Goal: Task Accomplishment & Management: Manage account settings

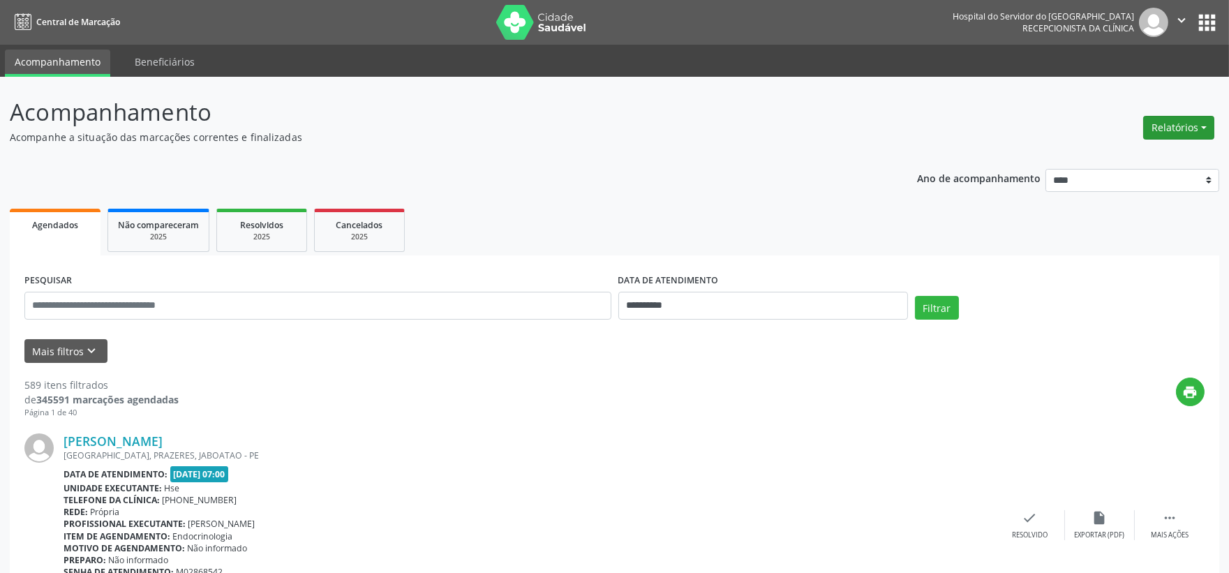
click at [1198, 137] on button "Relatórios" at bounding box center [1179, 128] width 71 height 24
click at [1103, 158] on link "Agendamentos" at bounding box center [1139, 157] width 150 height 20
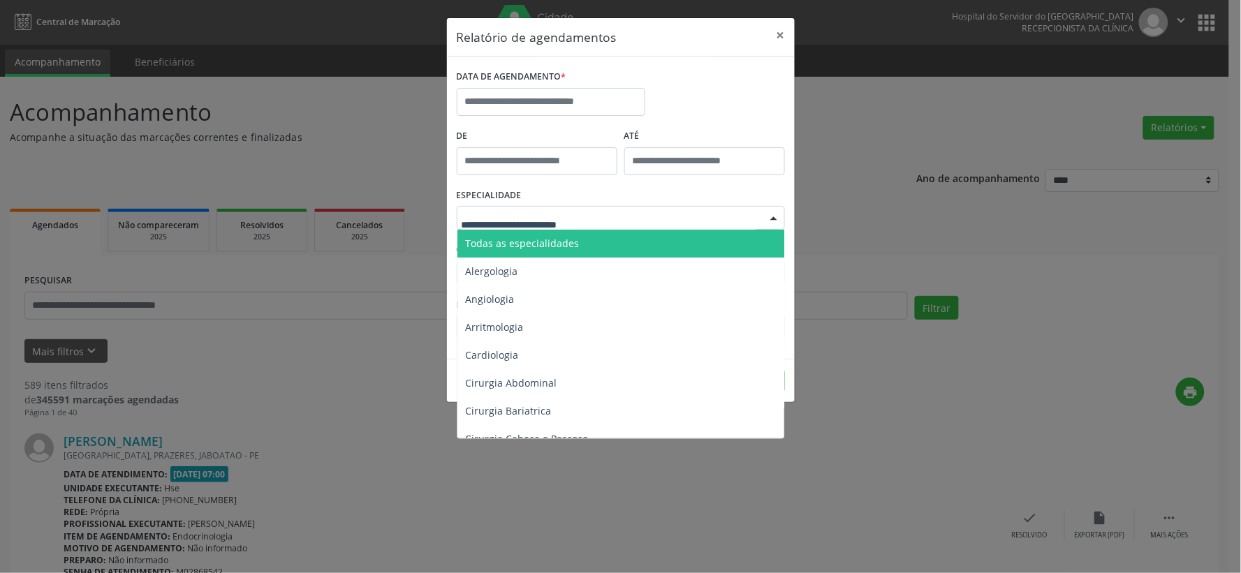
click at [570, 248] on span "Todas as especialidades" at bounding box center [523, 243] width 114 height 13
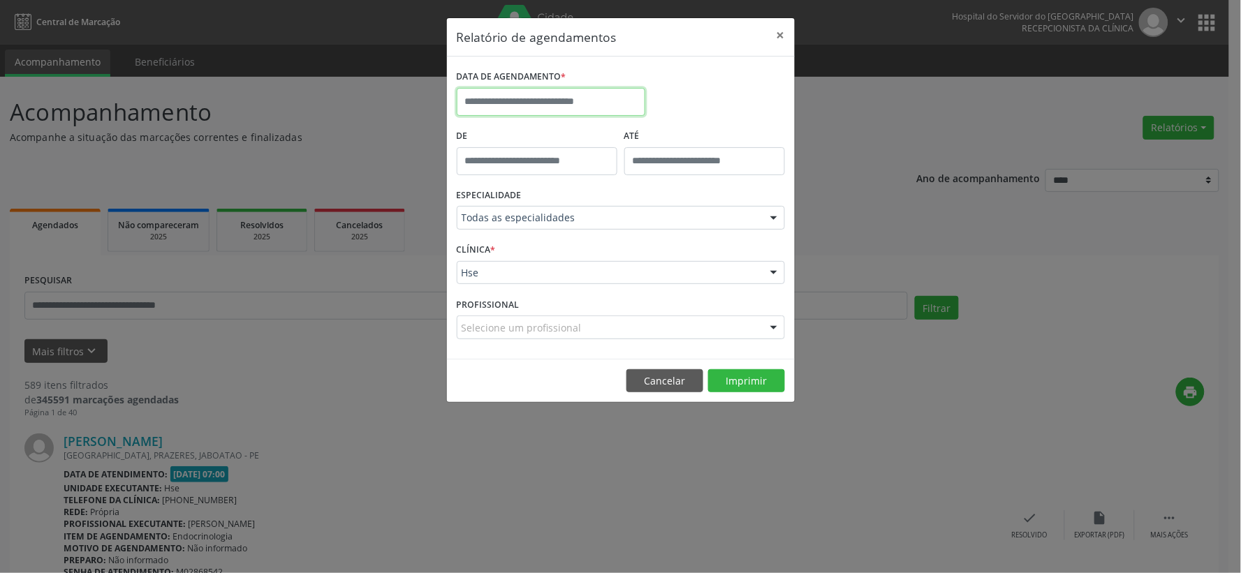
click at [585, 94] on input "text" at bounding box center [551, 102] width 189 height 28
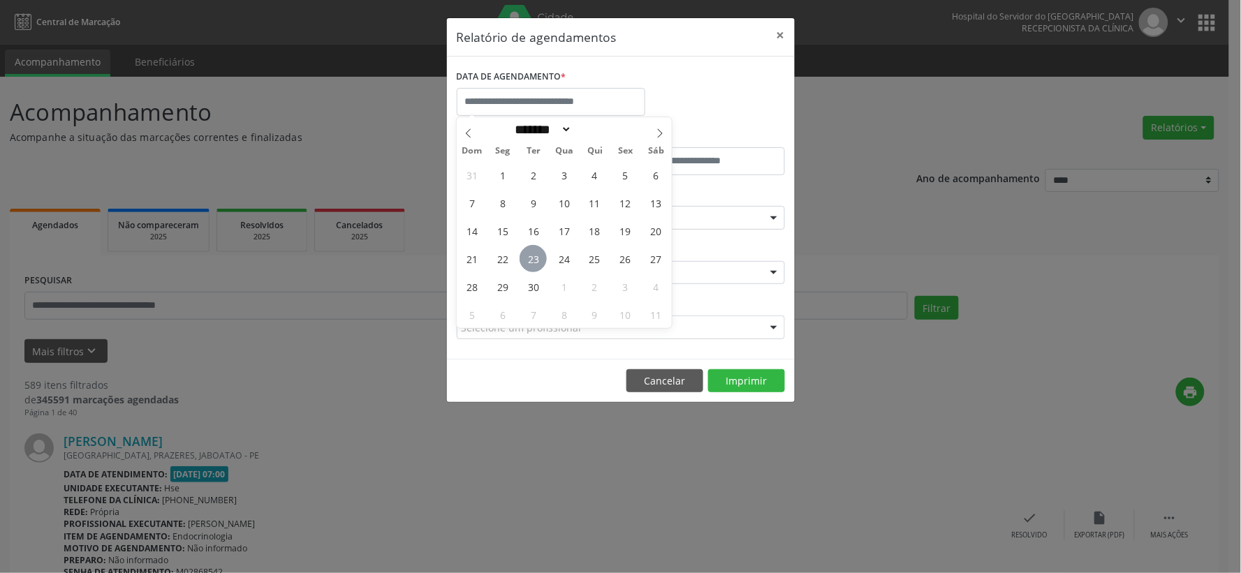
click at [531, 260] on span "23" at bounding box center [532, 258] width 27 height 27
type input "**********"
click at [531, 260] on span "23" at bounding box center [532, 258] width 27 height 27
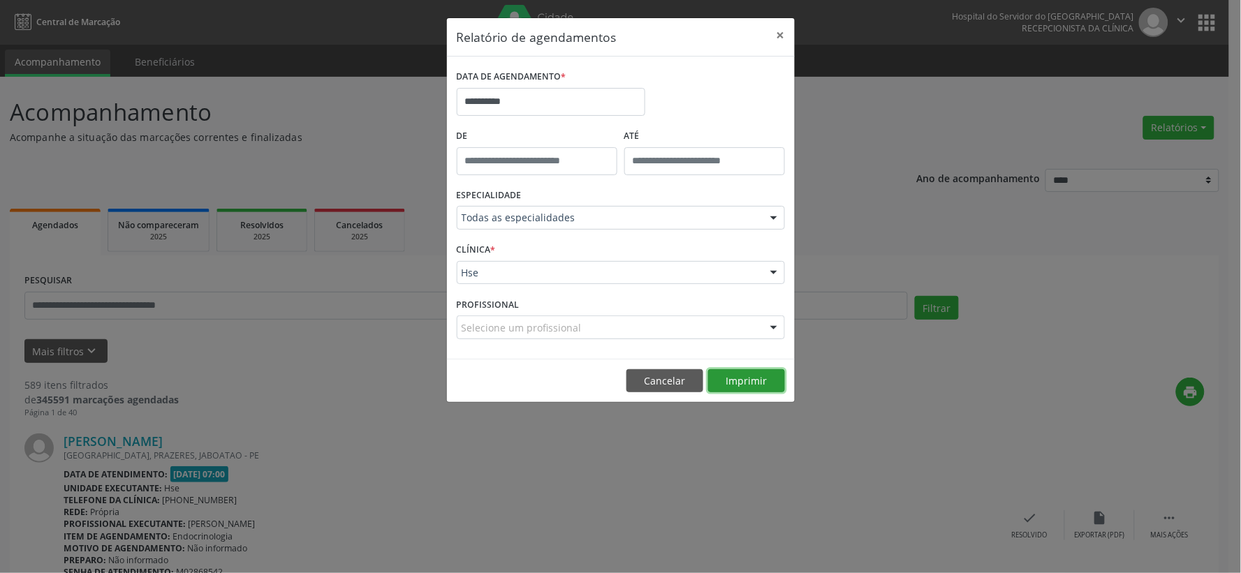
click at [743, 380] on button "Imprimir" at bounding box center [746, 381] width 77 height 24
click at [777, 36] on button "×" at bounding box center [781, 35] width 28 height 34
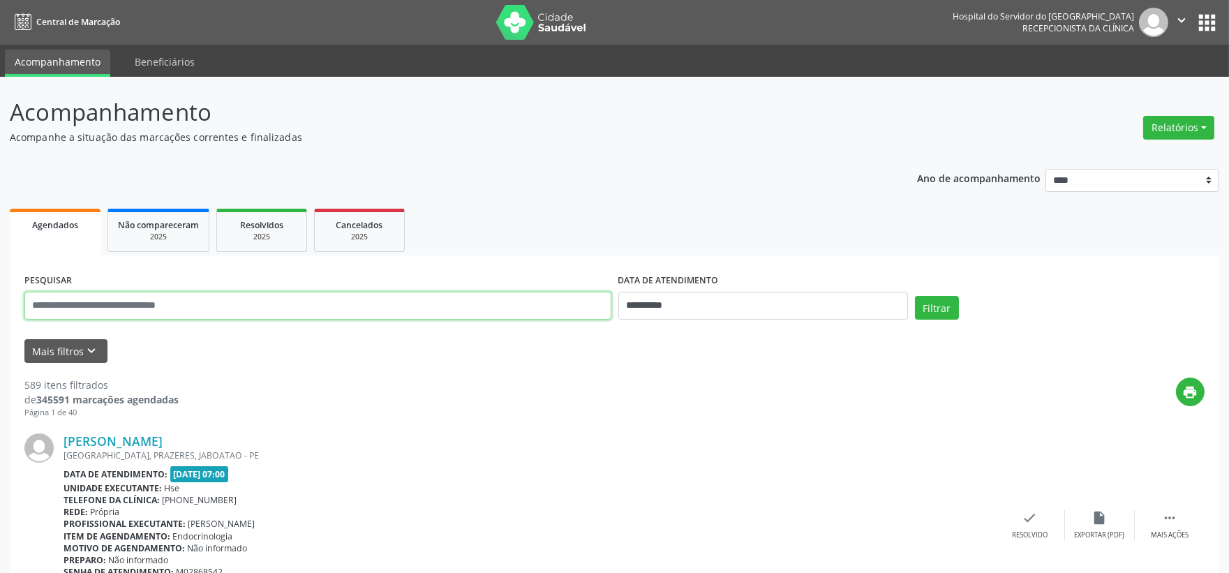
click at [282, 305] on input "text" at bounding box center [317, 306] width 587 height 28
click at [56, 350] on button "Mais filtros keyboard_arrow_down" at bounding box center [65, 351] width 83 height 24
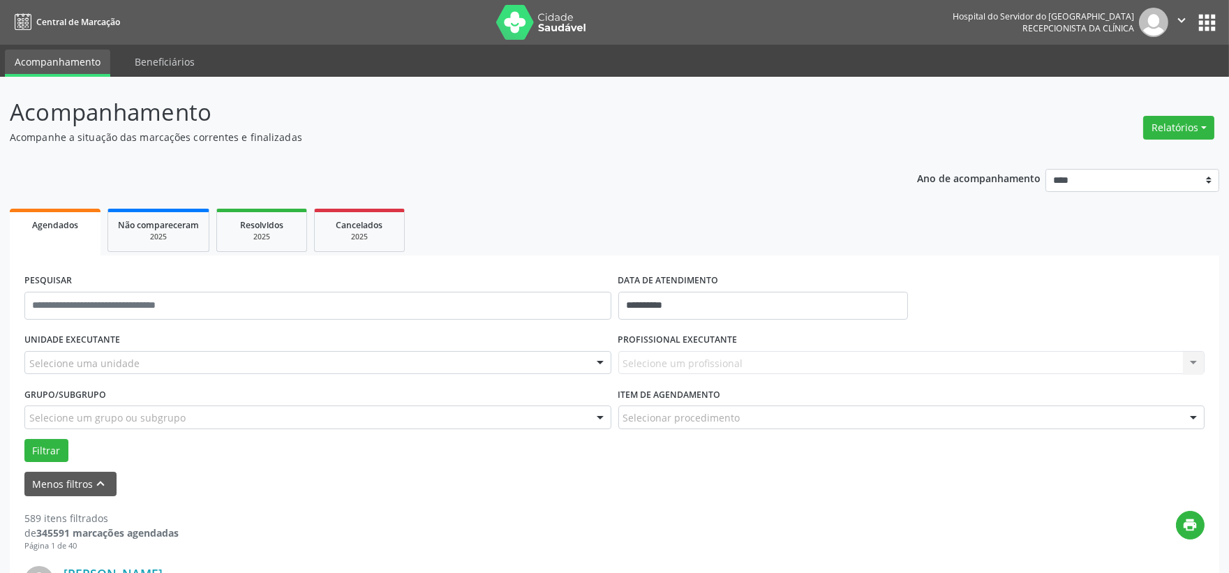
click at [158, 359] on div "Selecione uma unidade" at bounding box center [317, 363] width 587 height 24
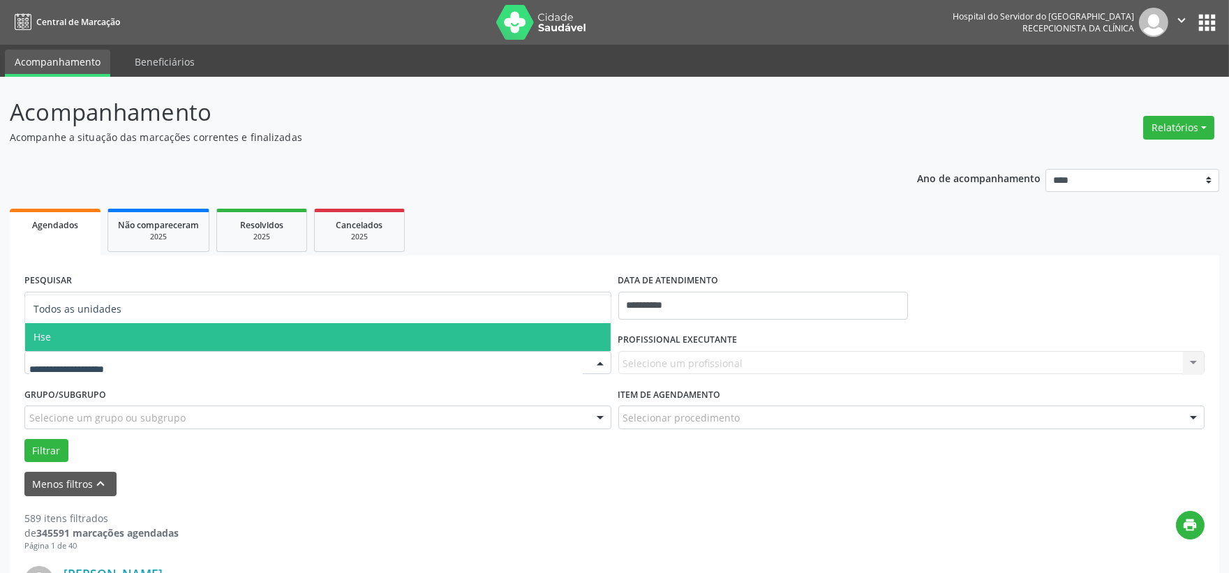
click at [152, 335] on span "Hse" at bounding box center [318, 337] width 586 height 28
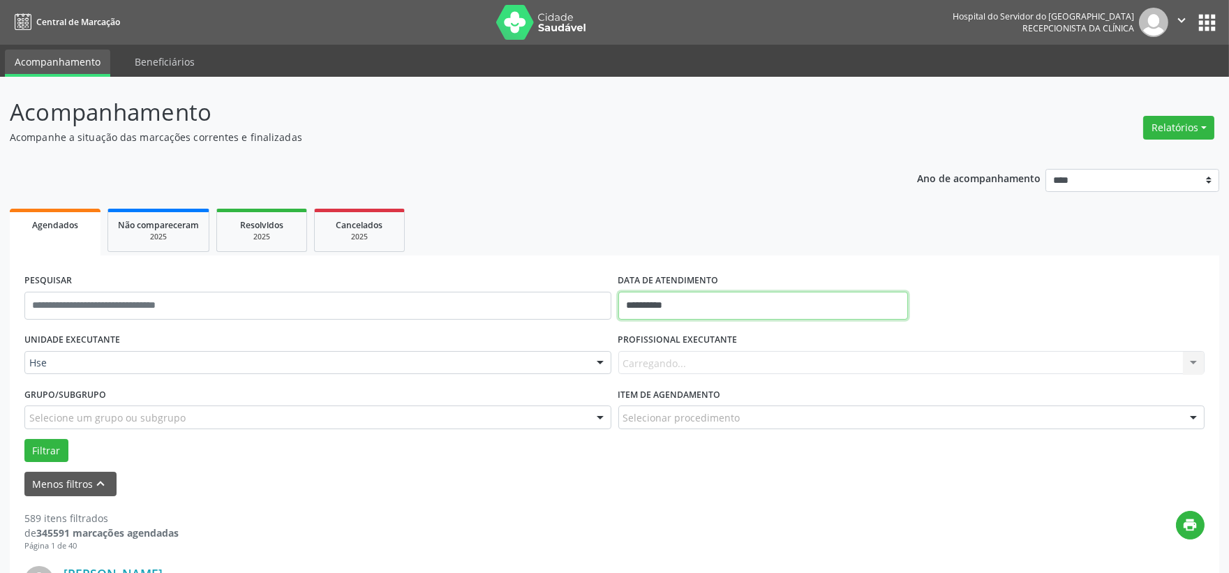
click at [702, 309] on input "**********" at bounding box center [764, 306] width 290 height 28
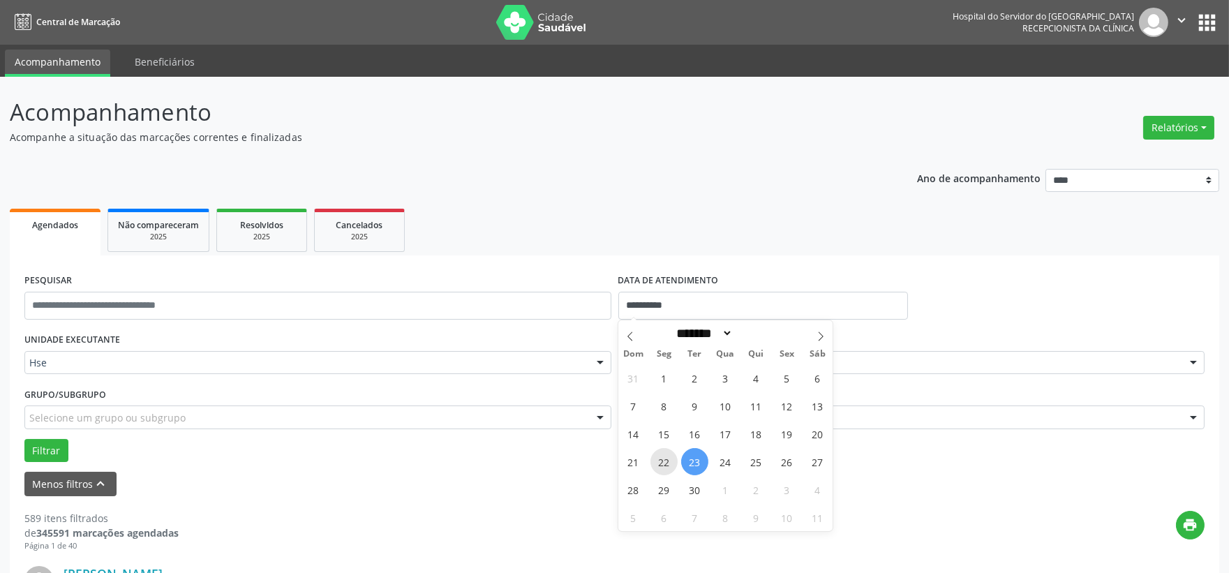
click at [659, 461] on span "22" at bounding box center [664, 461] width 27 height 27
type input "**********"
click at [659, 461] on span "22" at bounding box center [664, 461] width 27 height 27
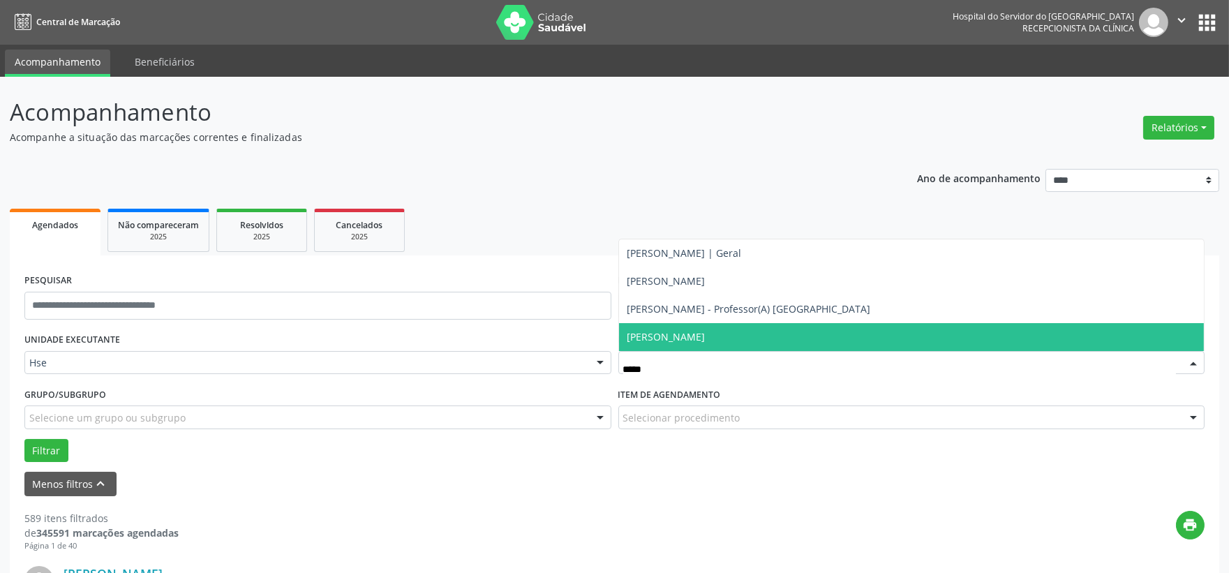
type input "******"
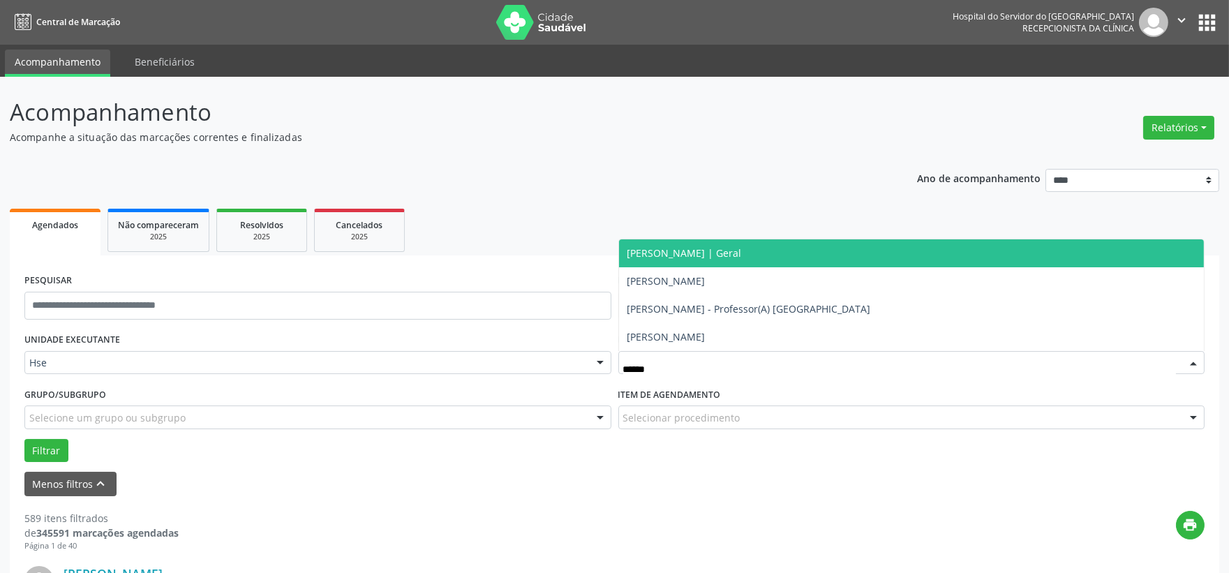
click at [701, 246] on span "[PERSON_NAME] | Geral" at bounding box center [685, 252] width 114 height 13
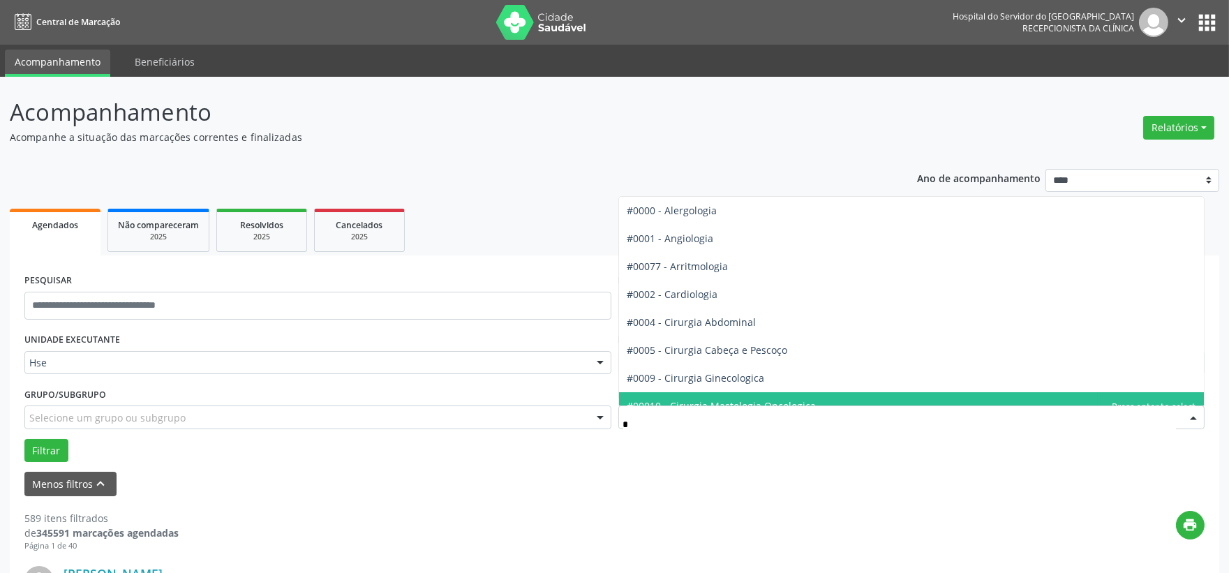
type input "**"
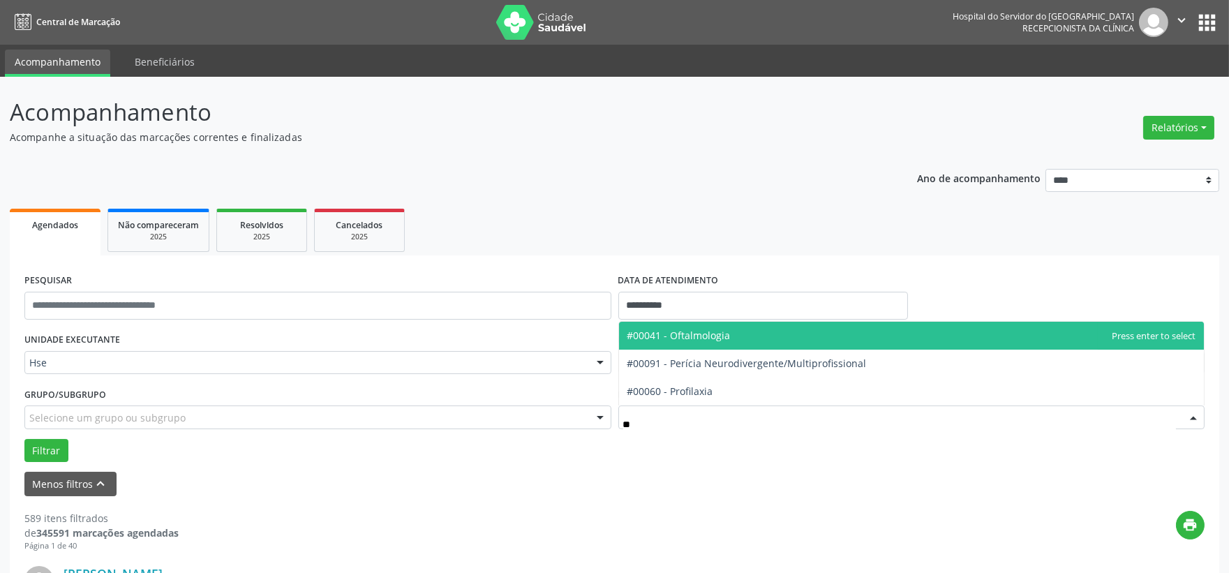
click at [716, 334] on span "#00041 - Oftalmologia" at bounding box center [679, 335] width 103 height 13
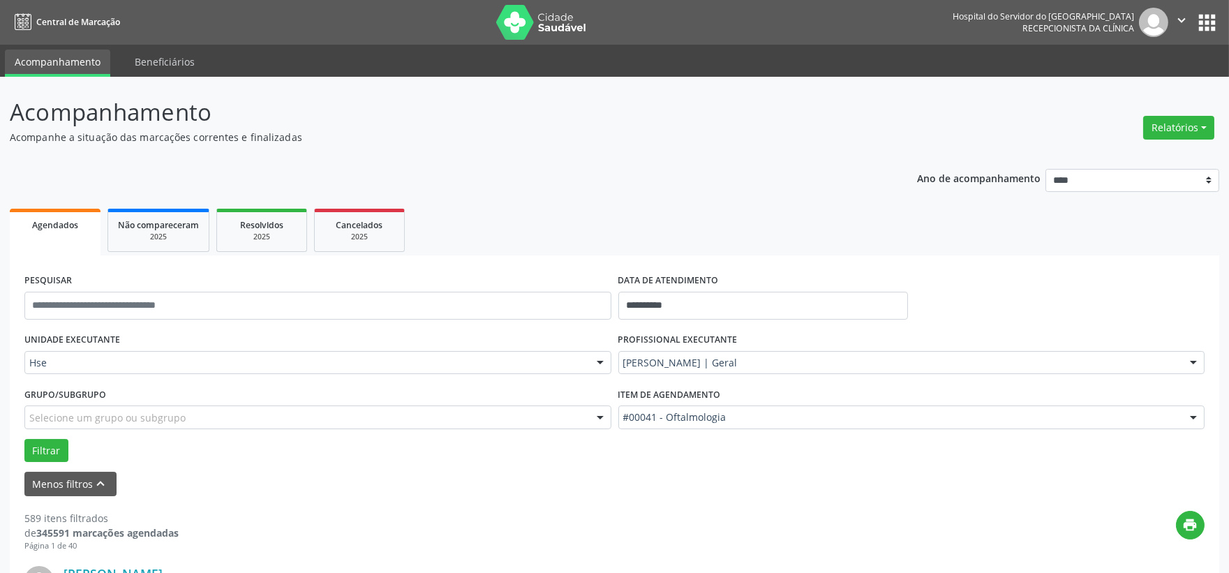
click at [47, 436] on div "Grupo/Subgrupo Selecione um grupo ou subgrupo Todos os grupos e subgrupos Nenhu…" at bounding box center [318, 411] width 594 height 54
click at [40, 443] on button "Filtrar" at bounding box center [46, 451] width 44 height 24
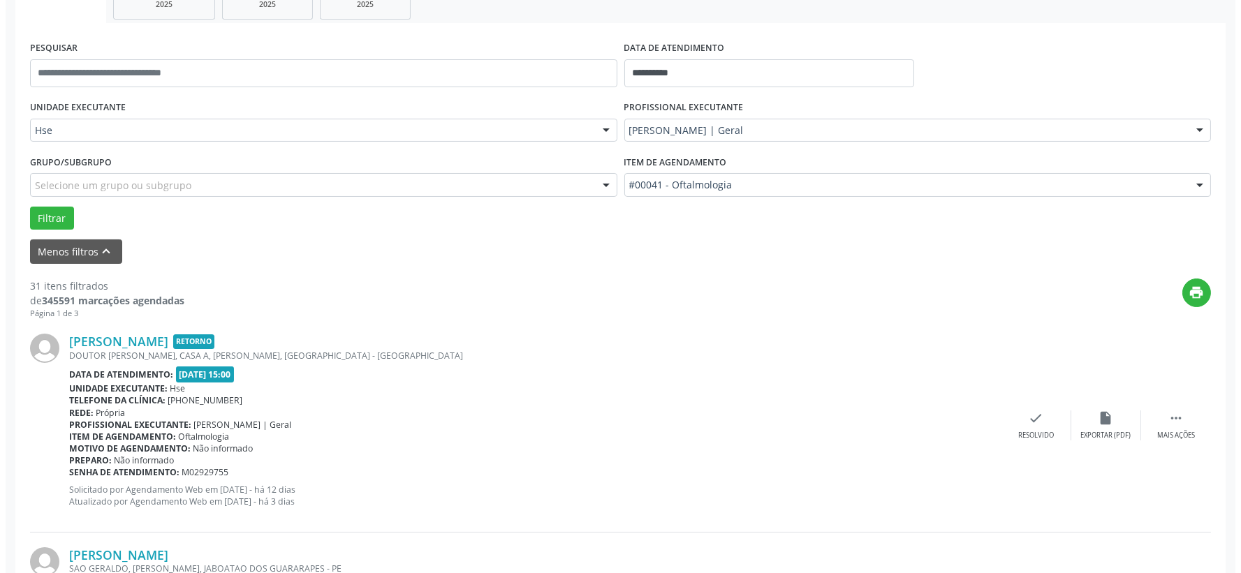
scroll to position [310, 0]
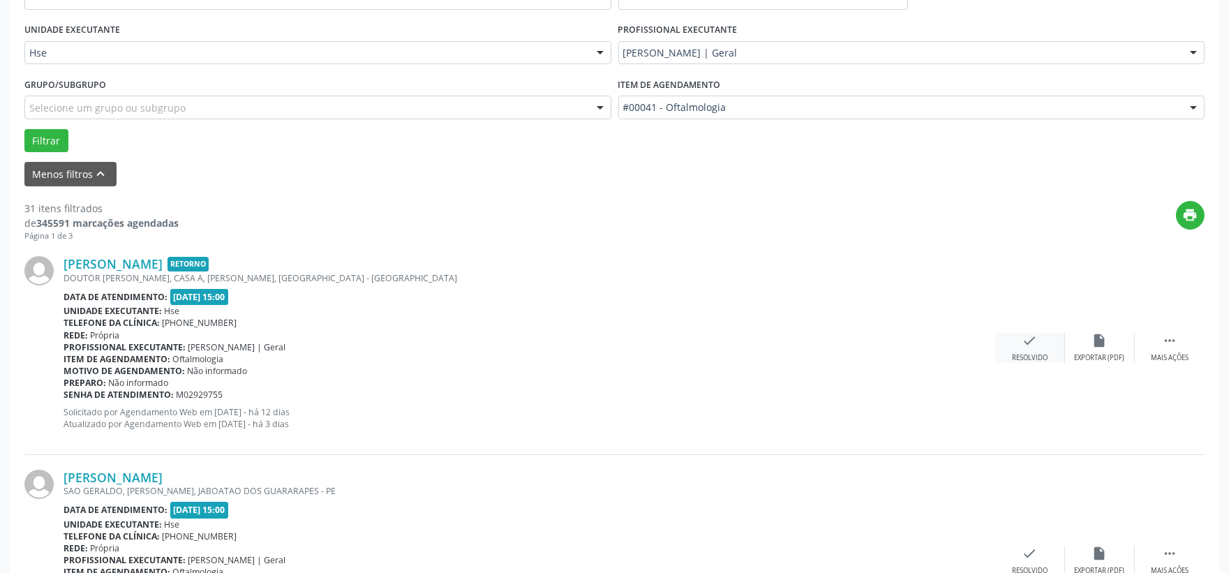
click at [1030, 340] on icon "check" at bounding box center [1030, 340] width 15 height 15
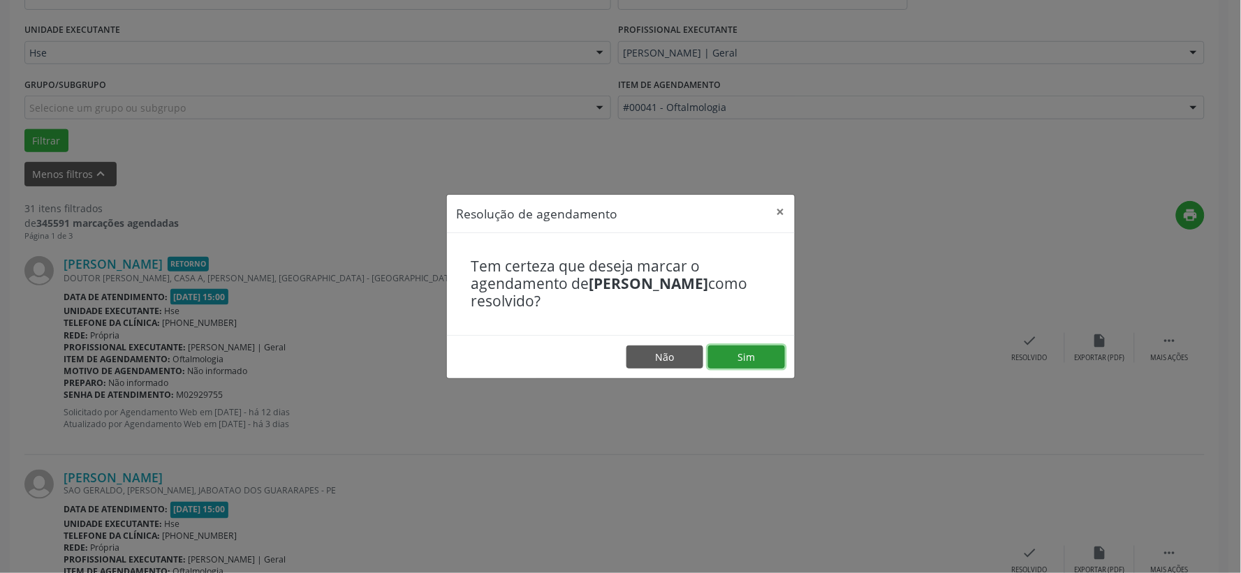
click at [724, 351] on button "Sim" at bounding box center [746, 358] width 77 height 24
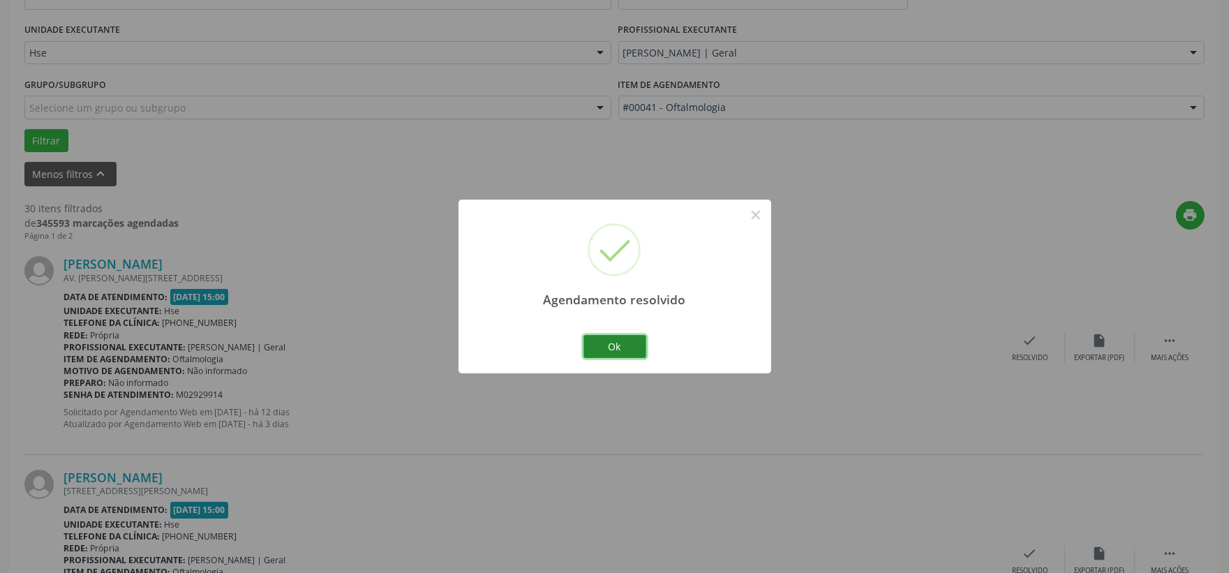
click at [617, 354] on button "Ok" at bounding box center [615, 347] width 63 height 24
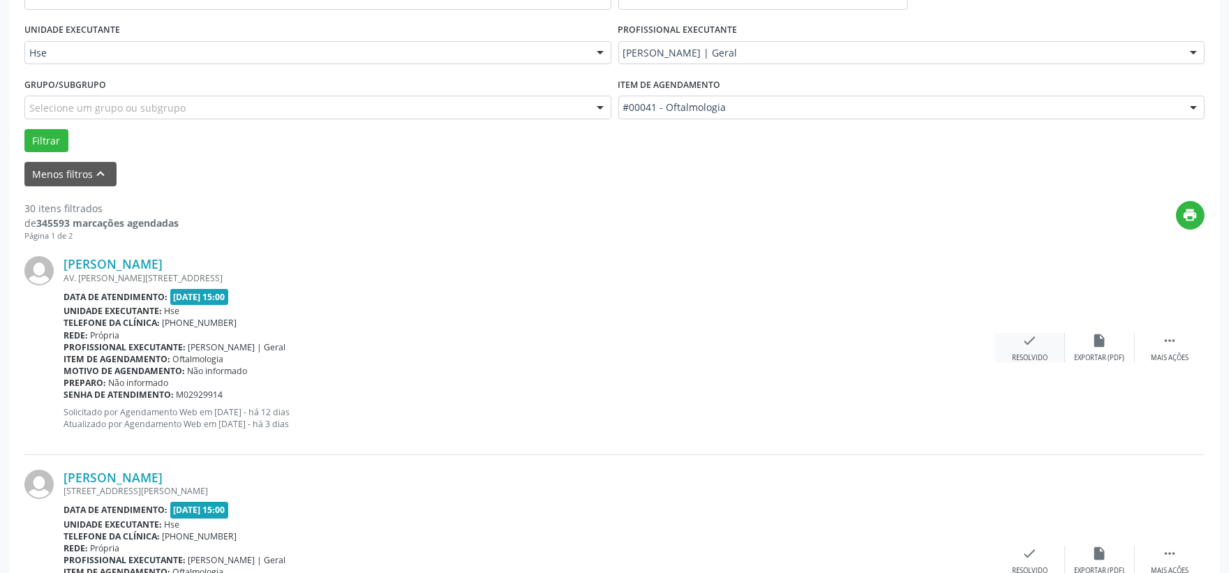
click at [1030, 339] on icon "check" at bounding box center [1030, 340] width 15 height 15
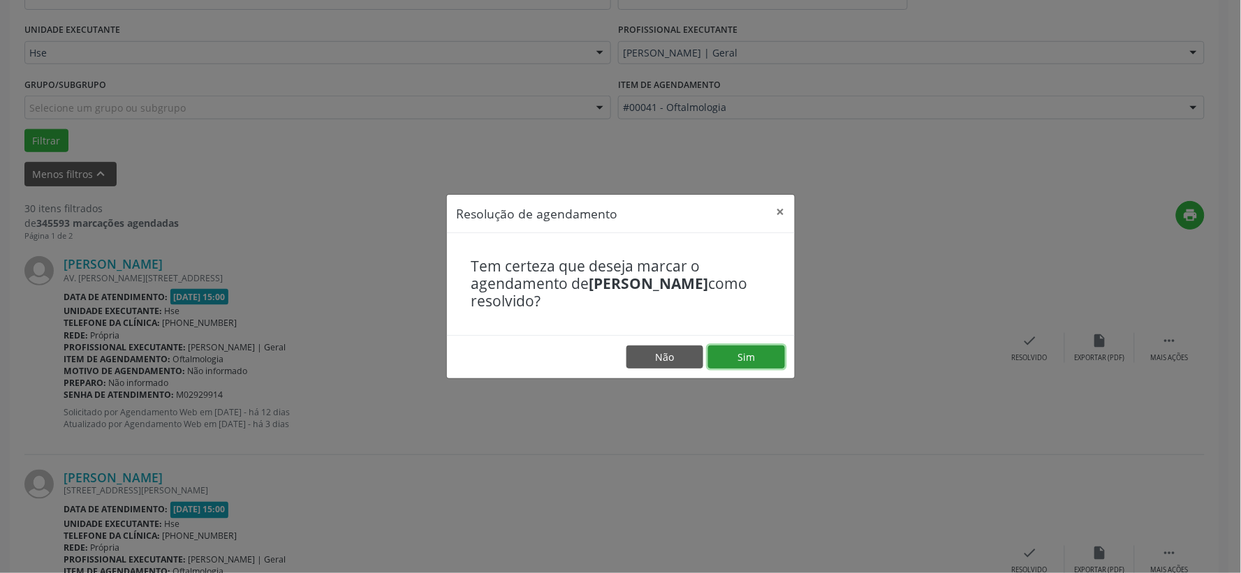
click at [726, 353] on button "Sim" at bounding box center [746, 358] width 77 height 24
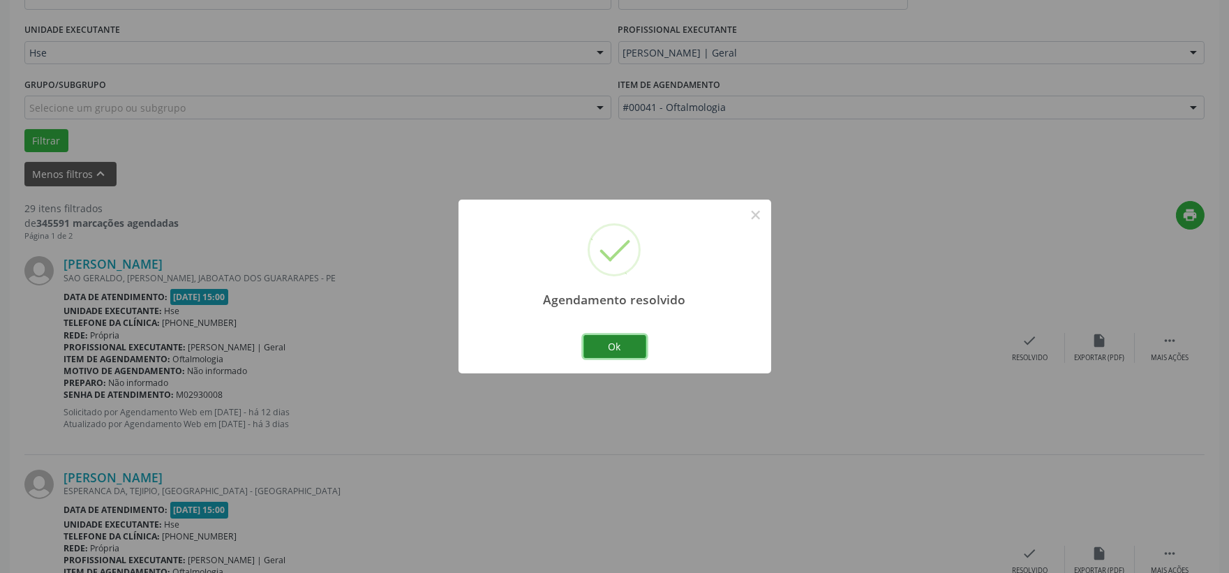
click at [605, 346] on button "Ok" at bounding box center [615, 347] width 63 height 24
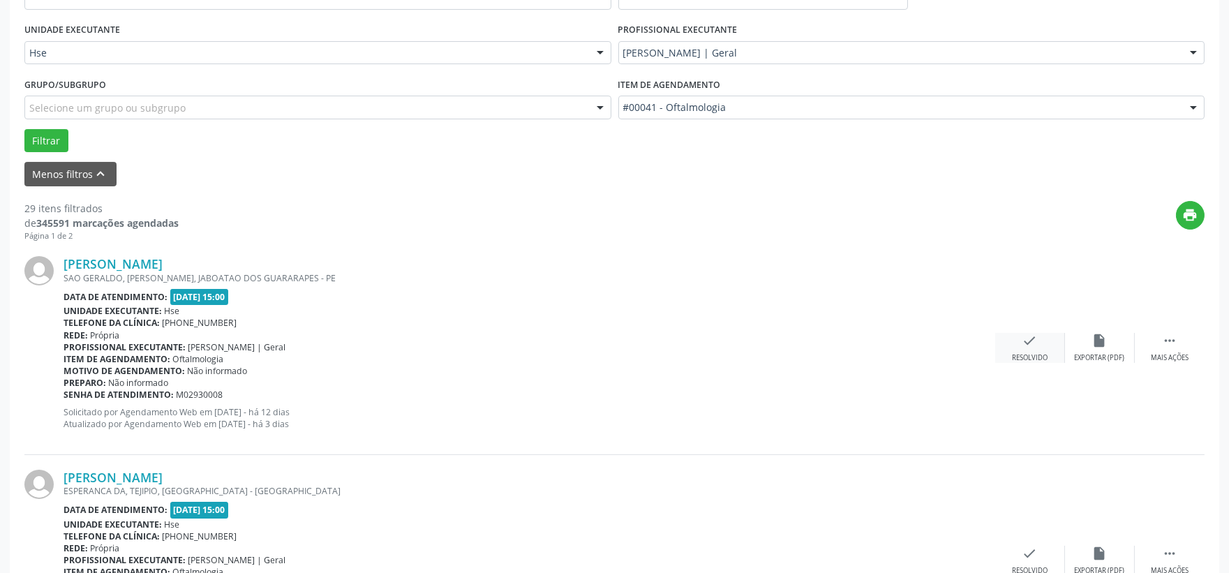
click at [1020, 337] on div "check Resolvido" at bounding box center [1031, 348] width 70 height 30
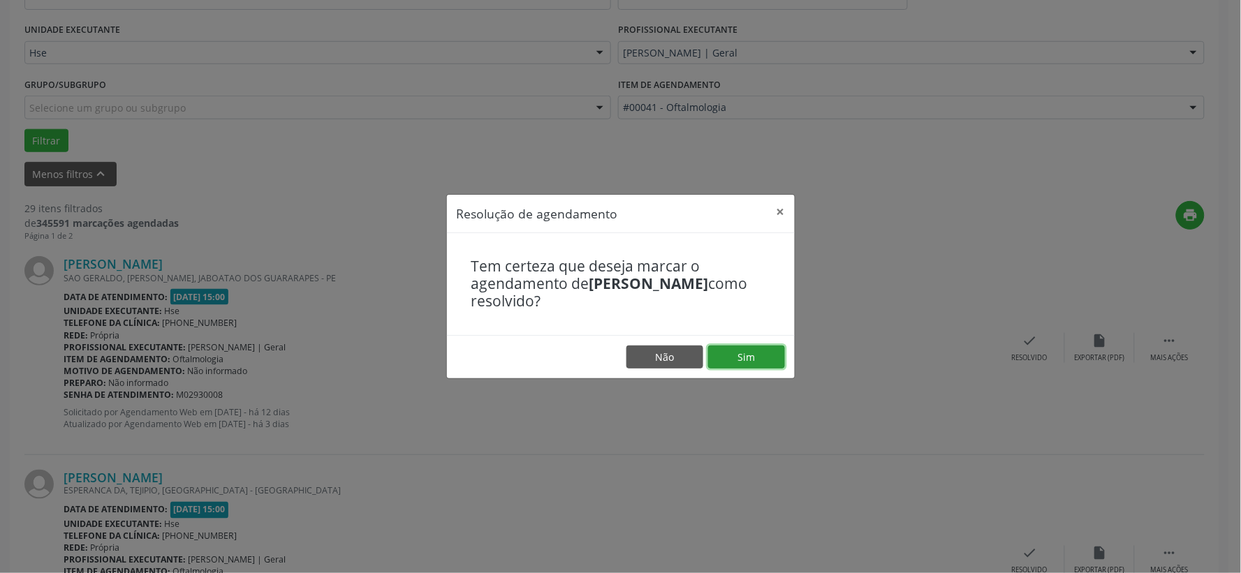
click at [734, 360] on button "Sim" at bounding box center [746, 358] width 77 height 24
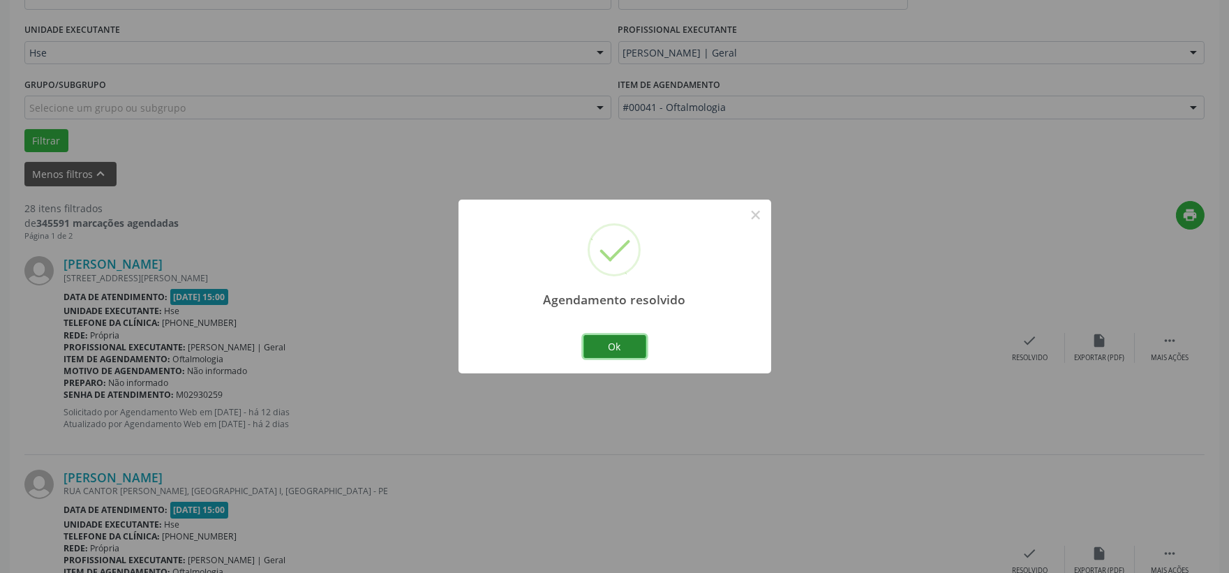
click at [632, 339] on button "Ok" at bounding box center [615, 347] width 63 height 24
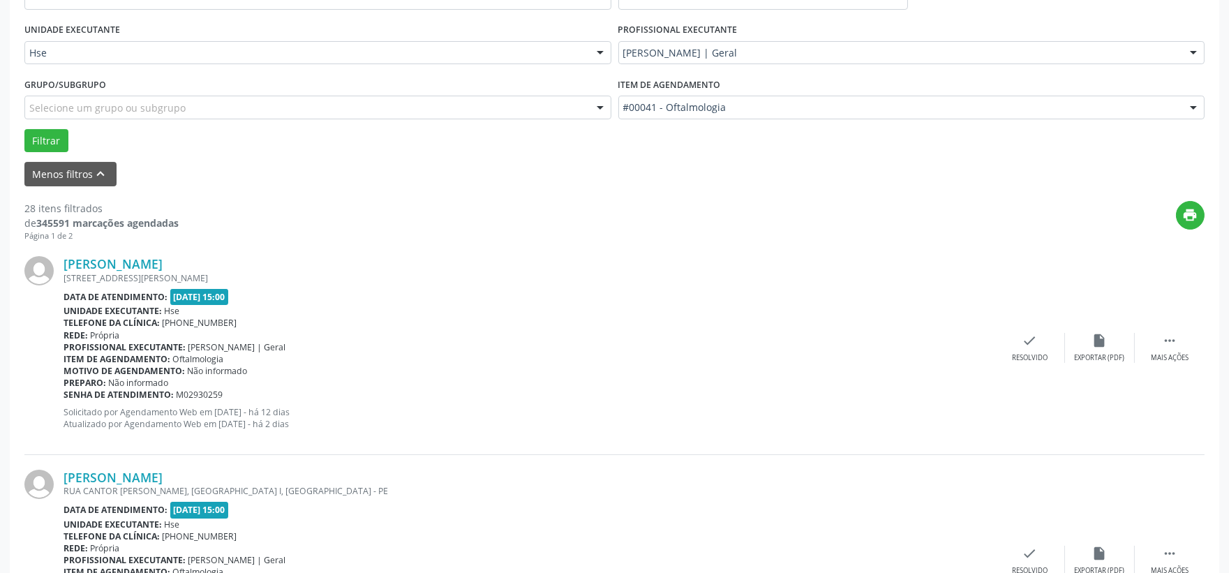
click at [1168, 378] on div "[PERSON_NAME] [STREET_ADDRESS][PERSON_NAME] Data de atendimento: [DATE] 15:00 U…" at bounding box center [614, 348] width 1181 height 213
click at [1164, 367] on div "[PERSON_NAME] [STREET_ADDRESS][PERSON_NAME] Data de atendimento: [DATE] 15:00 U…" at bounding box center [614, 348] width 1181 height 213
click at [1165, 348] on div " Mais ações" at bounding box center [1170, 348] width 70 height 30
click at [1090, 344] on div "alarm_off Não compareceu" at bounding box center [1100, 348] width 70 height 30
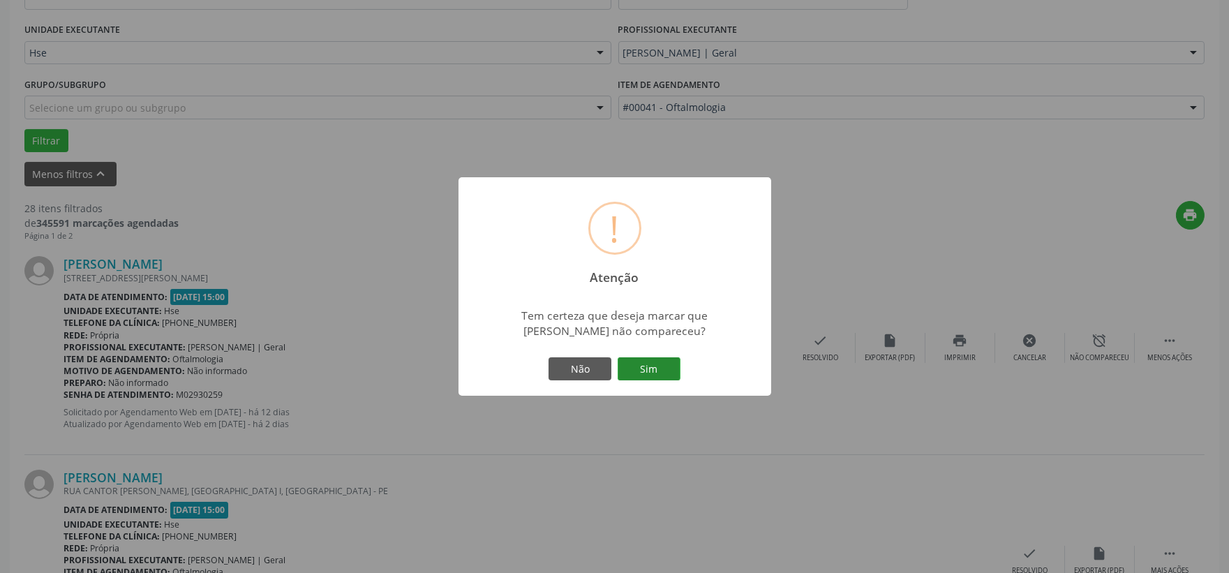
click at [641, 361] on button "Sim" at bounding box center [649, 369] width 63 height 24
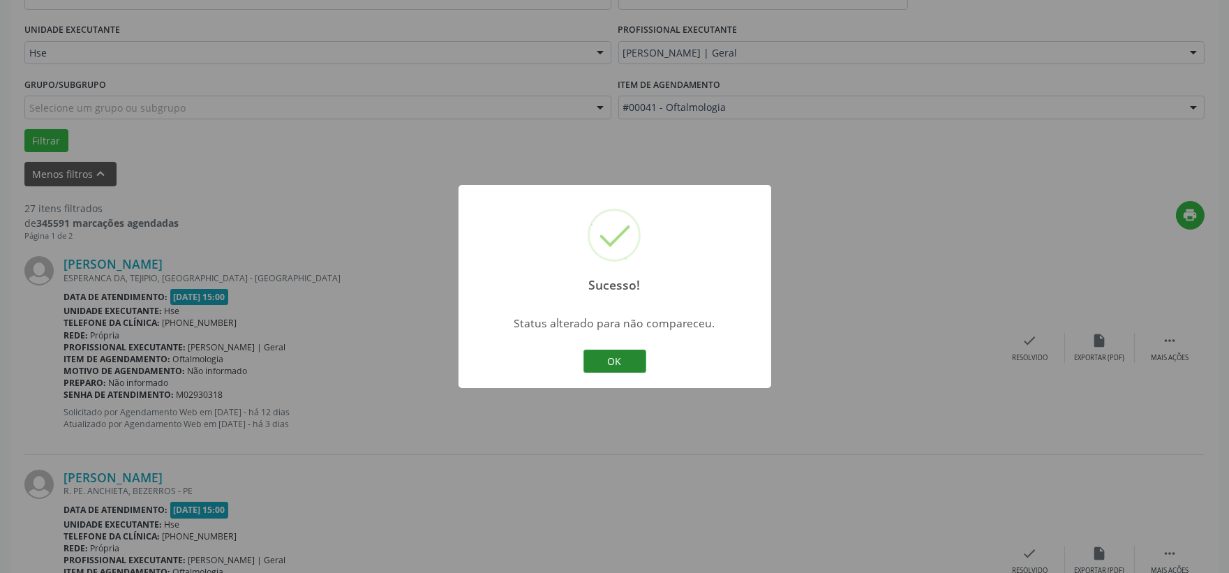
click at [642, 365] on button "OK" at bounding box center [615, 362] width 63 height 24
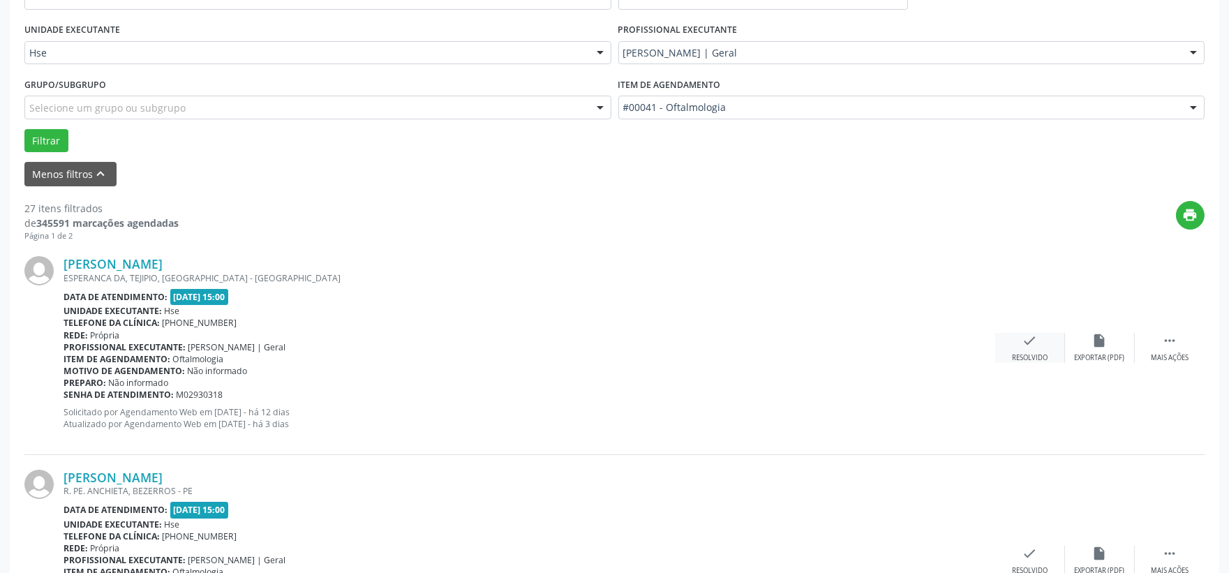
click at [1020, 350] on div "check Resolvido" at bounding box center [1031, 348] width 70 height 30
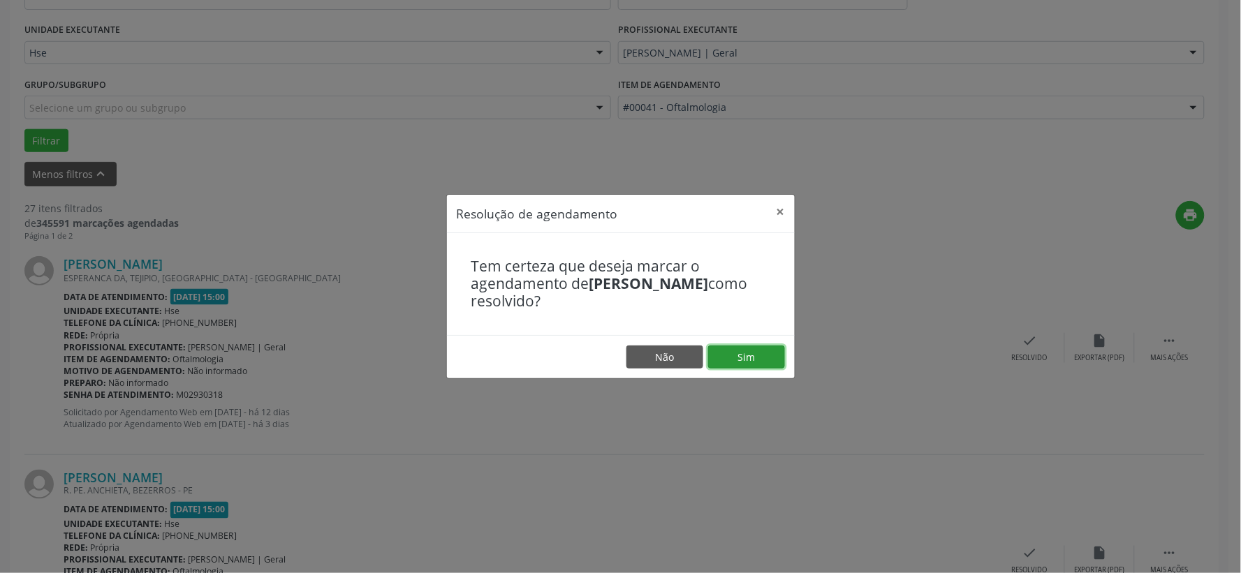
click at [732, 357] on button "Sim" at bounding box center [746, 358] width 77 height 24
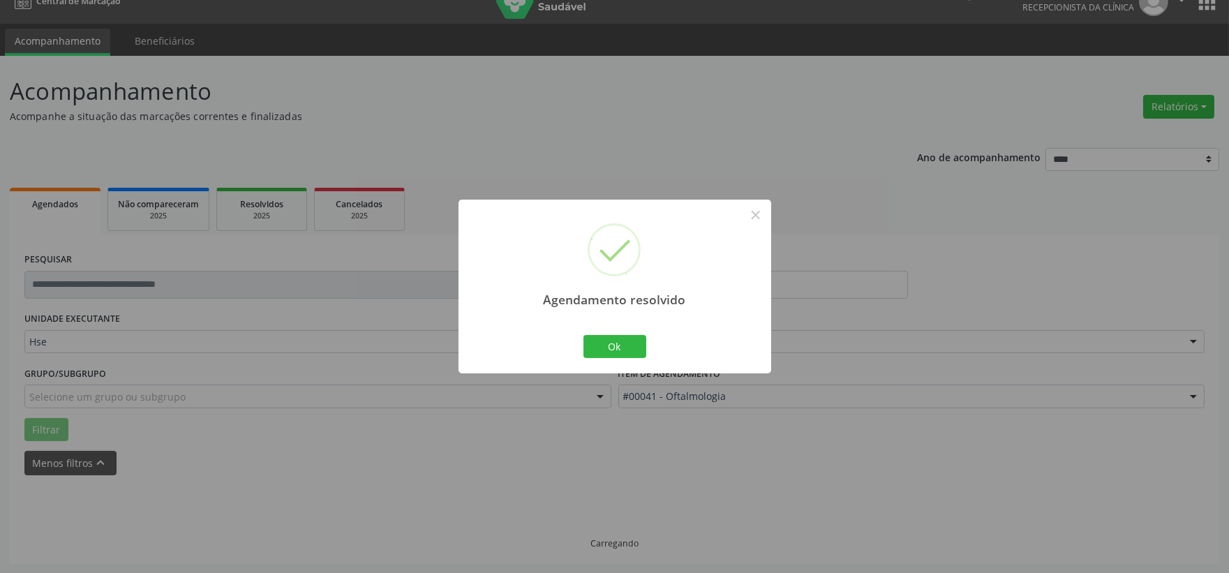
scroll to position [36, 0]
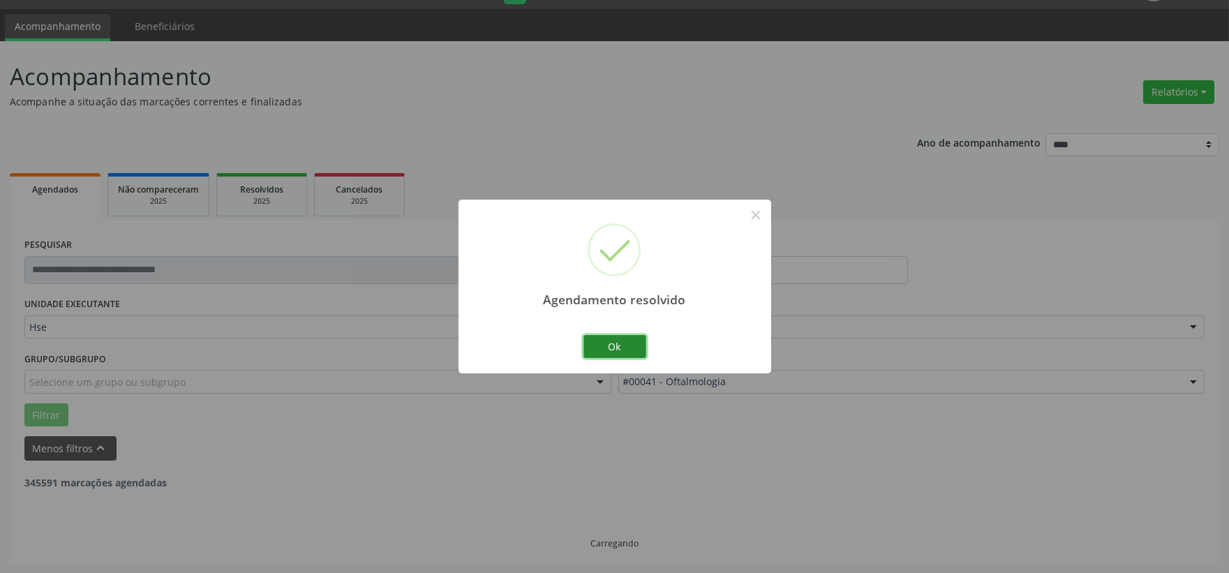
click at [598, 346] on button "Ok" at bounding box center [615, 347] width 63 height 24
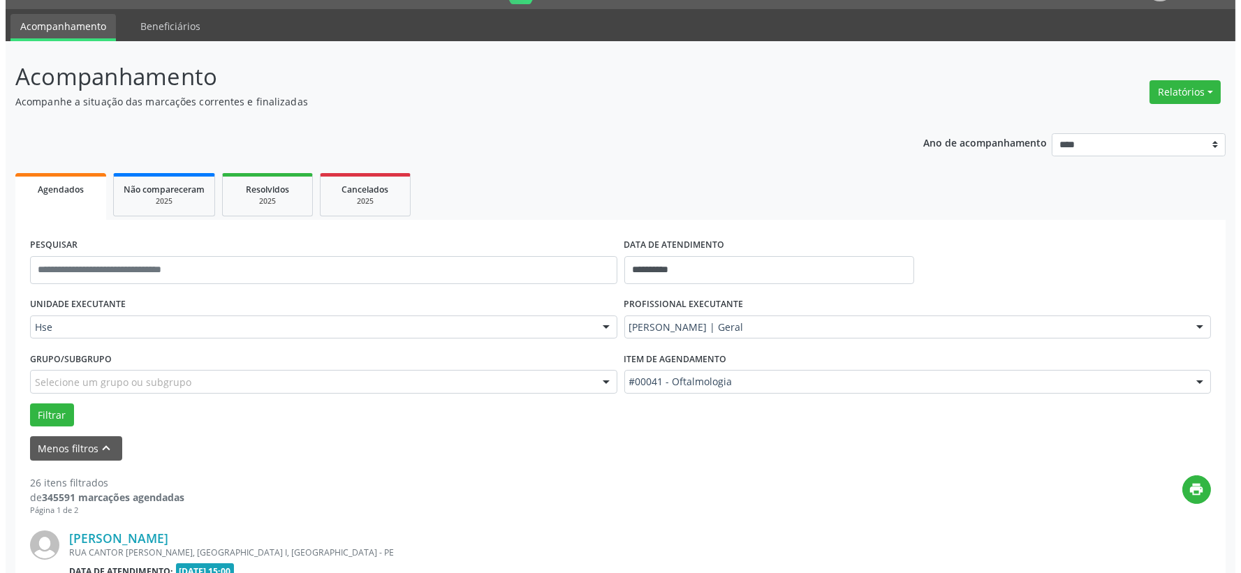
scroll to position [113, 0]
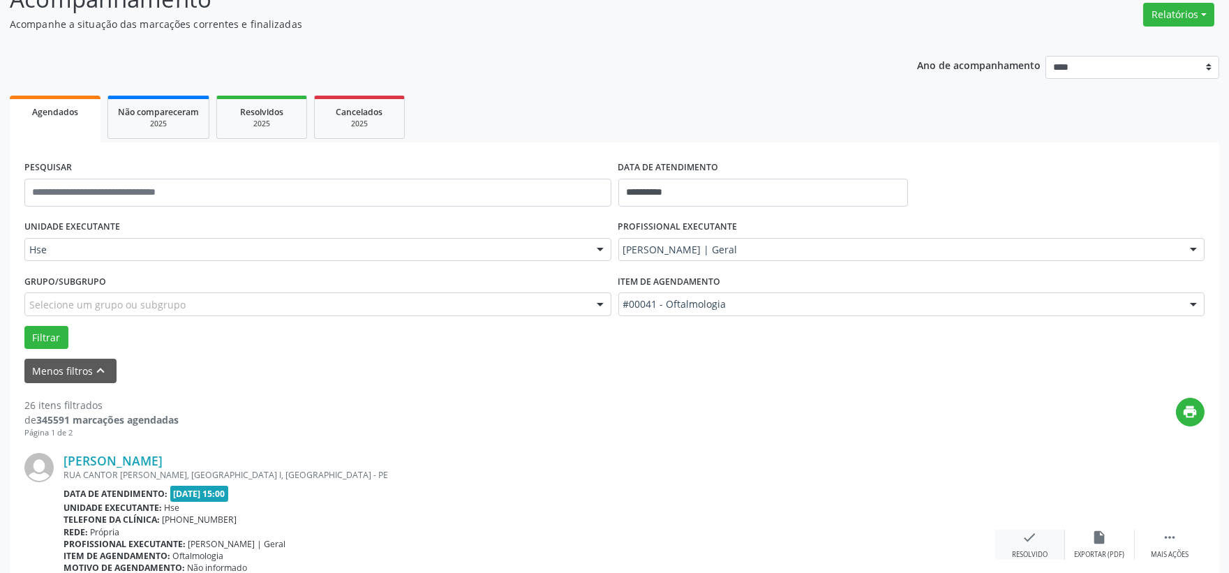
click at [1031, 554] on div "Resolvido" at bounding box center [1030, 555] width 36 height 10
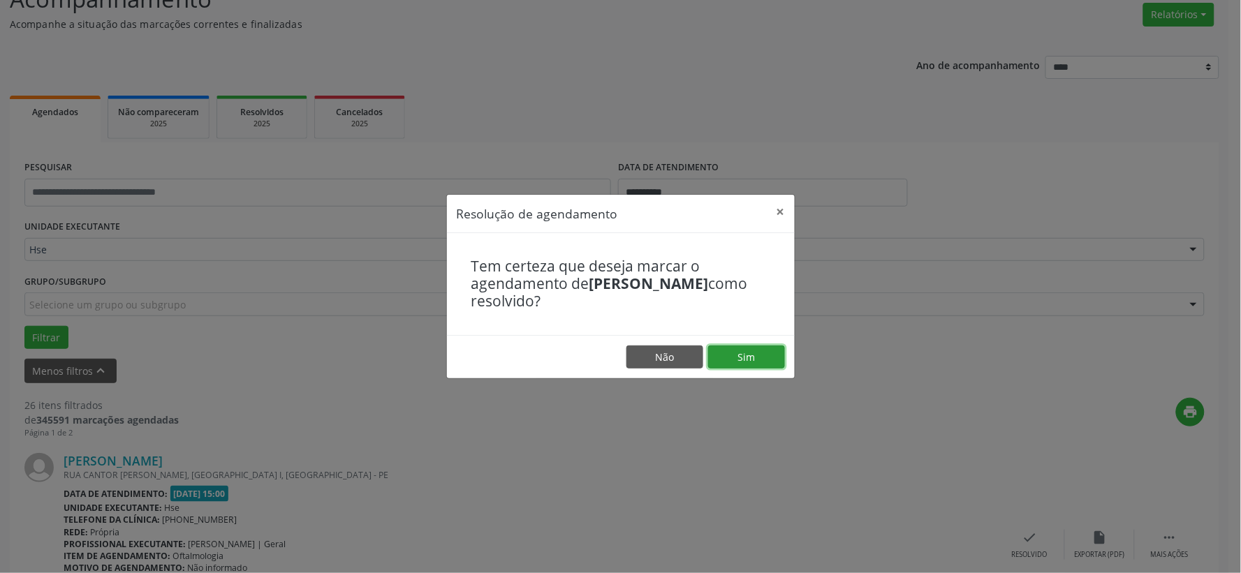
click at [730, 361] on button "Sim" at bounding box center [746, 358] width 77 height 24
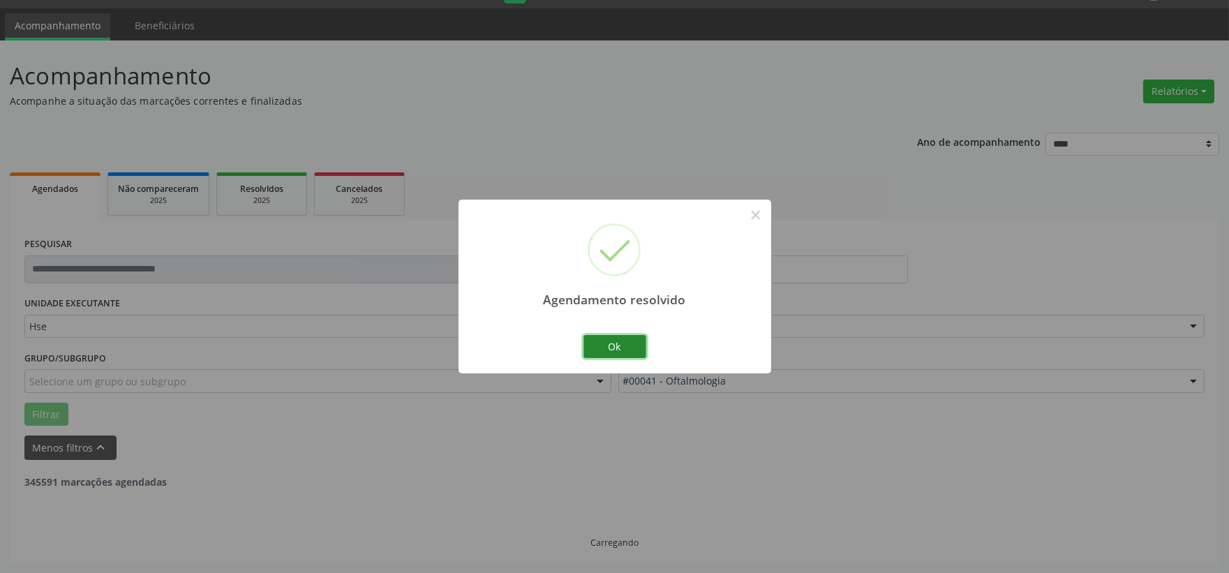
click at [612, 344] on button "Ok" at bounding box center [615, 347] width 63 height 24
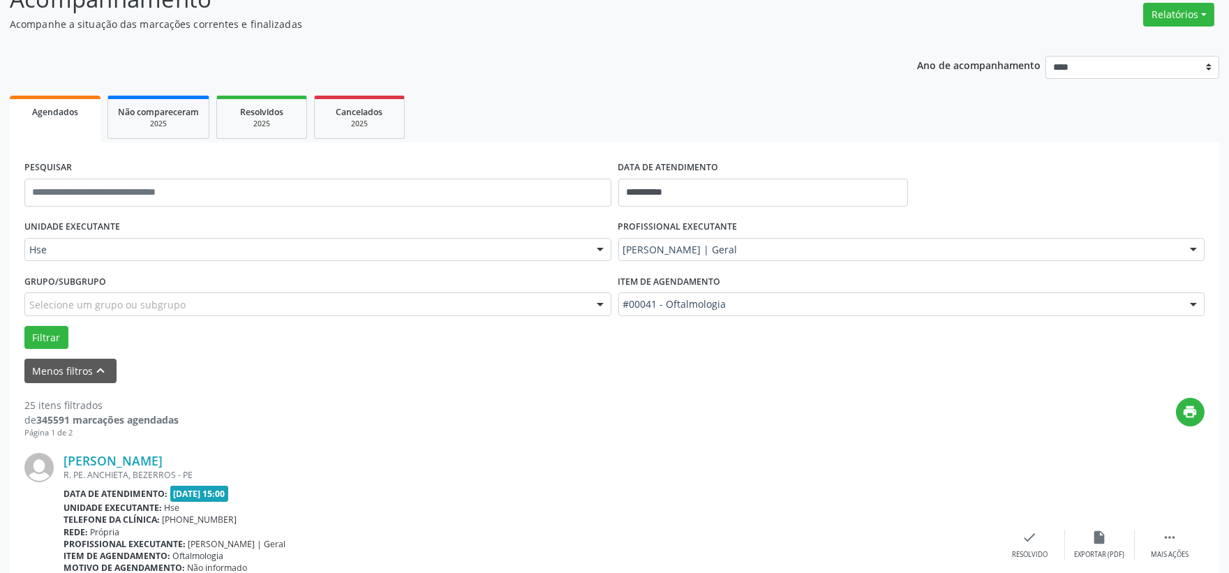
scroll to position [268, 0]
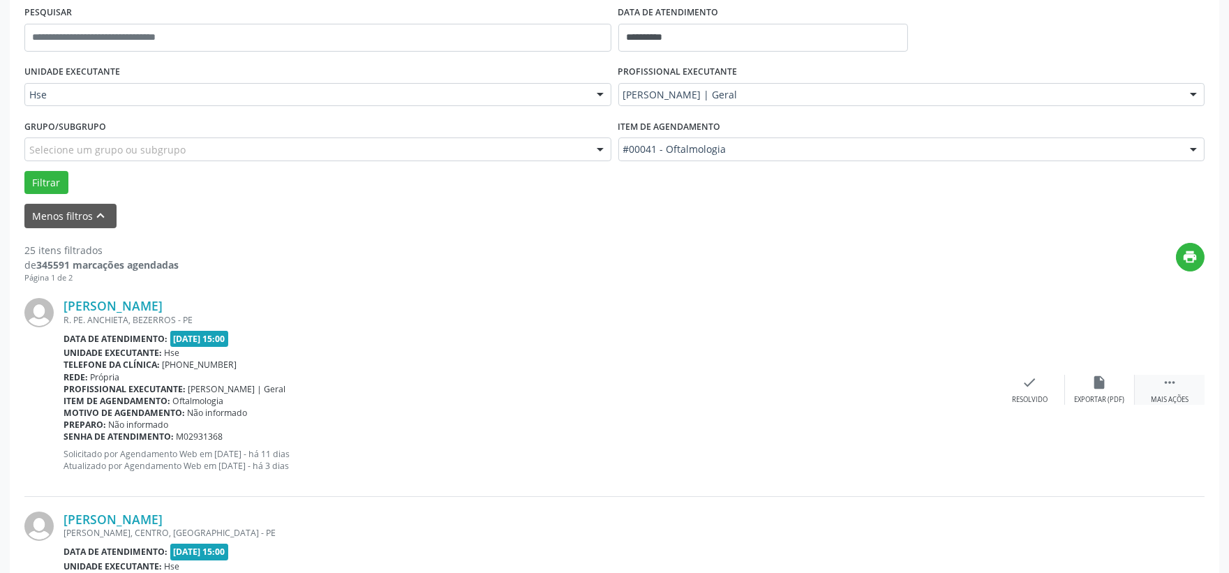
click at [1157, 392] on div " Mais ações" at bounding box center [1170, 390] width 70 height 30
click at [1107, 391] on div "alarm_off Não compareceu" at bounding box center [1100, 390] width 70 height 30
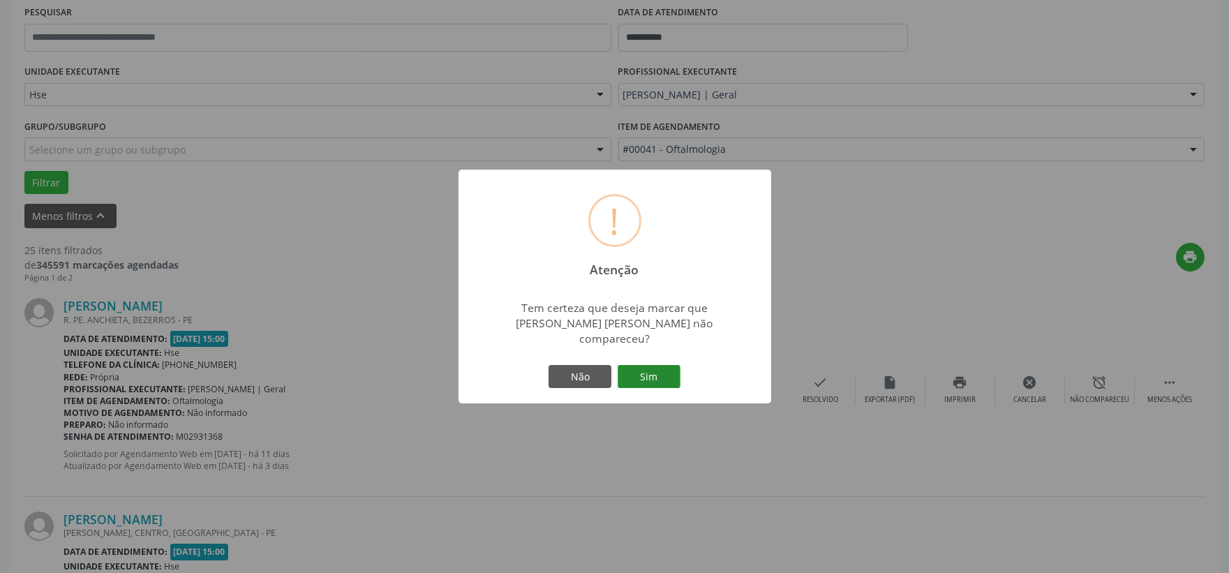
click at [659, 371] on button "Sim" at bounding box center [649, 377] width 63 height 24
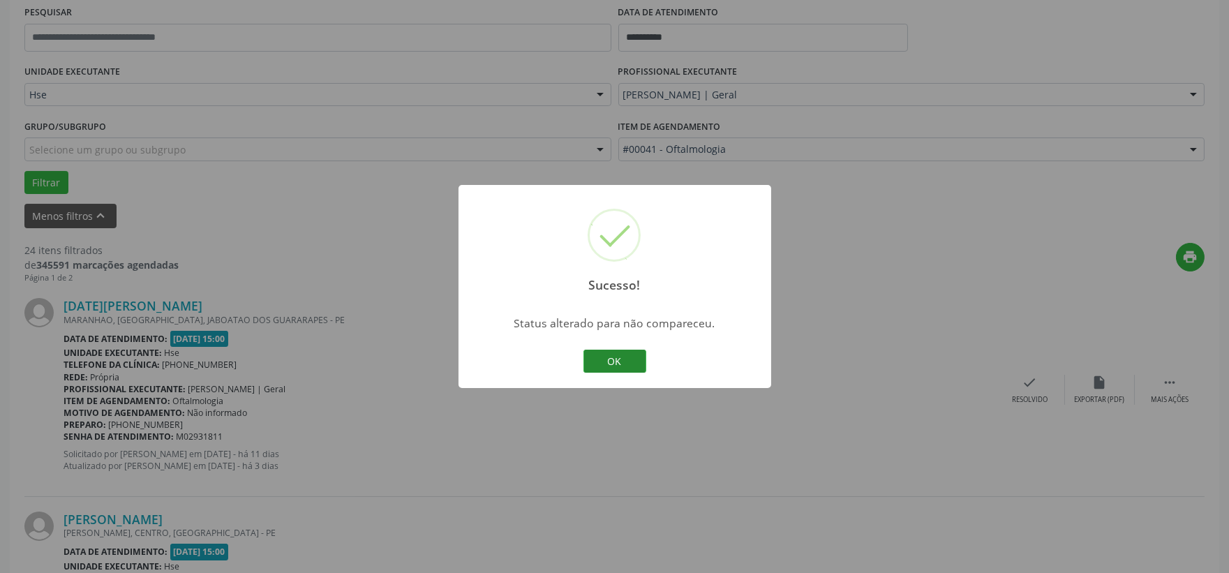
click at [633, 367] on button "OK" at bounding box center [615, 362] width 63 height 24
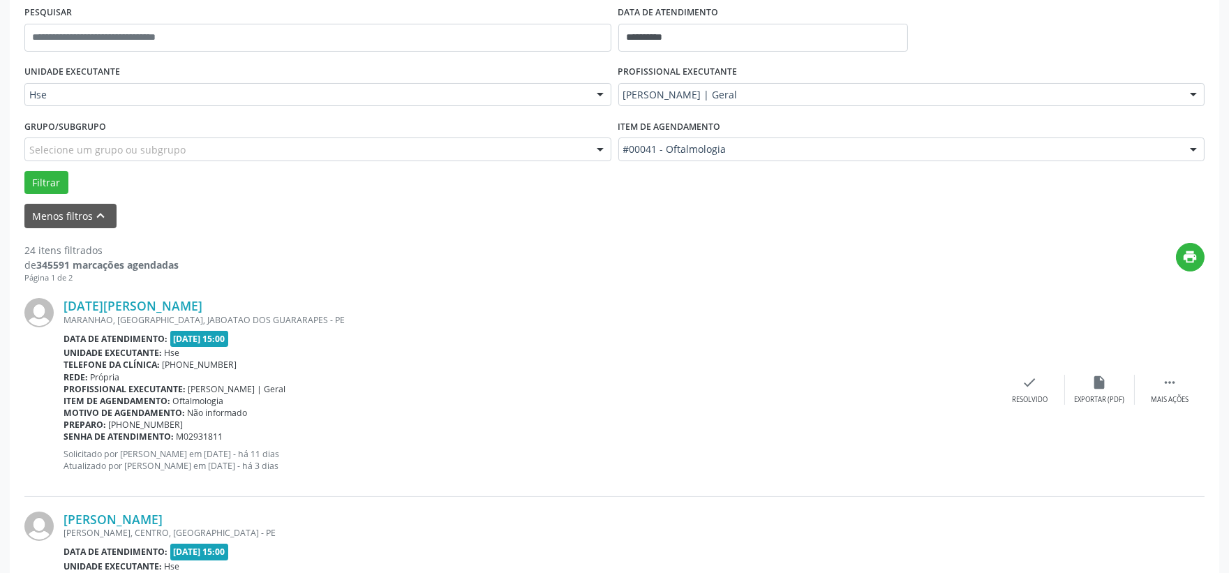
click at [1171, 408] on div "[DATE][PERSON_NAME] [GEOGRAPHIC_DATA], [GEOGRAPHIC_DATA], [GEOGRAPHIC_DATA] - P…" at bounding box center [614, 389] width 1181 height 213
click at [1166, 391] on div " Mais ações" at bounding box center [1170, 390] width 70 height 30
click at [1091, 393] on div "alarm_off Não compareceu" at bounding box center [1100, 390] width 70 height 30
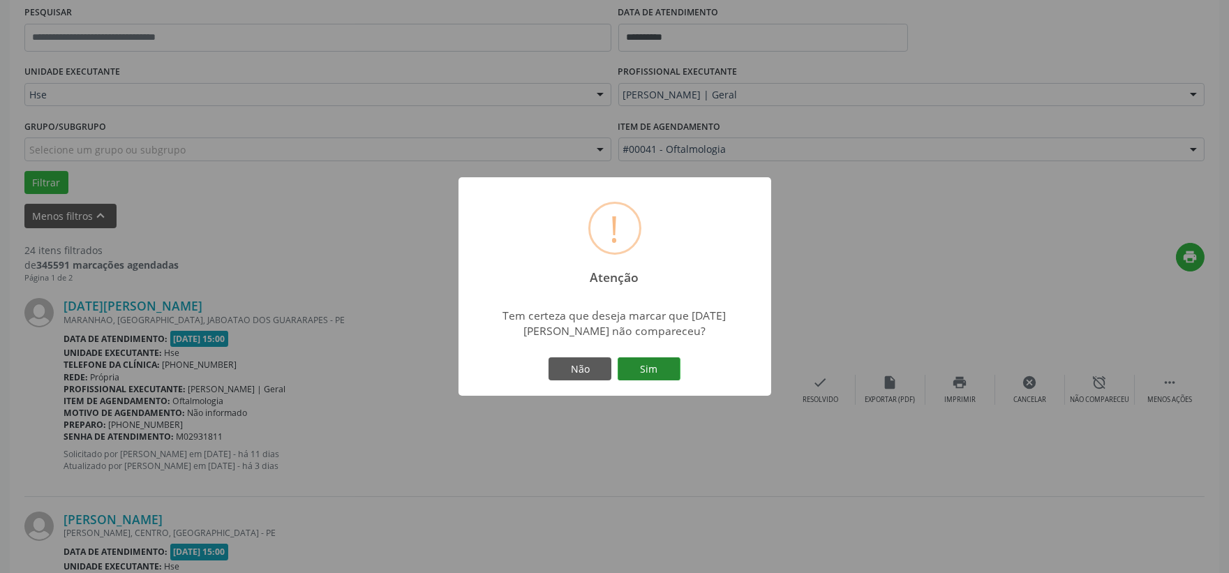
click at [671, 364] on button "Sim" at bounding box center [649, 369] width 63 height 24
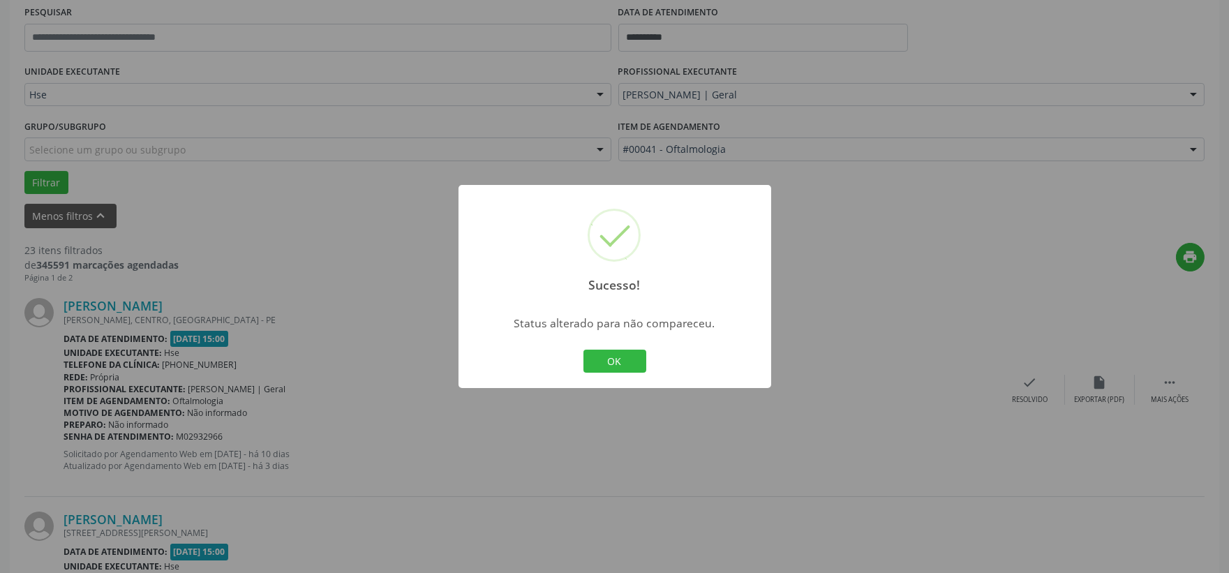
click at [616, 365] on button "OK" at bounding box center [615, 362] width 63 height 24
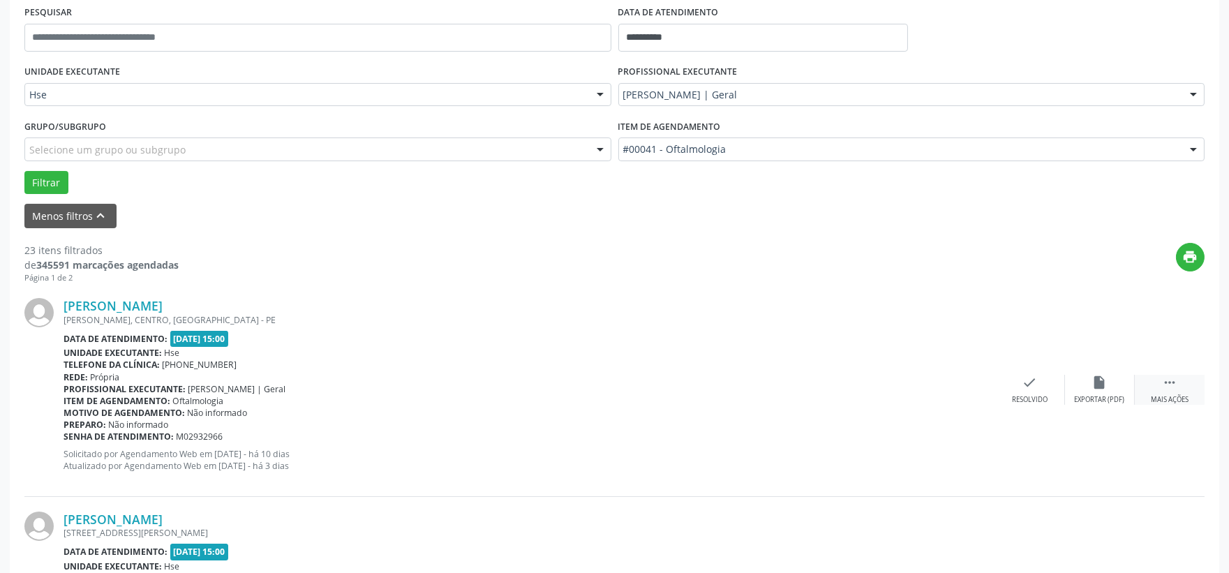
click at [1167, 381] on icon "" at bounding box center [1169, 382] width 15 height 15
click at [1086, 387] on div "alarm_off Não compareceu" at bounding box center [1100, 390] width 70 height 30
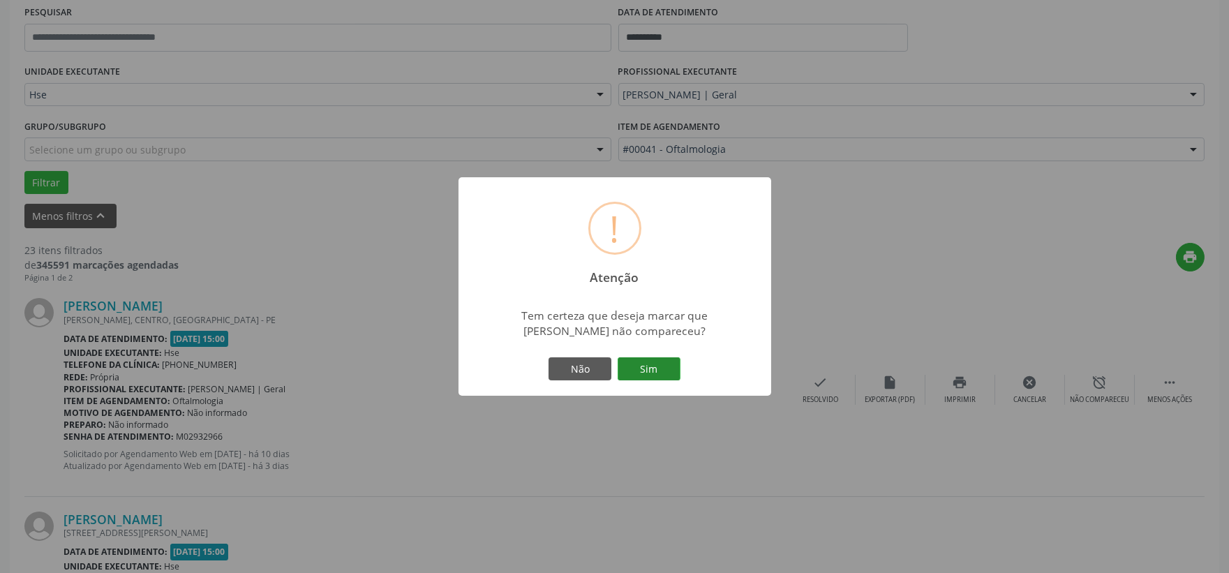
click at [663, 367] on button "Sim" at bounding box center [649, 369] width 63 height 24
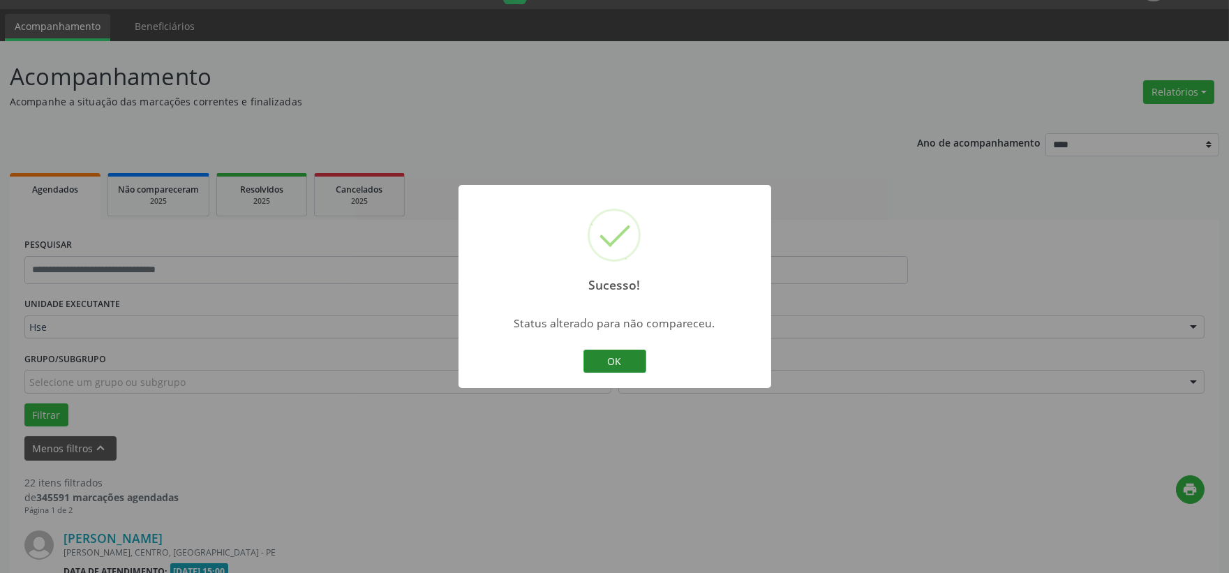
click at [598, 357] on button "OK" at bounding box center [615, 362] width 63 height 24
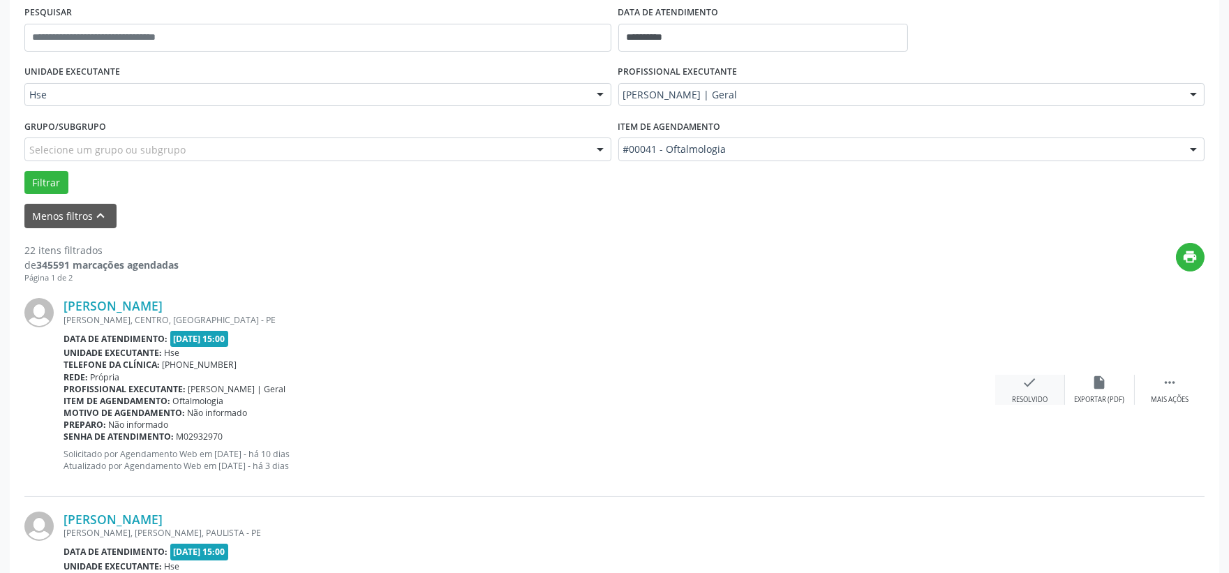
click at [1027, 385] on icon "check" at bounding box center [1030, 382] width 15 height 15
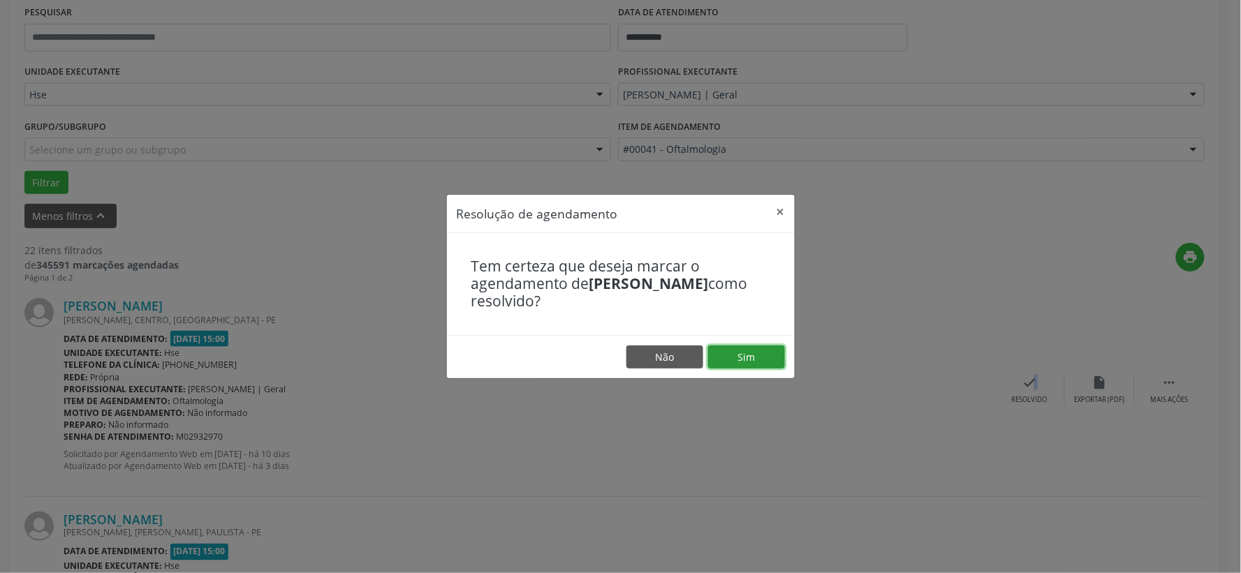
click at [722, 351] on button "Sim" at bounding box center [746, 358] width 77 height 24
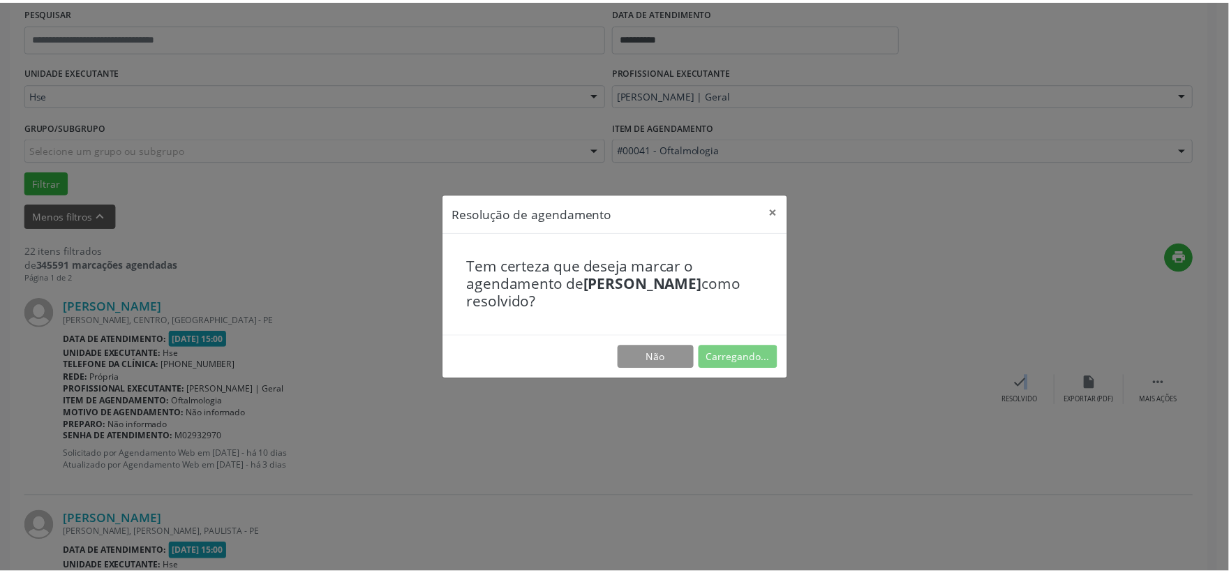
scroll to position [21, 0]
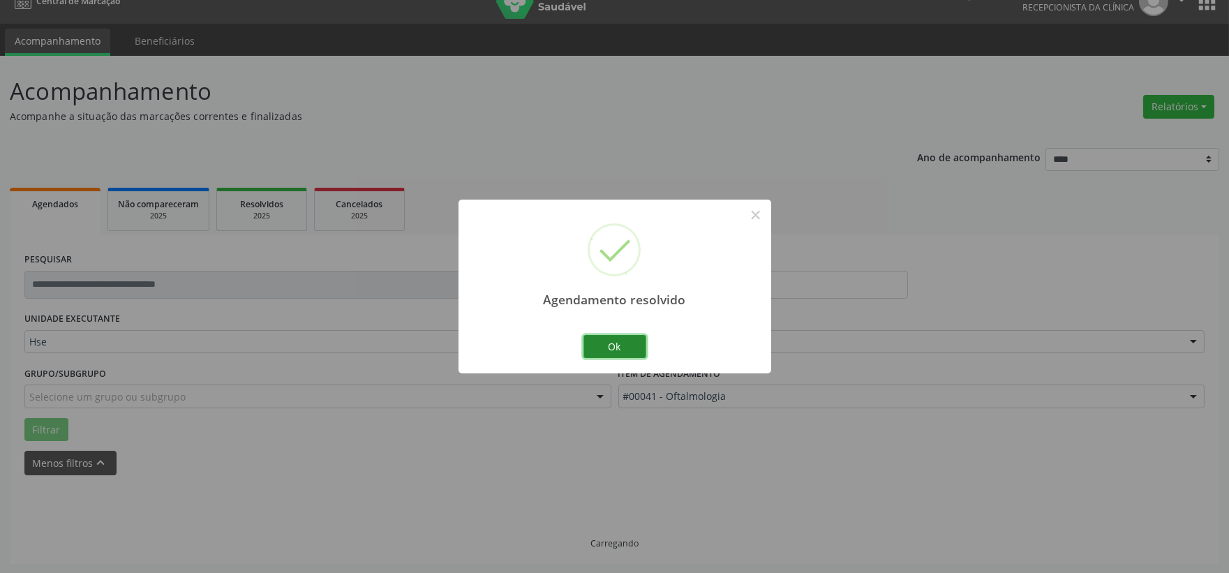
click at [636, 336] on button "Ok" at bounding box center [615, 347] width 63 height 24
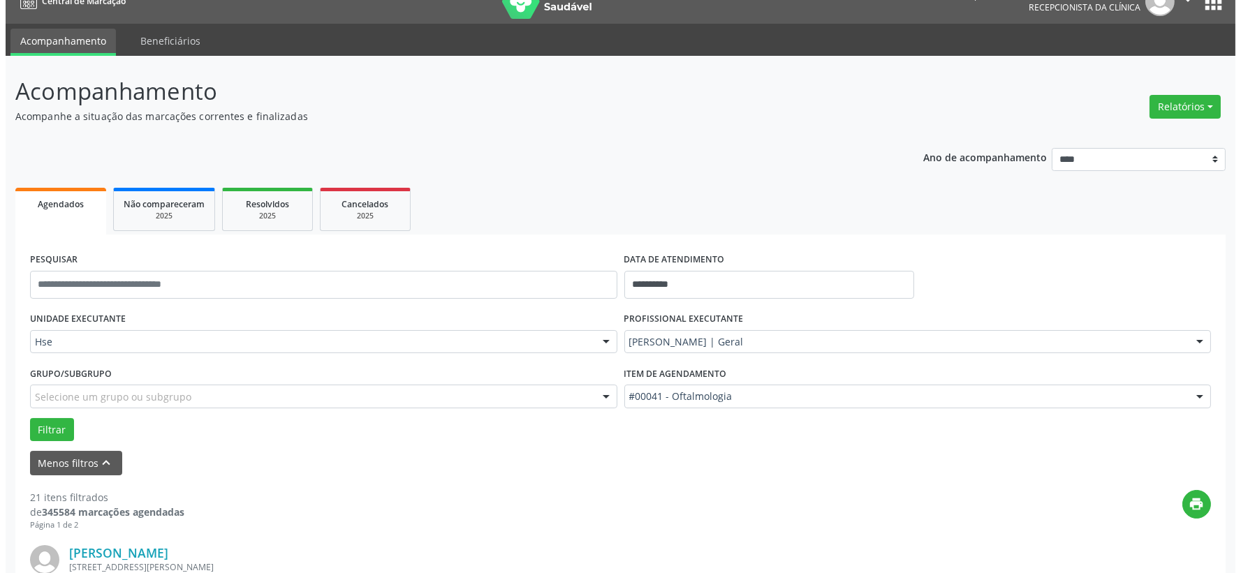
scroll to position [98, 0]
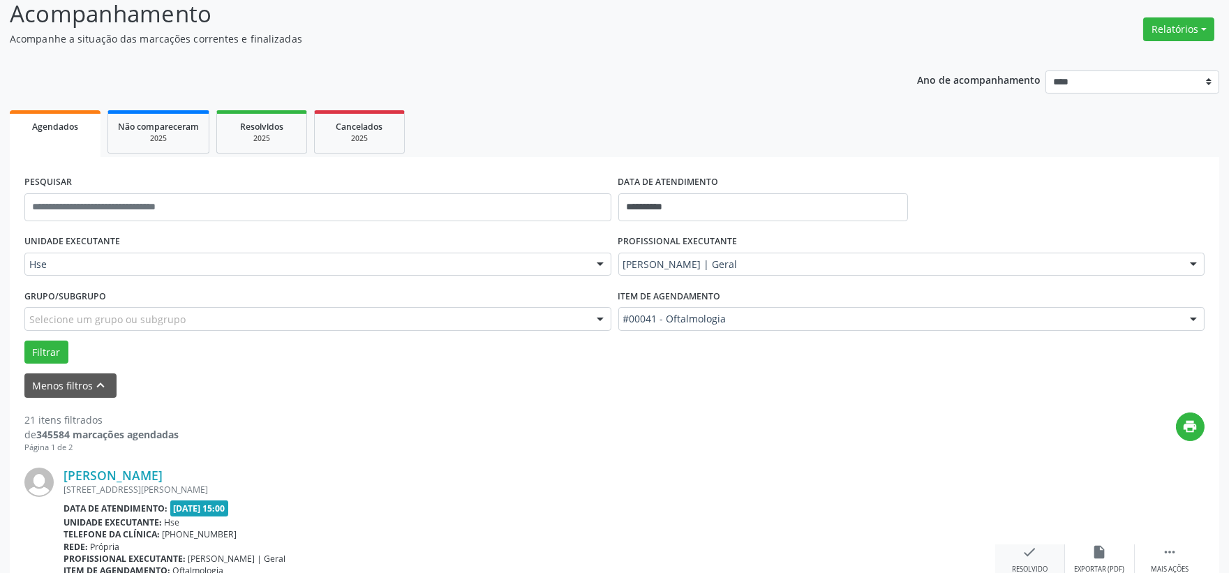
click at [1023, 559] on icon "check" at bounding box center [1030, 552] width 15 height 15
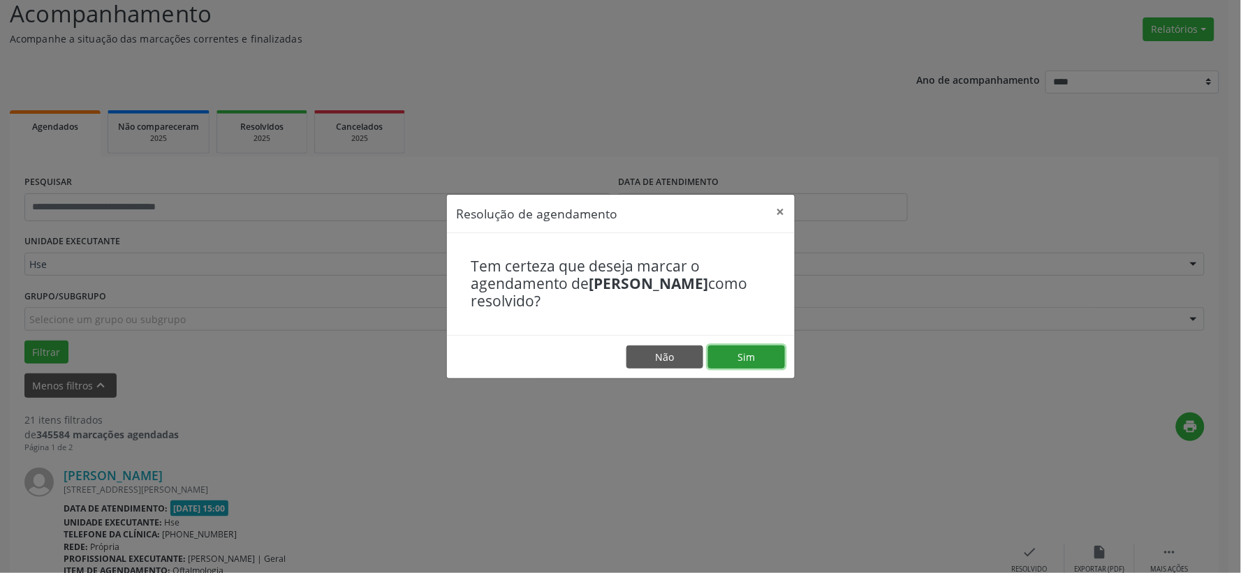
click at [769, 353] on button "Sim" at bounding box center [746, 358] width 77 height 24
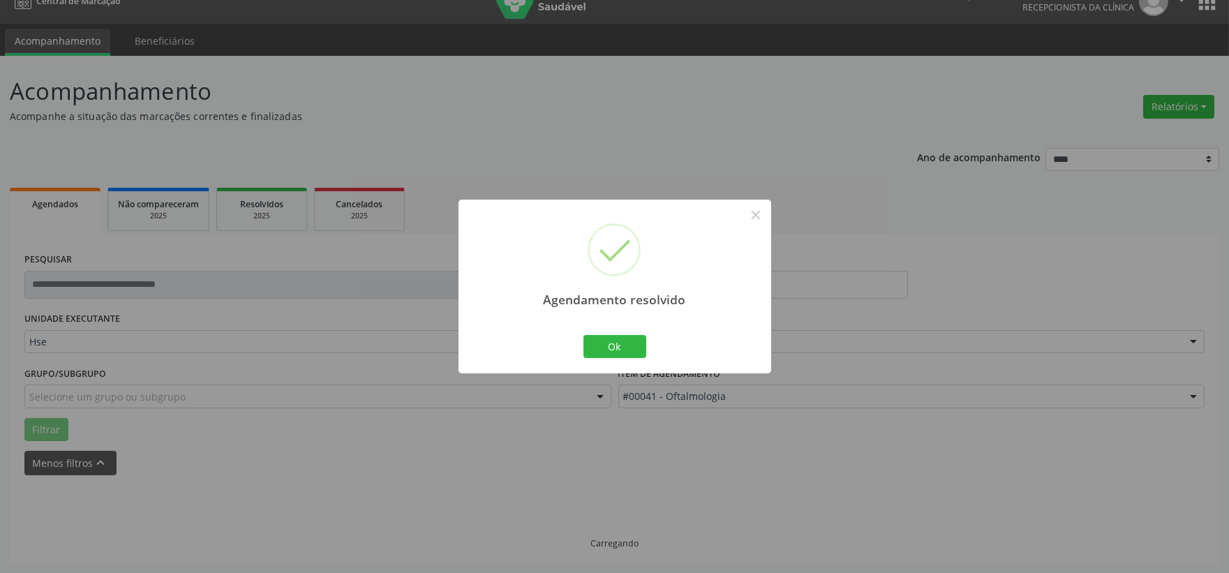
scroll to position [36, 0]
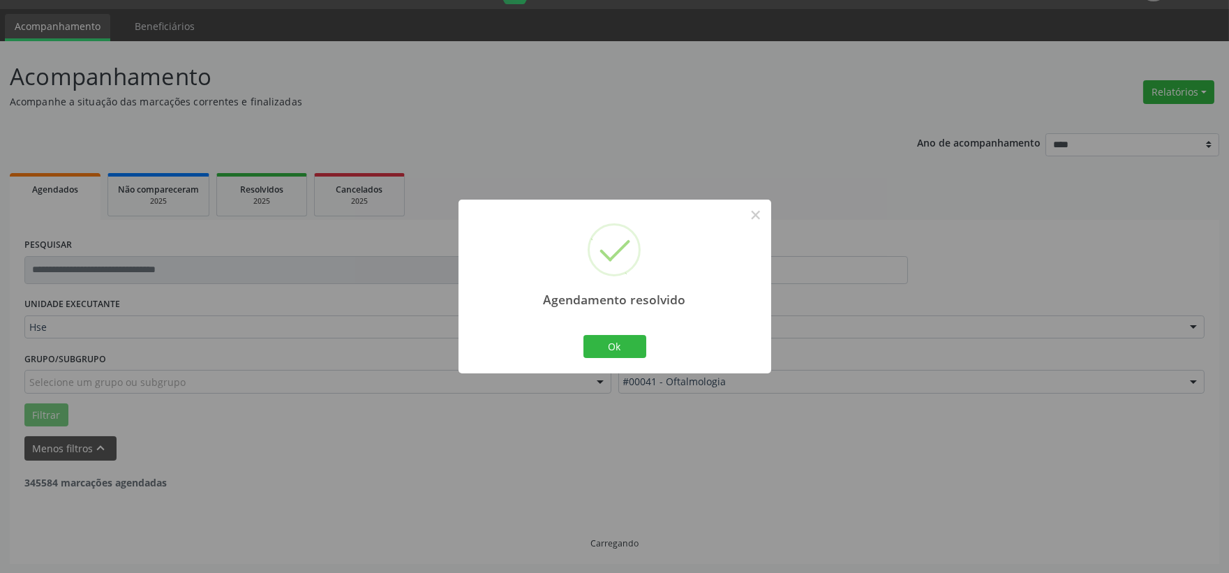
drag, startPoint x: 552, startPoint y: 351, endPoint x: 579, endPoint y: 344, distance: 28.8
click at [554, 351] on div "Agendamento resolvido × Ok Cancel" at bounding box center [615, 287] width 313 height 174
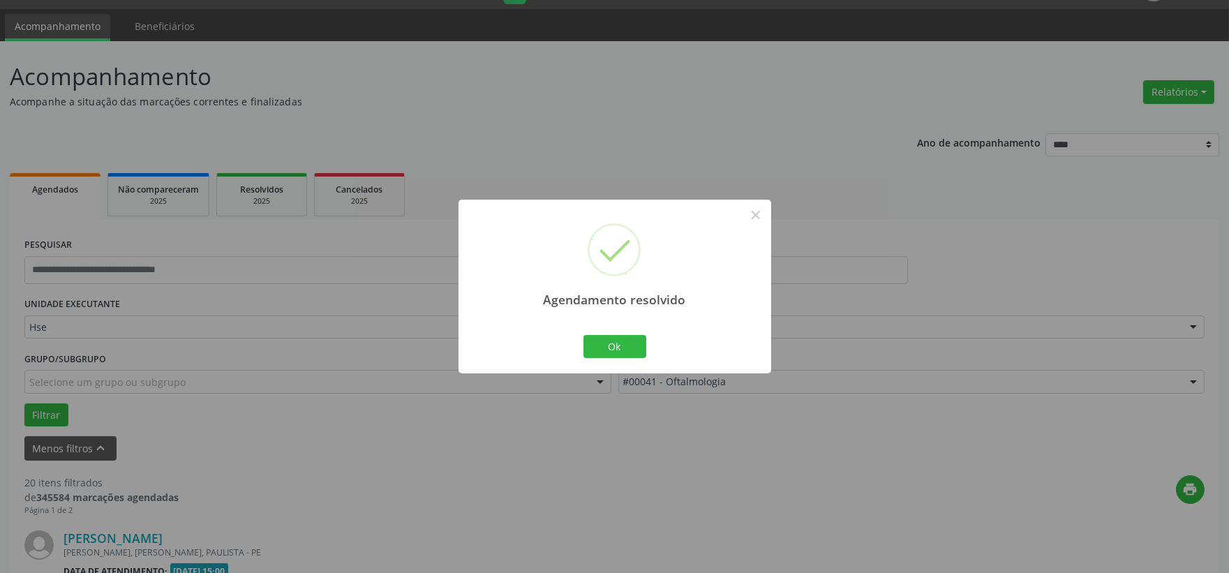
click at [582, 344] on div "Ok Cancel" at bounding box center [614, 346] width 69 height 29
click at [598, 344] on button "Ok" at bounding box center [615, 347] width 63 height 24
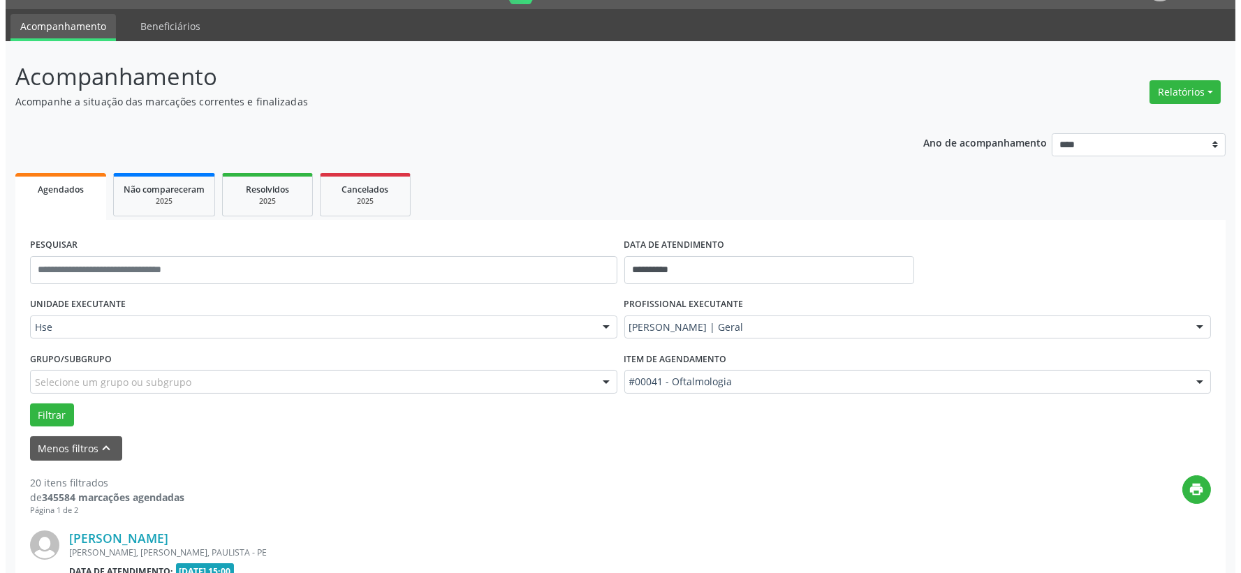
scroll to position [191, 0]
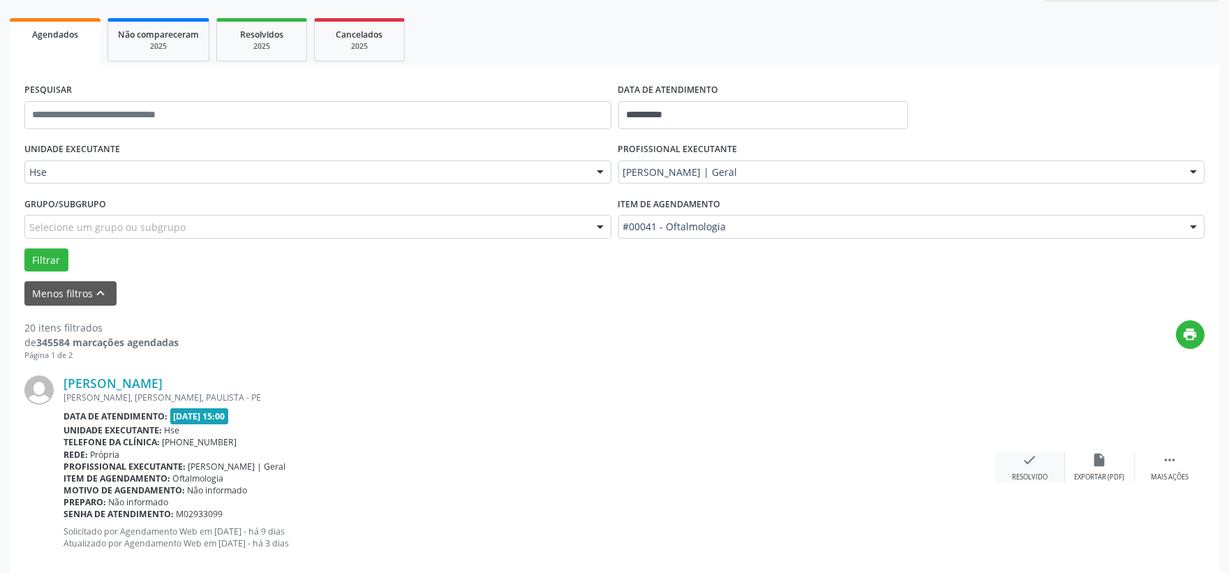
click at [1023, 464] on icon "check" at bounding box center [1030, 459] width 15 height 15
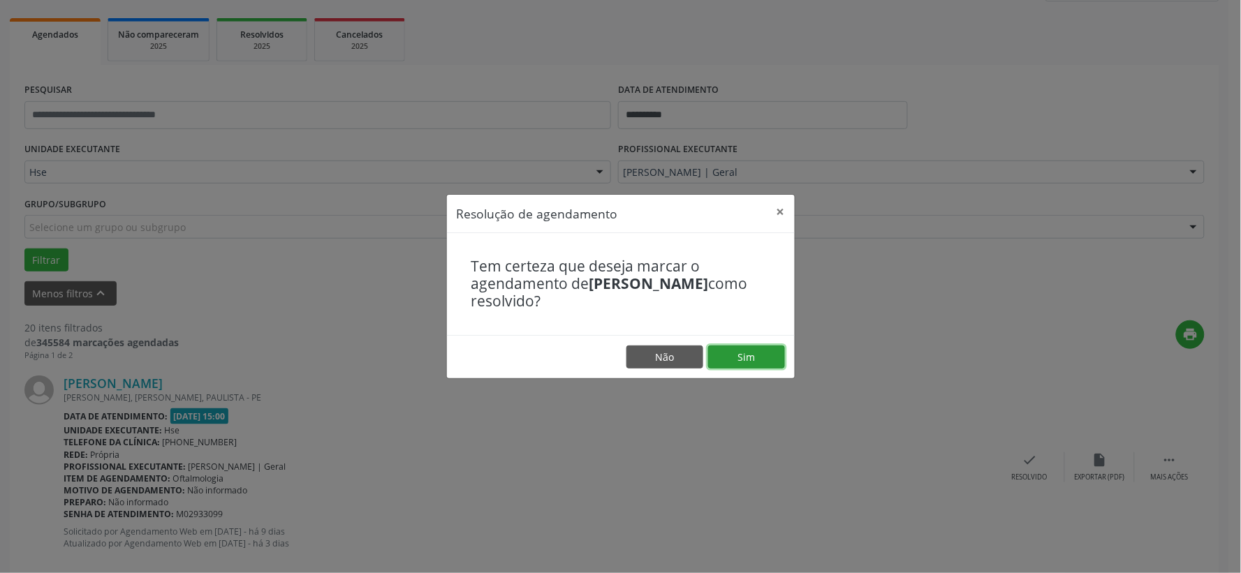
click at [754, 352] on button "Sim" at bounding box center [746, 358] width 77 height 24
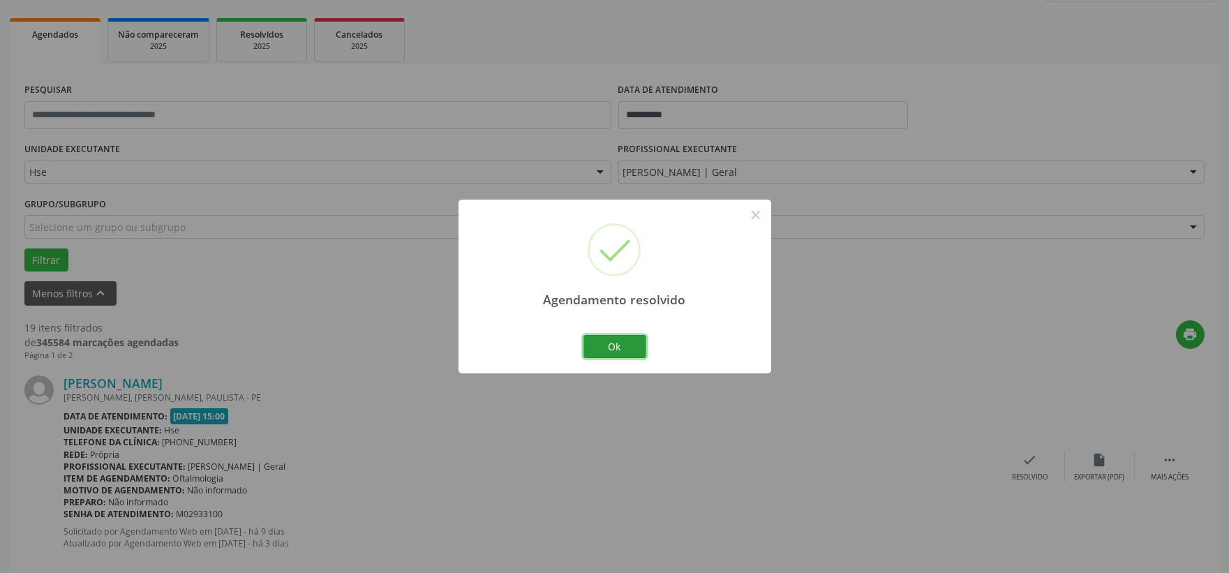
click at [604, 348] on button "Ok" at bounding box center [615, 347] width 63 height 24
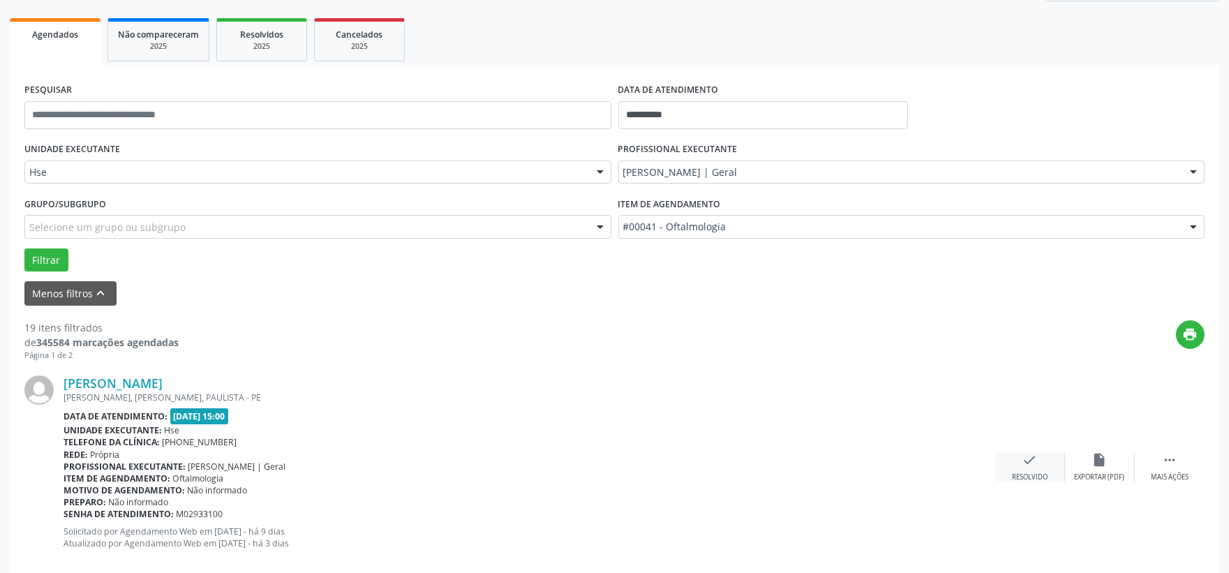
click at [1036, 473] on div "Resolvido" at bounding box center [1030, 478] width 36 height 10
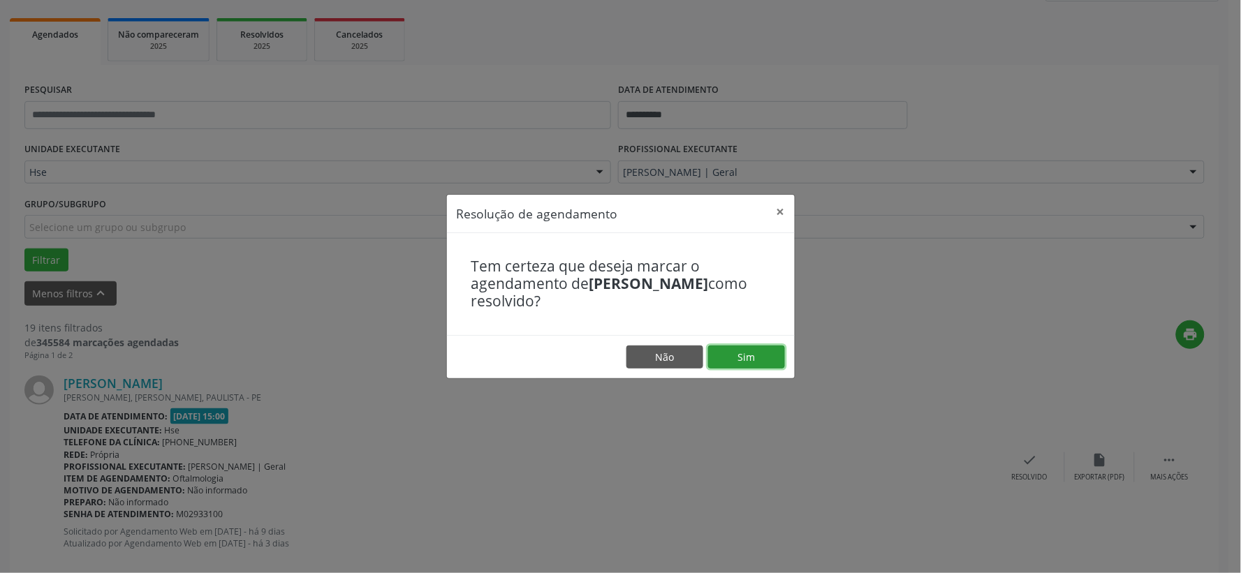
click at [744, 353] on button "Sim" at bounding box center [746, 358] width 77 height 24
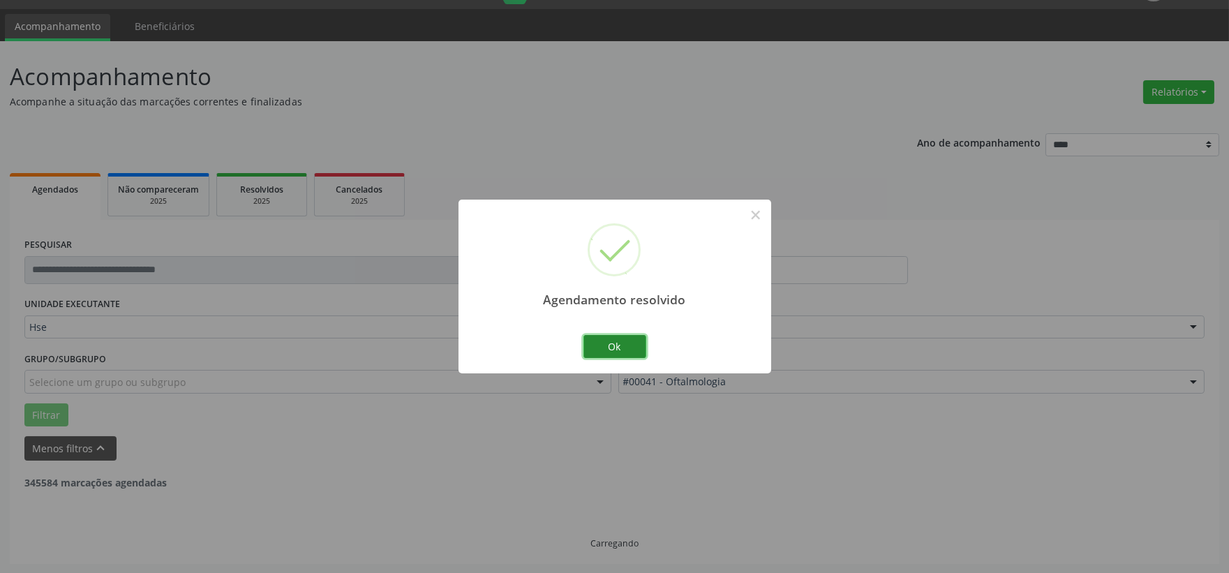
click at [598, 342] on button "Ok" at bounding box center [615, 347] width 63 height 24
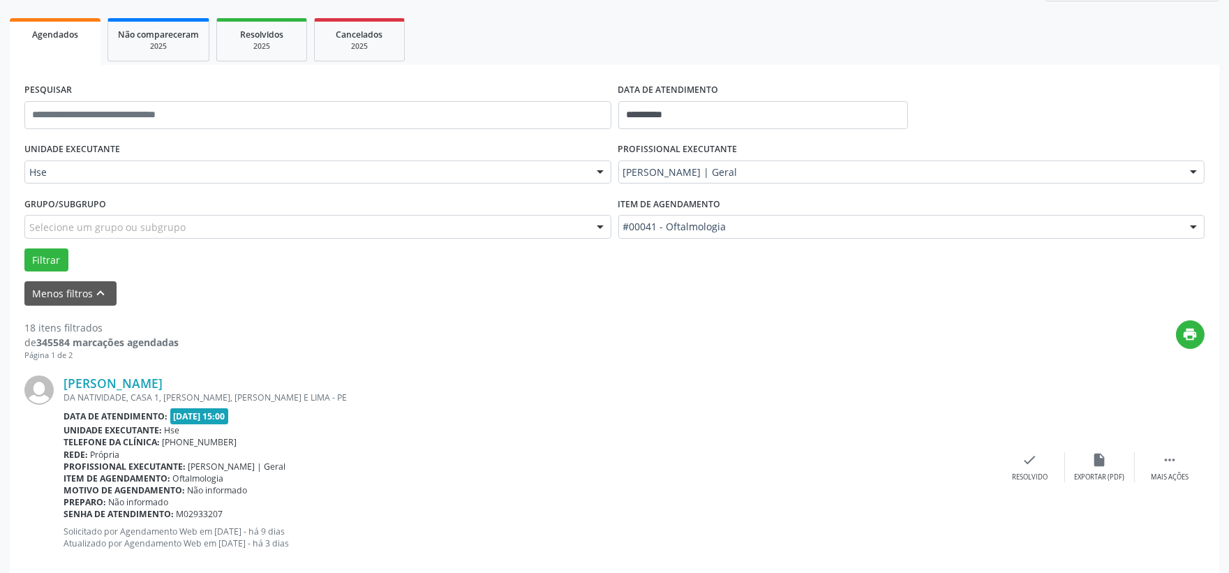
scroll to position [268, 0]
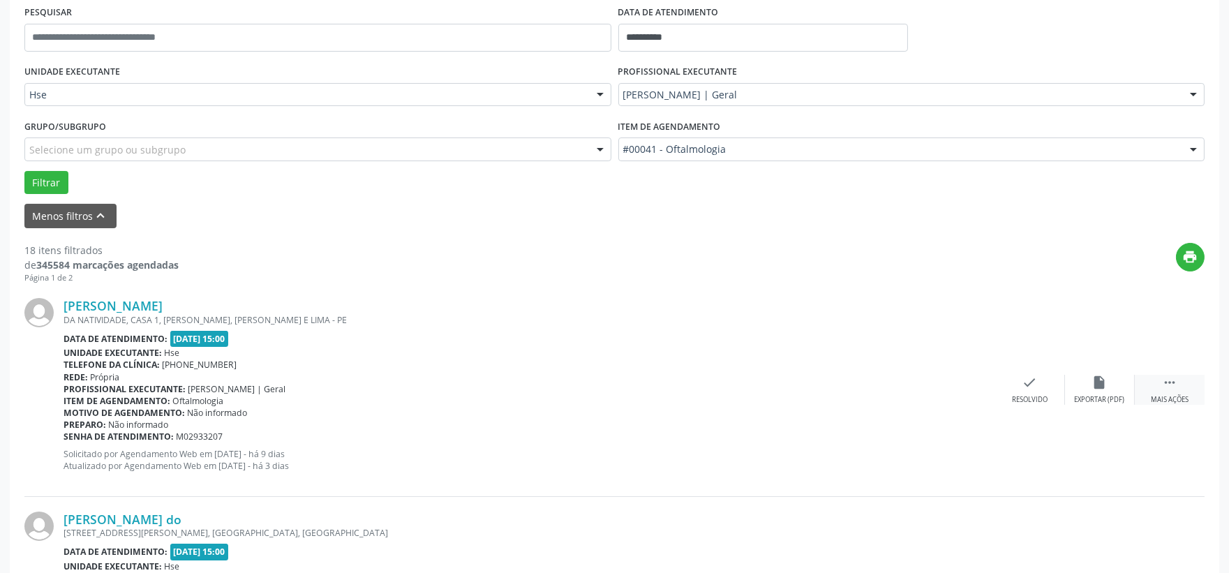
click at [1170, 387] on icon "" at bounding box center [1169, 382] width 15 height 15
click at [1099, 380] on icon "alarm_off" at bounding box center [1100, 382] width 15 height 15
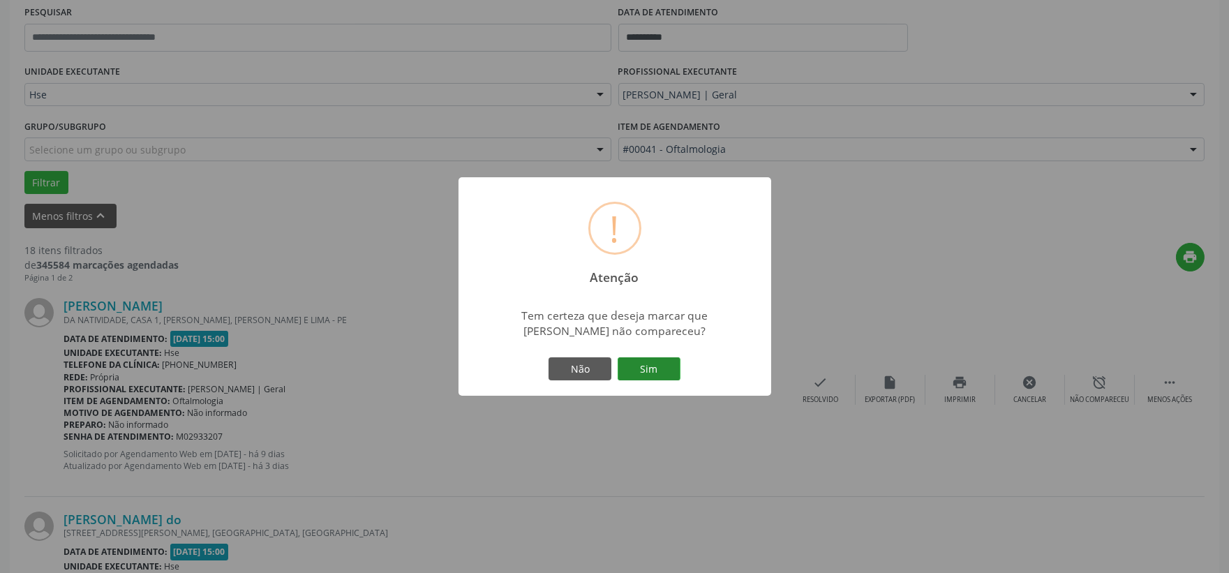
click at [657, 359] on button "Sim" at bounding box center [649, 369] width 63 height 24
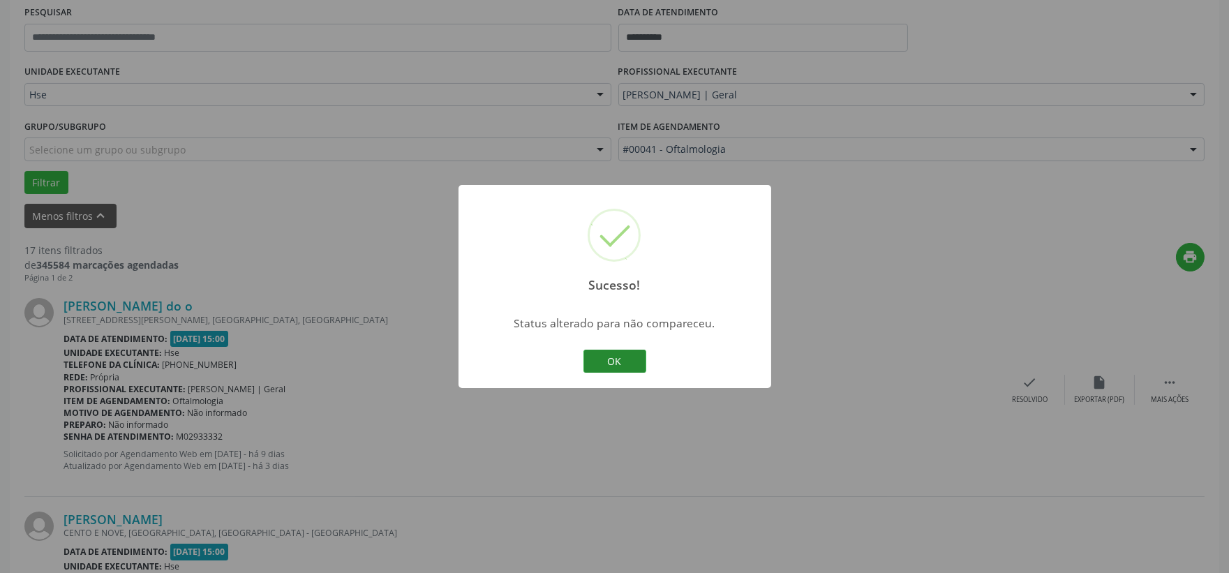
click at [616, 352] on button "OK" at bounding box center [615, 362] width 63 height 24
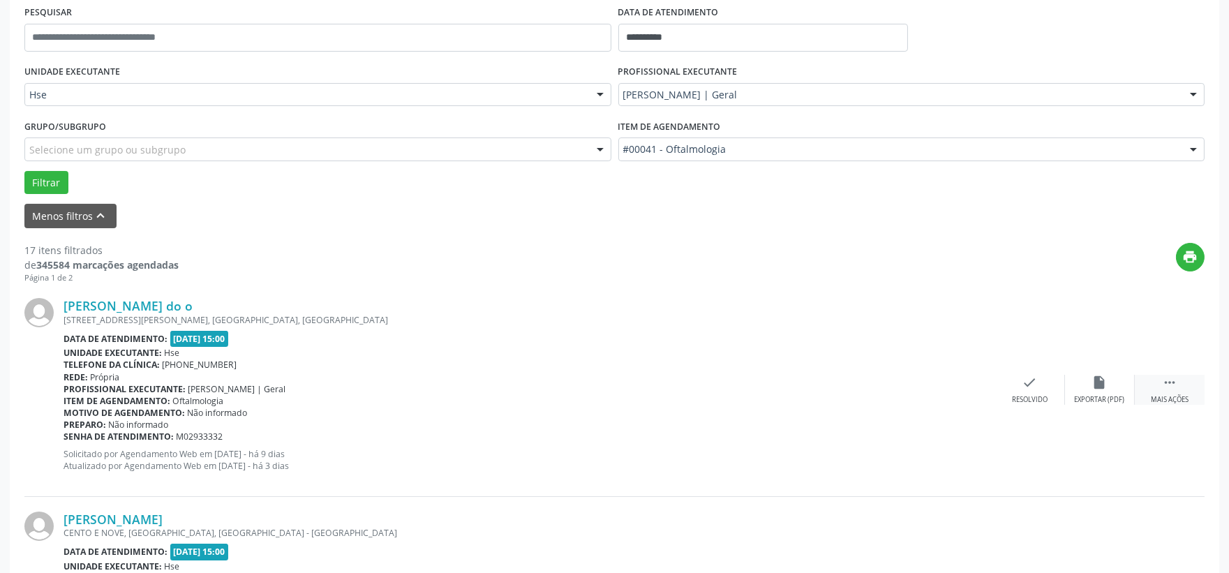
click at [1153, 391] on div " Mais ações" at bounding box center [1170, 390] width 70 height 30
click at [1096, 388] on icon "alarm_off" at bounding box center [1100, 382] width 15 height 15
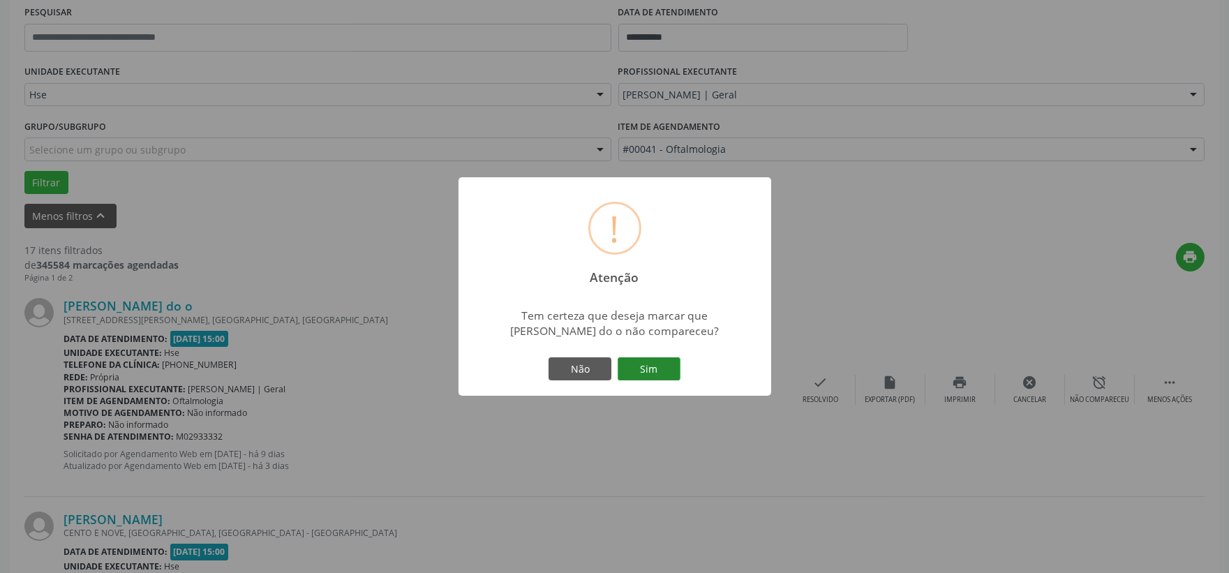
click at [668, 377] on button "Sim" at bounding box center [649, 369] width 63 height 24
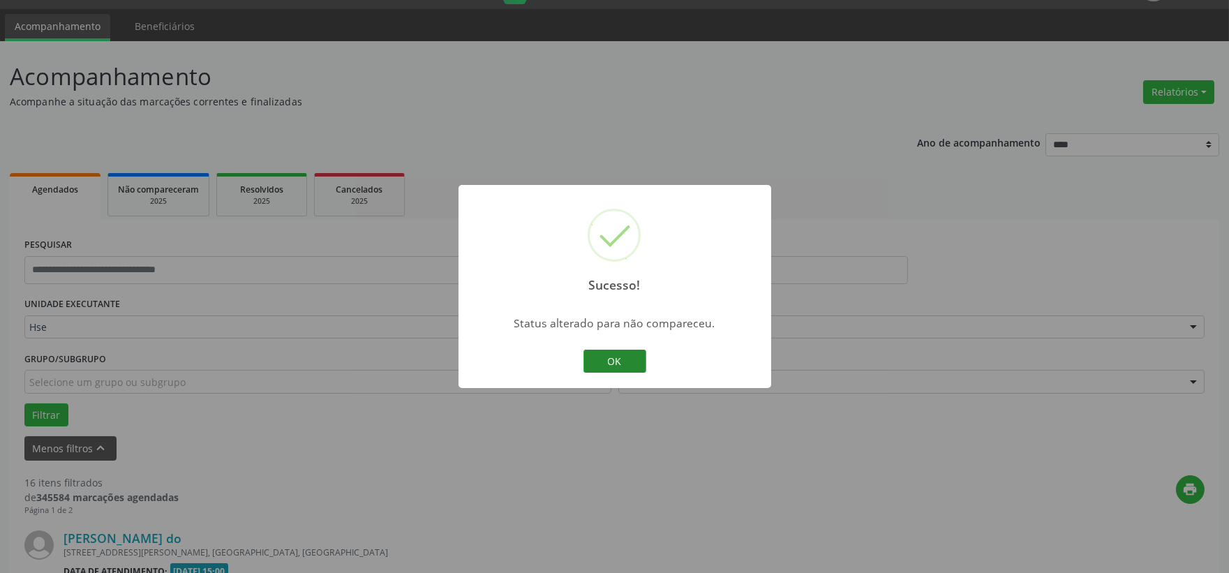
click at [621, 359] on button "OK" at bounding box center [615, 362] width 63 height 24
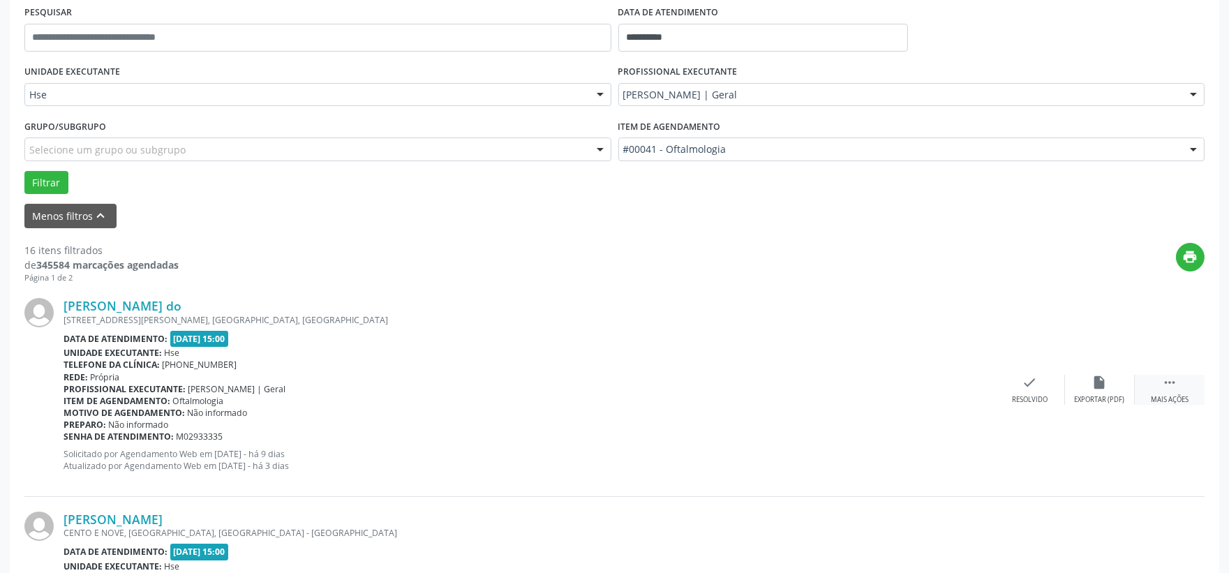
drag, startPoint x: 1185, startPoint y: 394, endPoint x: 1147, endPoint y: 388, distance: 38.8
click at [1184, 395] on div "Mais ações" at bounding box center [1170, 400] width 38 height 10
click at [1106, 393] on div "alarm_off Não compareceu" at bounding box center [1100, 390] width 70 height 30
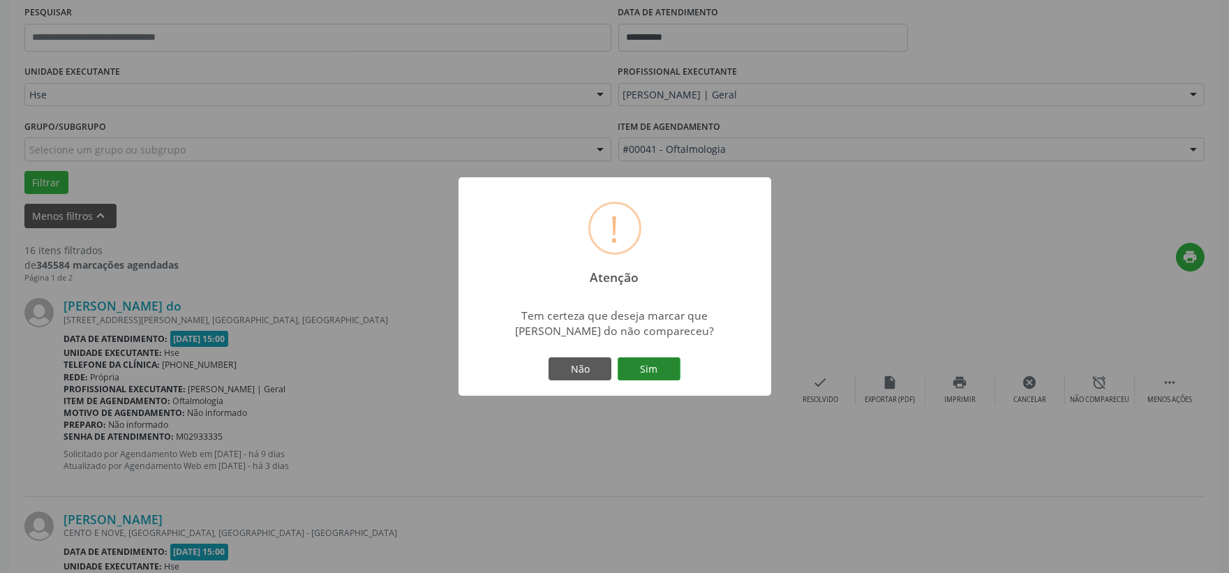
click at [668, 376] on button "Sim" at bounding box center [649, 369] width 63 height 24
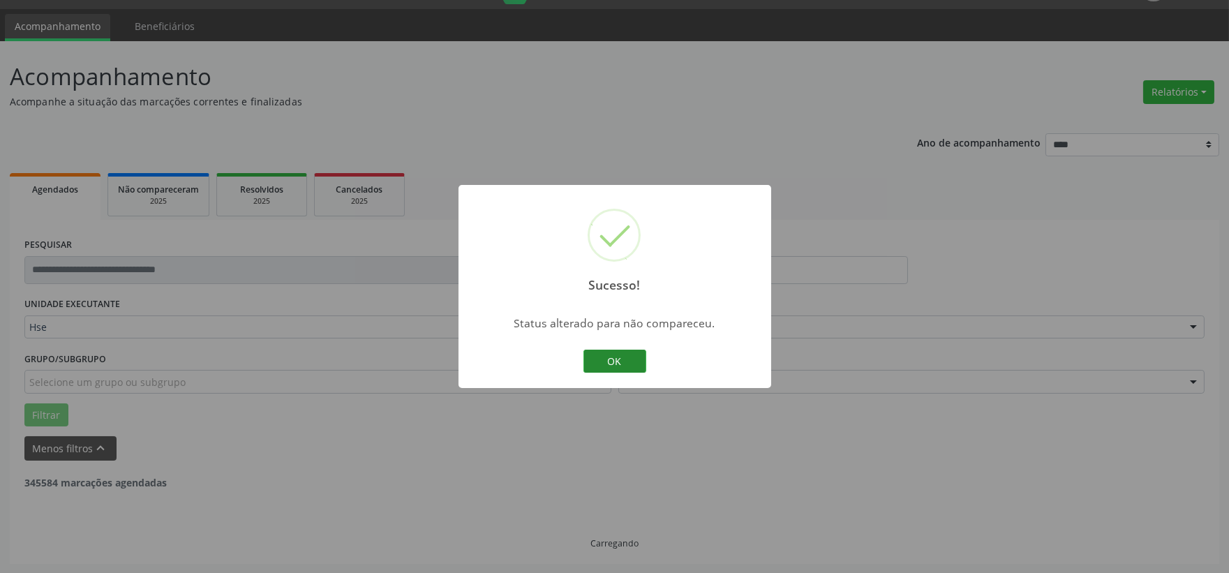
click at [610, 355] on button "OK" at bounding box center [615, 362] width 63 height 24
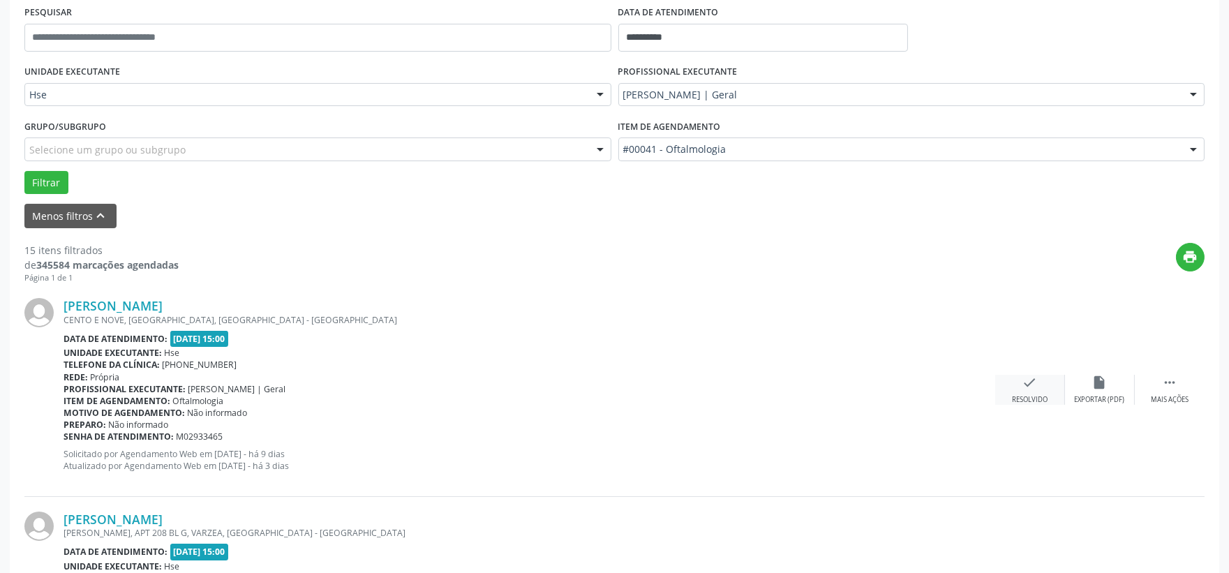
click at [1027, 382] on icon "check" at bounding box center [1030, 382] width 15 height 15
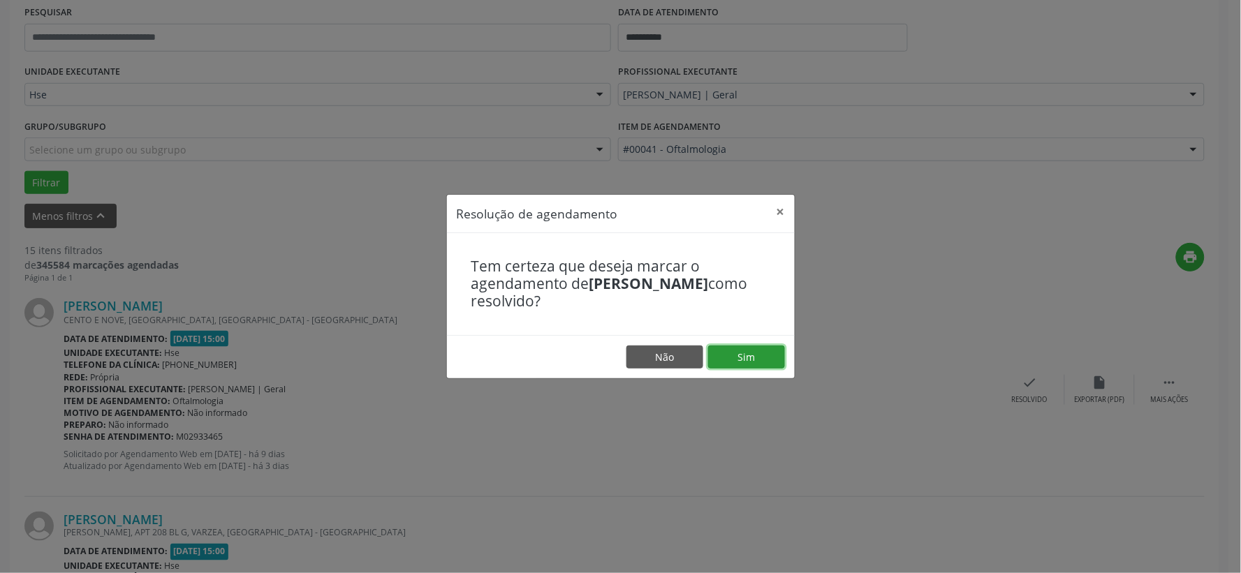
click at [748, 352] on button "Sim" at bounding box center [746, 358] width 77 height 24
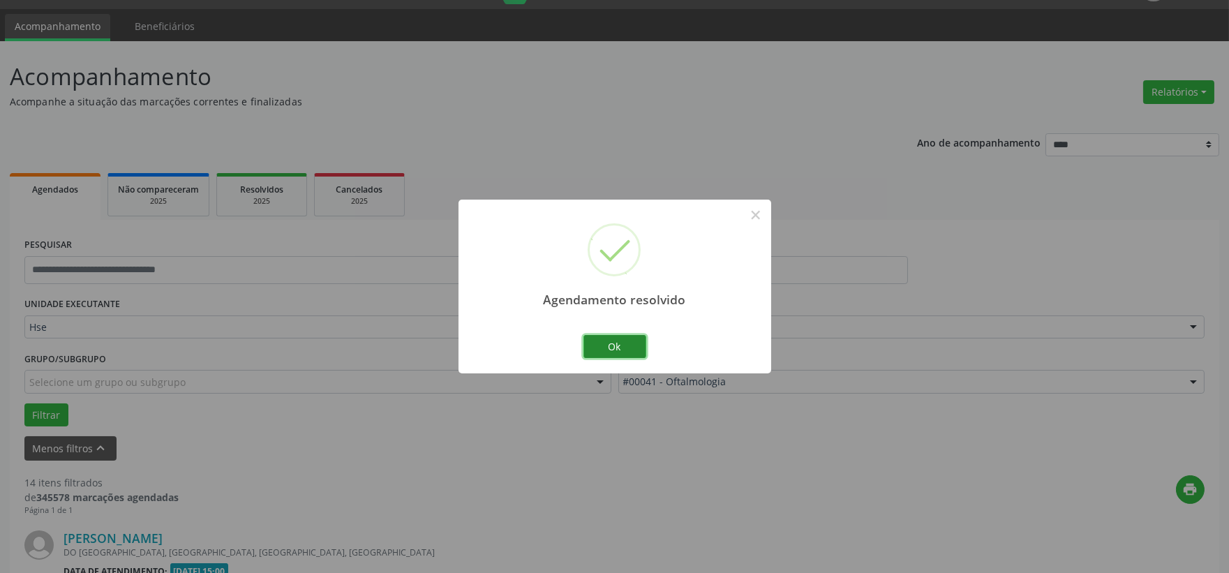
click at [623, 343] on button "Ok" at bounding box center [615, 347] width 63 height 24
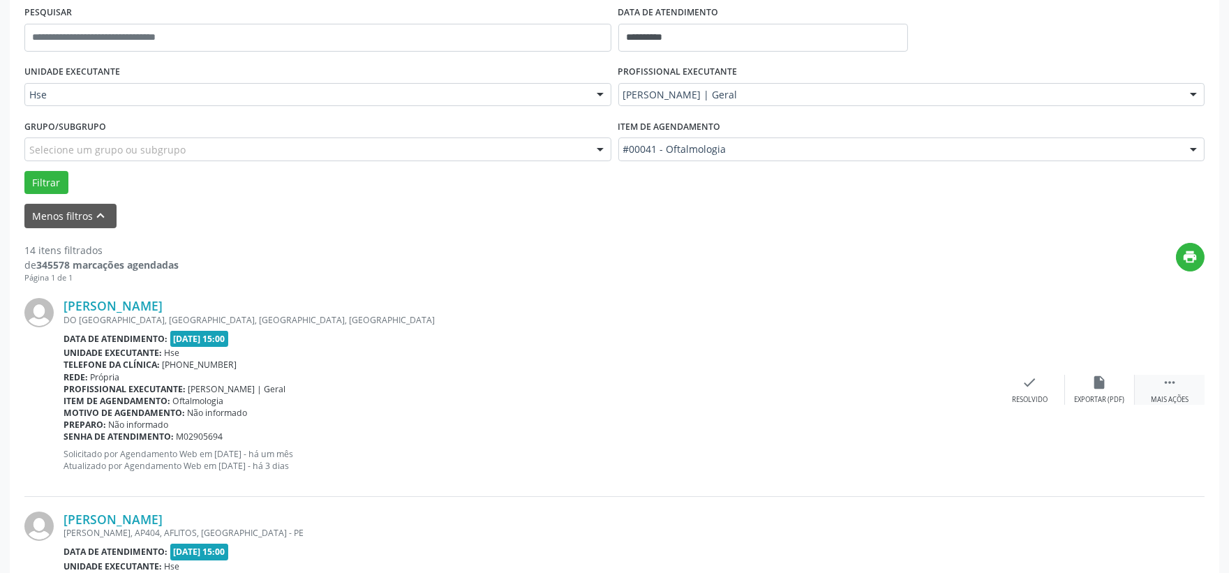
drag, startPoint x: 1171, startPoint y: 393, endPoint x: 1155, endPoint y: 392, distance: 16.1
click at [1171, 393] on div " Mais ações" at bounding box center [1170, 390] width 70 height 30
click at [1096, 387] on icon "alarm_off" at bounding box center [1100, 382] width 15 height 15
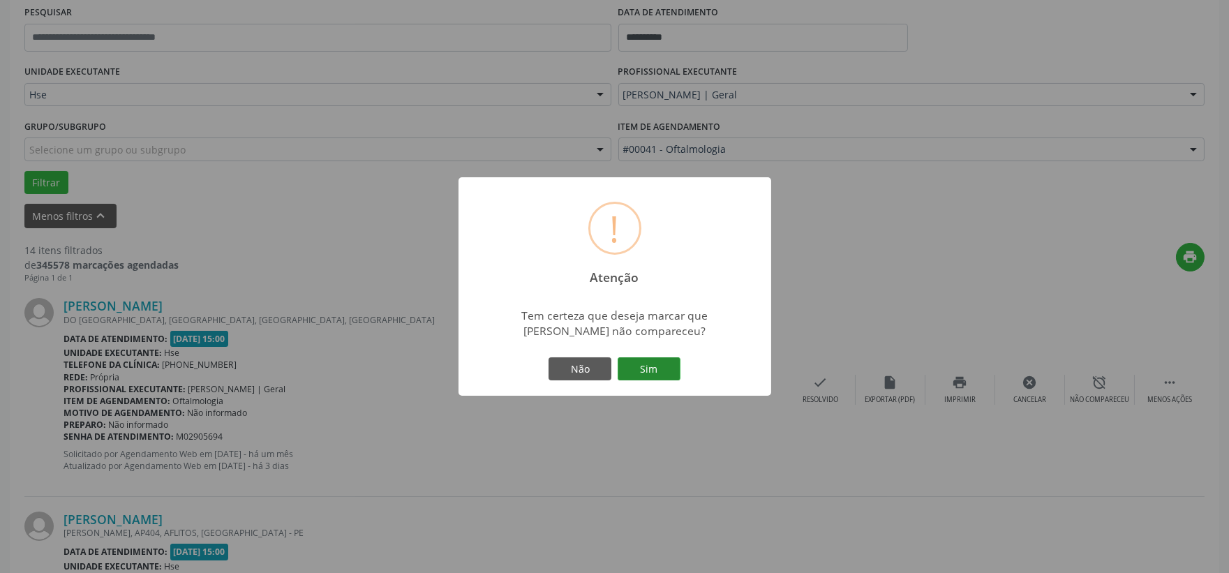
click at [640, 365] on button "Sim" at bounding box center [649, 369] width 63 height 24
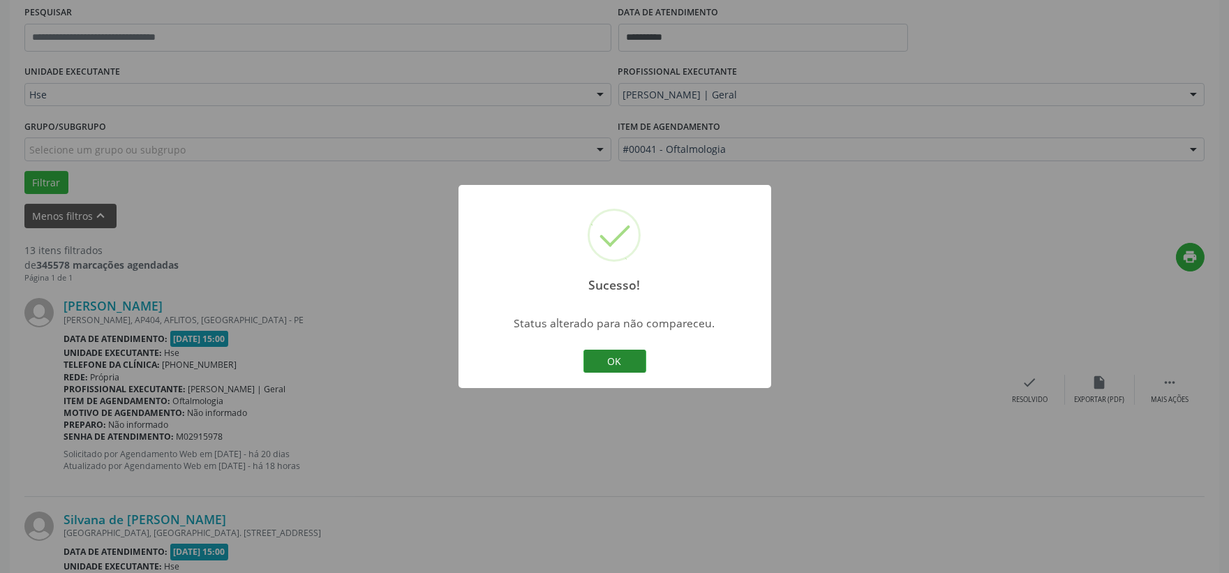
click at [593, 353] on button "OK" at bounding box center [615, 362] width 63 height 24
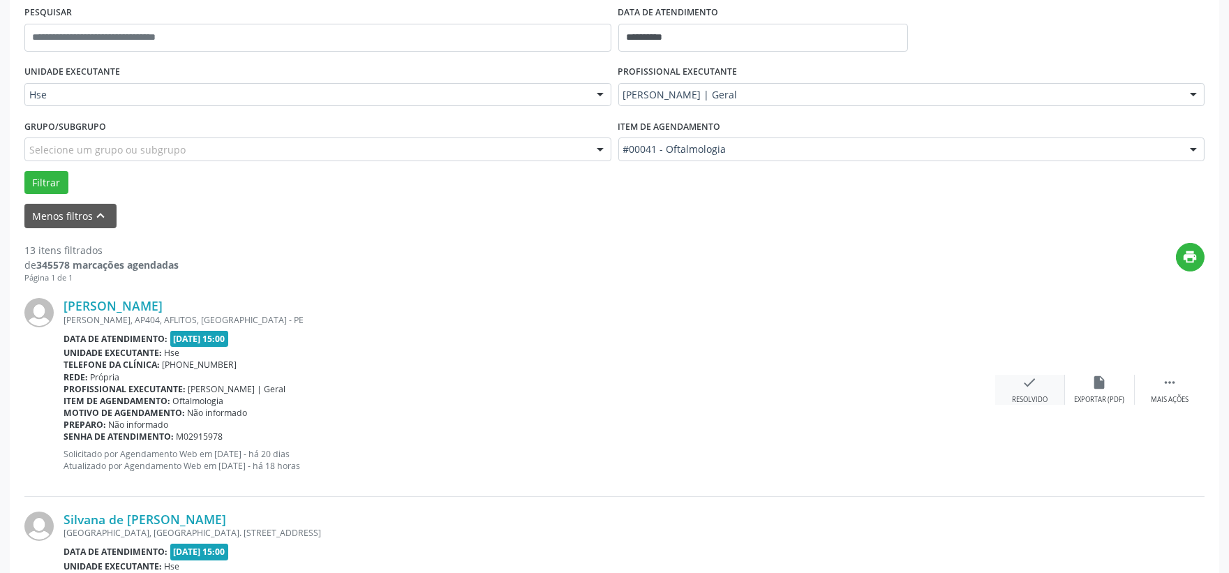
click at [1023, 390] on div "check Resolvido" at bounding box center [1031, 390] width 70 height 30
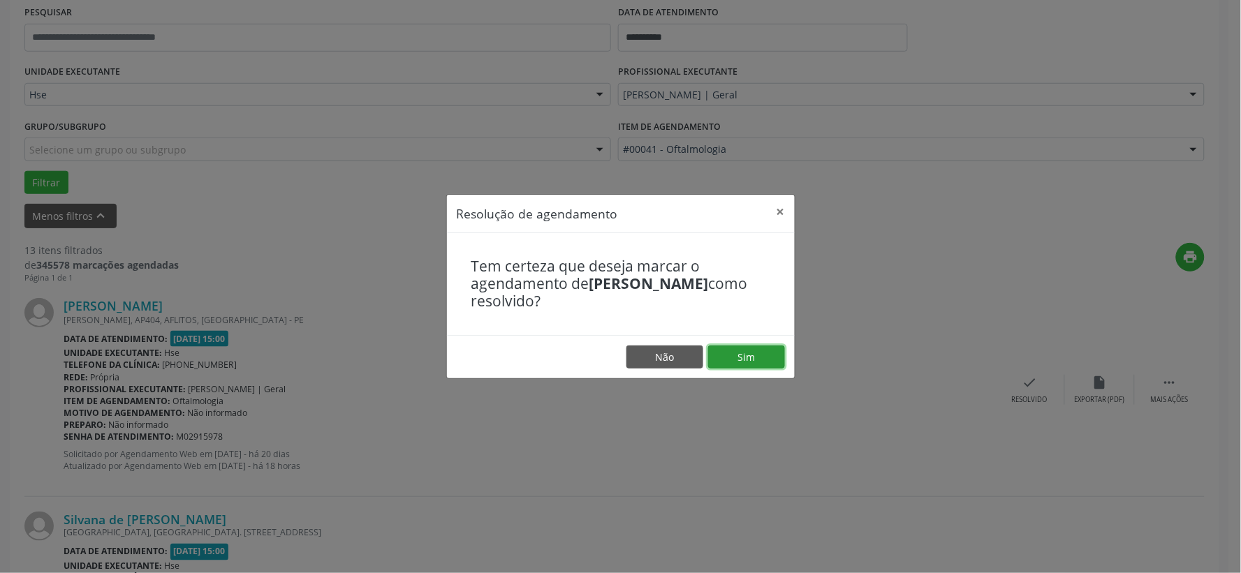
click at [724, 353] on button "Sim" at bounding box center [746, 358] width 77 height 24
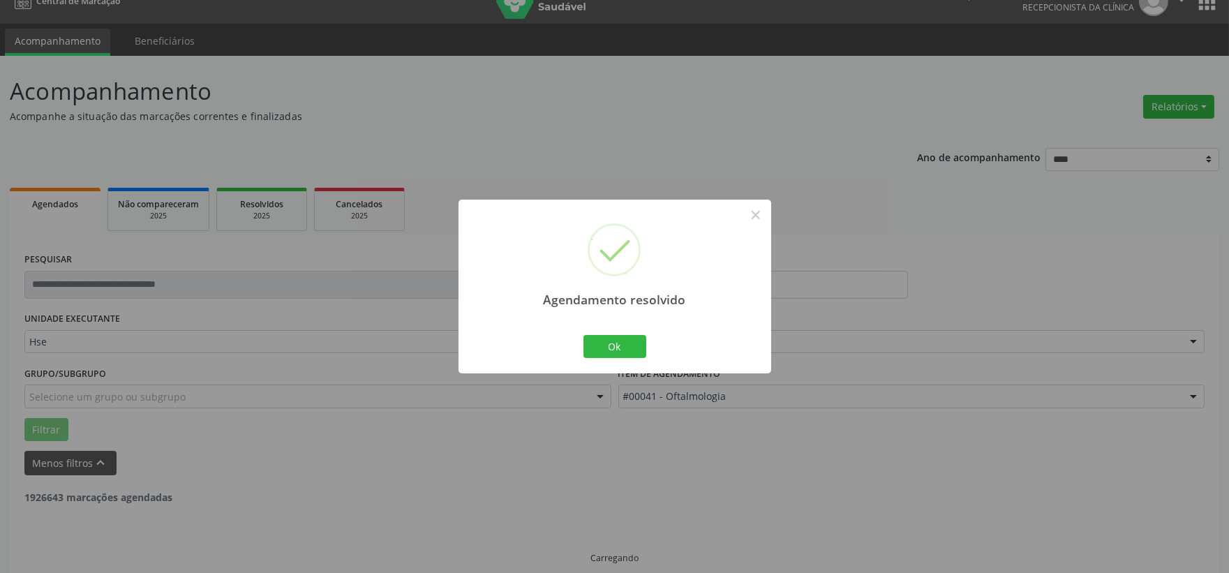
scroll to position [36, 0]
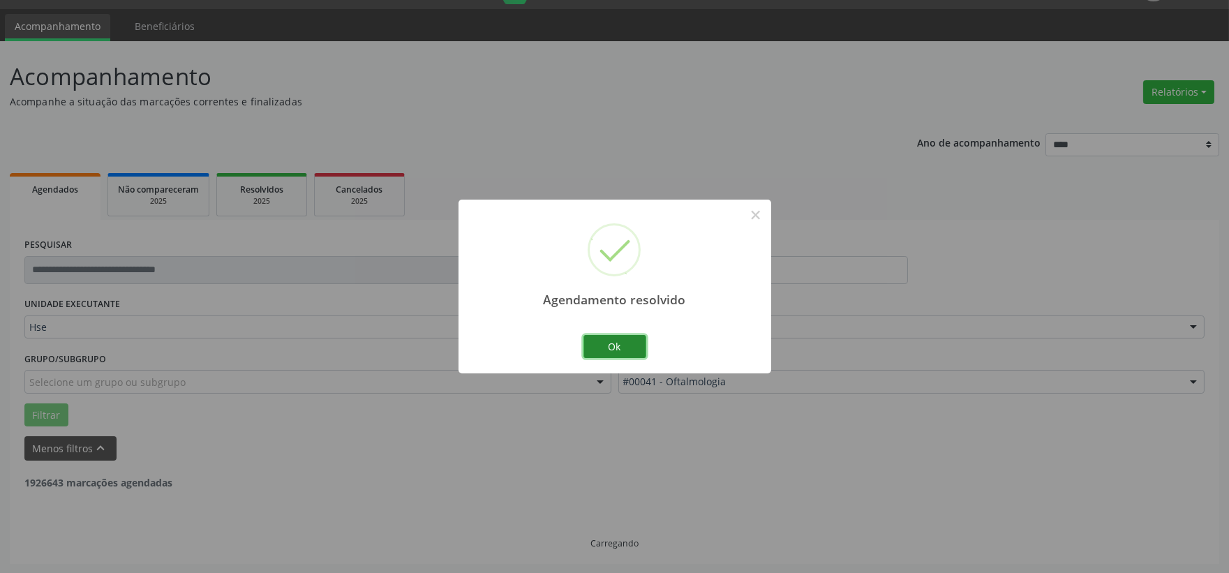
click at [604, 342] on button "Ok" at bounding box center [615, 347] width 63 height 24
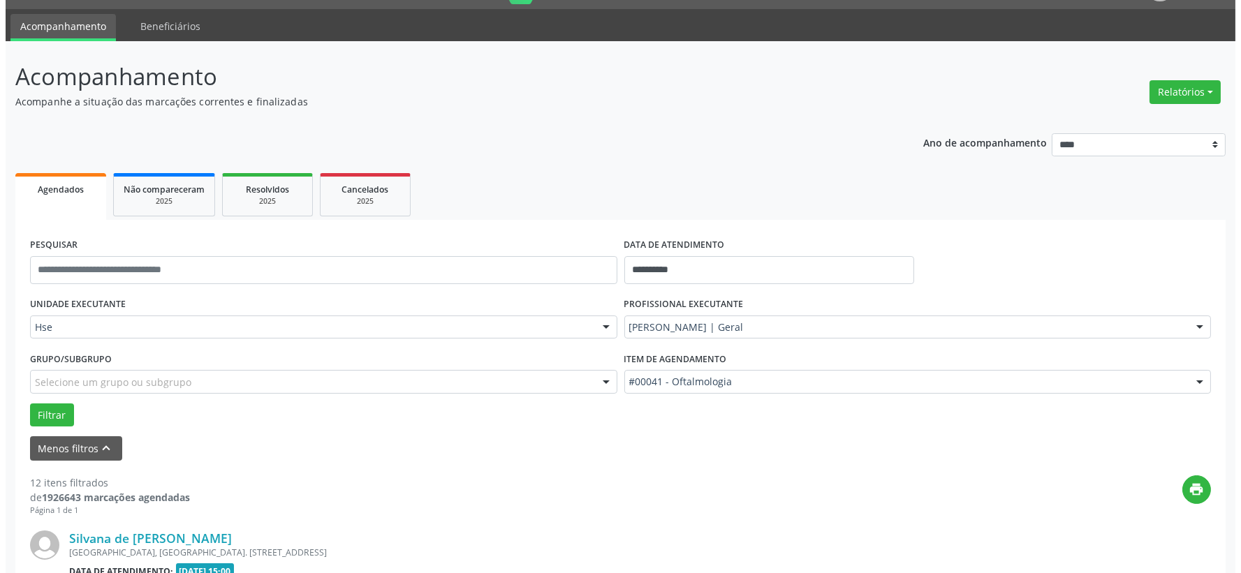
scroll to position [191, 0]
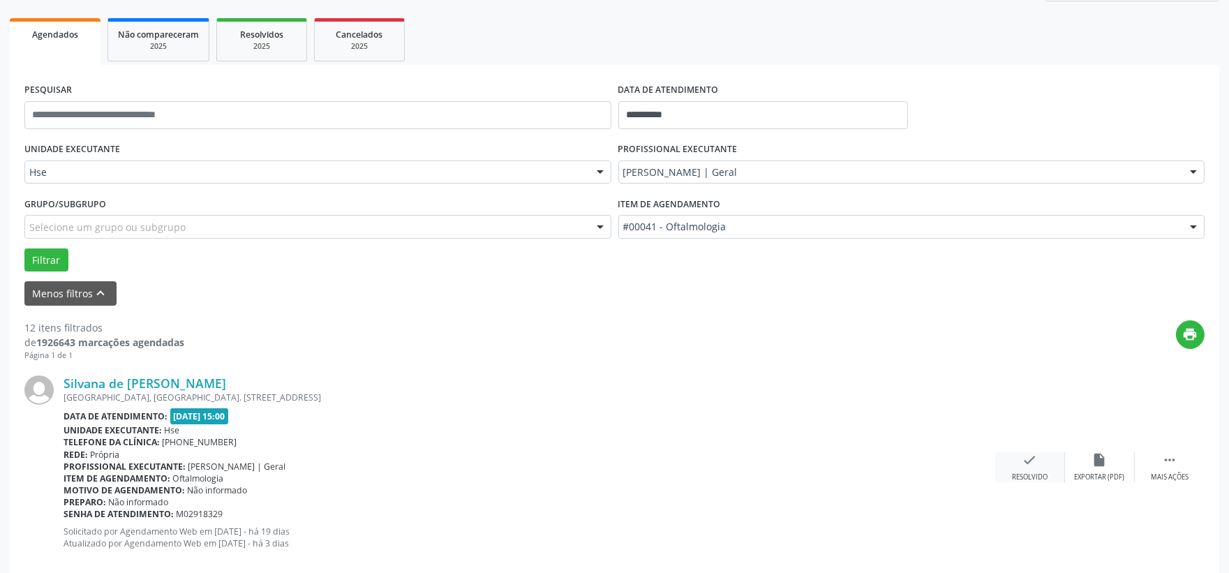
click at [1014, 457] on div "check Resolvido" at bounding box center [1031, 467] width 70 height 30
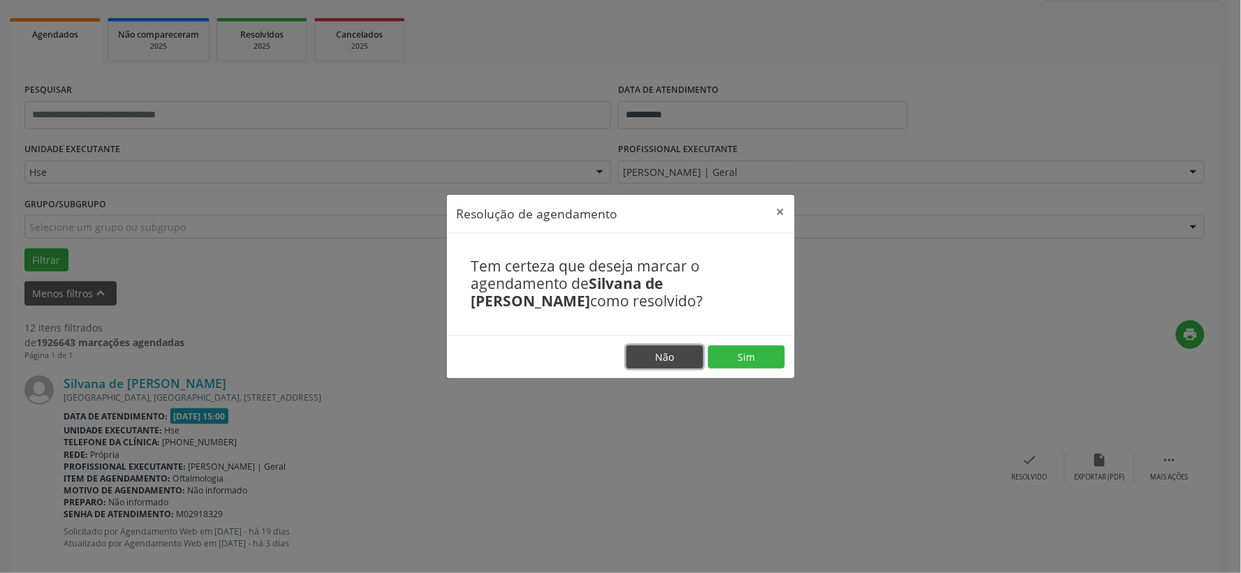
click at [680, 346] on button "Não" at bounding box center [664, 358] width 77 height 24
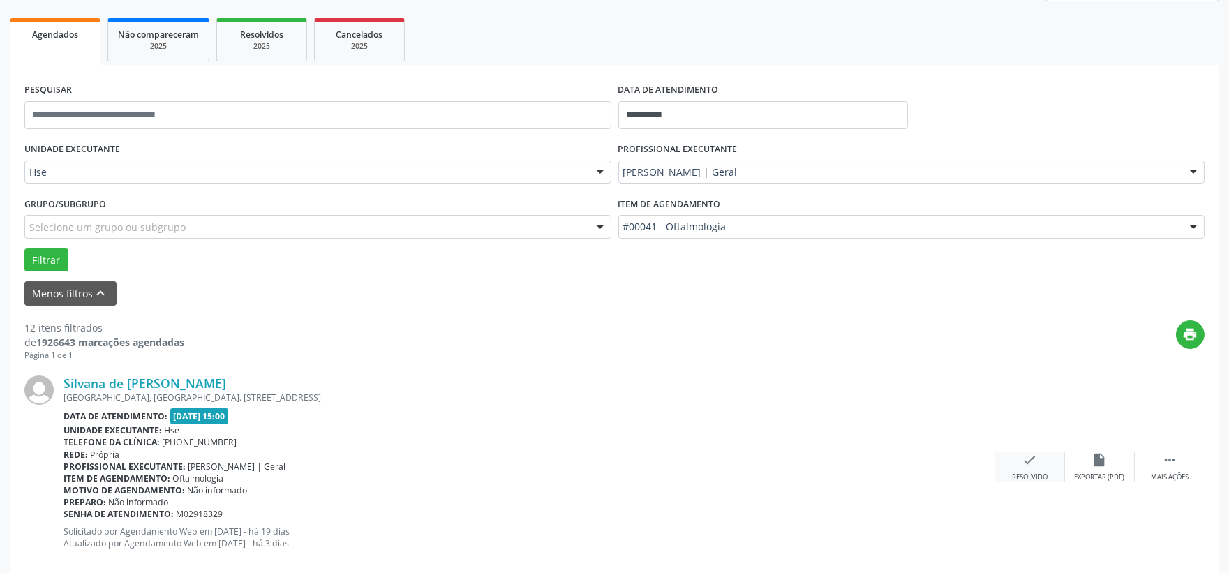
click at [1024, 464] on icon "check" at bounding box center [1030, 459] width 15 height 15
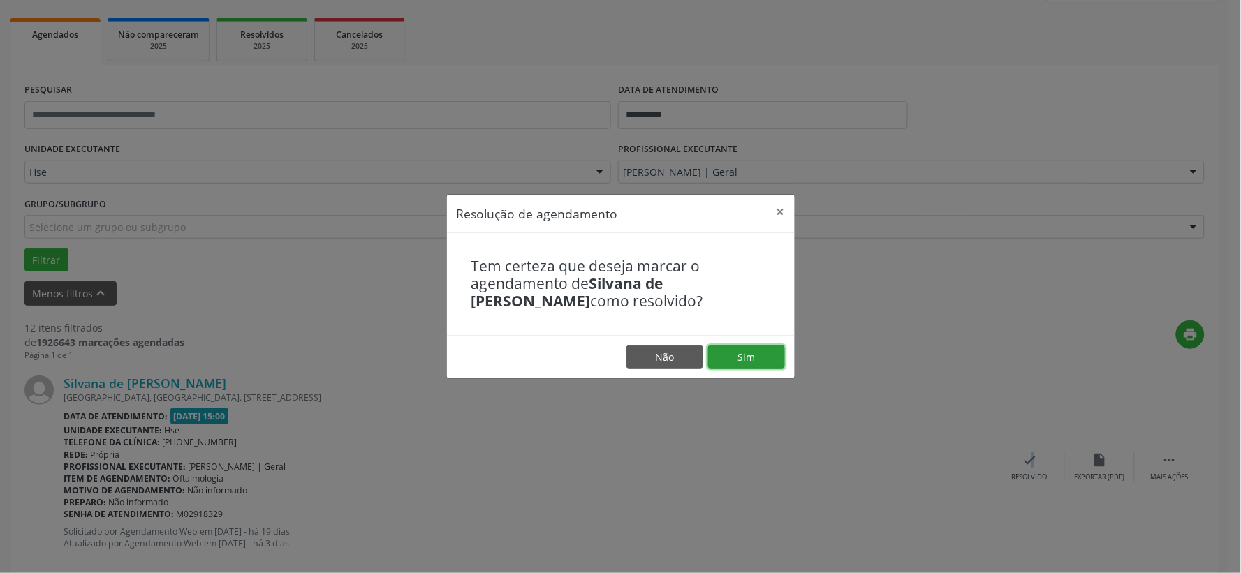
click at [745, 357] on button "Sim" at bounding box center [746, 358] width 77 height 24
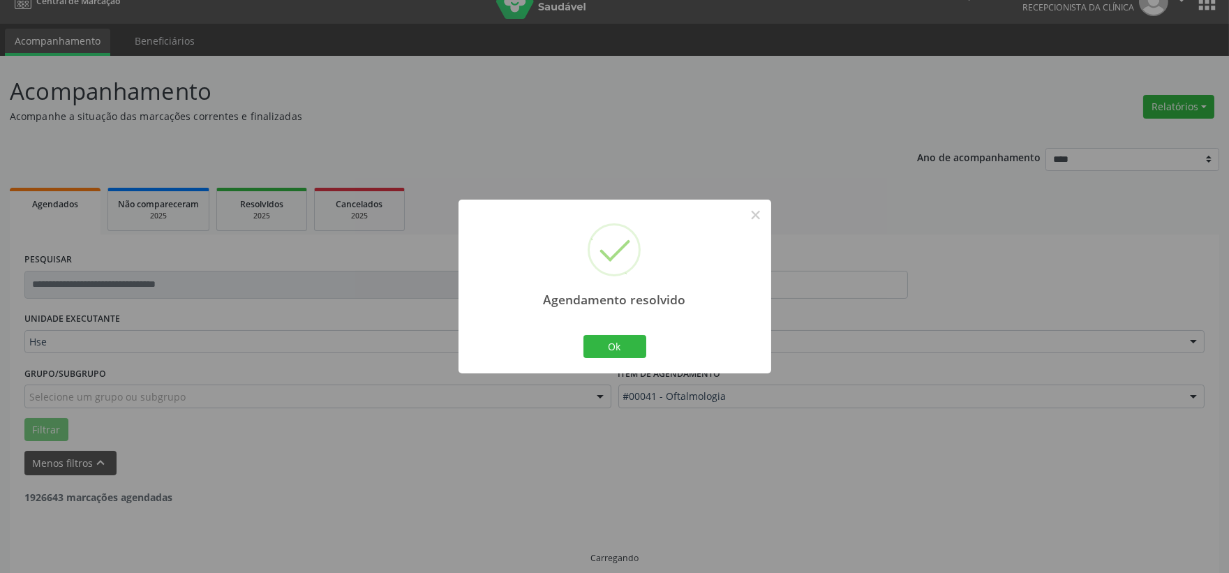
scroll to position [36, 0]
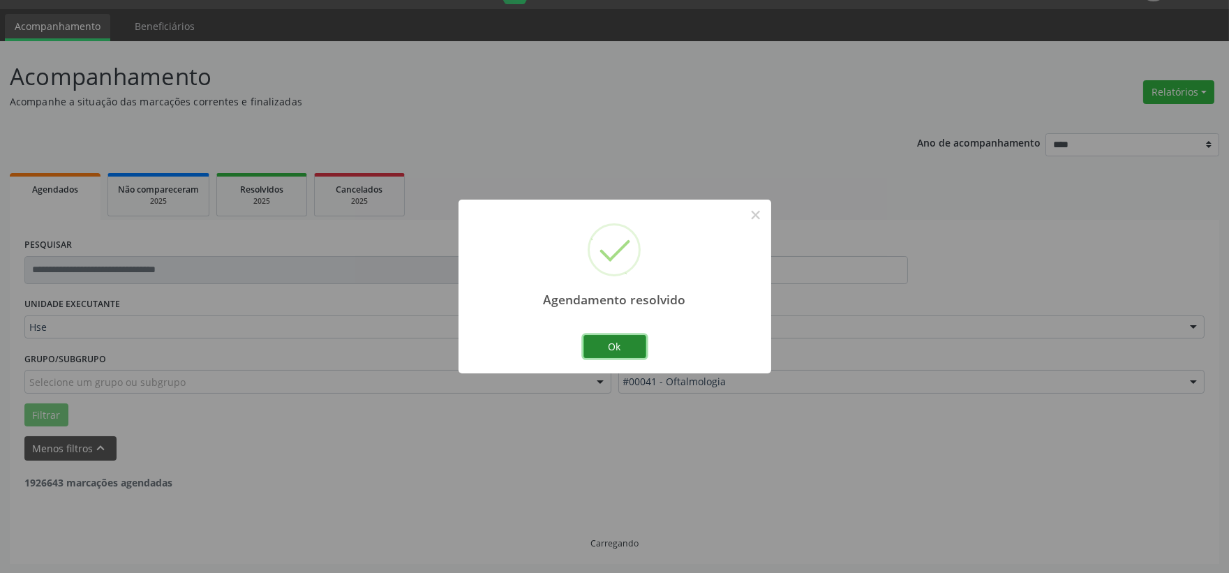
click at [608, 348] on button "Ok" at bounding box center [615, 347] width 63 height 24
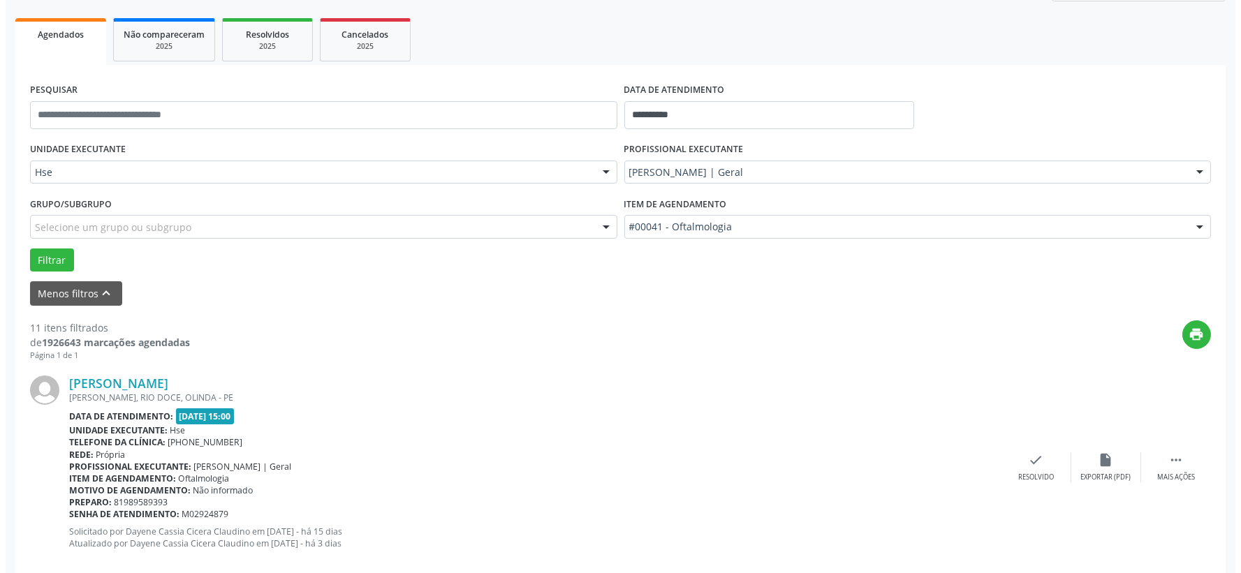
scroll to position [268, 0]
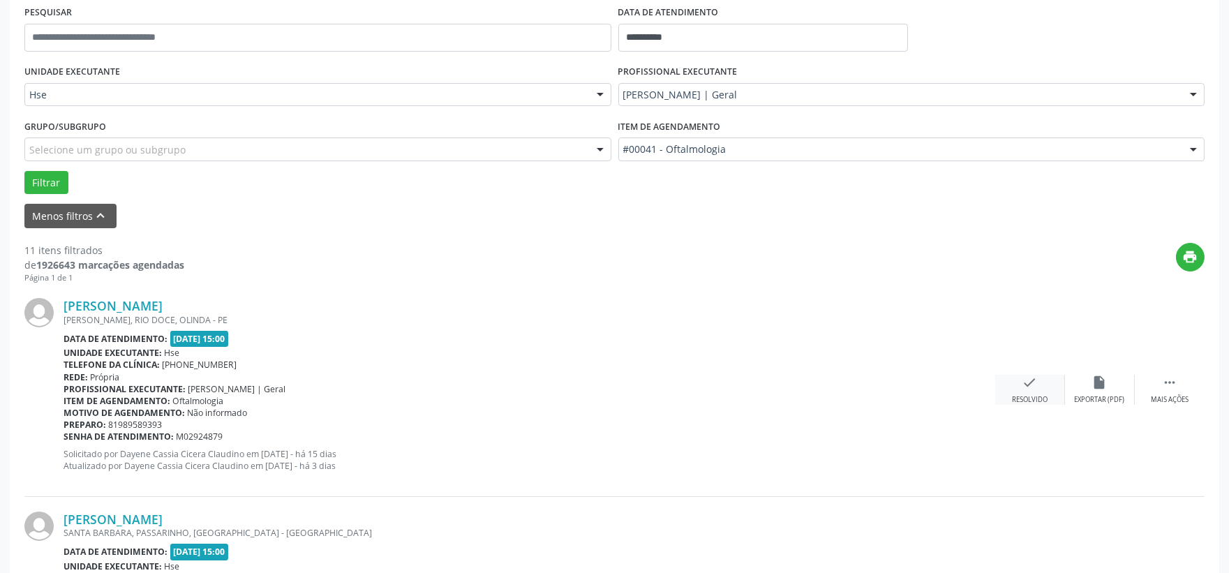
click at [1019, 389] on div "check Resolvido" at bounding box center [1031, 390] width 70 height 30
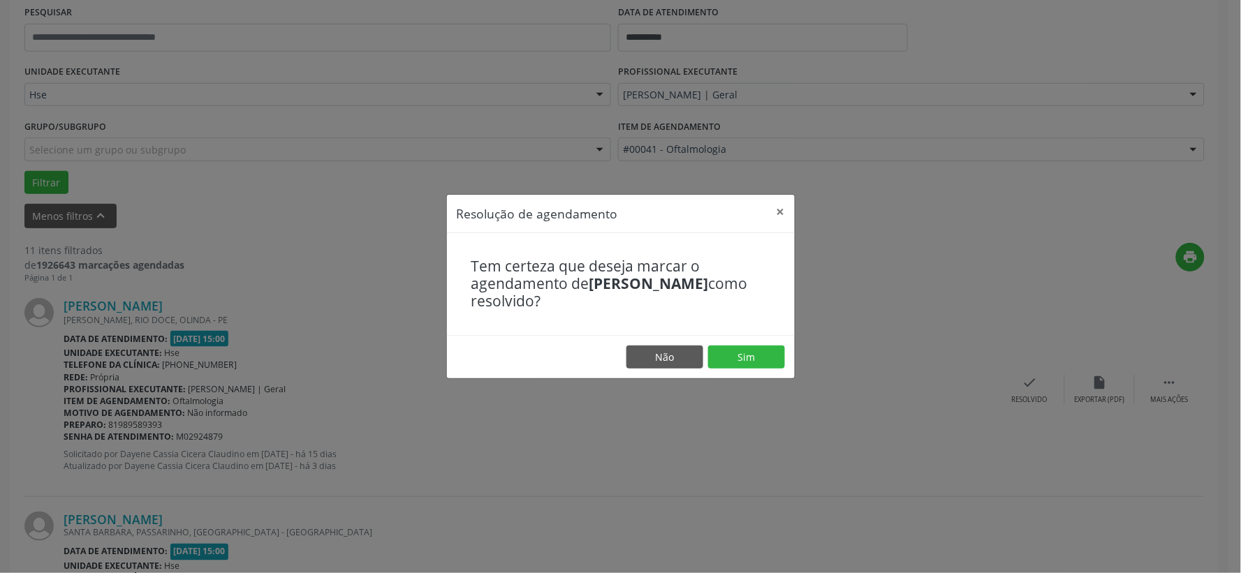
click at [769, 344] on footer "Não Sim" at bounding box center [621, 357] width 348 height 44
click at [766, 352] on button "Sim" at bounding box center [746, 358] width 77 height 24
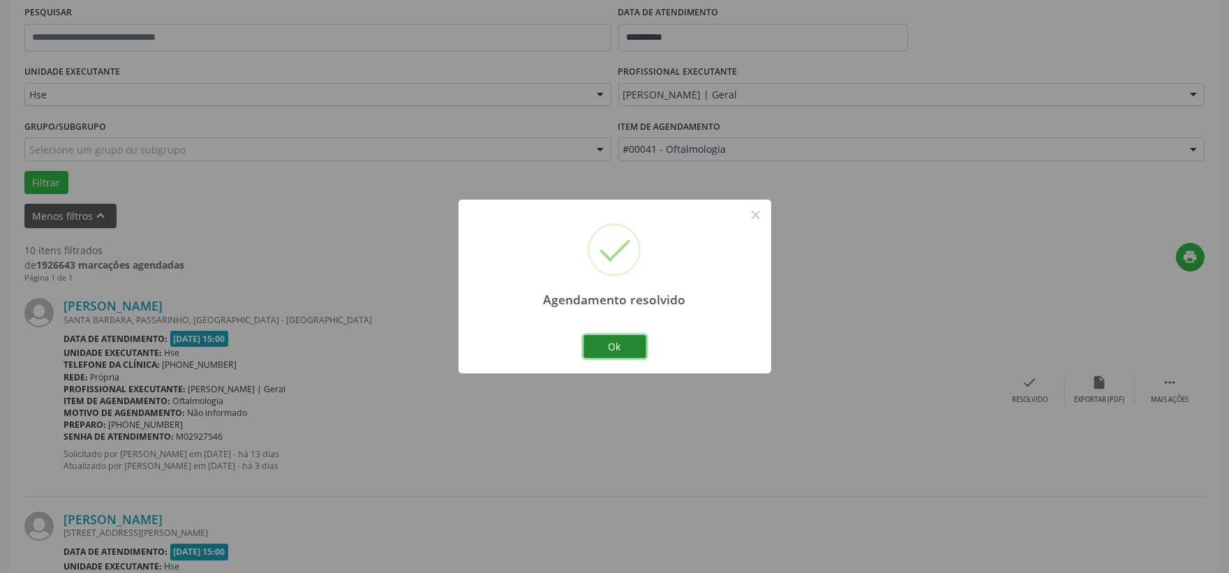
click at [605, 349] on button "Ok" at bounding box center [615, 347] width 63 height 24
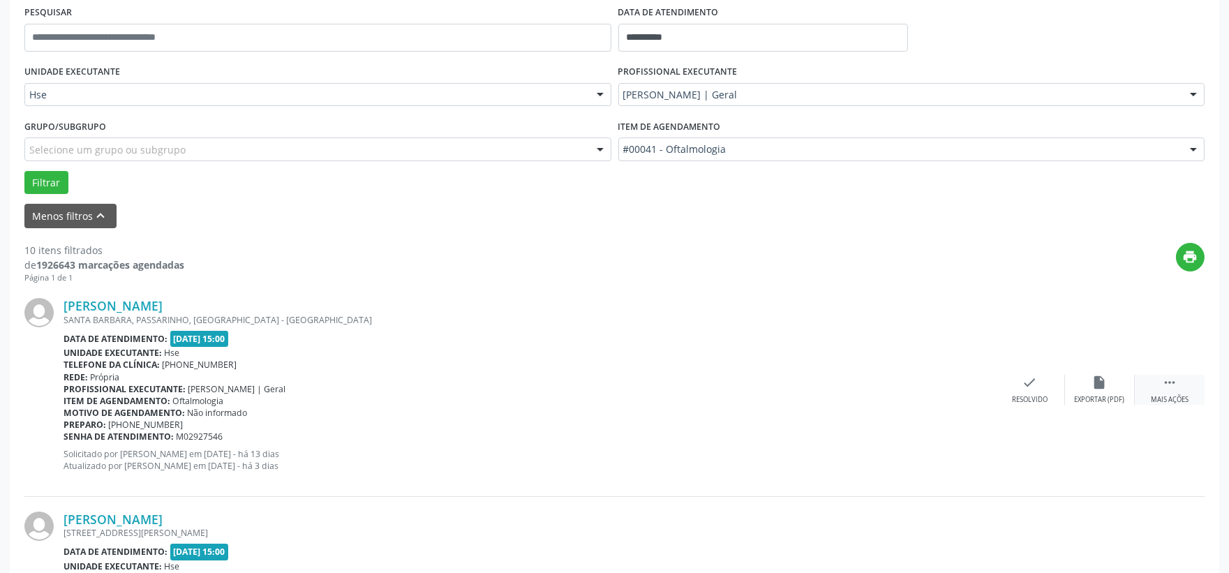
click at [1160, 394] on div " Mais ações" at bounding box center [1170, 390] width 70 height 30
click at [1091, 401] on div "Não compareceu" at bounding box center [1099, 400] width 59 height 10
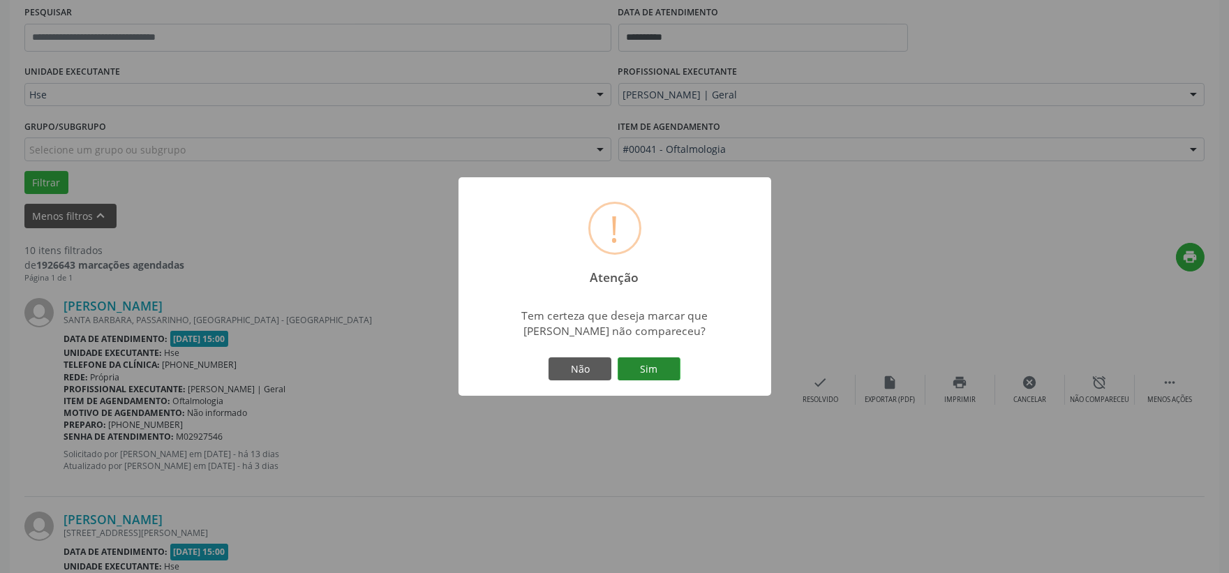
click at [651, 367] on button "Sim" at bounding box center [649, 369] width 63 height 24
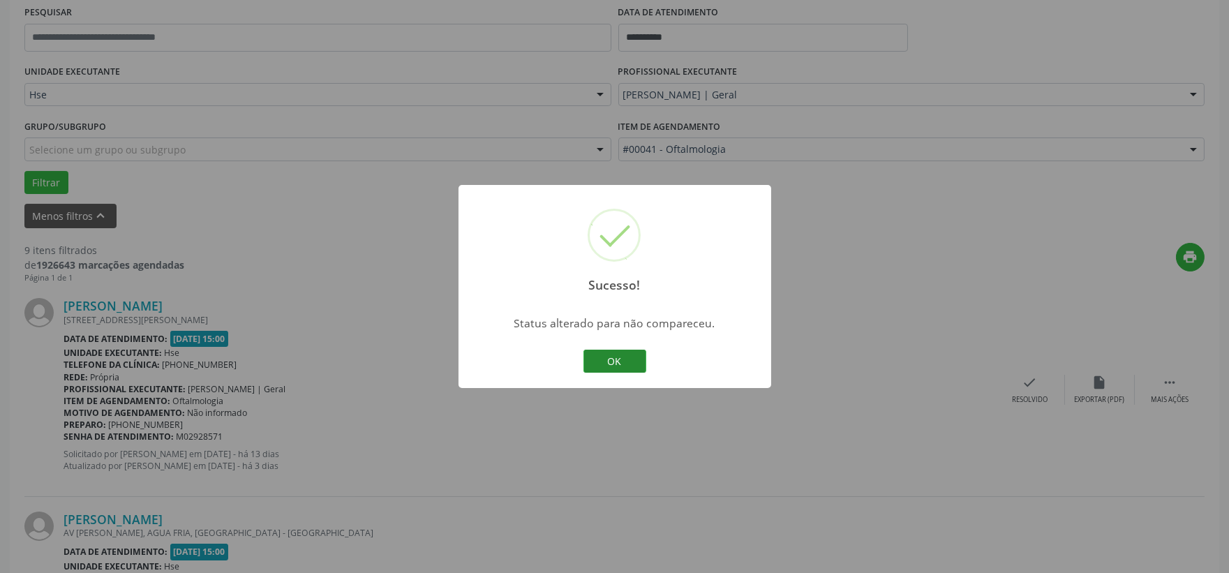
click at [603, 364] on button "OK" at bounding box center [615, 362] width 63 height 24
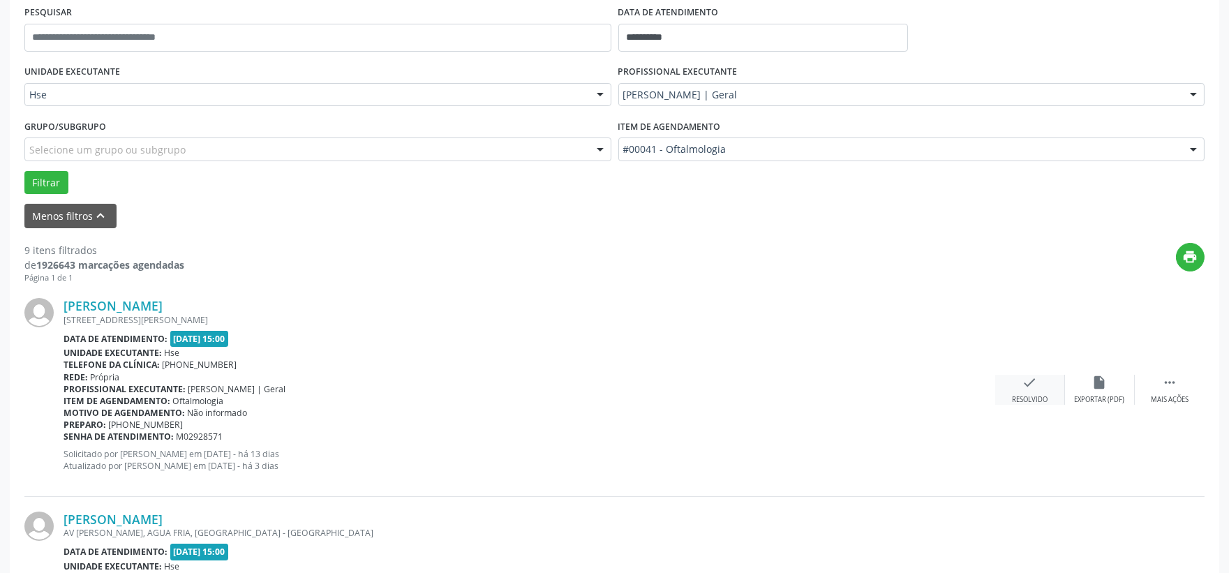
click at [1028, 399] on div "Resolvido" at bounding box center [1030, 400] width 36 height 10
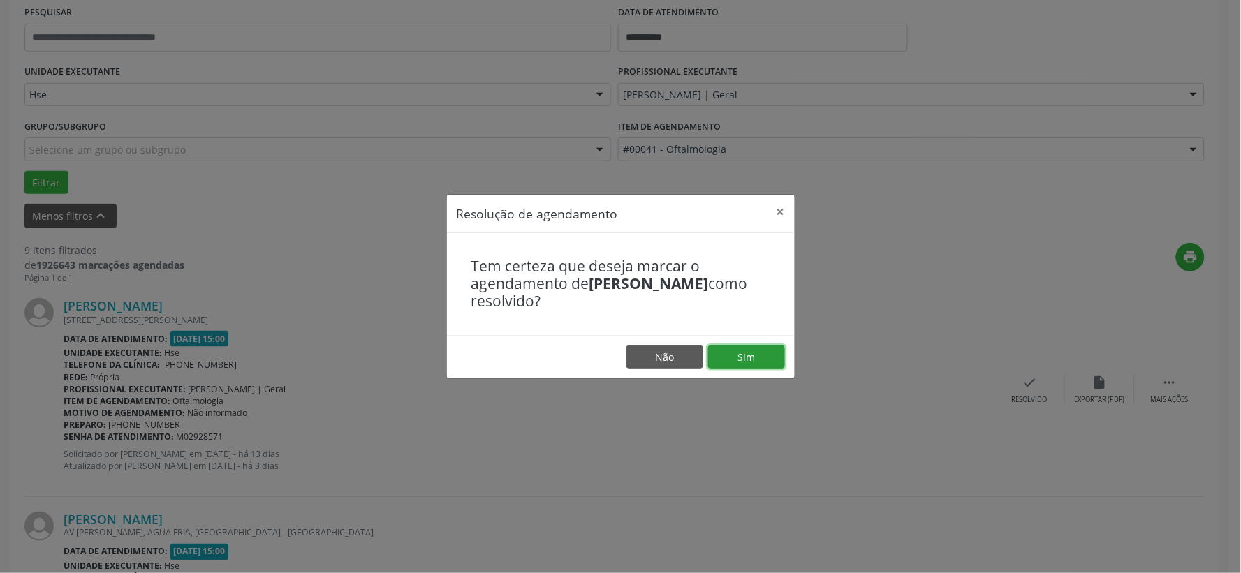
click at [746, 350] on button "Sim" at bounding box center [746, 358] width 77 height 24
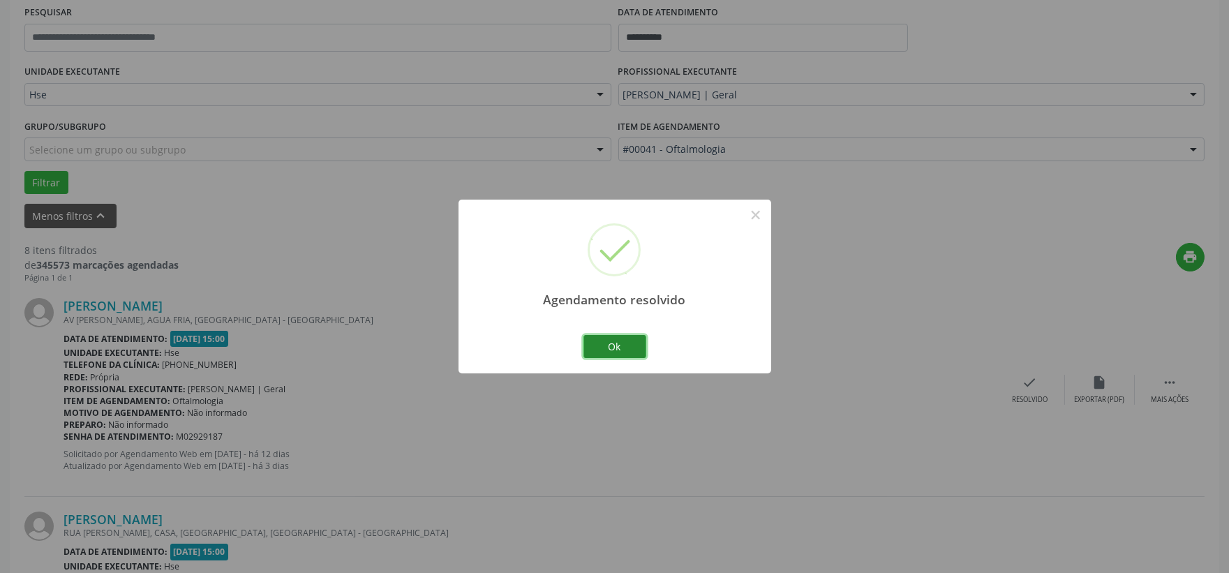
click at [622, 353] on button "Ok" at bounding box center [615, 347] width 63 height 24
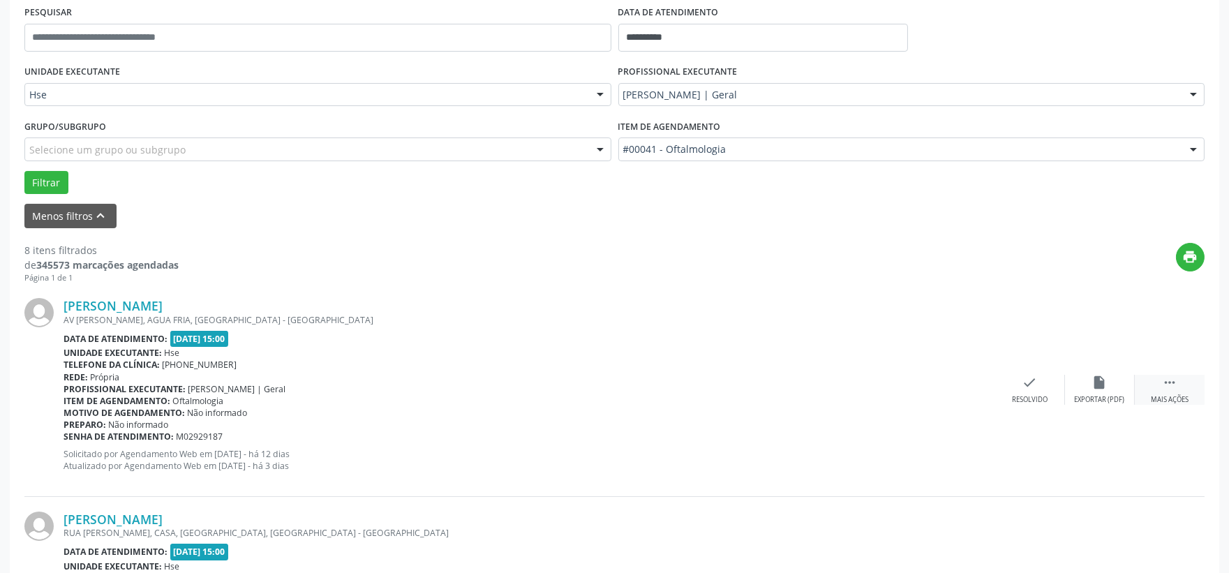
click at [1159, 388] on div " Mais ações" at bounding box center [1170, 390] width 70 height 30
click at [1108, 382] on div "alarm_off Não compareceu" at bounding box center [1100, 390] width 70 height 30
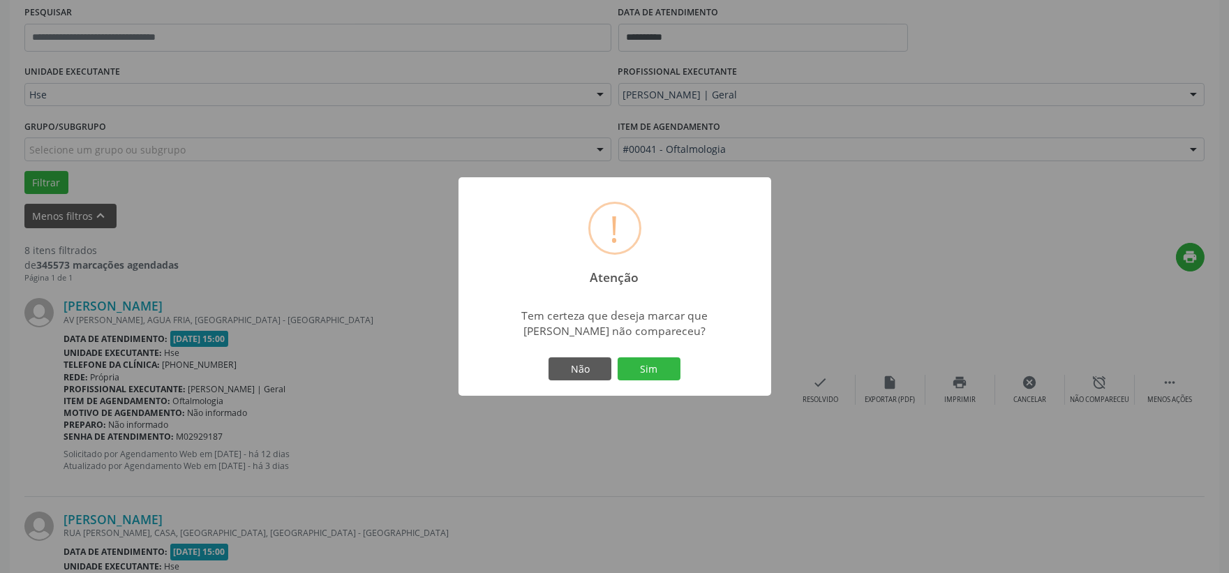
click at [666, 367] on button "Sim" at bounding box center [649, 369] width 63 height 24
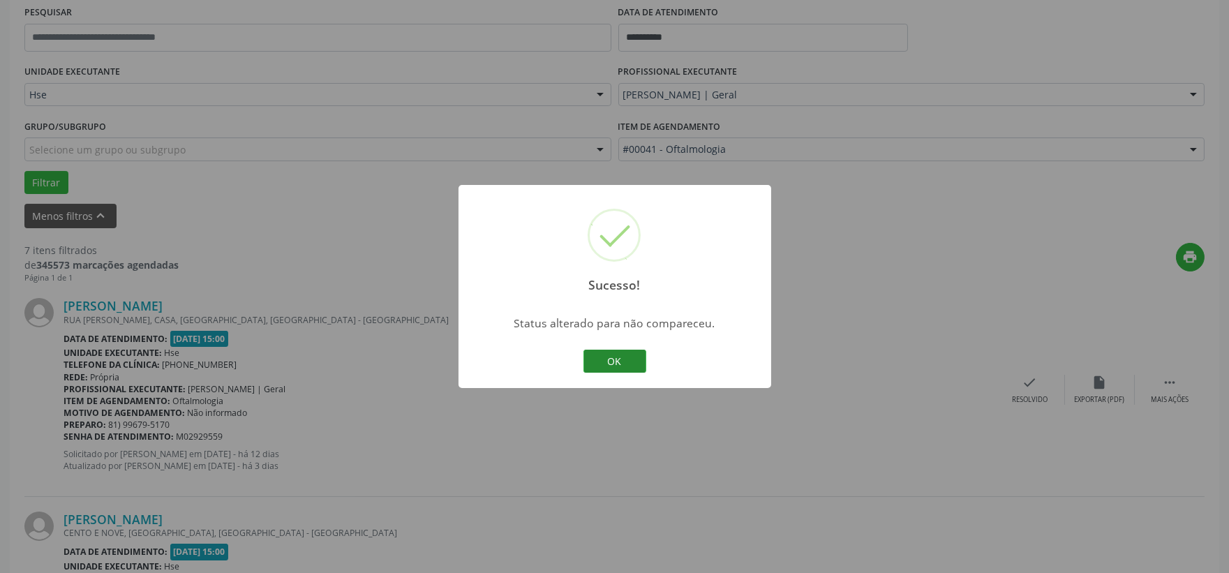
click at [601, 361] on button "OK" at bounding box center [615, 362] width 63 height 24
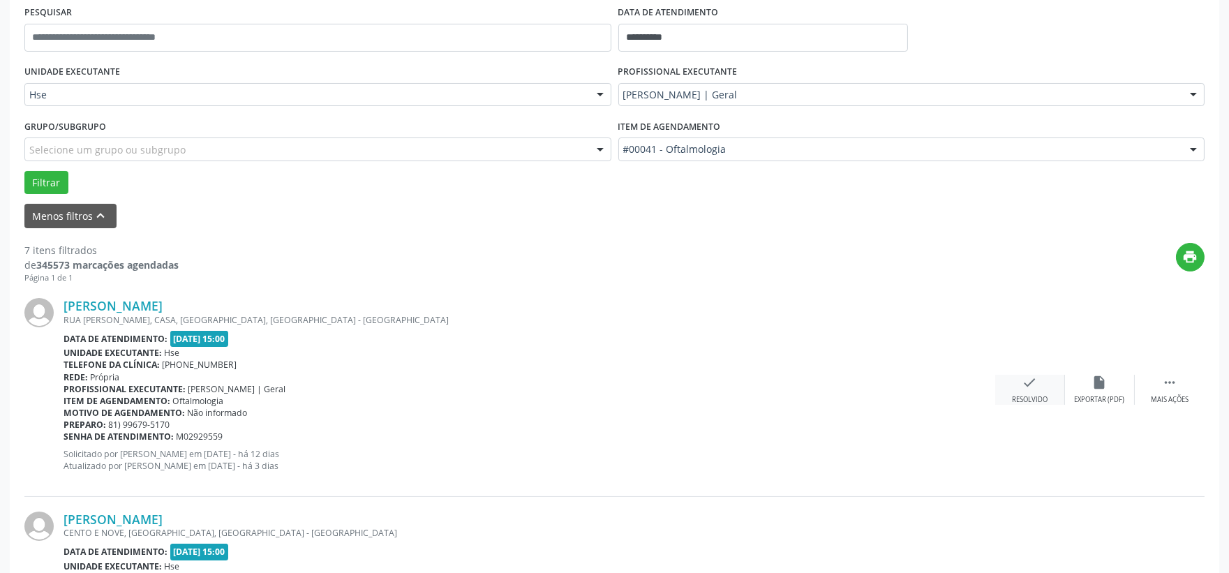
click at [1023, 398] on div "Resolvido" at bounding box center [1030, 400] width 36 height 10
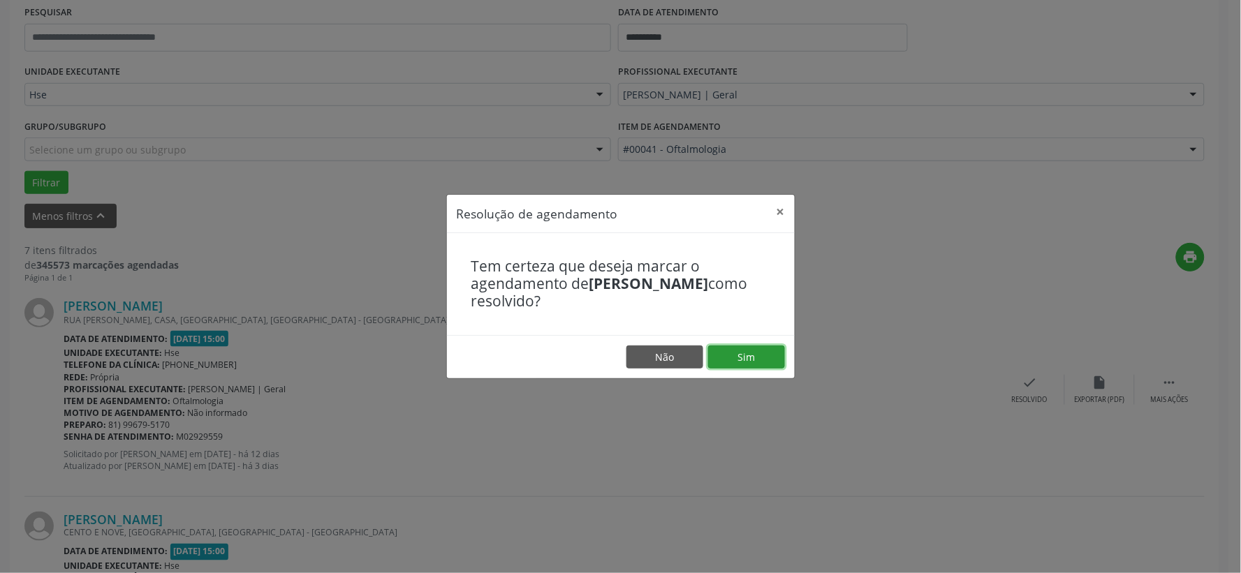
click at [754, 356] on button "Sim" at bounding box center [746, 358] width 77 height 24
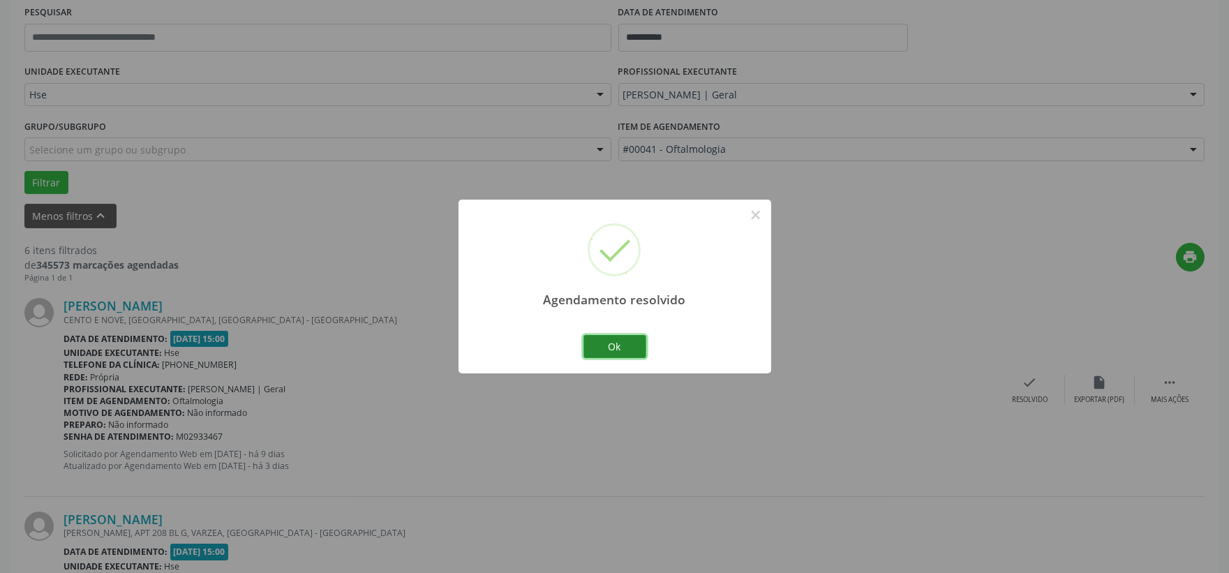
click at [598, 335] on button "Ok" at bounding box center [615, 347] width 63 height 24
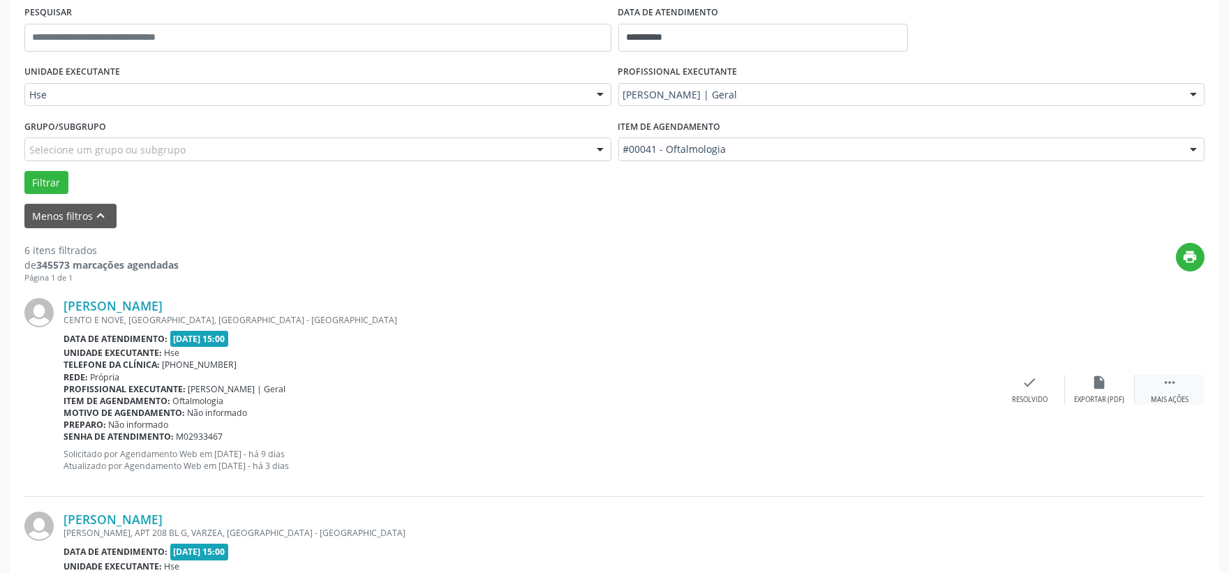
click at [1176, 395] on div "Mais ações" at bounding box center [1170, 400] width 38 height 10
click at [1125, 393] on div "alarm_off Não compareceu" at bounding box center [1100, 390] width 70 height 30
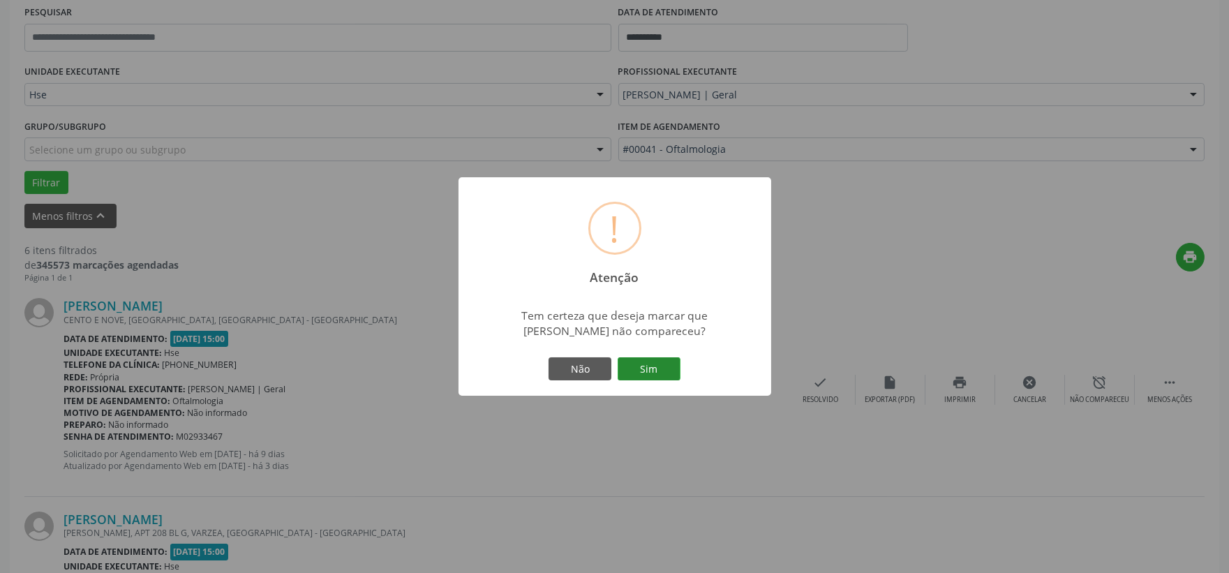
click at [643, 367] on button "Sim" at bounding box center [649, 369] width 63 height 24
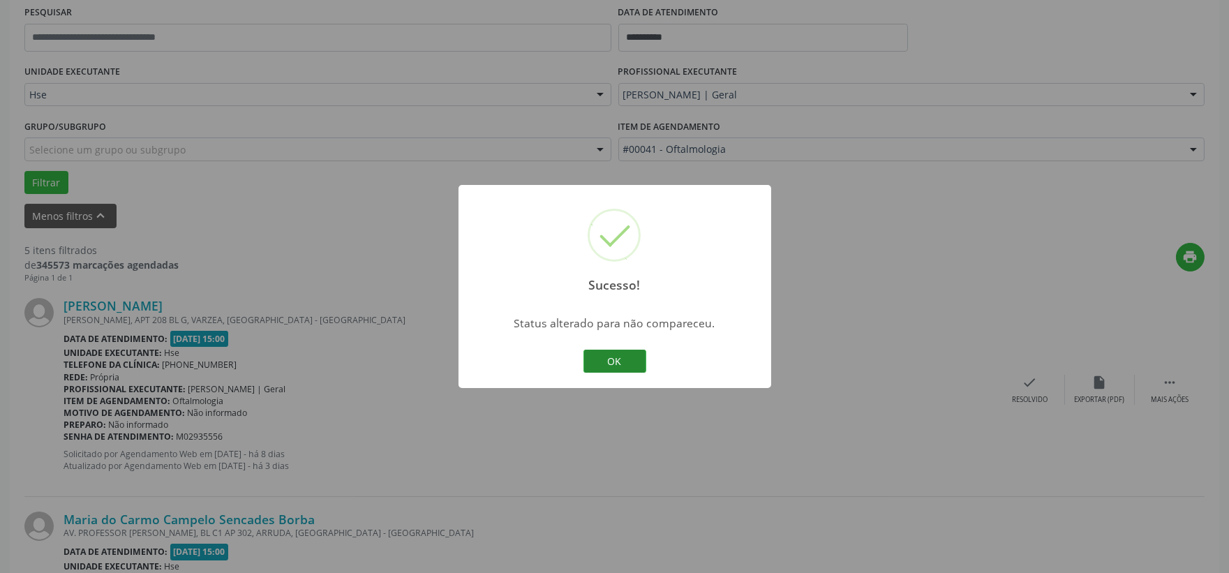
click at [627, 360] on button "OK" at bounding box center [615, 362] width 63 height 24
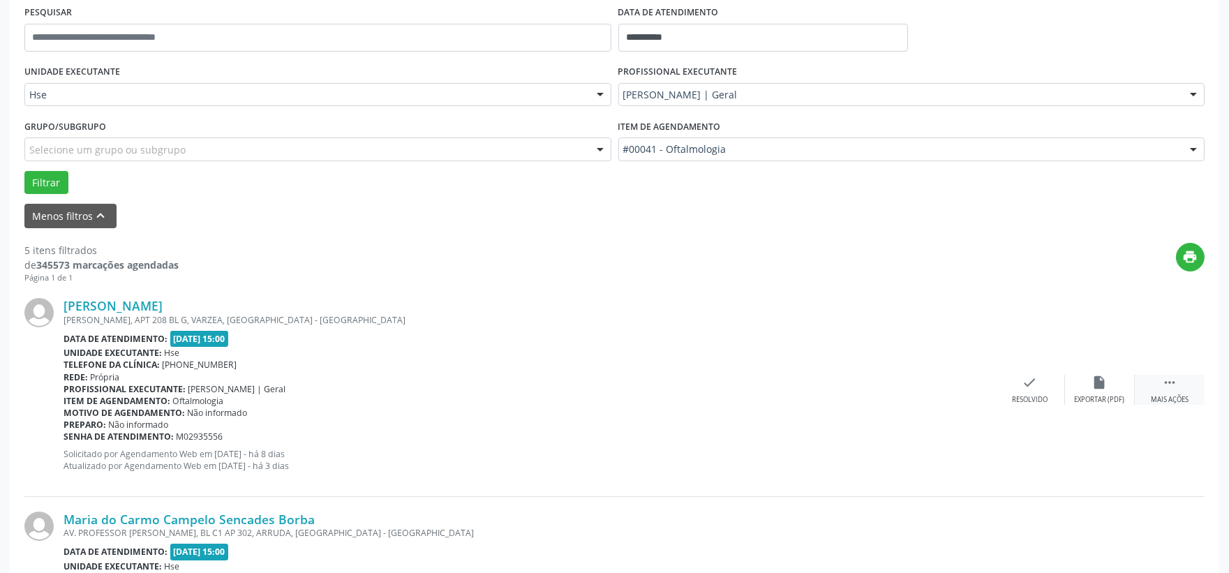
click at [1178, 390] on div " Mais ações" at bounding box center [1170, 390] width 70 height 30
click at [1077, 384] on div "alarm_off Não compareceu" at bounding box center [1100, 390] width 70 height 30
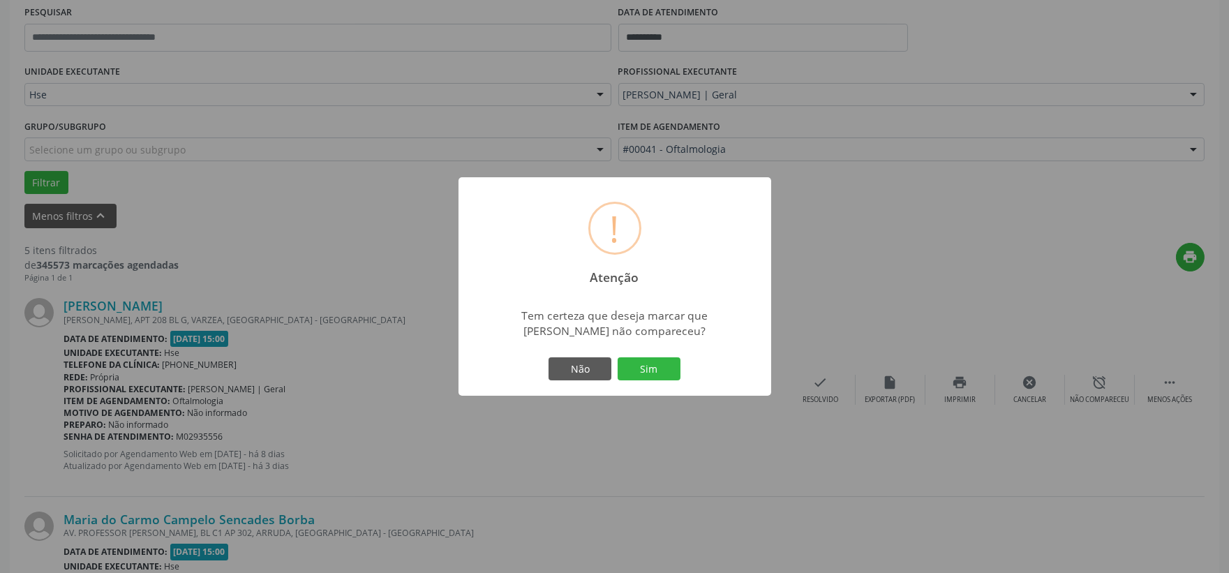
click at [639, 351] on div "! Atenção × Tem certeza que deseja marcar que [PERSON_NAME] não compareceu? Não…" at bounding box center [615, 286] width 313 height 219
click at [638, 362] on button "Sim" at bounding box center [649, 369] width 63 height 24
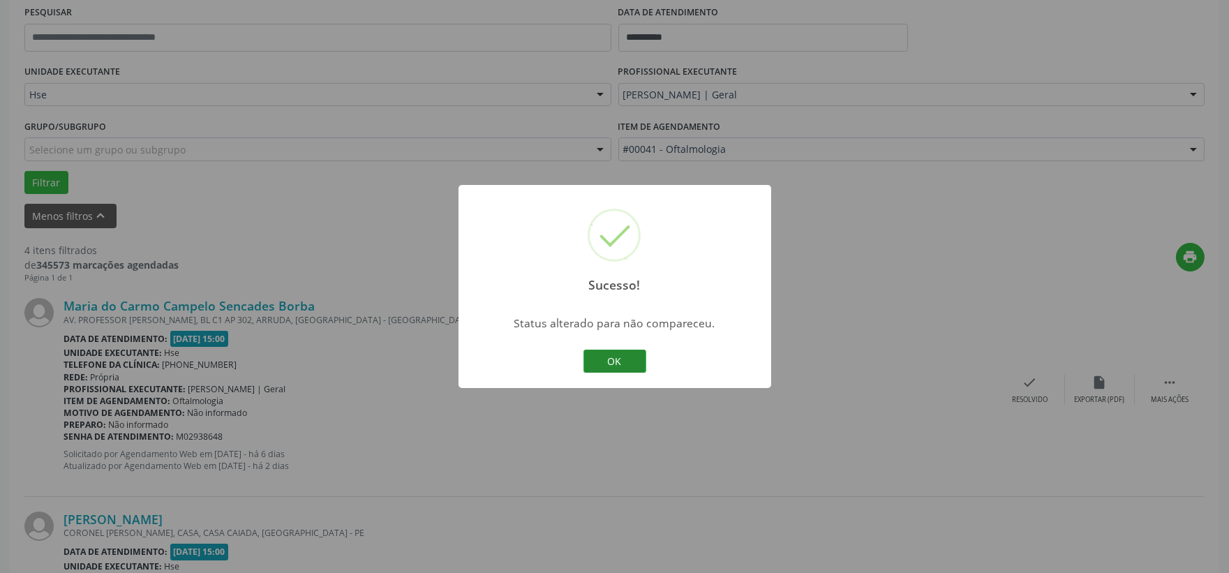
click at [621, 365] on button "OK" at bounding box center [615, 362] width 63 height 24
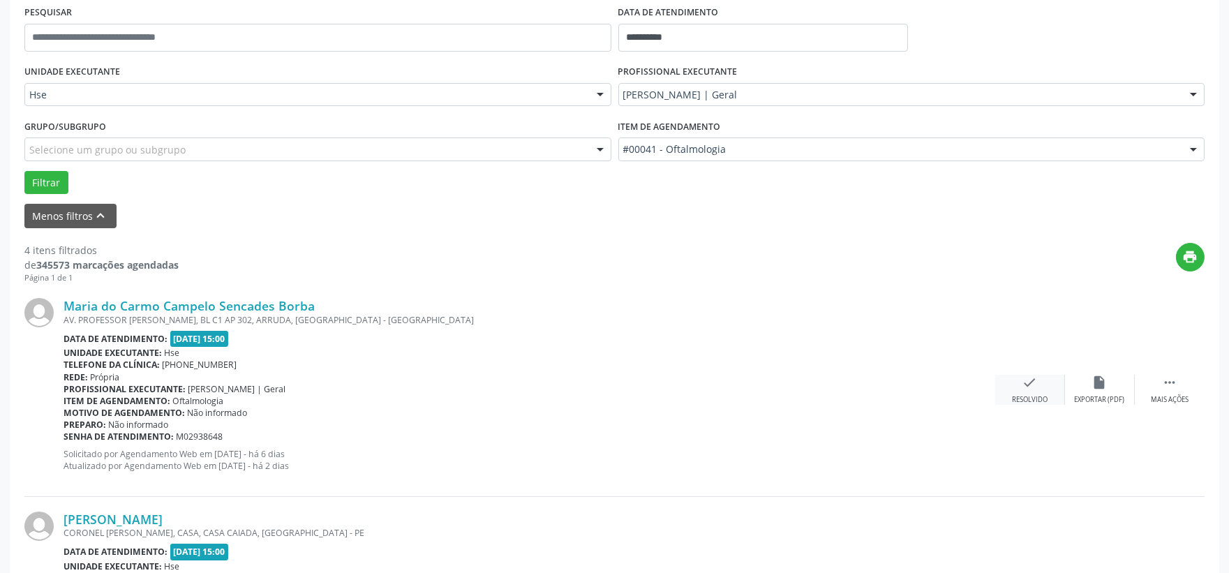
click at [1029, 385] on icon "check" at bounding box center [1030, 382] width 15 height 15
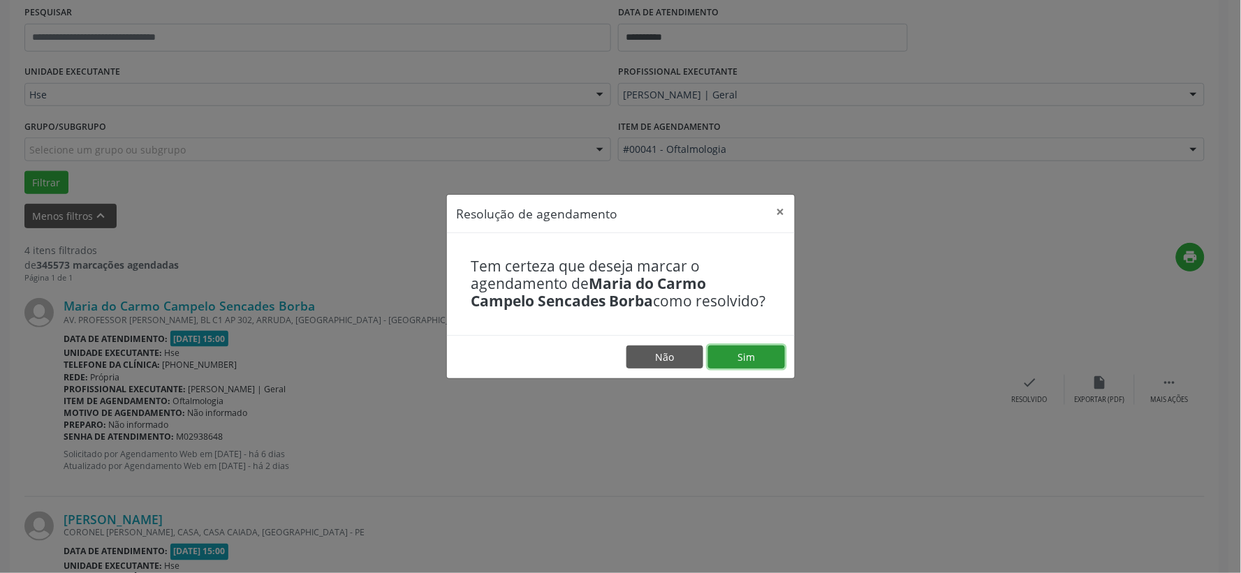
click at [714, 349] on button "Sim" at bounding box center [746, 358] width 77 height 24
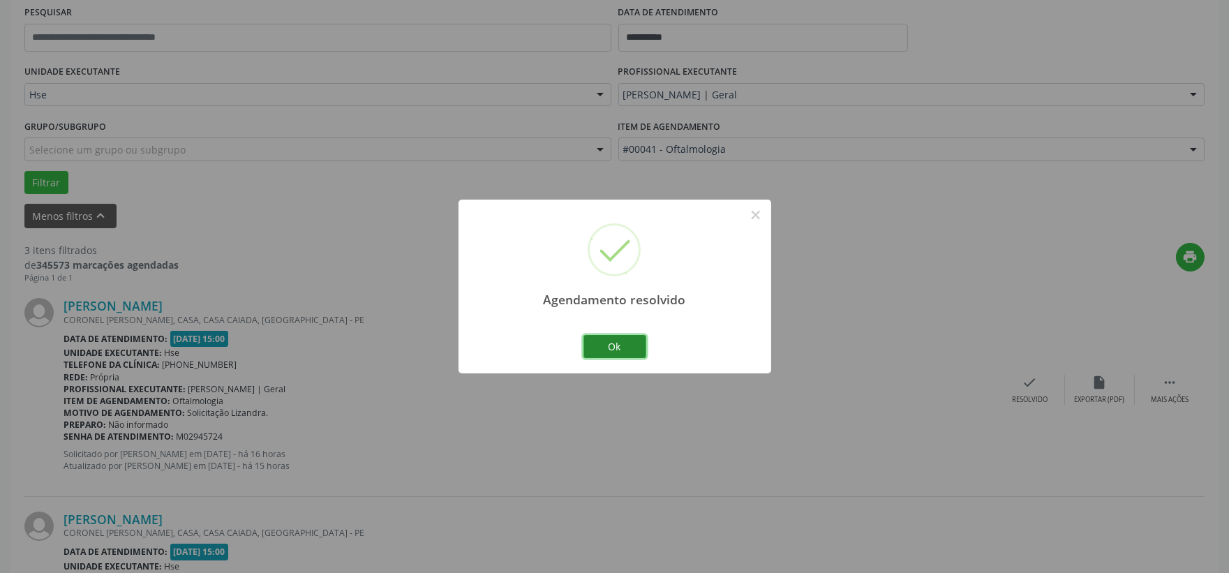
click at [633, 351] on button "Ok" at bounding box center [615, 347] width 63 height 24
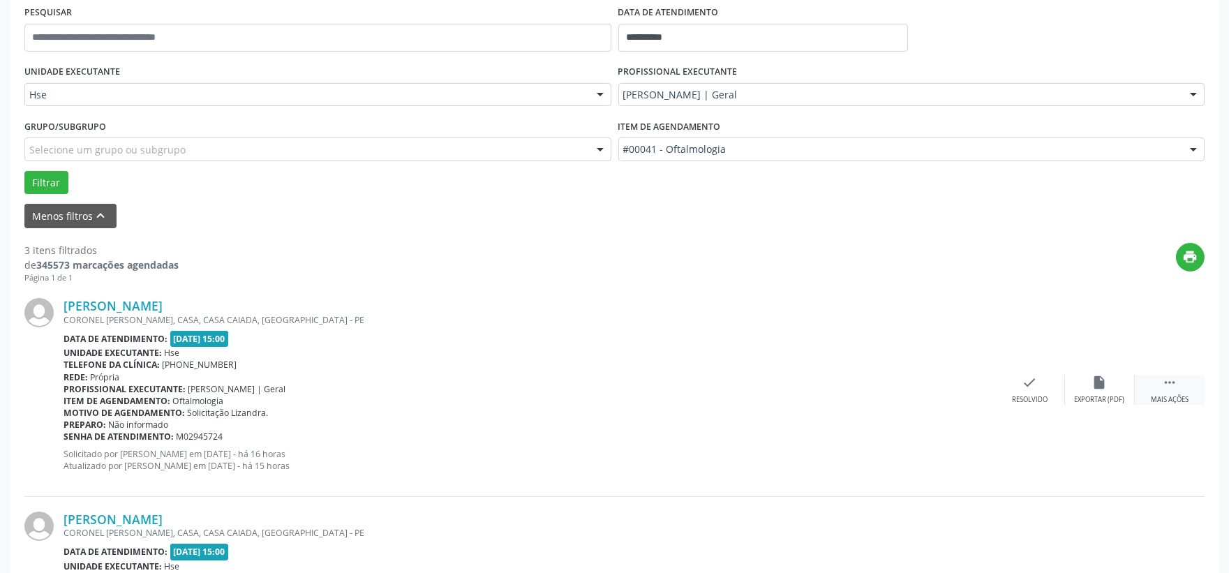
click at [1182, 396] on div "Mais ações" at bounding box center [1170, 400] width 38 height 10
click at [1082, 395] on div "Não compareceu" at bounding box center [1099, 400] width 59 height 10
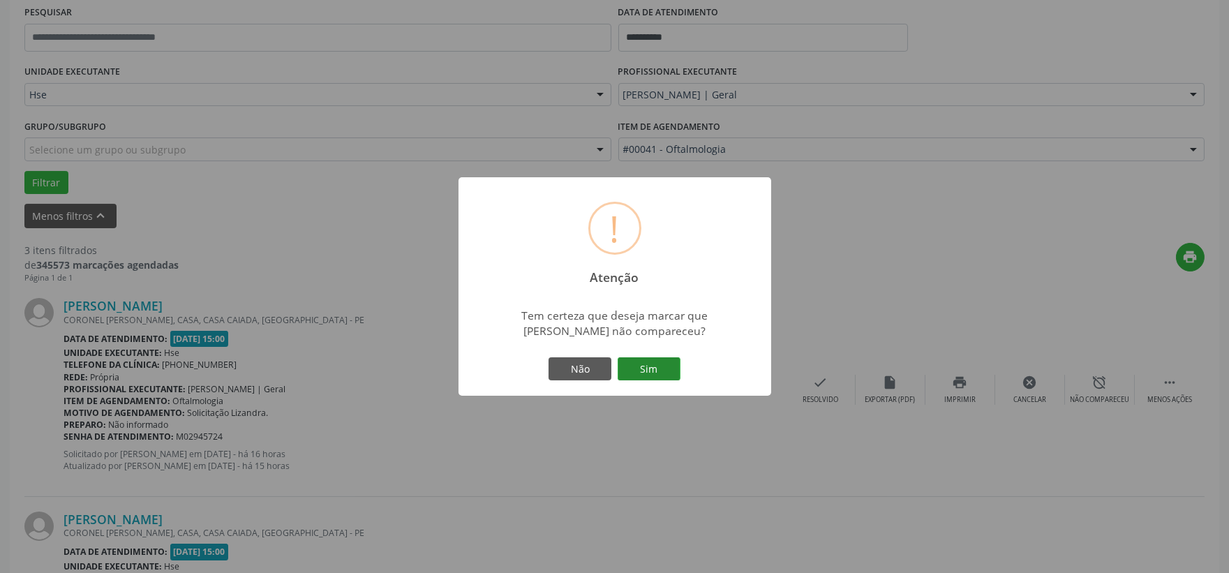
click at [644, 371] on button "Sim" at bounding box center [649, 369] width 63 height 24
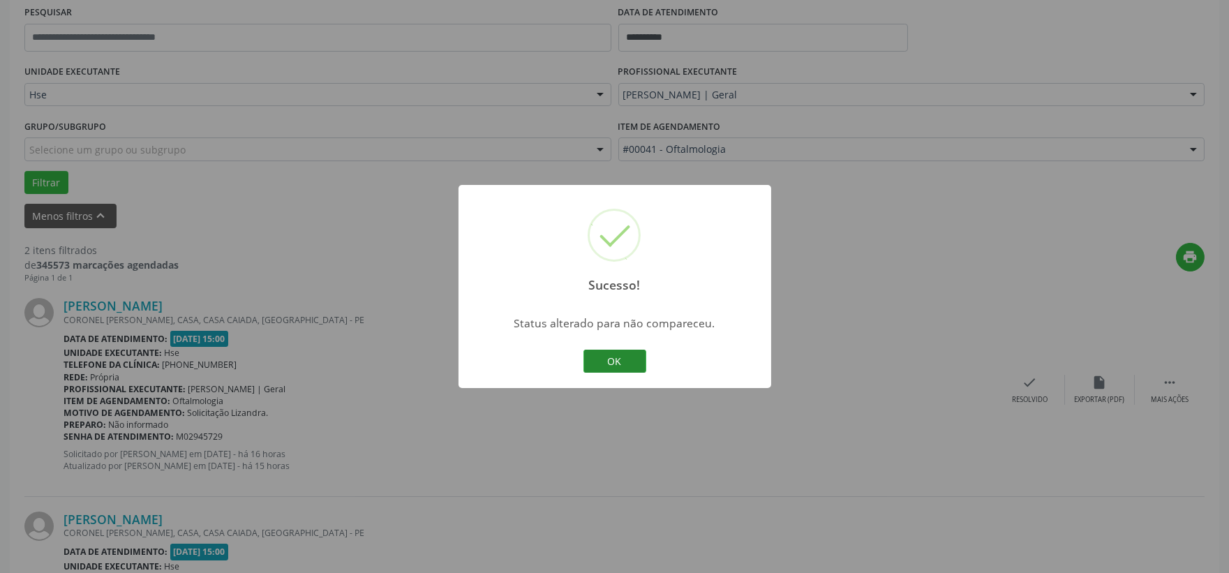
click at [577, 358] on div "Sucesso! × Status alterado para não compareceu. OK Cancel" at bounding box center [615, 287] width 313 height 204
click at [616, 358] on button "OK" at bounding box center [615, 362] width 63 height 24
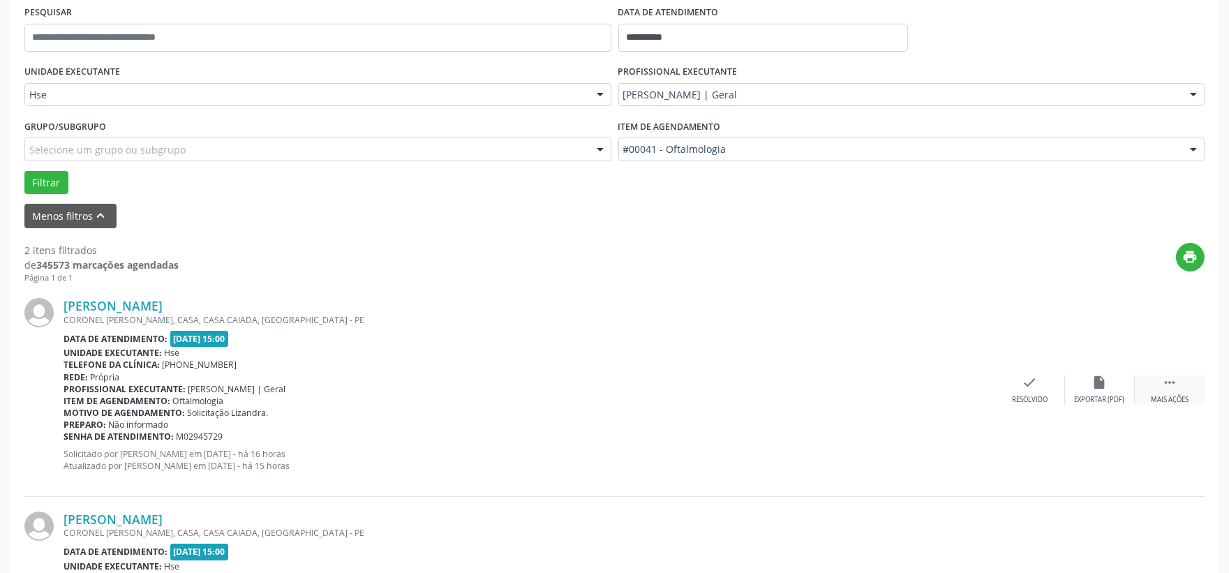
click at [1171, 392] on div " Mais ações" at bounding box center [1170, 390] width 70 height 30
click at [1077, 387] on div "alarm_off Não compareceu" at bounding box center [1100, 390] width 70 height 30
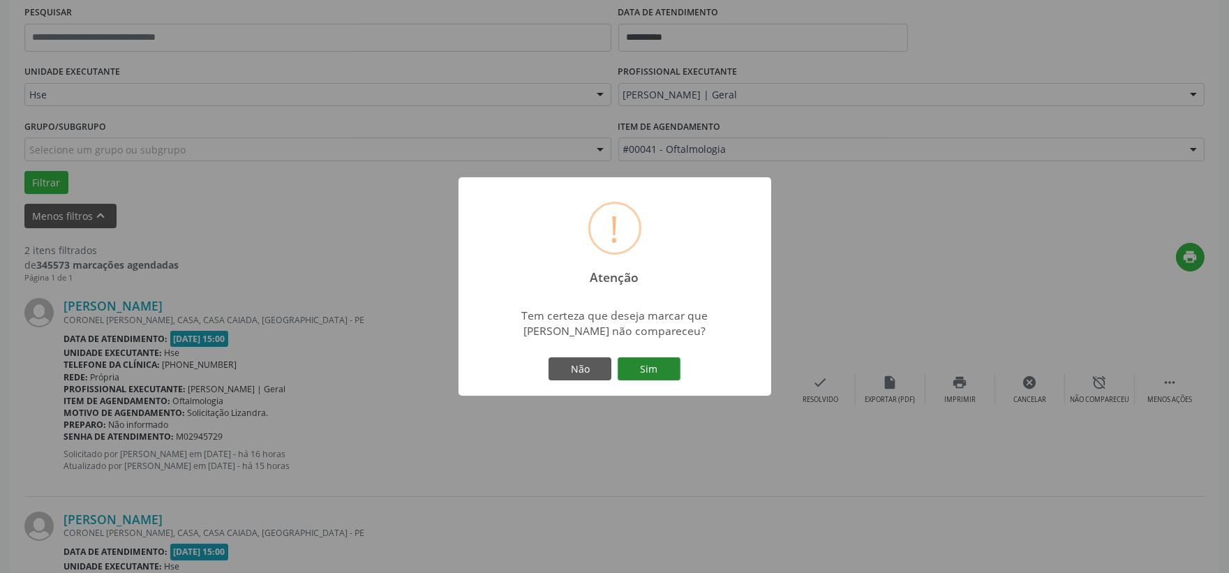
click at [666, 370] on button "Sim" at bounding box center [649, 369] width 63 height 24
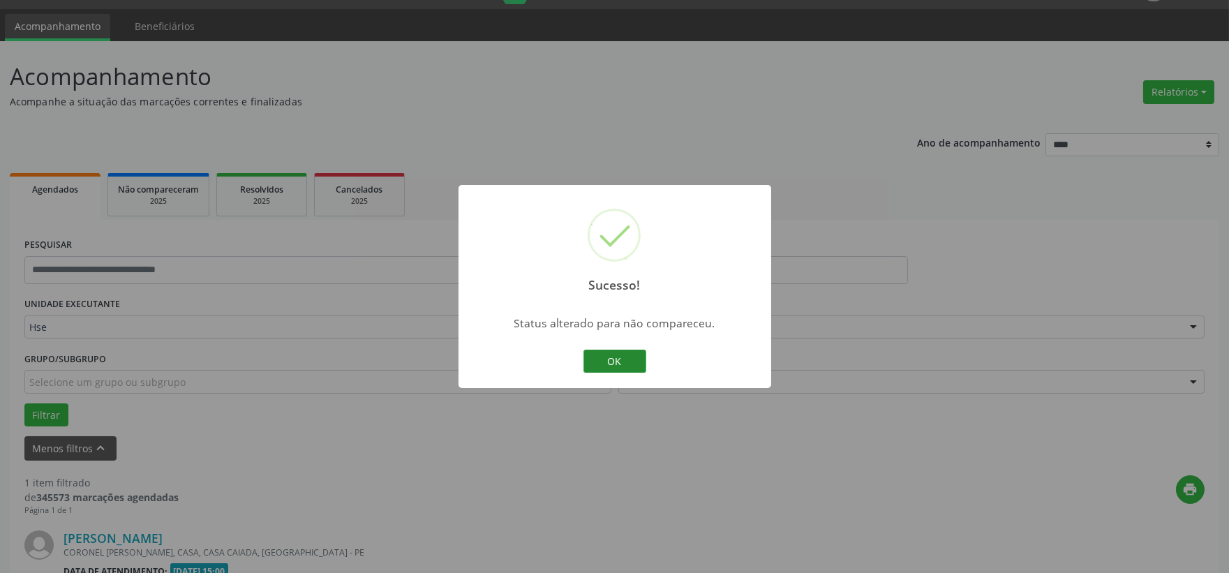
scroll to position [214, 0]
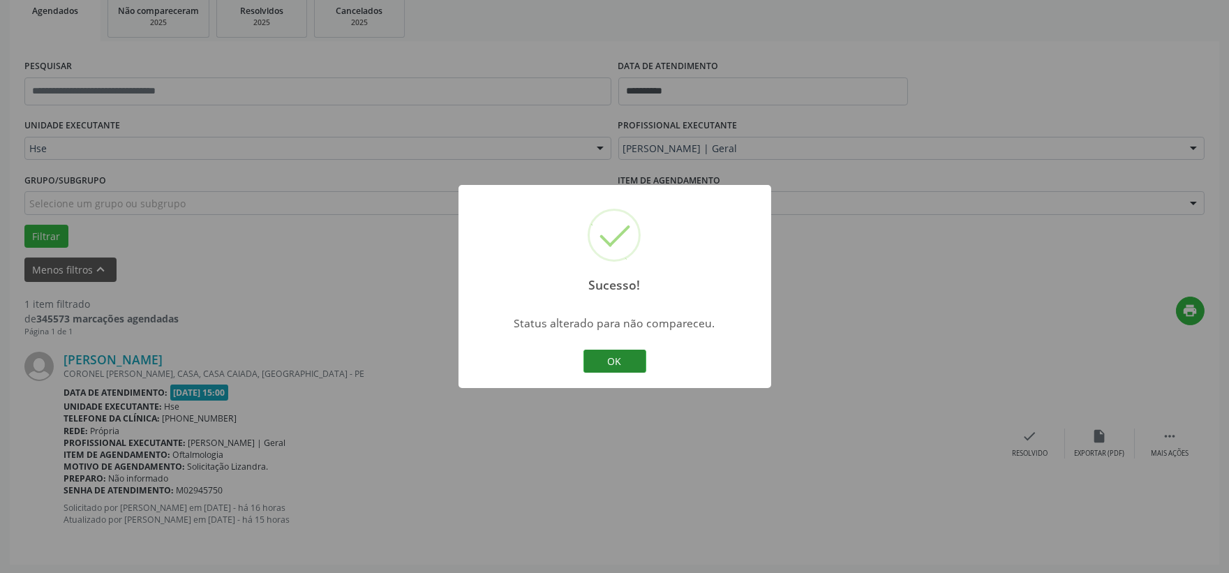
click at [638, 358] on button "OK" at bounding box center [615, 362] width 63 height 24
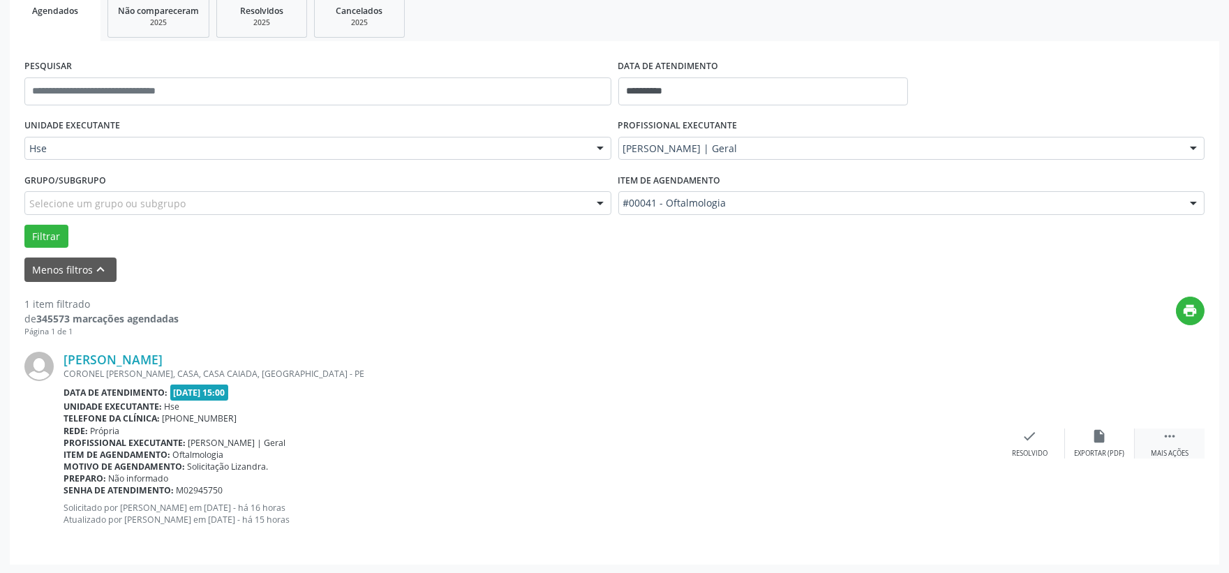
click at [1183, 445] on div " Mais ações" at bounding box center [1170, 444] width 70 height 30
click at [1109, 447] on div "alarm_off Não compareceu" at bounding box center [1100, 444] width 70 height 30
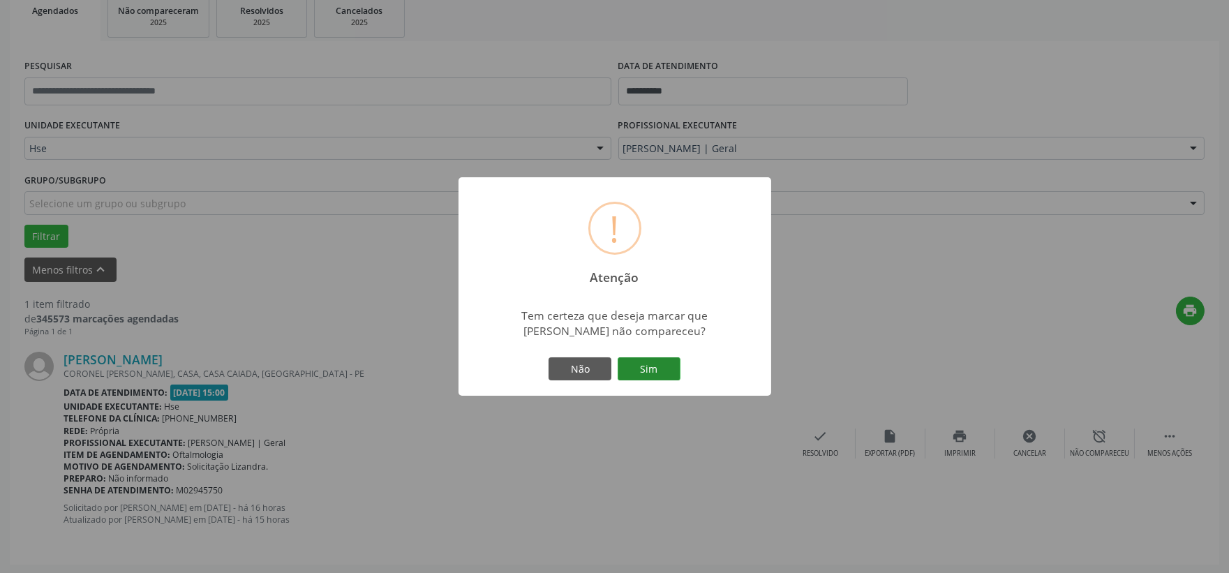
click at [675, 378] on button "Sim" at bounding box center [649, 369] width 63 height 24
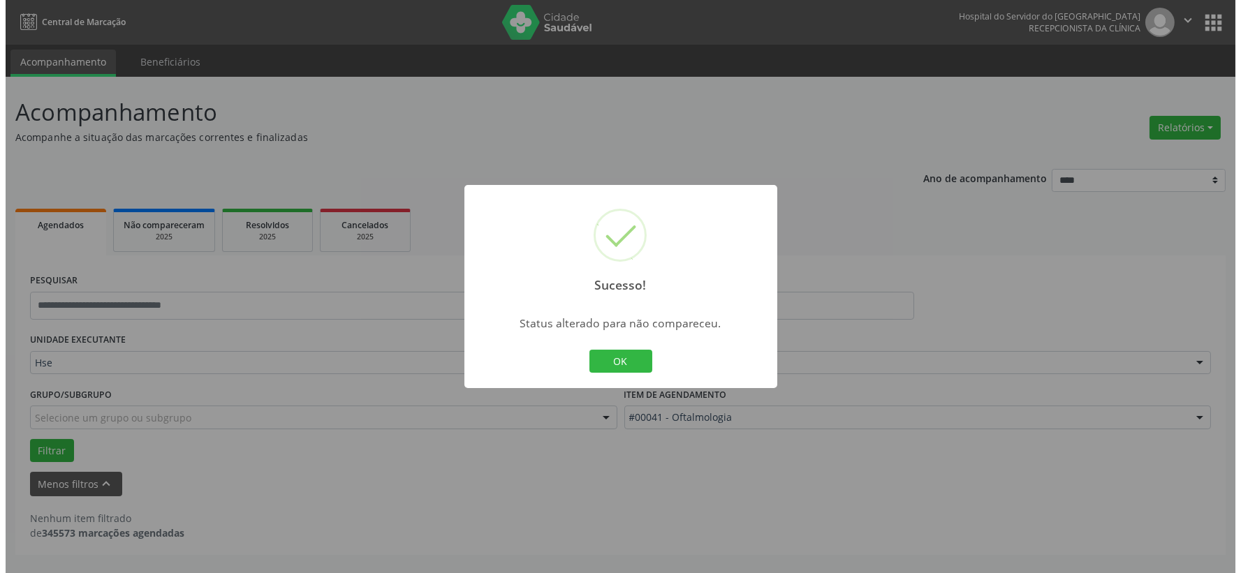
scroll to position [0, 0]
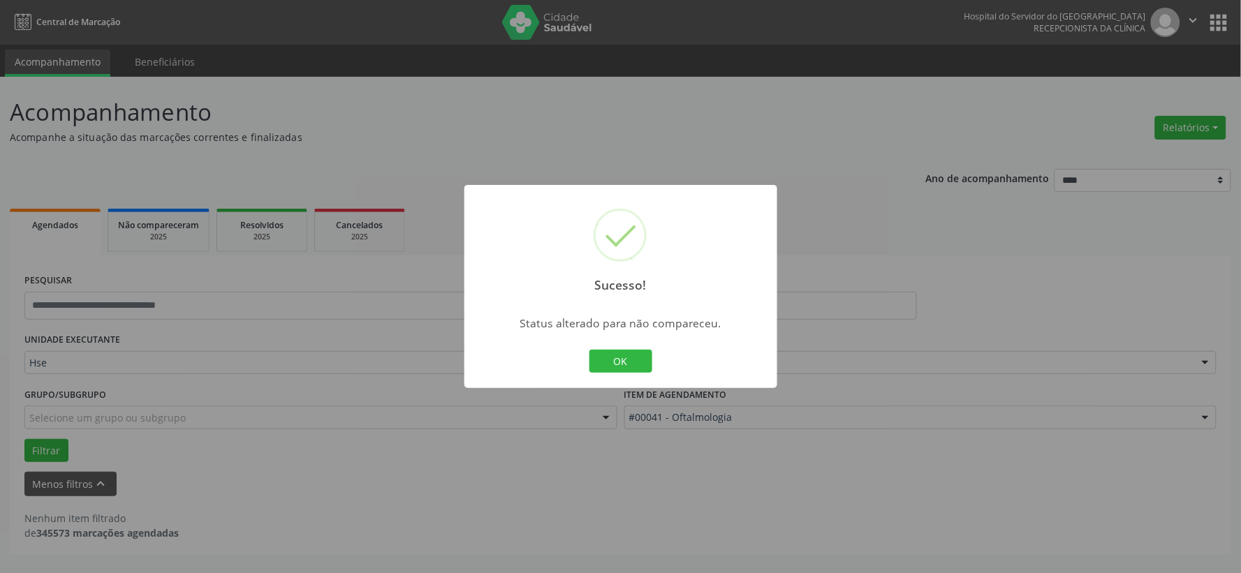
click at [639, 369] on button "OK" at bounding box center [620, 362] width 63 height 24
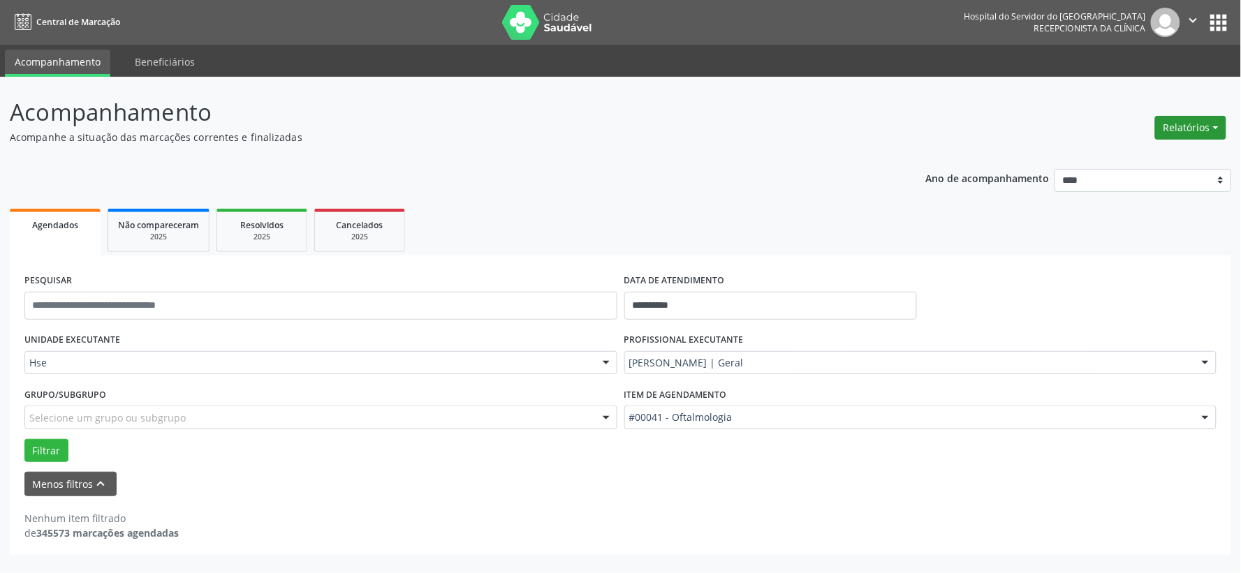
click at [1183, 136] on button "Relatórios" at bounding box center [1190, 128] width 71 height 24
click at [805, 248] on ul "Agendados Não compareceram 2025 Resolvidos 2025 Cancelados 2025" at bounding box center [620, 230] width 1221 height 50
click at [1195, 129] on button "Relatórios" at bounding box center [1190, 128] width 71 height 24
click at [1162, 159] on link "Agendamentos" at bounding box center [1150, 157] width 150 height 20
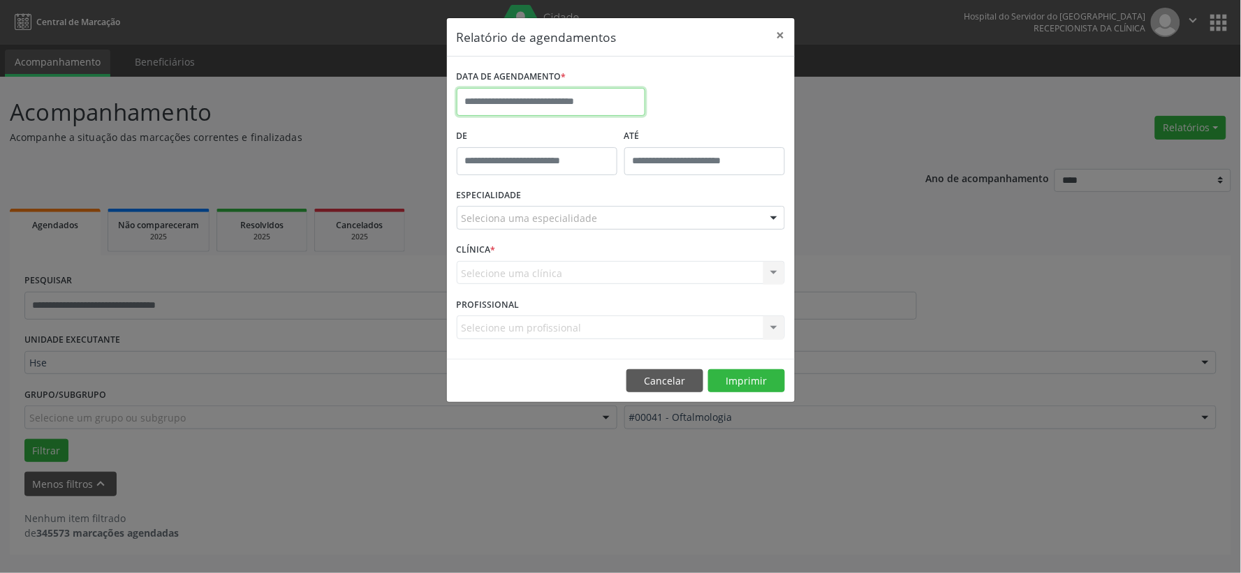
click at [578, 105] on input "text" at bounding box center [551, 102] width 189 height 28
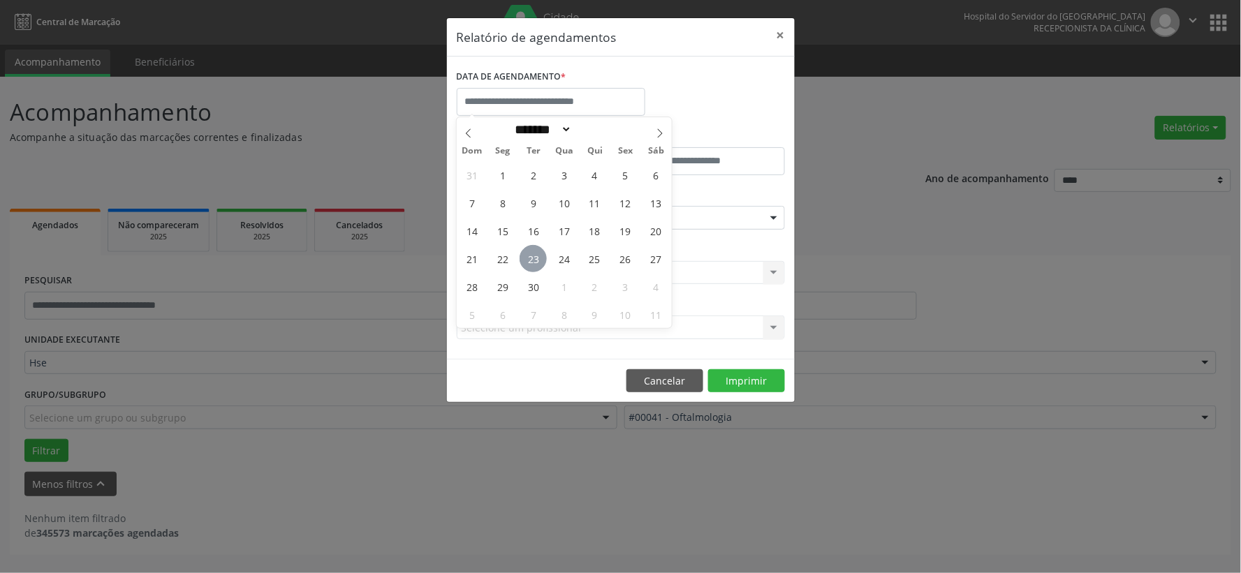
click at [532, 258] on span "23" at bounding box center [532, 258] width 27 height 27
type input "**********"
click at [531, 258] on span "23" at bounding box center [532, 258] width 27 height 27
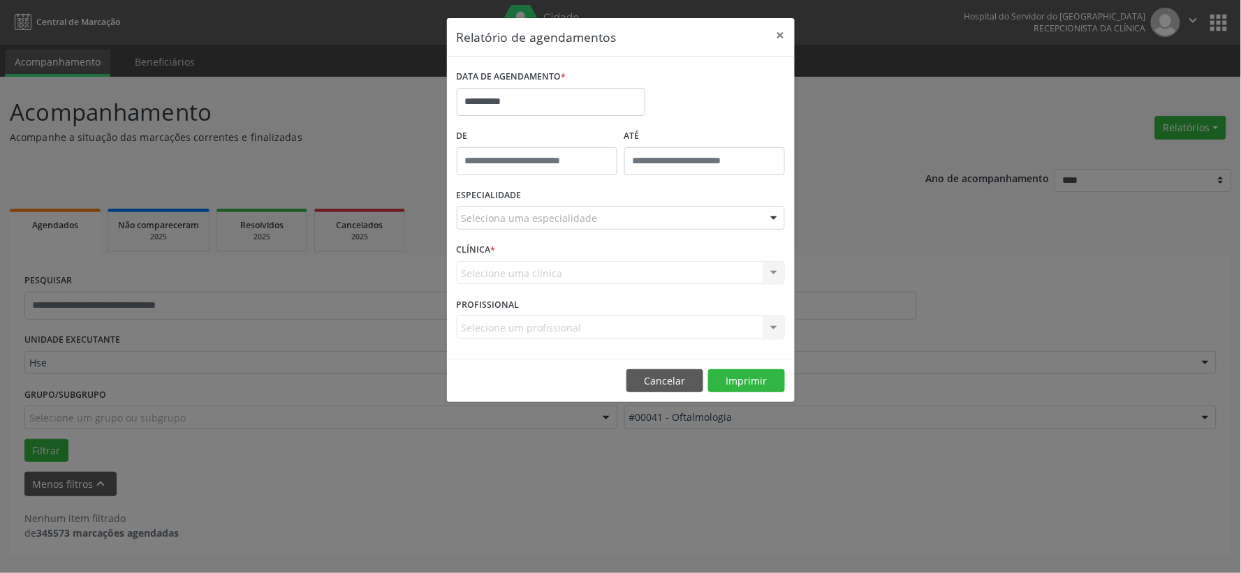
click at [619, 230] on div "ESPECIALIDADE Seleciona uma especialidade Todas as especialidades Alergologia A…" at bounding box center [620, 212] width 335 height 54
click at [619, 214] on div "Seleciona uma especialidade" at bounding box center [621, 218] width 328 height 24
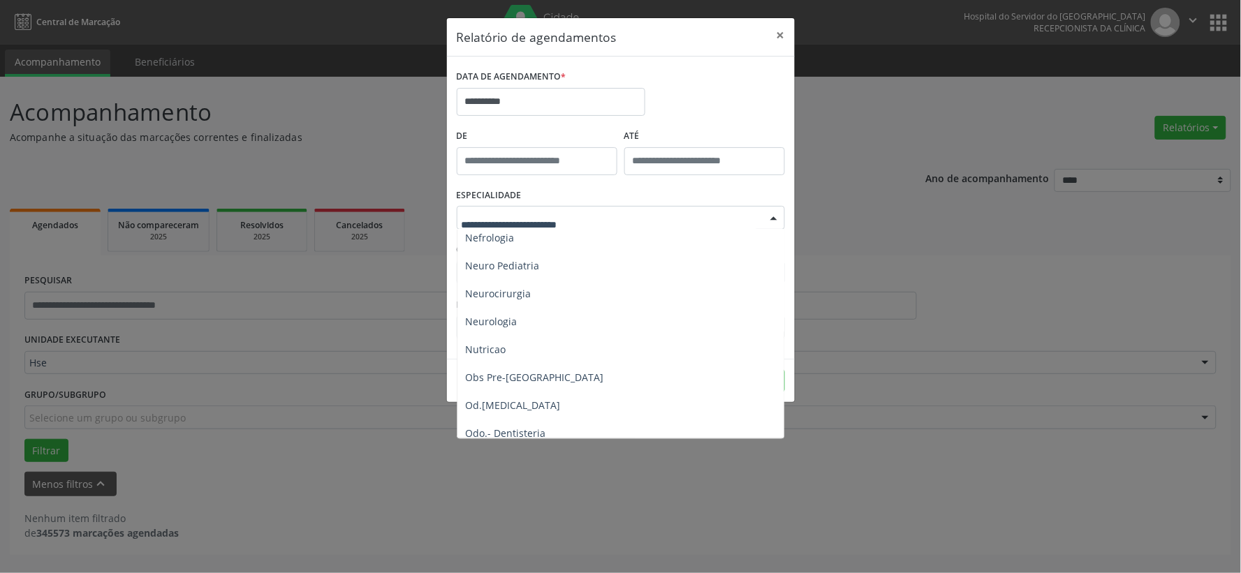
scroll to position [1551, 0]
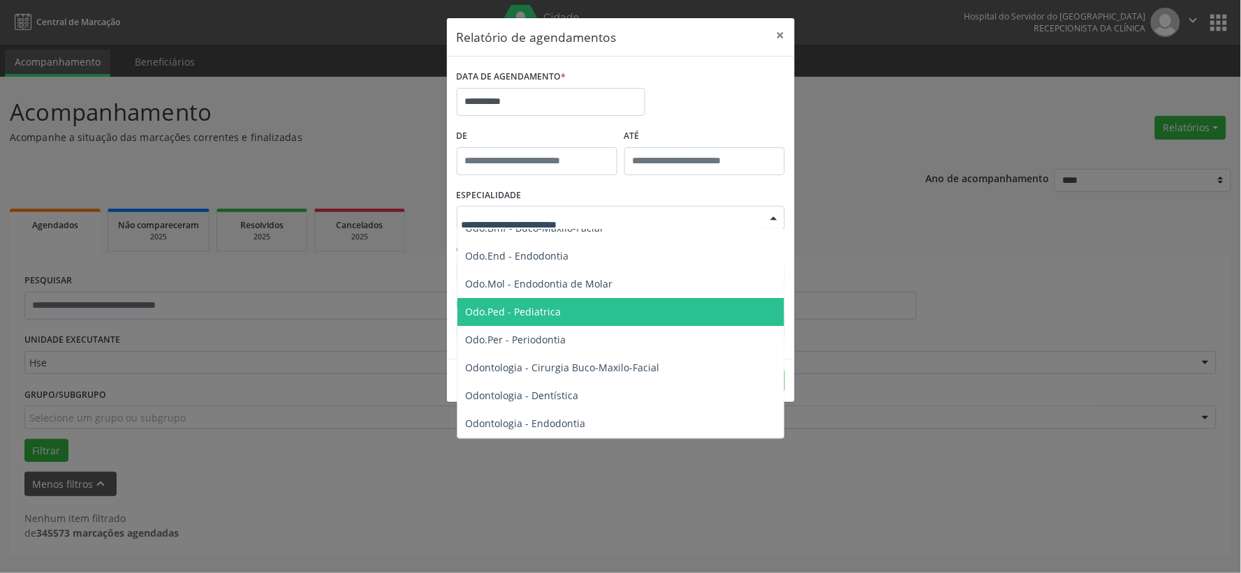
type input "*"
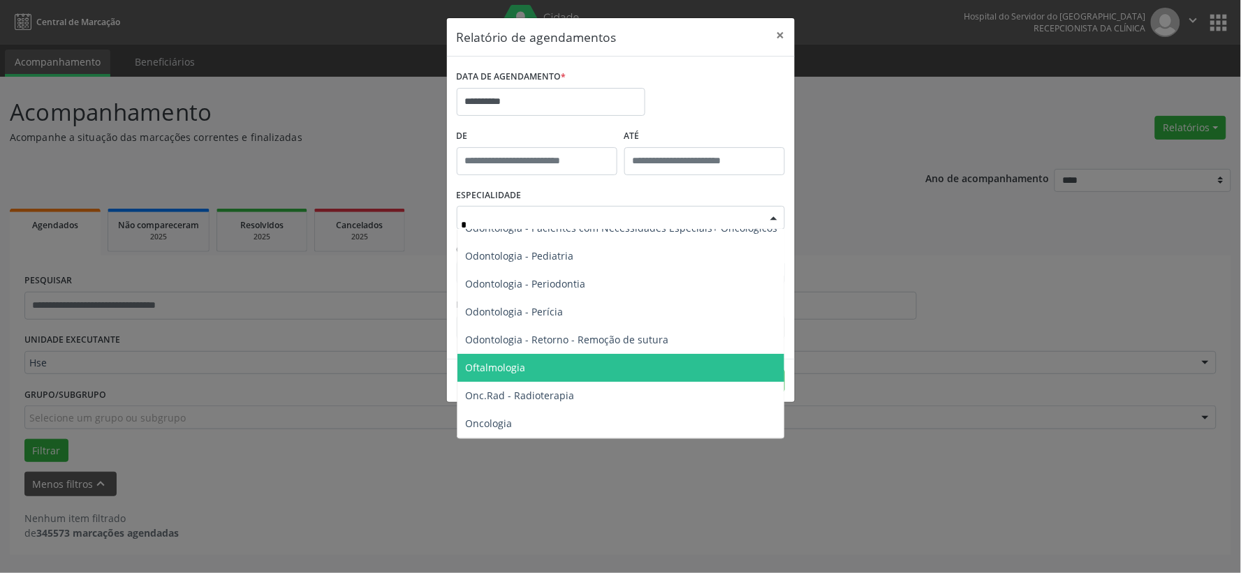
click at [534, 369] on span "Oftalmologia" at bounding box center [621, 368] width 329 height 28
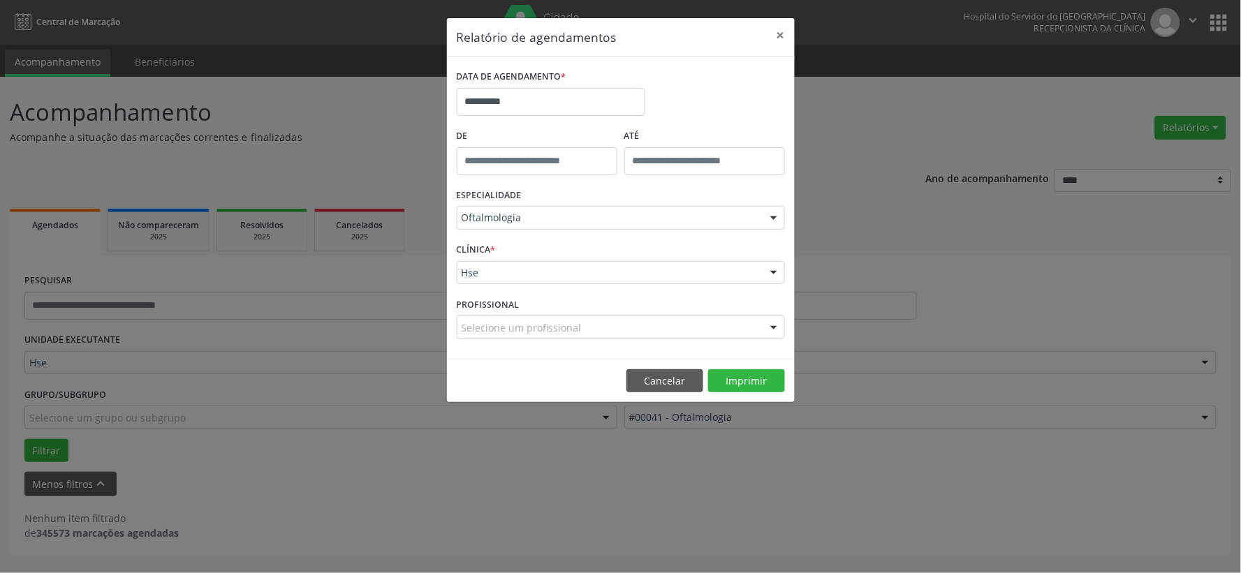
click at [692, 319] on div "Selecione um profissional" at bounding box center [621, 328] width 328 height 24
click at [753, 378] on button "Imprimir" at bounding box center [746, 381] width 77 height 24
click at [776, 35] on button "×" at bounding box center [781, 35] width 28 height 34
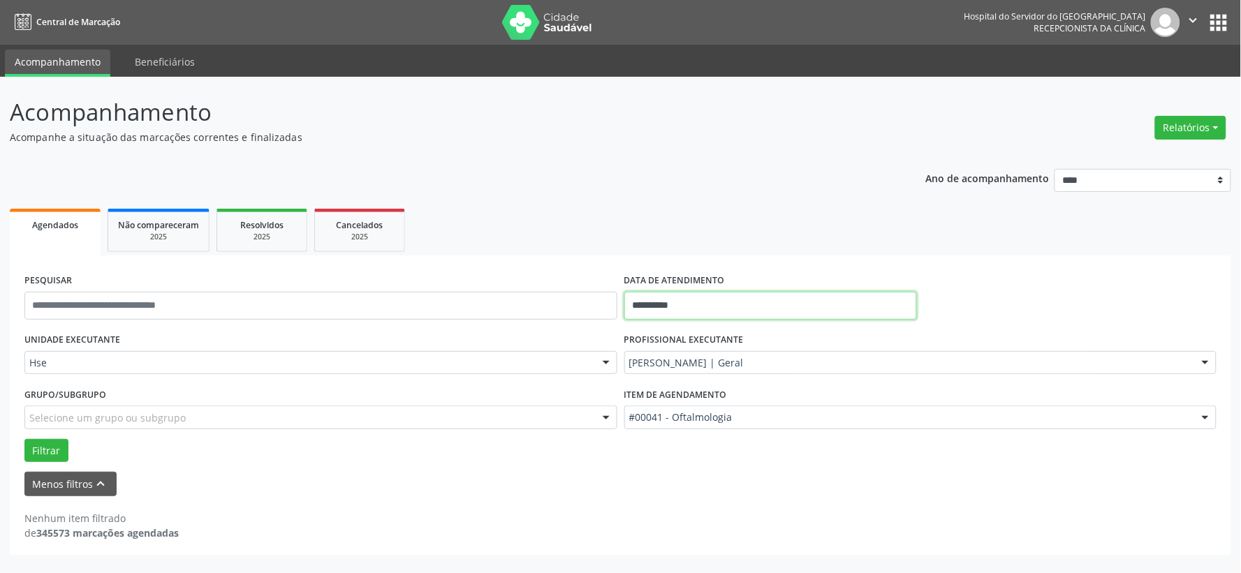
click at [683, 306] on input "**********" at bounding box center [770, 306] width 293 height 28
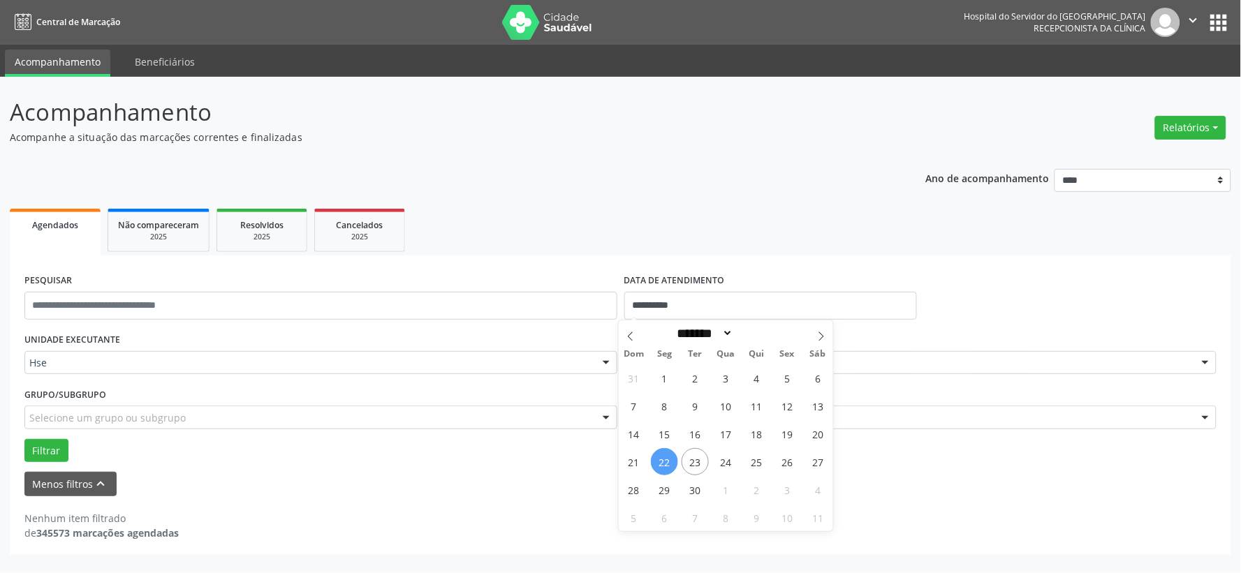
click at [661, 459] on span "22" at bounding box center [664, 461] width 27 height 27
type input "**********"
click at [662, 459] on span "22" at bounding box center [664, 461] width 27 height 27
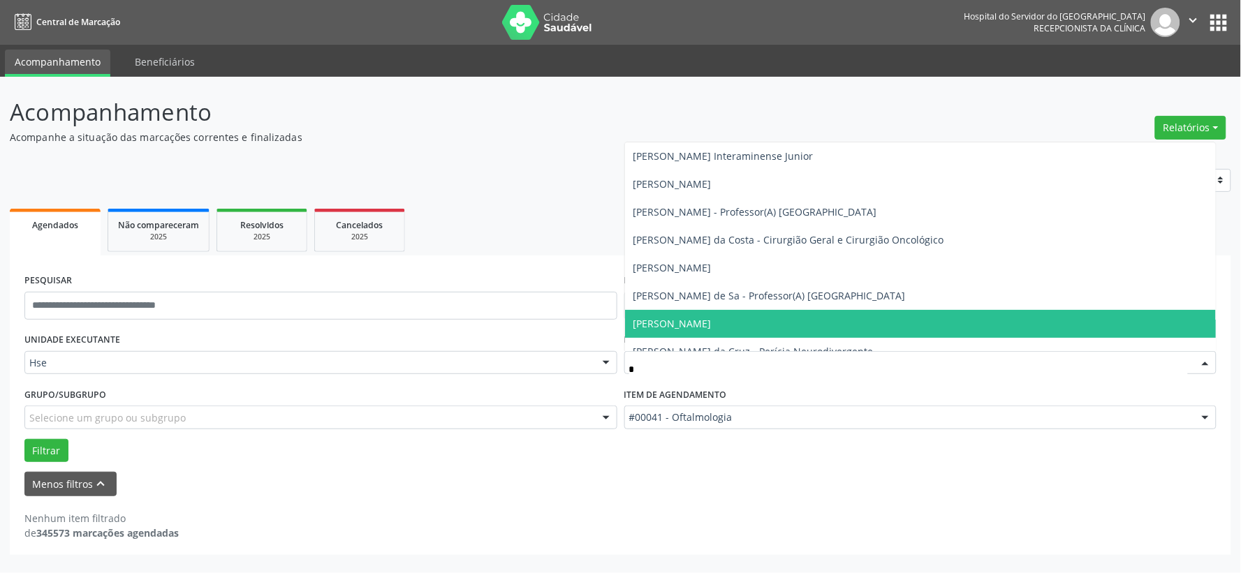
type input "**"
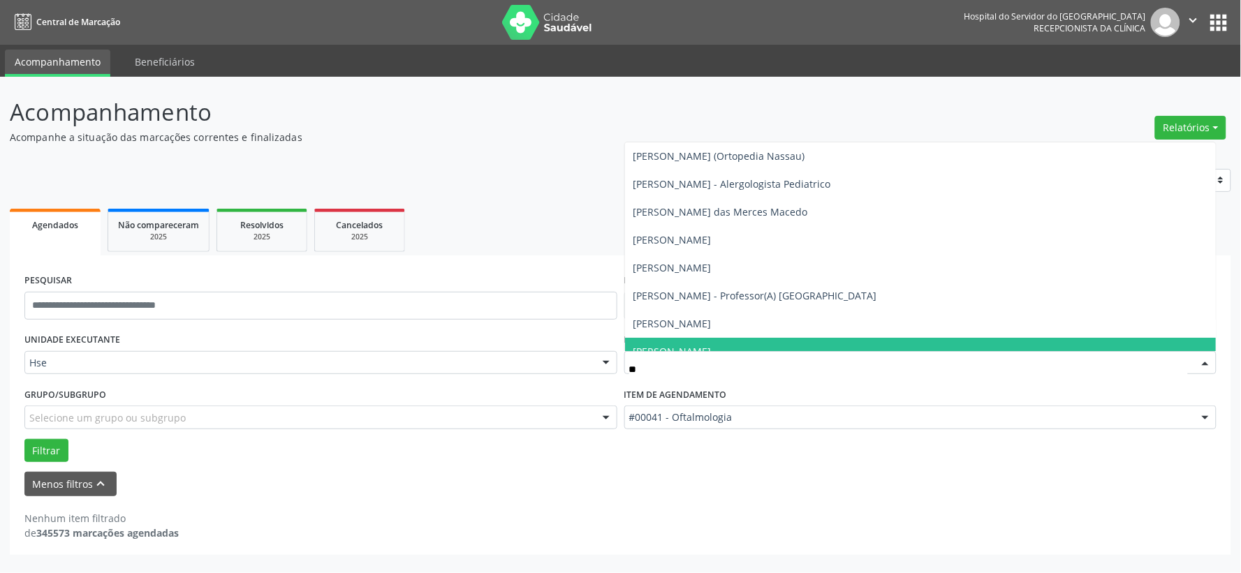
click at [711, 345] on span "[PERSON_NAME]" at bounding box center [672, 351] width 78 height 13
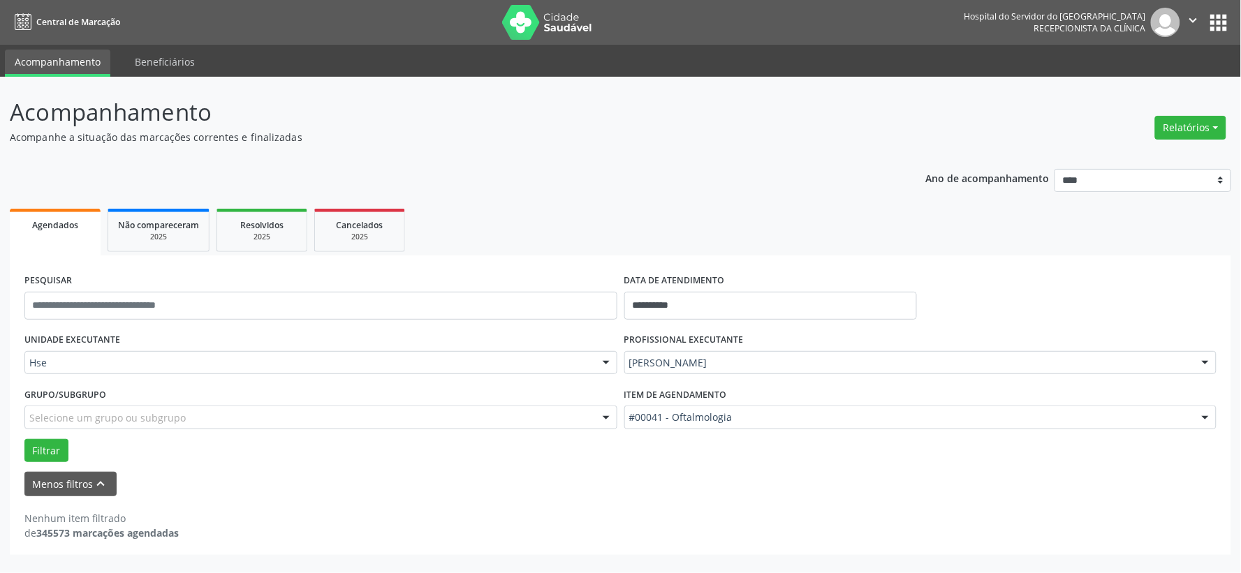
click at [723, 440] on div "Filtrar" at bounding box center [620, 451] width 1199 height 24
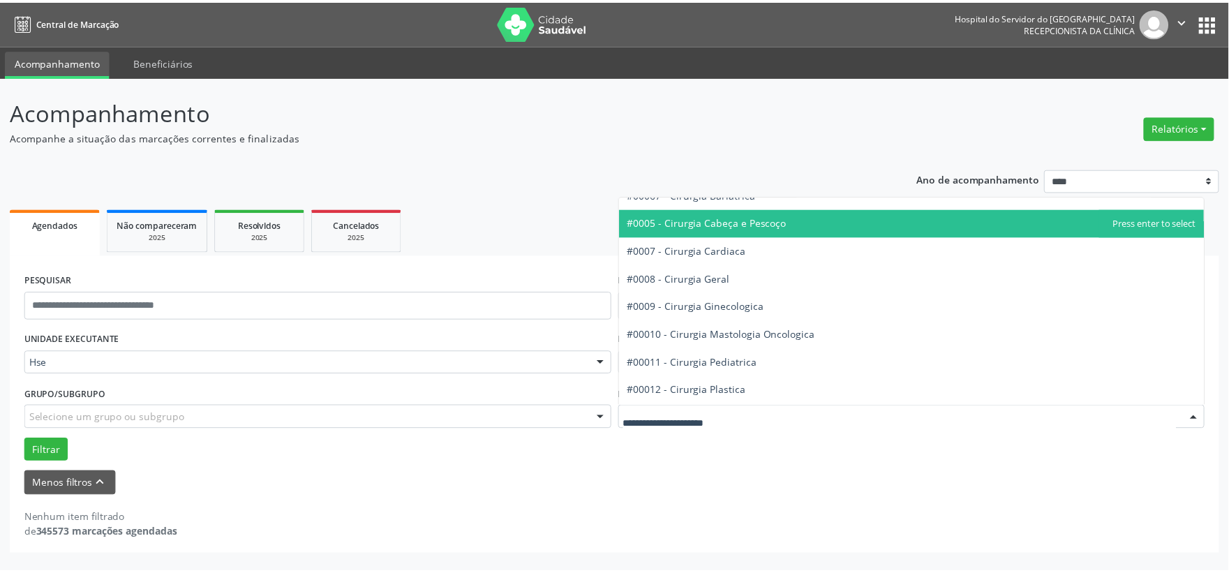
scroll to position [232, 0]
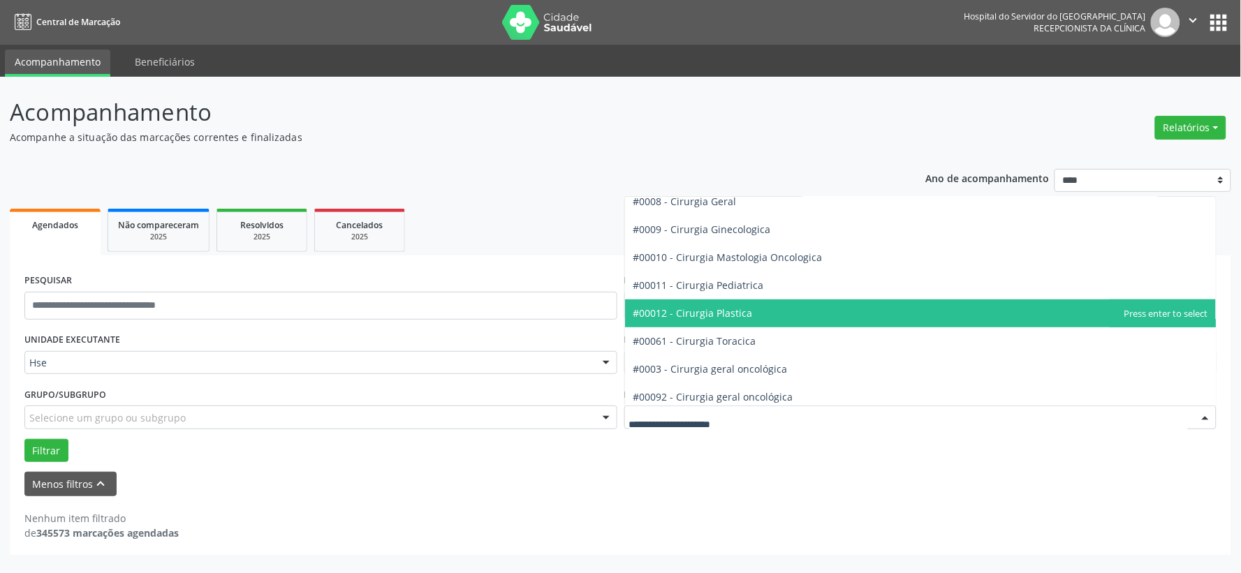
click at [739, 311] on span "#00012 - Cirurgia Plastica" at bounding box center [692, 312] width 119 height 13
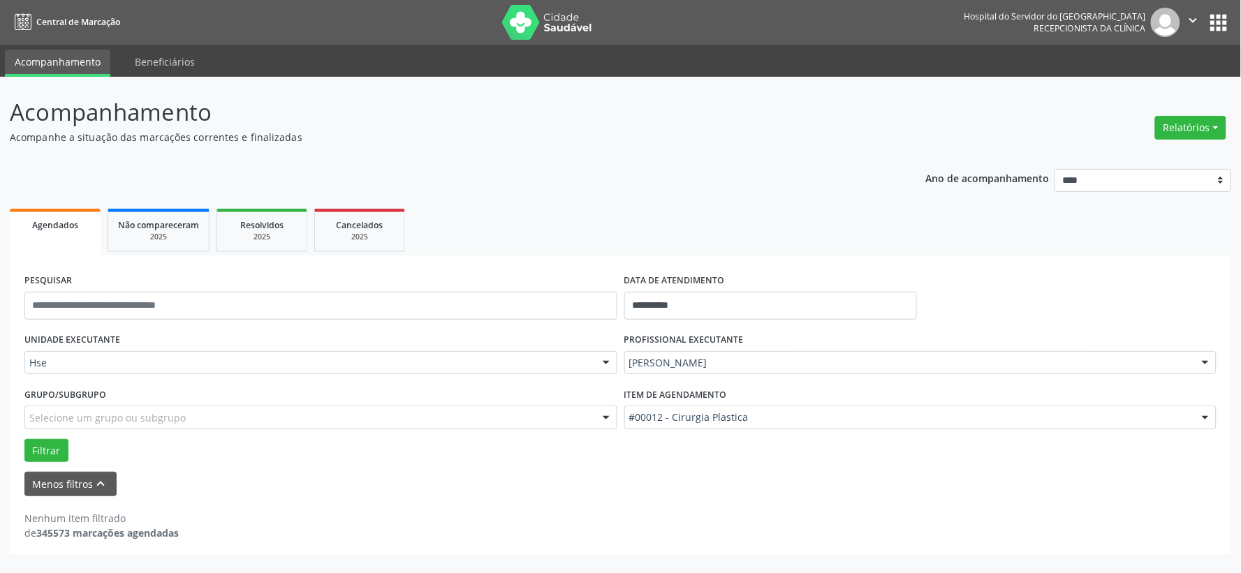
click at [744, 465] on form "**********" at bounding box center [620, 383] width 1192 height 226
click at [39, 452] on button "Filtrar" at bounding box center [46, 451] width 44 height 24
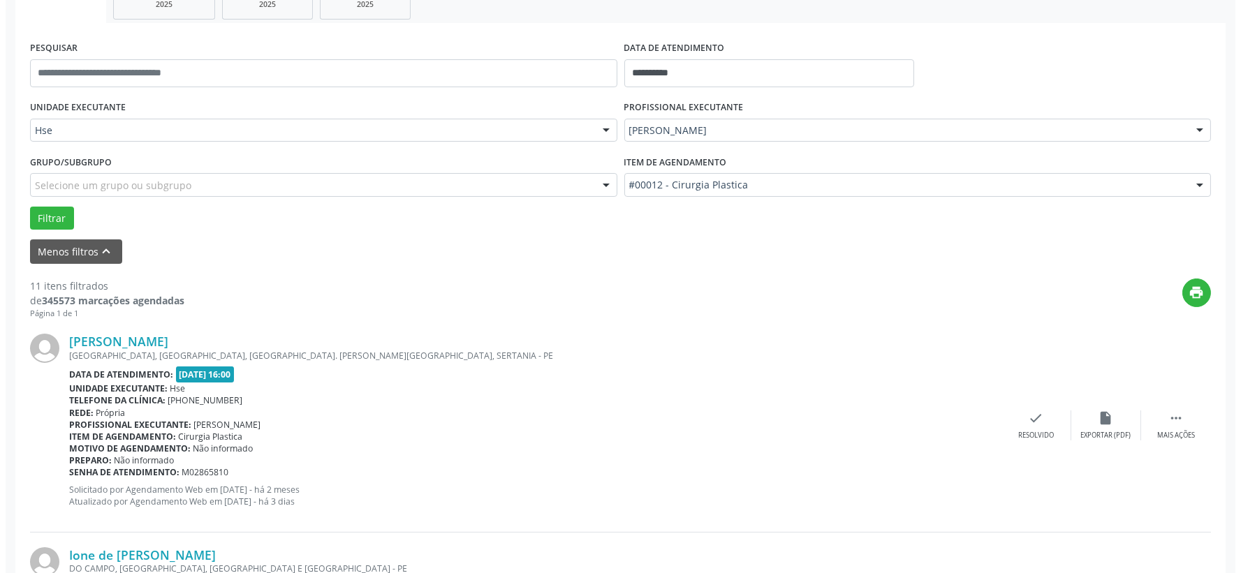
scroll to position [310, 0]
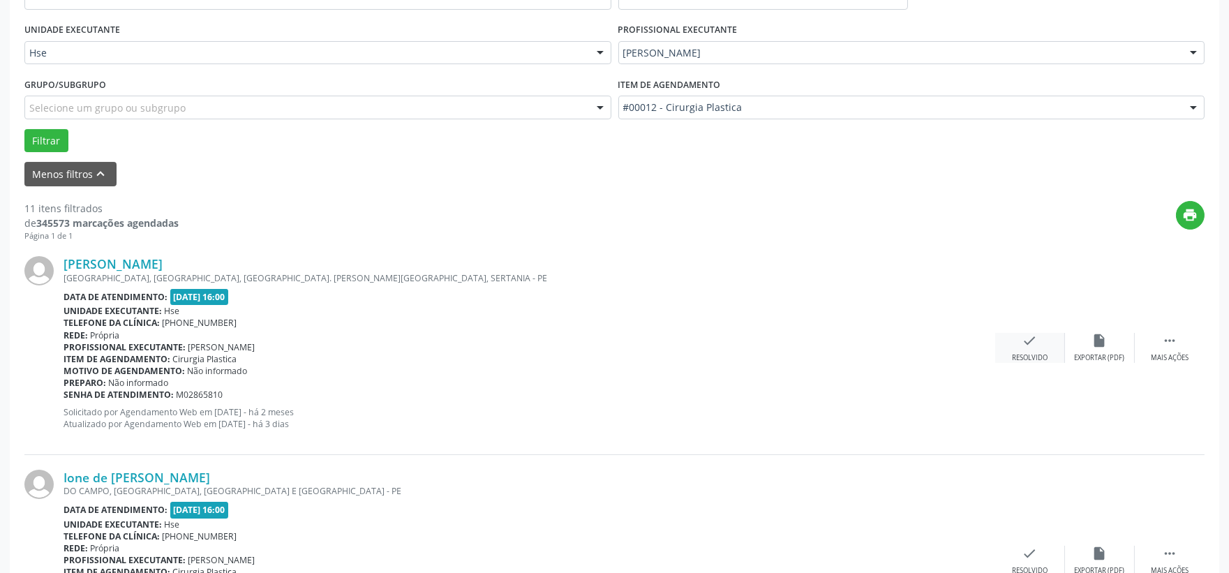
click at [1034, 362] on div "Resolvido" at bounding box center [1030, 358] width 36 height 10
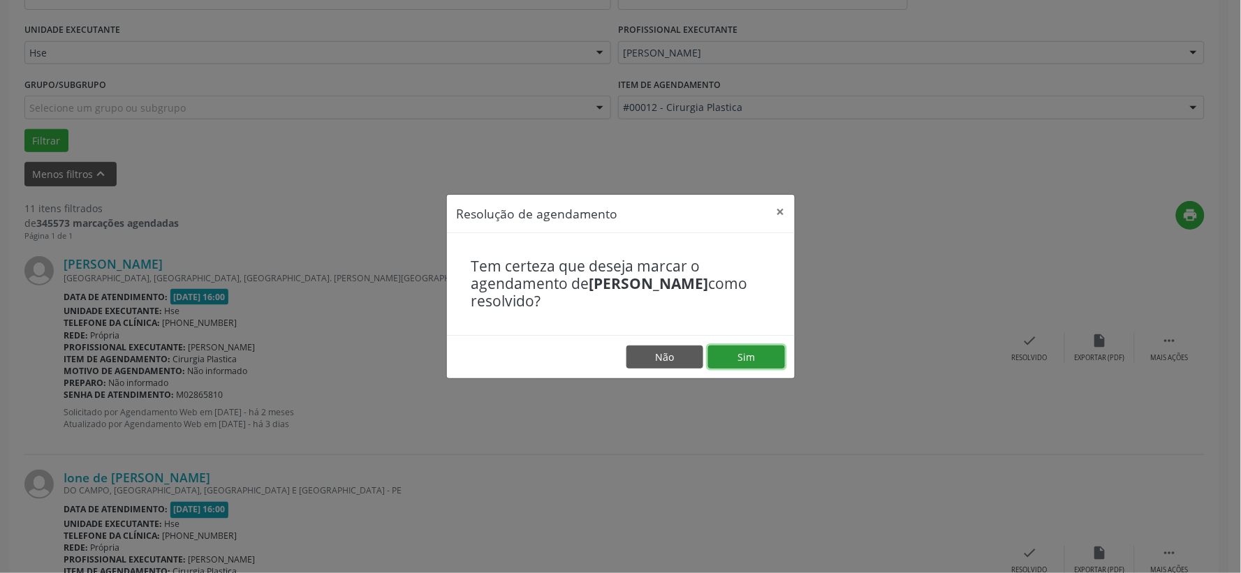
click at [713, 357] on button "Sim" at bounding box center [746, 358] width 77 height 24
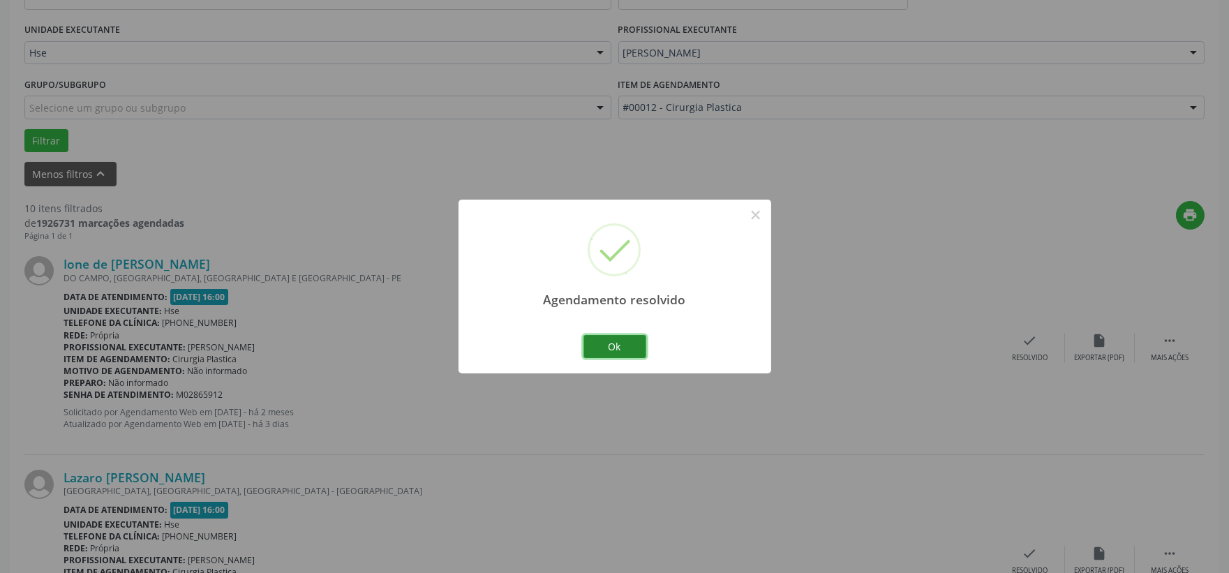
click at [626, 342] on button "Ok" at bounding box center [615, 347] width 63 height 24
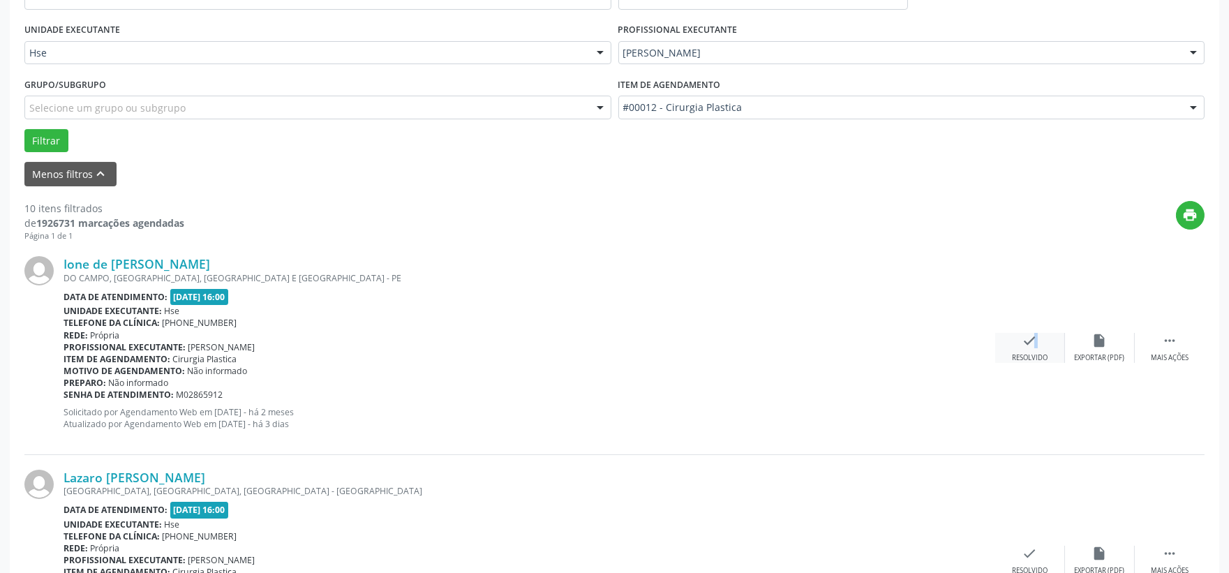
click at [1028, 349] on div "check Resolvido" at bounding box center [1031, 348] width 70 height 30
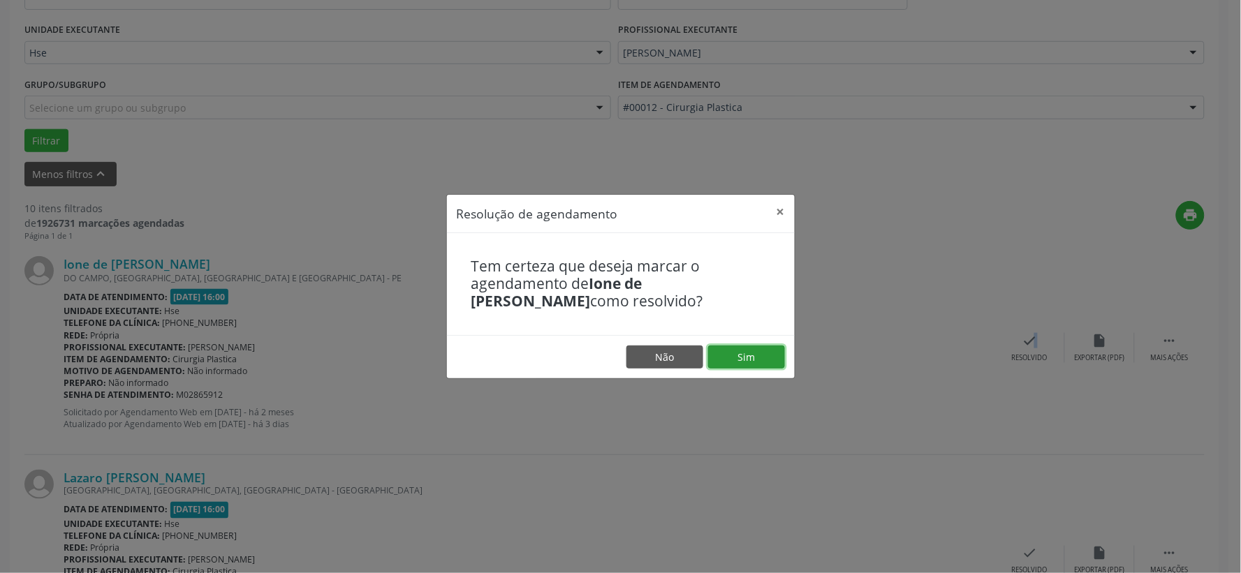
click at [721, 353] on button "Sim" at bounding box center [746, 358] width 77 height 24
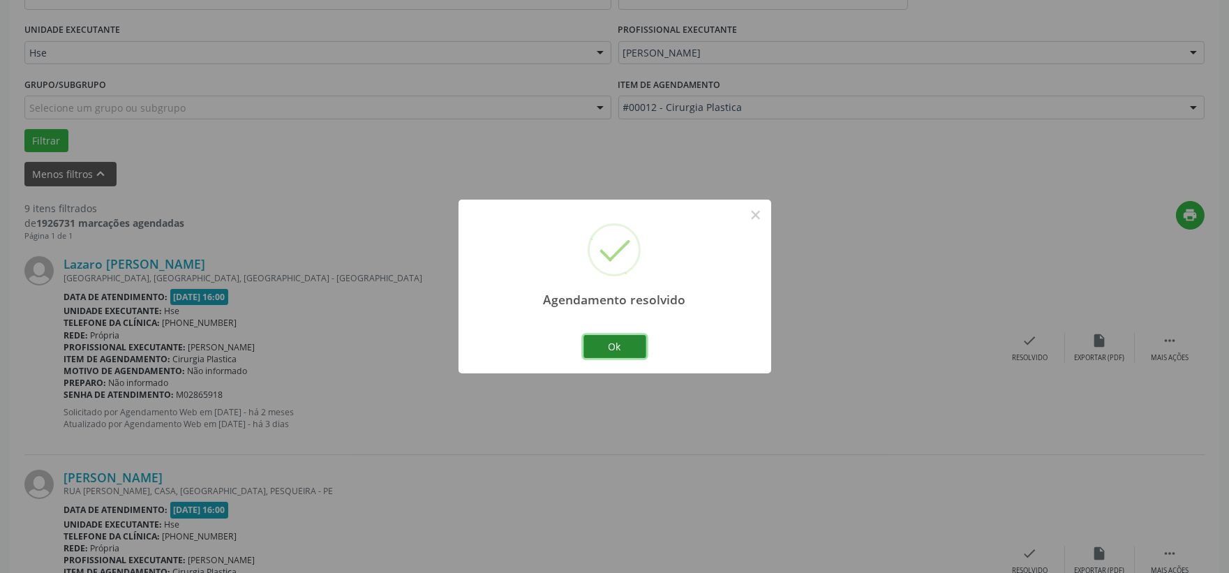
click at [621, 341] on button "Ok" at bounding box center [615, 347] width 63 height 24
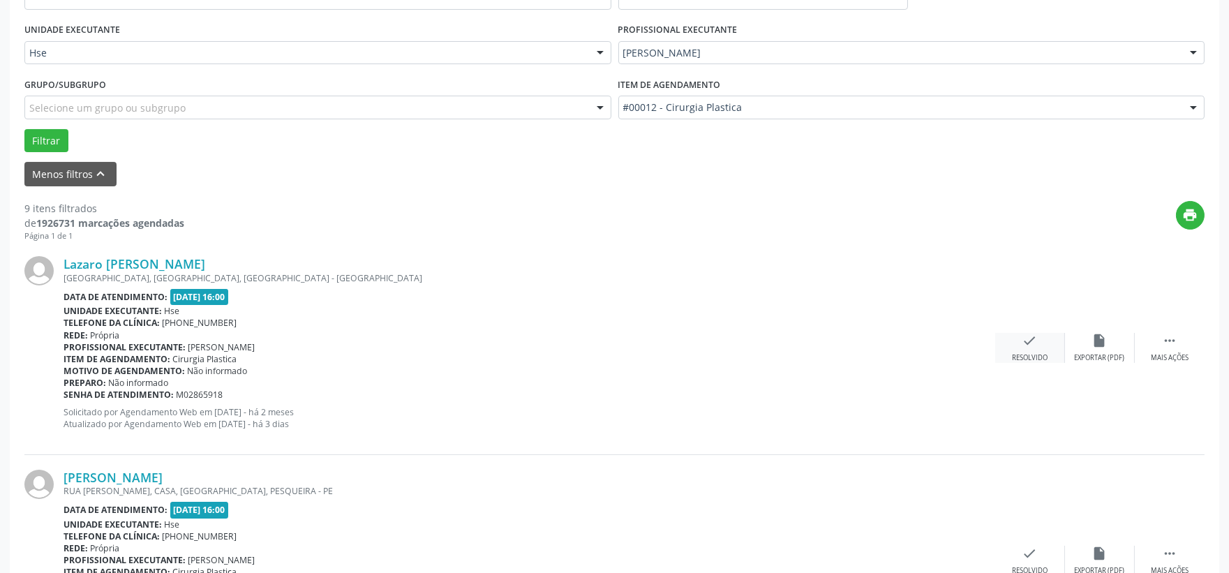
click at [1032, 349] on div "check Resolvido" at bounding box center [1031, 348] width 70 height 30
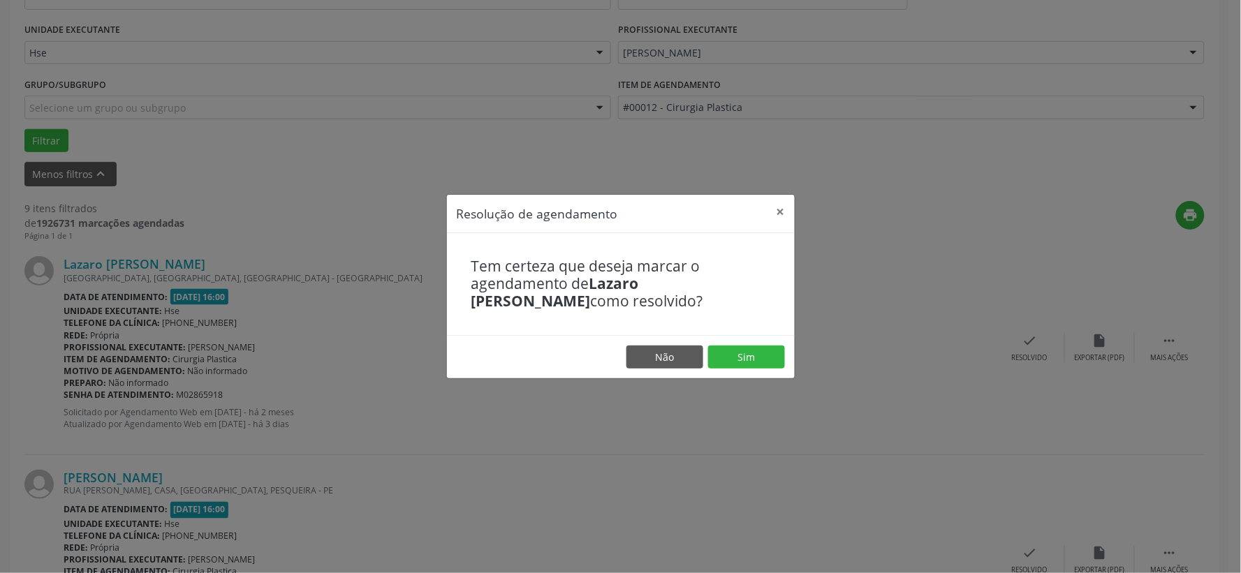
click at [759, 344] on footer "Não Sim" at bounding box center [621, 357] width 348 height 44
click at [757, 352] on button "Sim" at bounding box center [746, 358] width 77 height 24
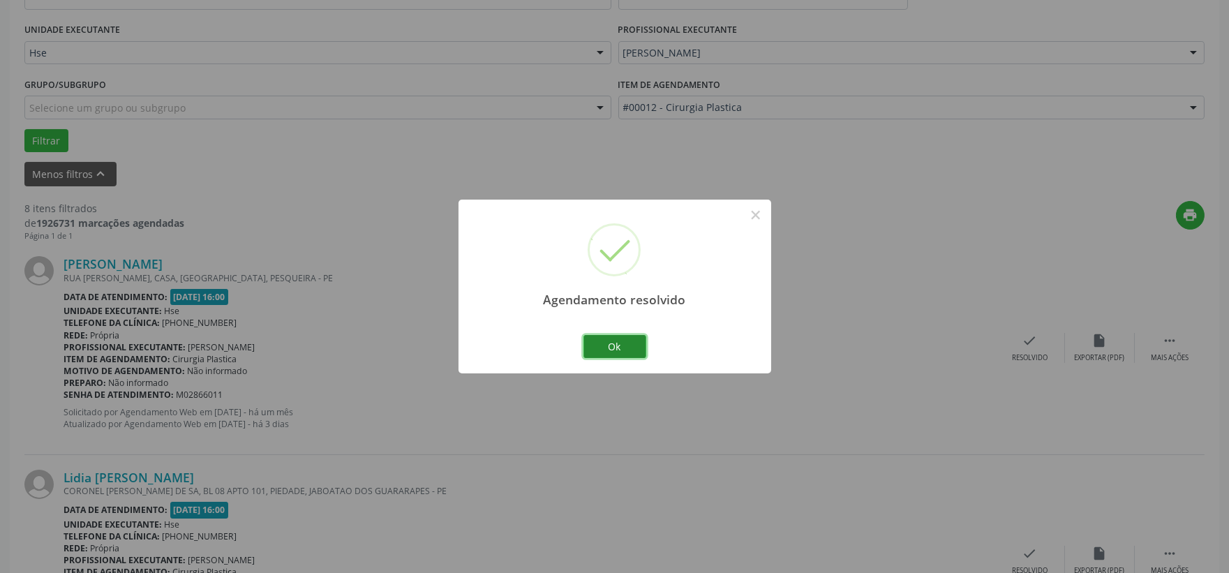
click at [604, 352] on button "Ok" at bounding box center [615, 347] width 63 height 24
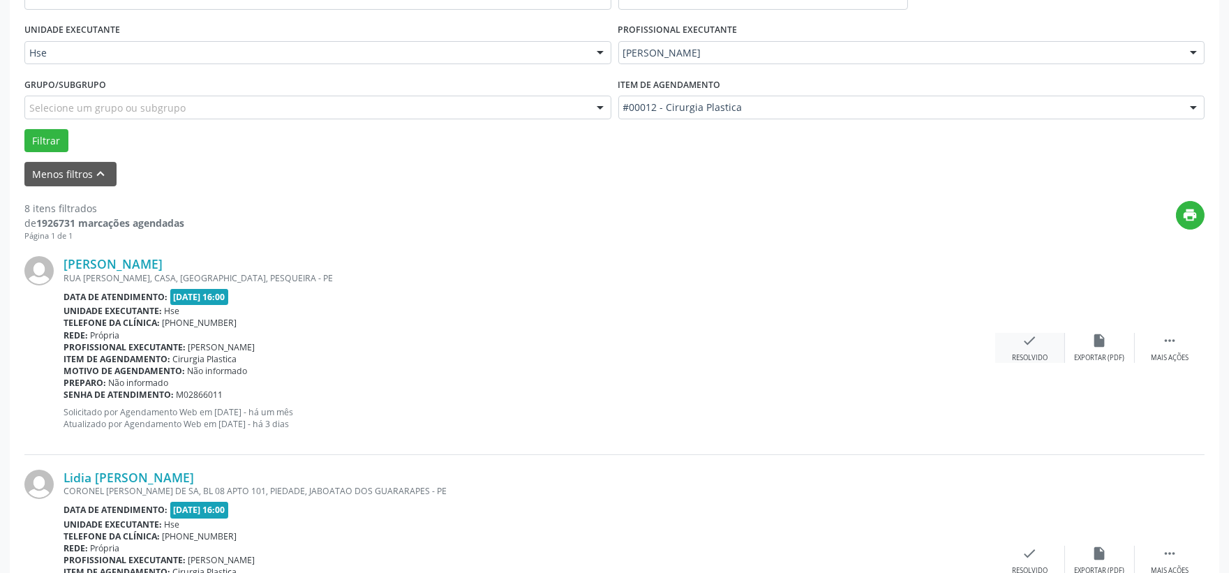
click at [1023, 355] on div "Resolvido" at bounding box center [1030, 358] width 36 height 10
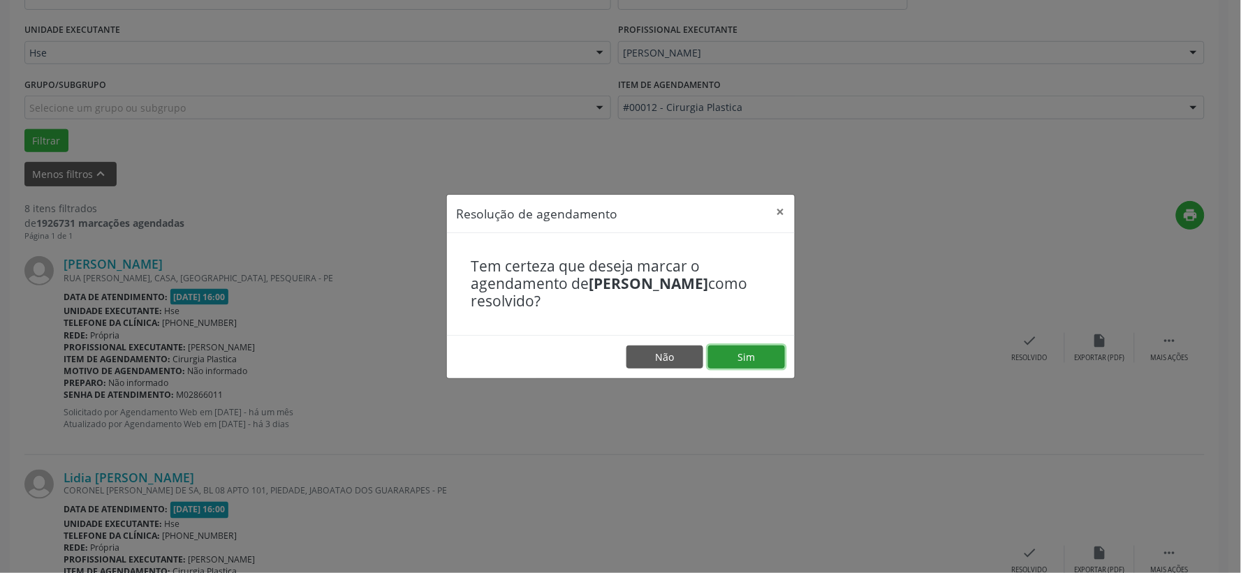
click at [764, 355] on button "Sim" at bounding box center [746, 358] width 77 height 24
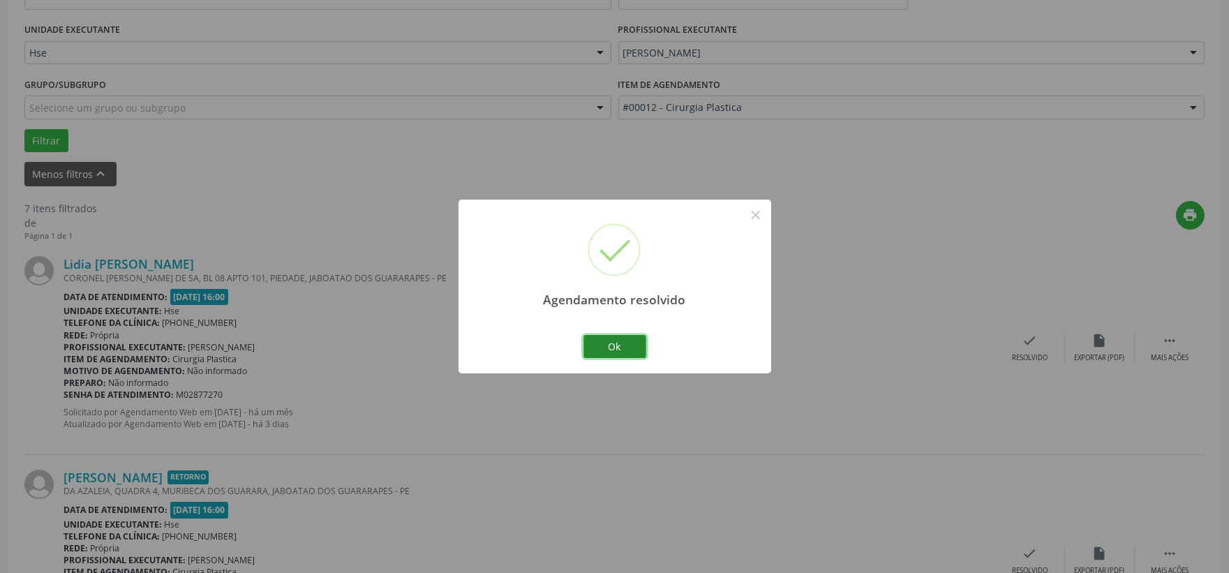
click at [604, 341] on button "Ok" at bounding box center [615, 347] width 63 height 24
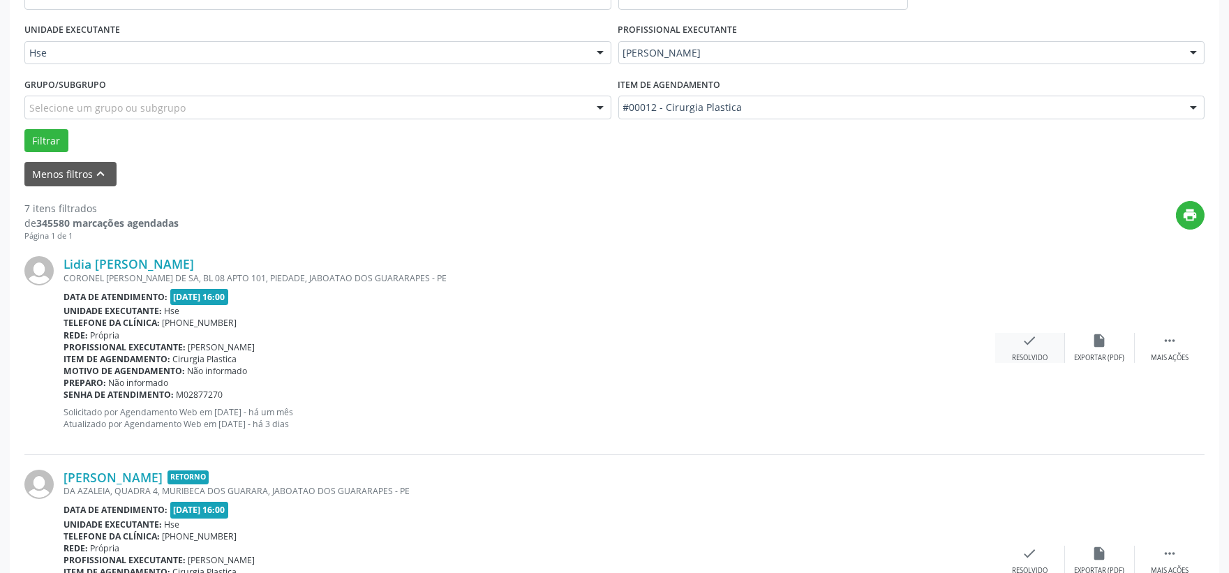
click at [1041, 349] on div "check Resolvido" at bounding box center [1031, 348] width 70 height 30
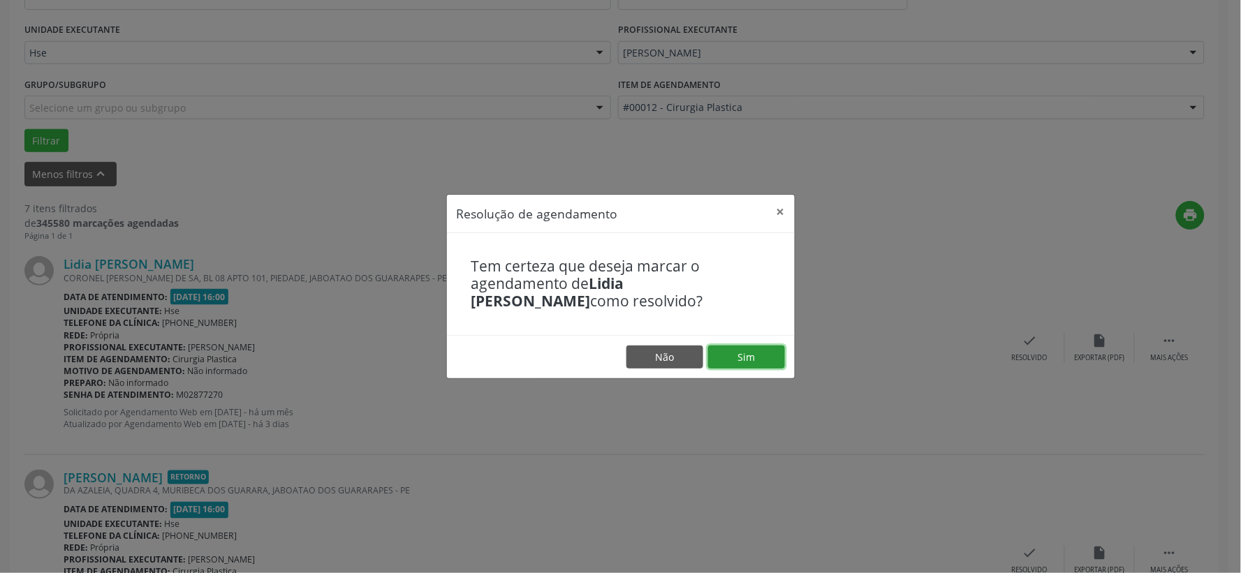
click at [766, 353] on button "Sim" at bounding box center [746, 358] width 77 height 24
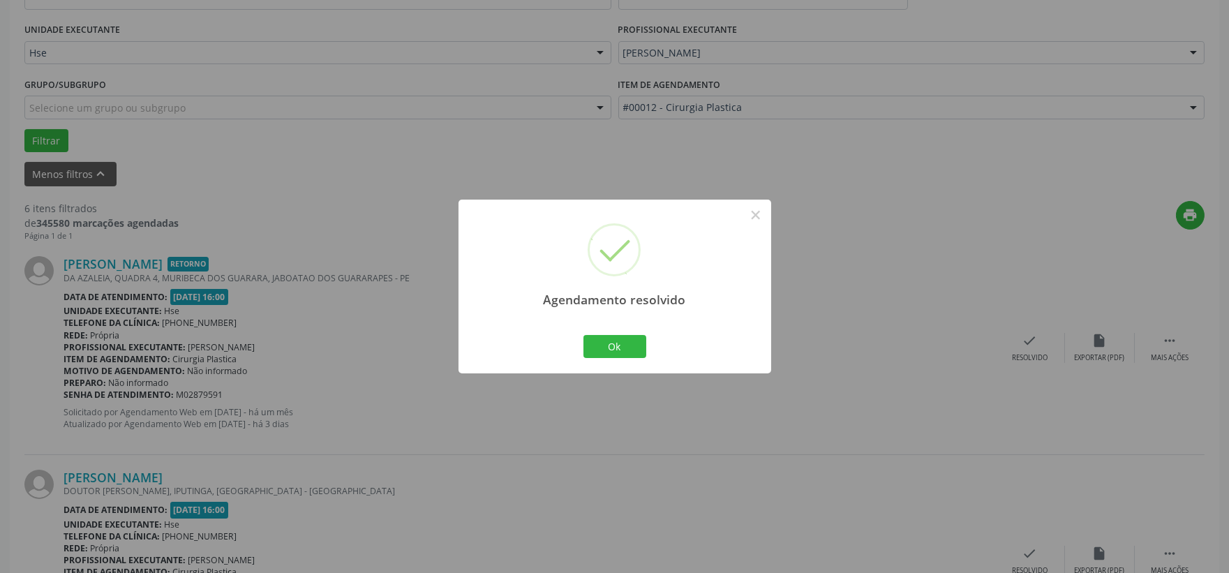
click at [592, 361] on div "Ok Cancel" at bounding box center [614, 346] width 69 height 29
click at [605, 352] on button "Ok" at bounding box center [615, 347] width 63 height 24
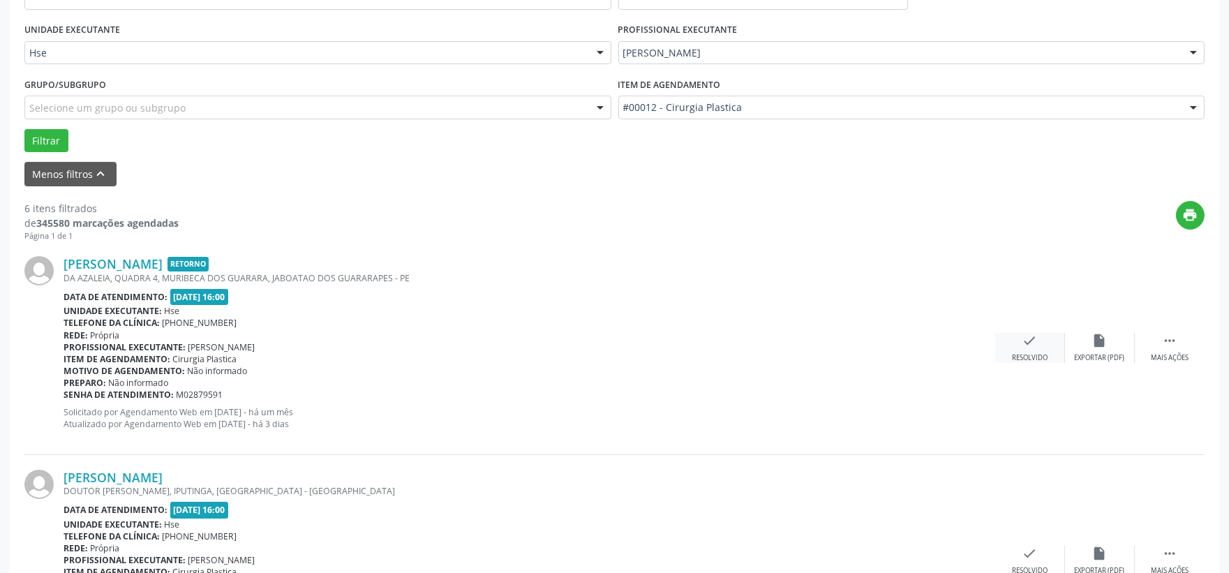
click at [1008, 360] on div "check Resolvido" at bounding box center [1031, 348] width 70 height 30
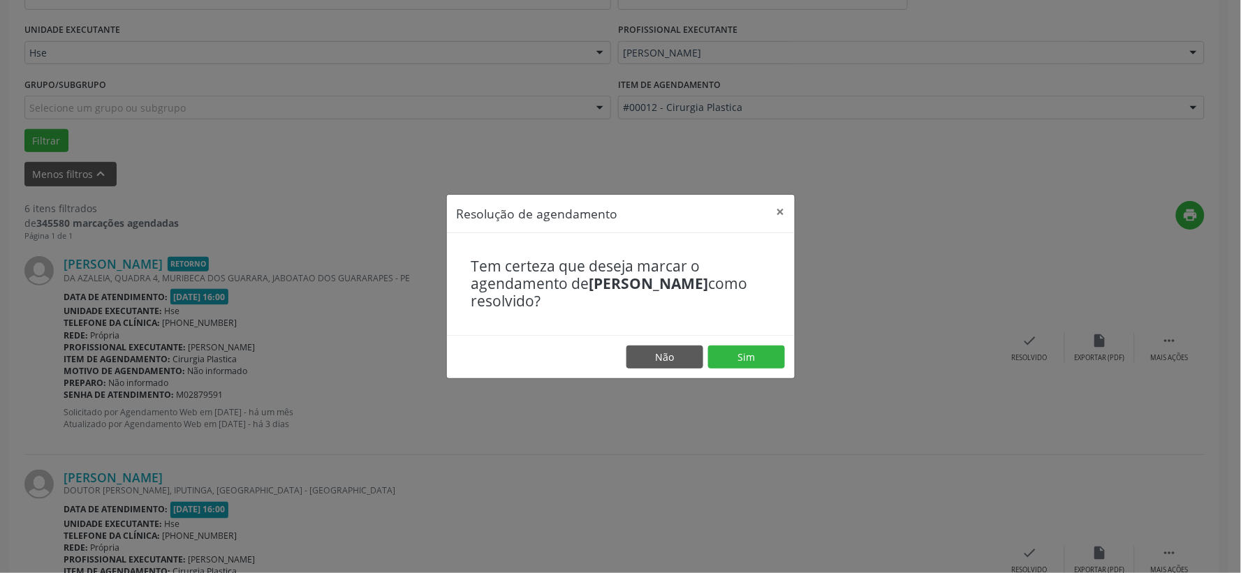
click at [762, 377] on footer "Não Sim" at bounding box center [621, 357] width 348 height 44
click at [760, 365] on button "Sim" at bounding box center [746, 358] width 77 height 24
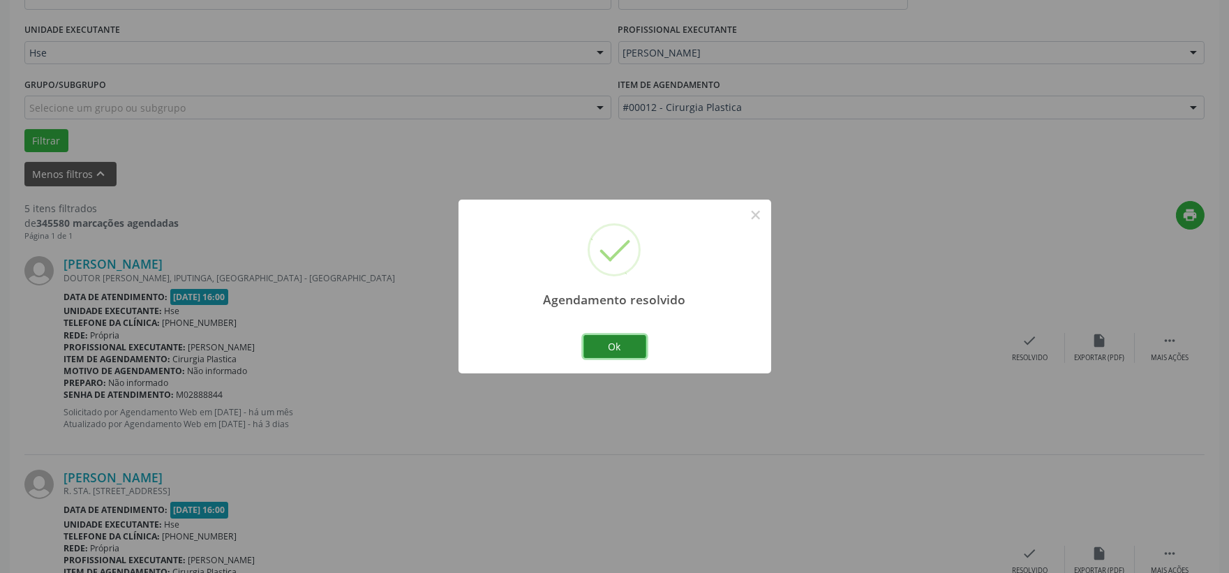
click at [626, 346] on button "Ok" at bounding box center [615, 347] width 63 height 24
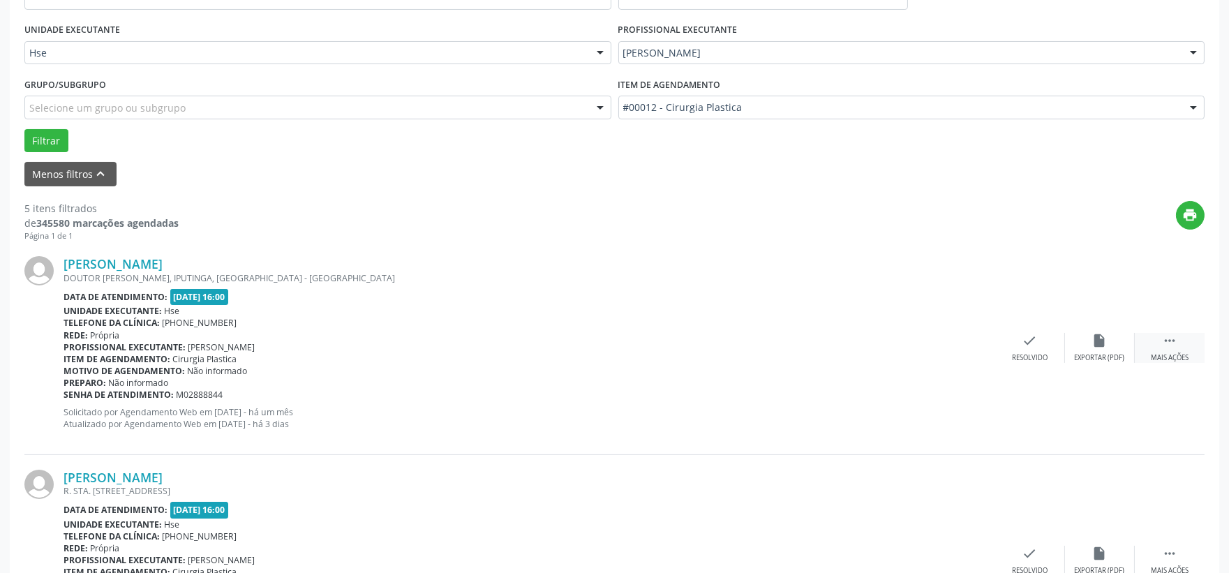
click at [1176, 350] on div " Mais ações" at bounding box center [1170, 348] width 70 height 30
click at [1087, 350] on div "alarm_off Não compareceu" at bounding box center [1100, 348] width 70 height 30
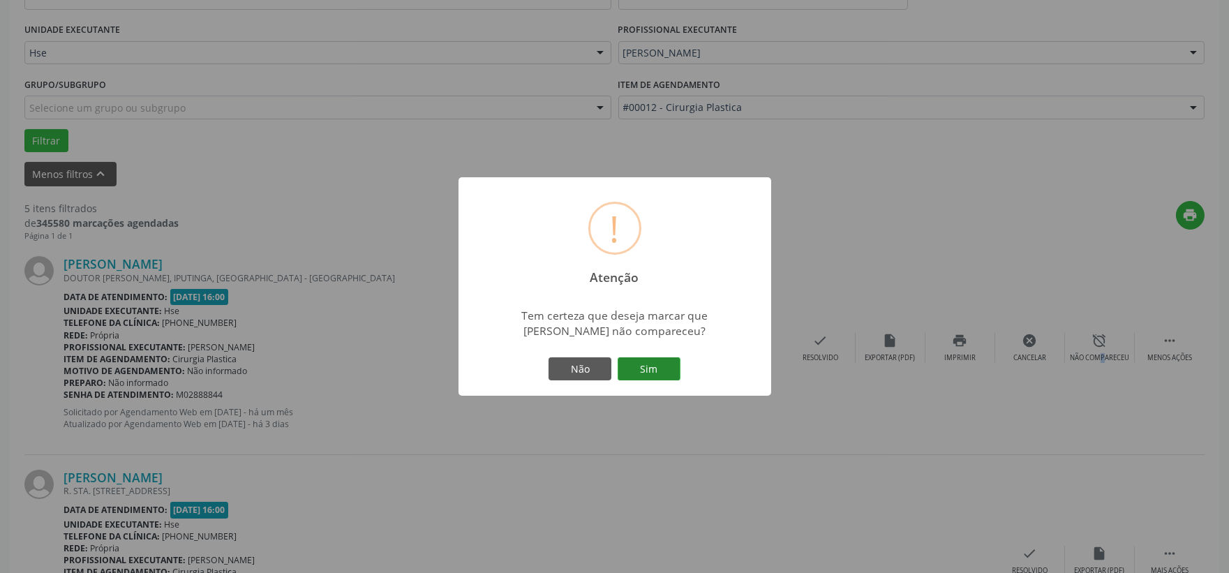
click at [673, 367] on button "Sim" at bounding box center [649, 369] width 63 height 24
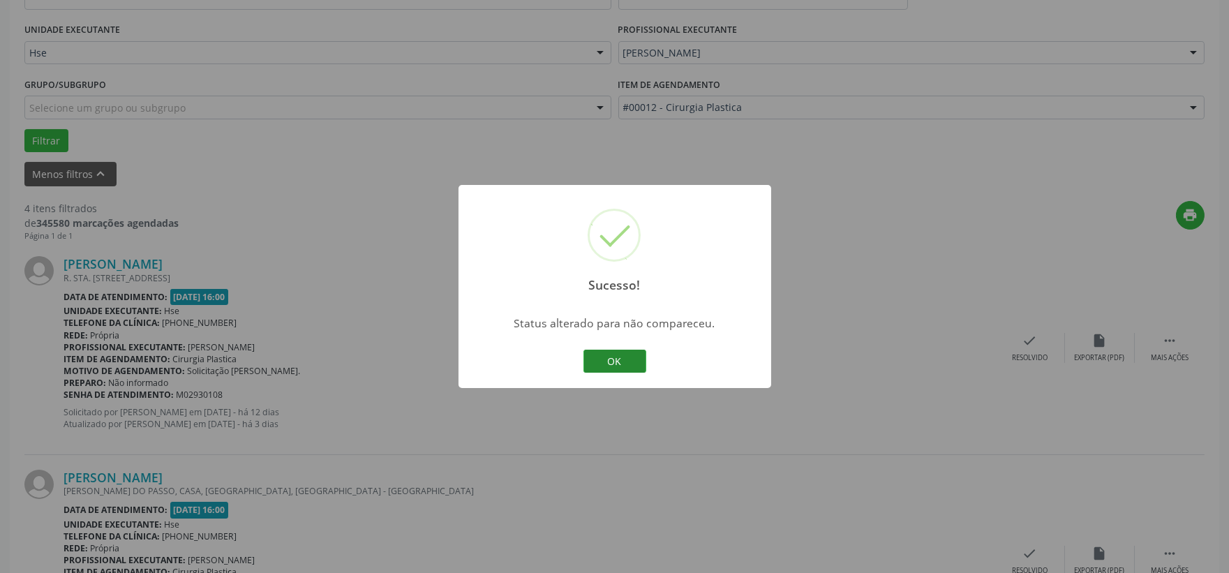
click at [641, 367] on button "OK" at bounding box center [615, 362] width 63 height 24
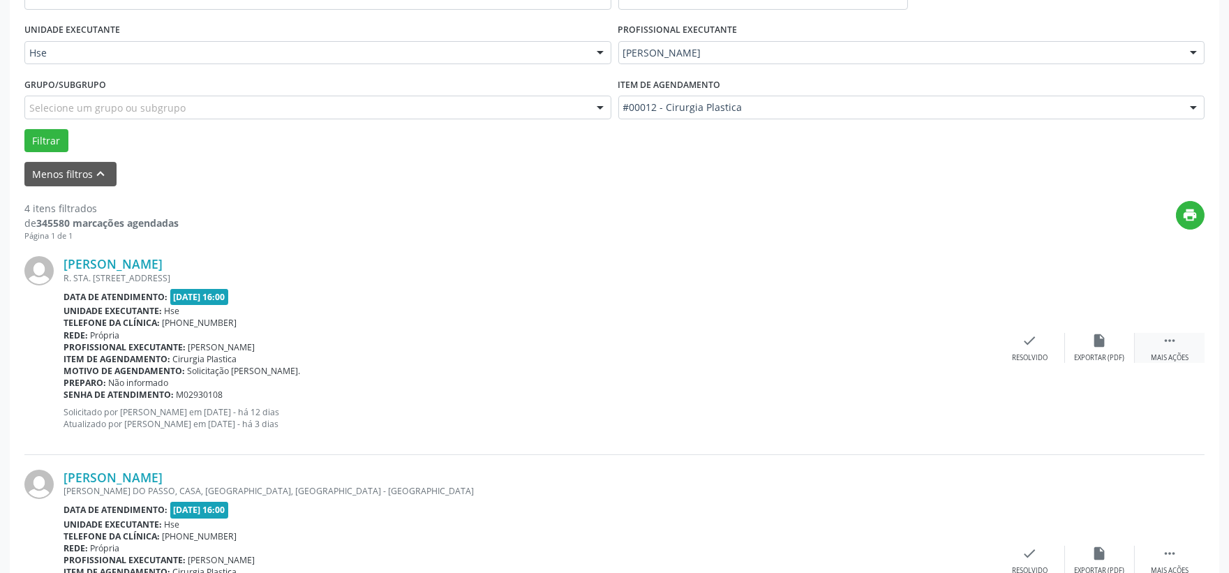
drag, startPoint x: 1195, startPoint y: 350, endPoint x: 1185, endPoint y: 352, distance: 9.9
click at [1197, 351] on div " Mais ações" at bounding box center [1170, 348] width 70 height 30
click at [1076, 345] on div "alarm_off Não compareceu" at bounding box center [1100, 348] width 70 height 30
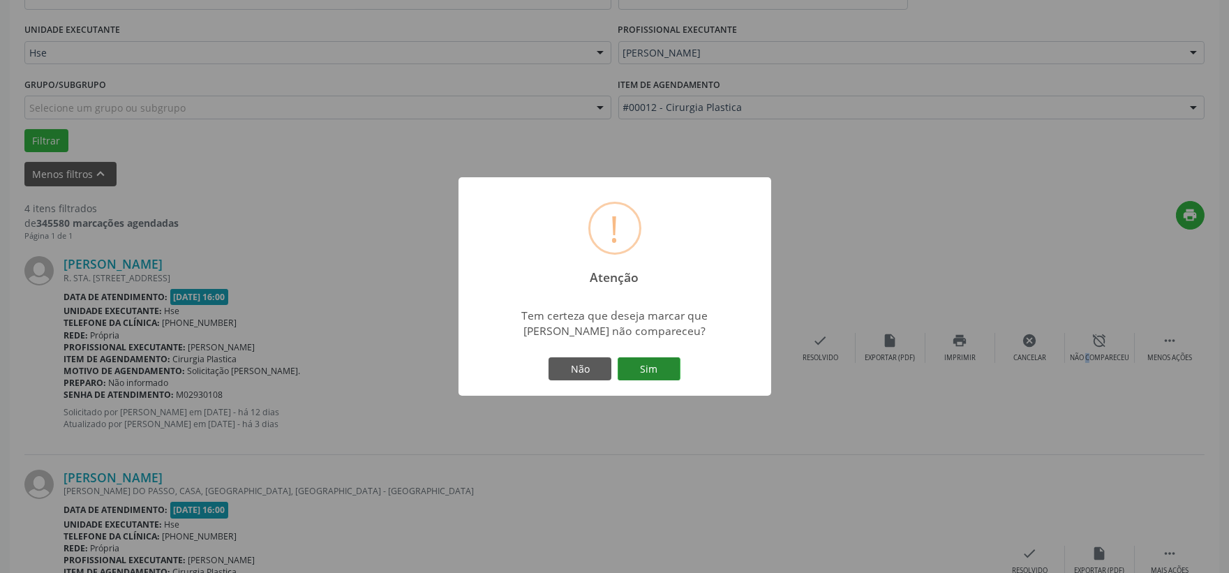
click at [674, 364] on button "Sim" at bounding box center [649, 369] width 63 height 24
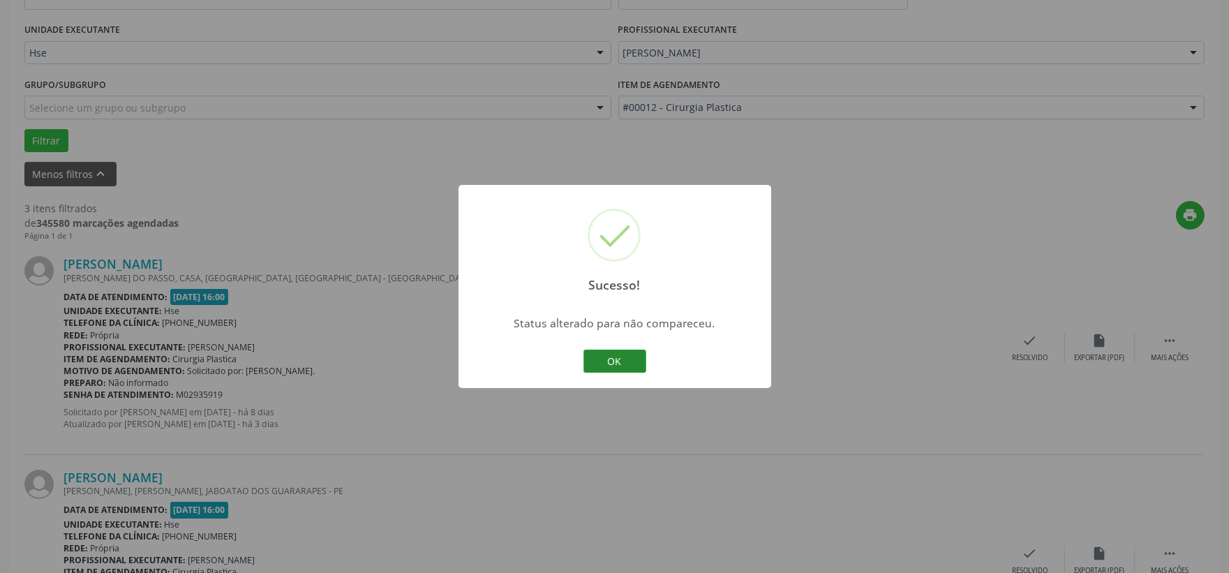
click at [625, 356] on button "OK" at bounding box center [615, 362] width 63 height 24
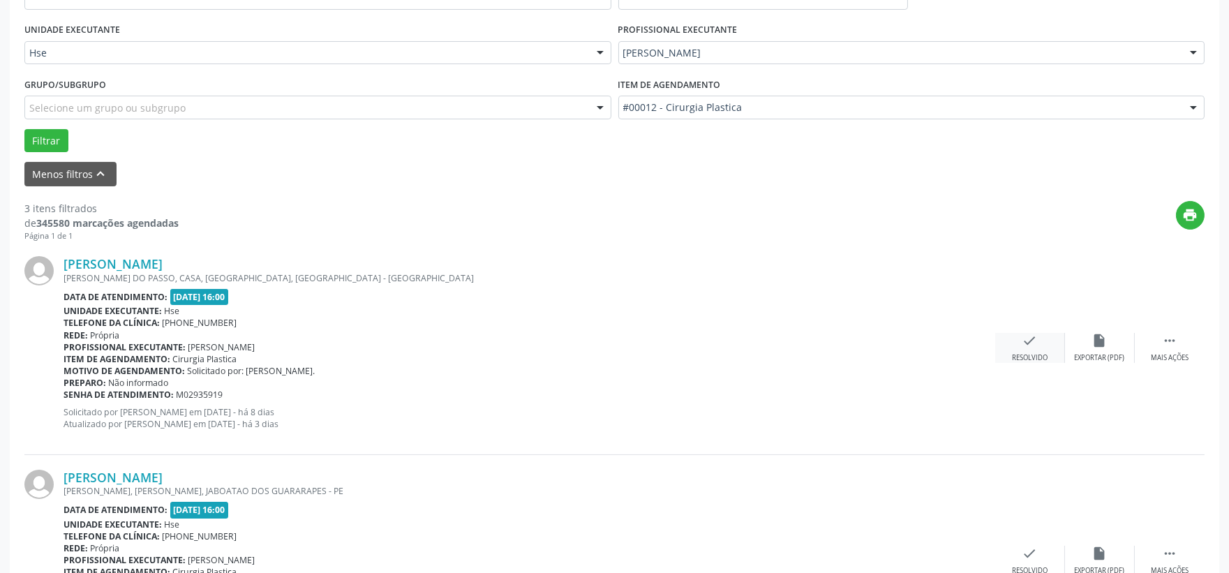
click at [1037, 344] on div "check Resolvido" at bounding box center [1031, 348] width 70 height 30
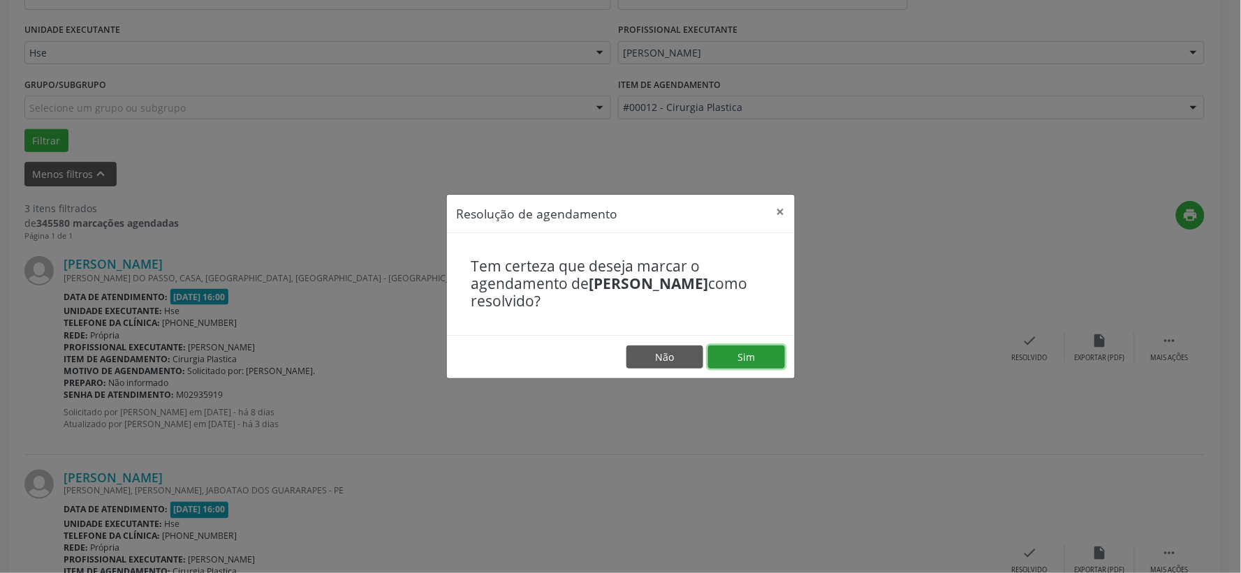
click at [763, 353] on button "Sim" at bounding box center [746, 358] width 77 height 24
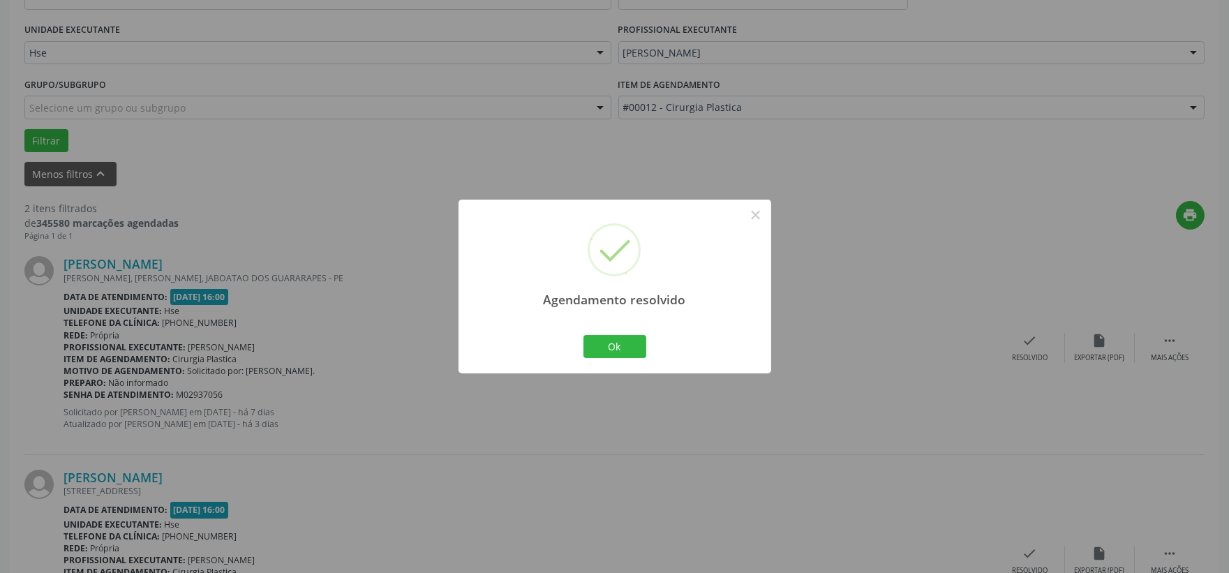
click at [570, 363] on div "Agendamento resolvido × Ok Cancel" at bounding box center [615, 287] width 313 height 174
click at [593, 350] on button "Ok" at bounding box center [615, 347] width 63 height 24
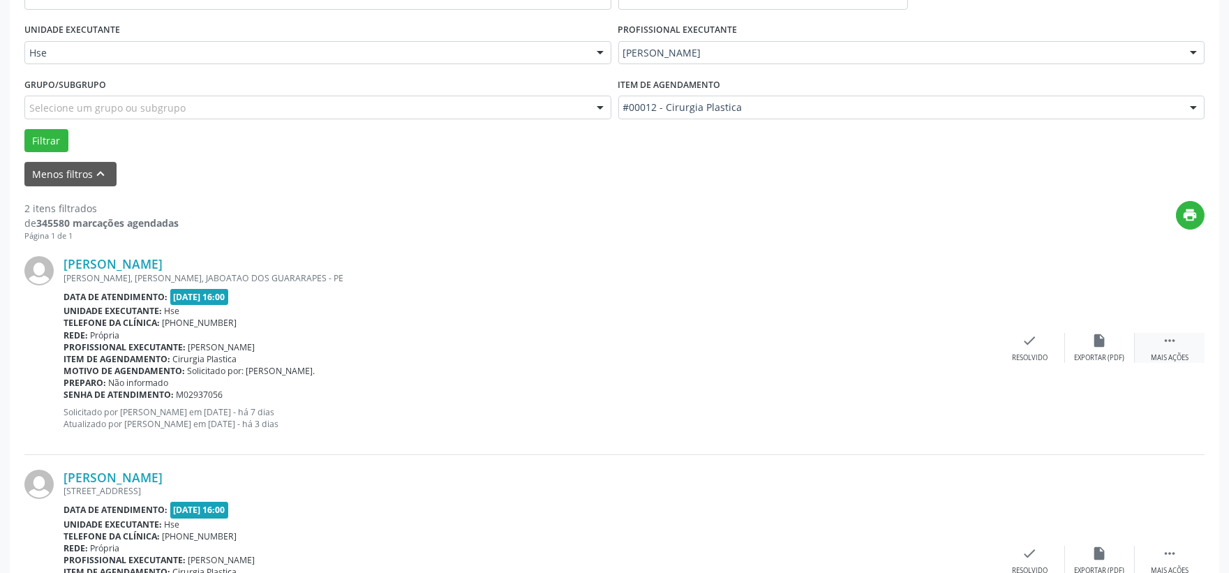
click at [1168, 343] on icon "" at bounding box center [1169, 340] width 15 height 15
click at [1077, 348] on div "alarm_off Não compareceu" at bounding box center [1100, 348] width 70 height 30
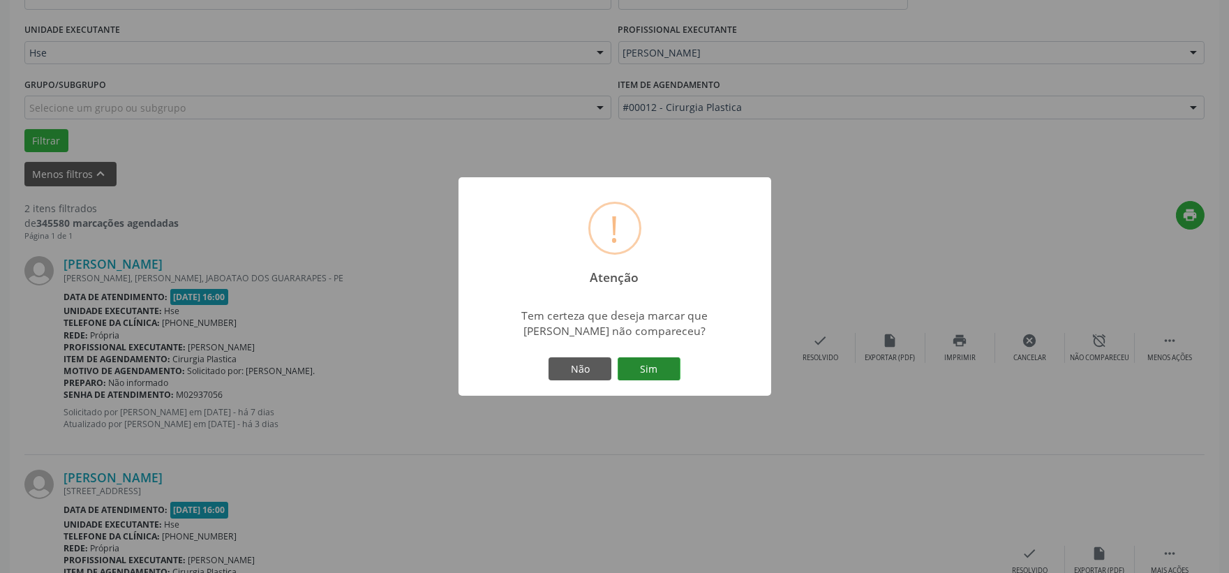
click at [622, 372] on button "Sim" at bounding box center [649, 369] width 63 height 24
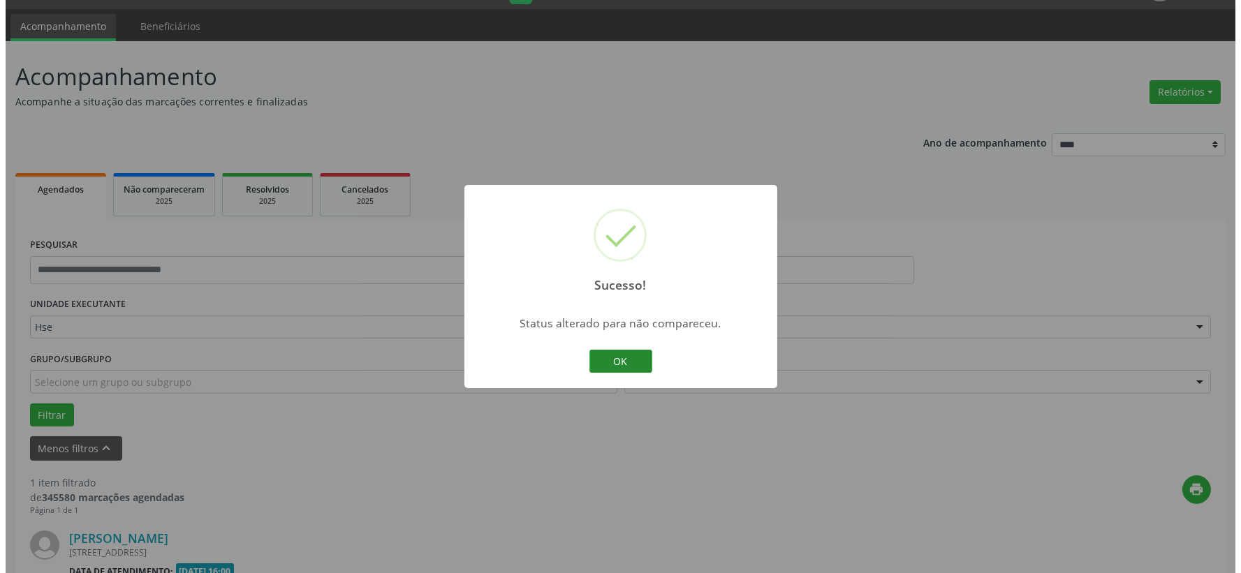
scroll to position [214, 0]
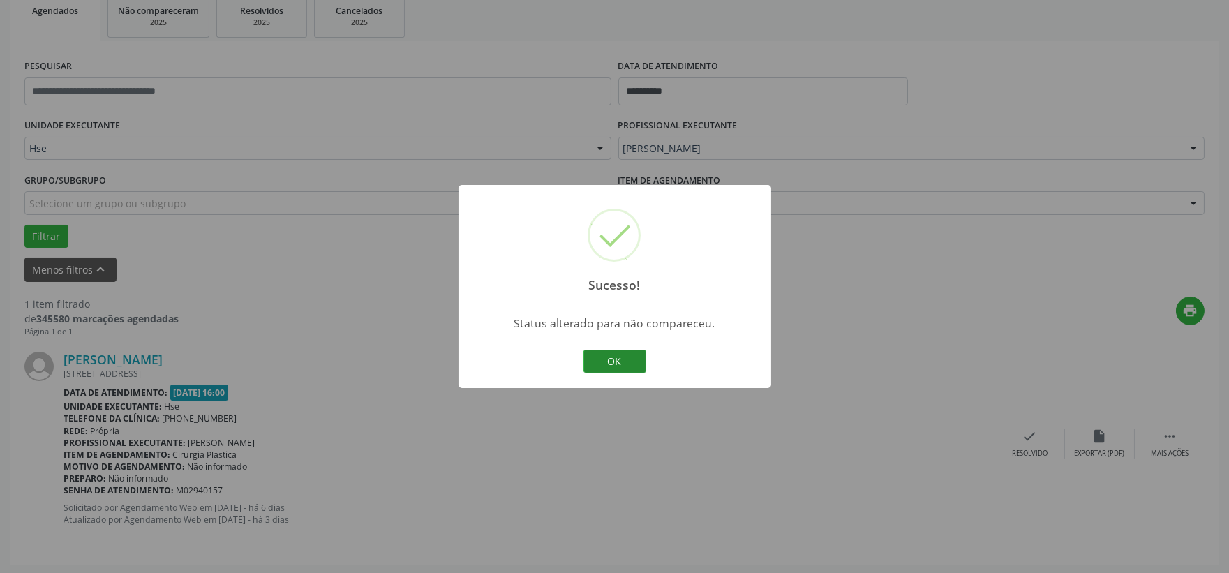
click at [612, 357] on button "OK" at bounding box center [615, 362] width 63 height 24
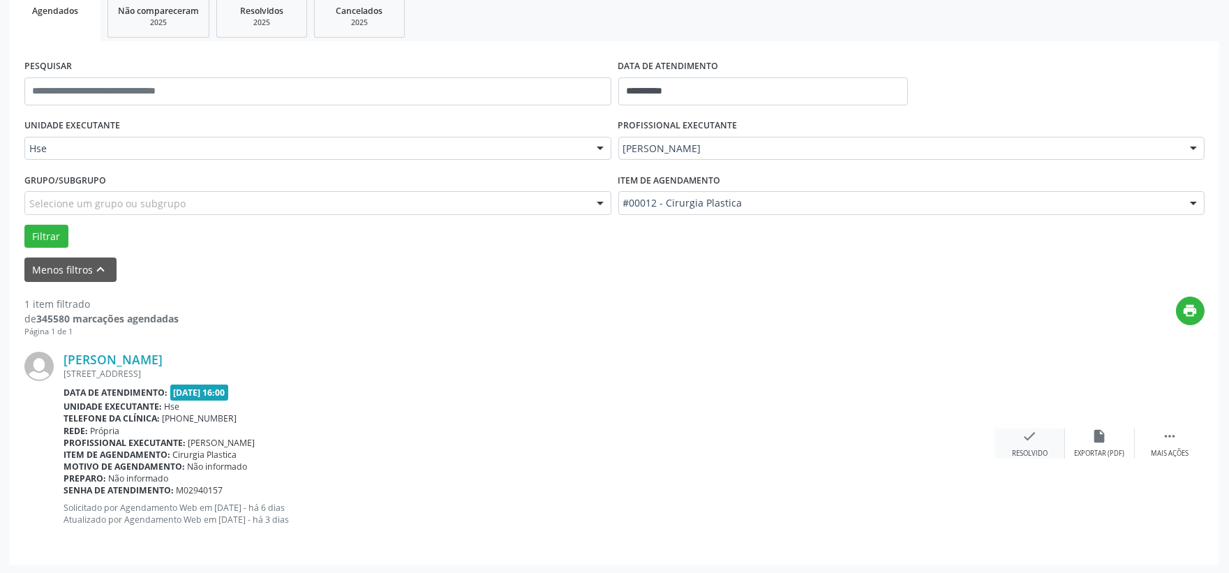
click at [1030, 448] on div "check Resolvido" at bounding box center [1031, 444] width 70 height 30
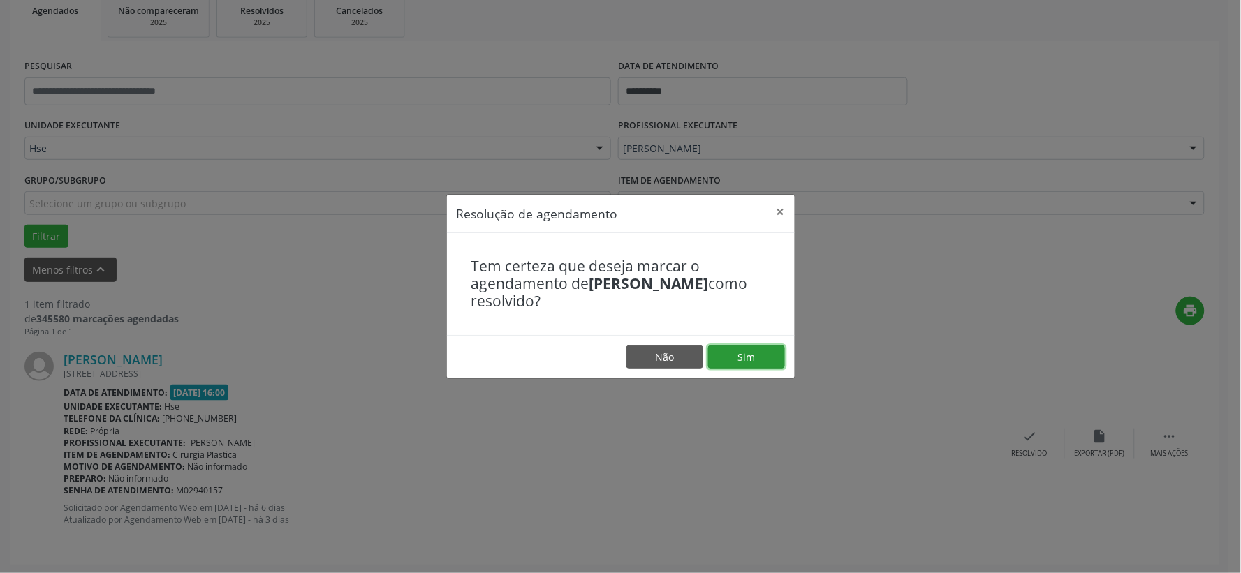
click at [708, 357] on button "Sim" at bounding box center [746, 358] width 77 height 24
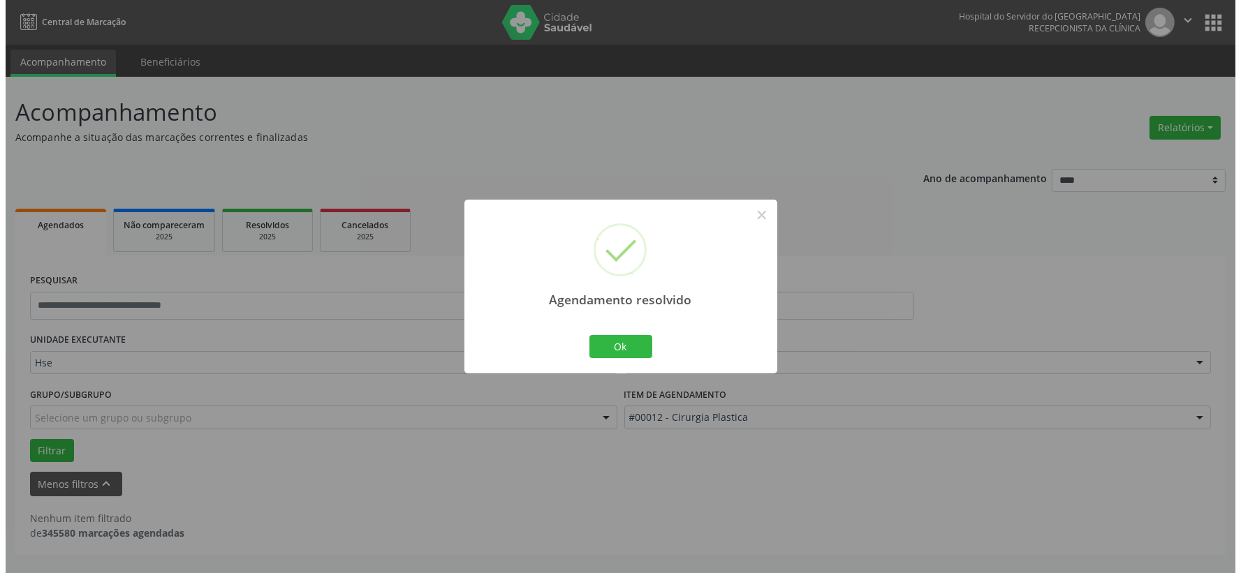
scroll to position [0, 0]
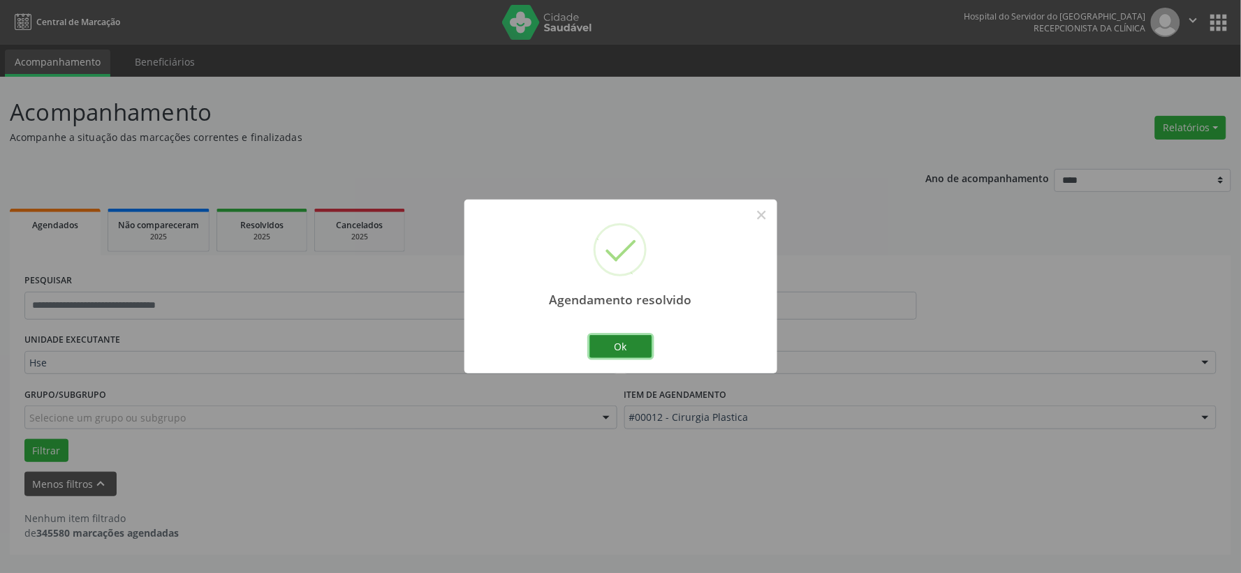
click at [614, 350] on button "Ok" at bounding box center [620, 347] width 63 height 24
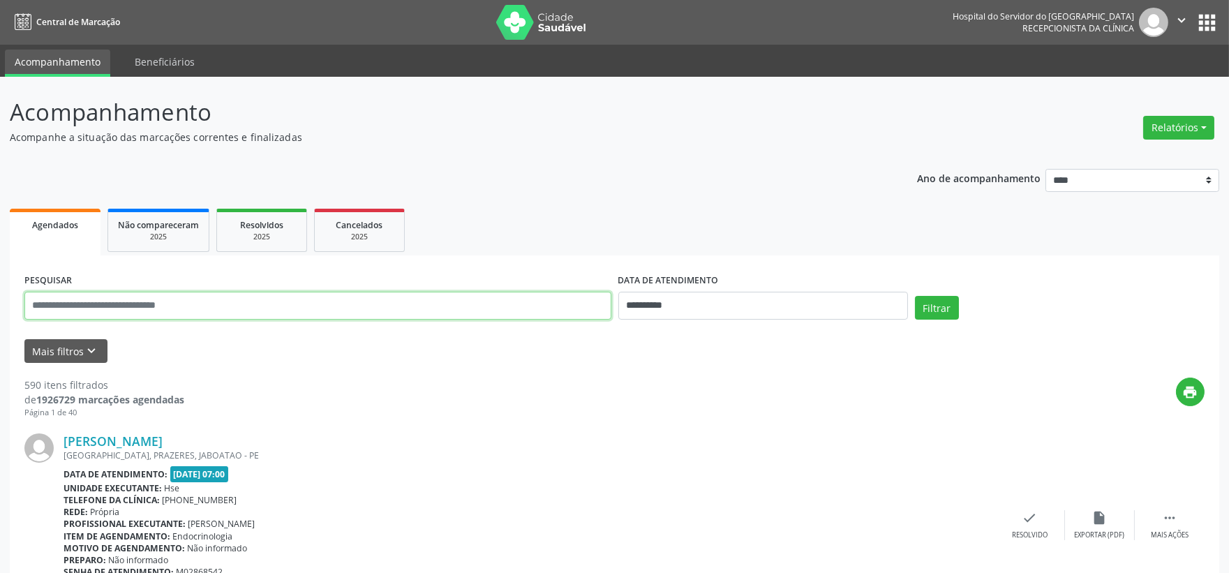
click at [297, 311] on input "text" at bounding box center [317, 306] width 587 height 28
click at [66, 353] on button "Mais filtros keyboard_arrow_down" at bounding box center [65, 351] width 83 height 24
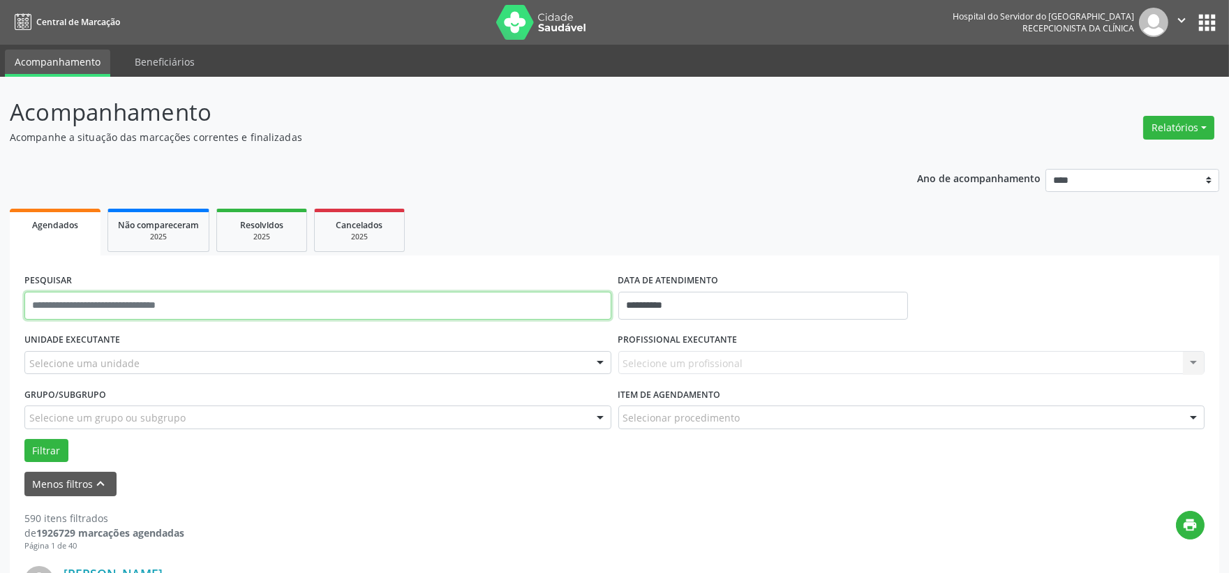
click at [343, 297] on input "text" at bounding box center [317, 306] width 587 height 28
click at [361, 336] on div "UNIDADE EXECUTANTE Selecione uma unidade Todos as unidades Hse Nenhum resultado…" at bounding box center [318, 357] width 594 height 54
click at [352, 355] on div at bounding box center [317, 363] width 587 height 24
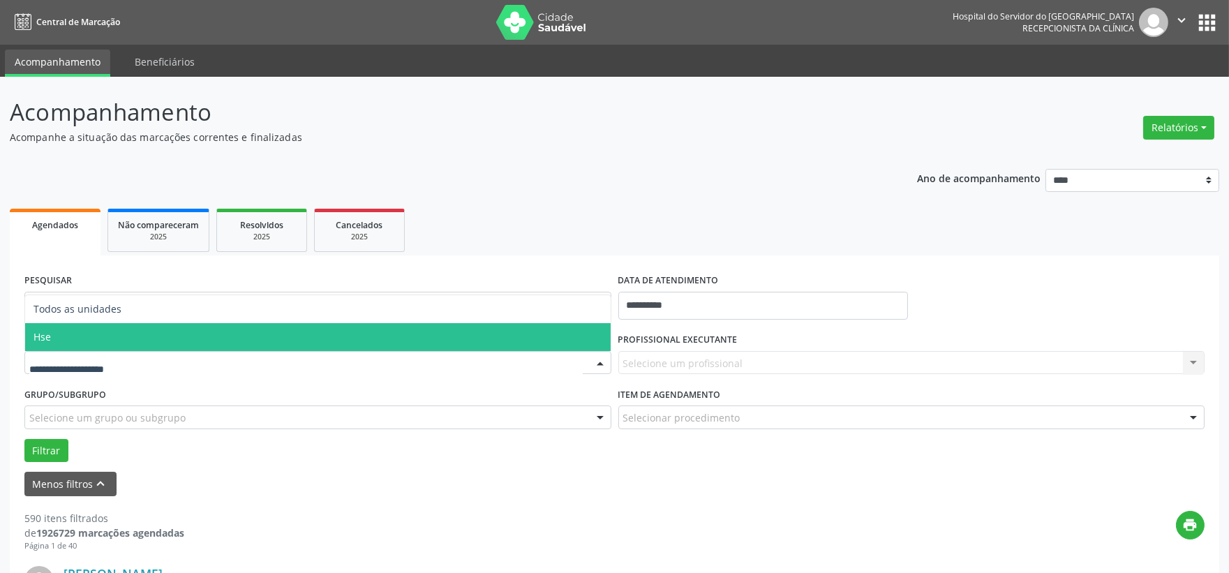
click at [331, 335] on span "Hse" at bounding box center [318, 337] width 586 height 28
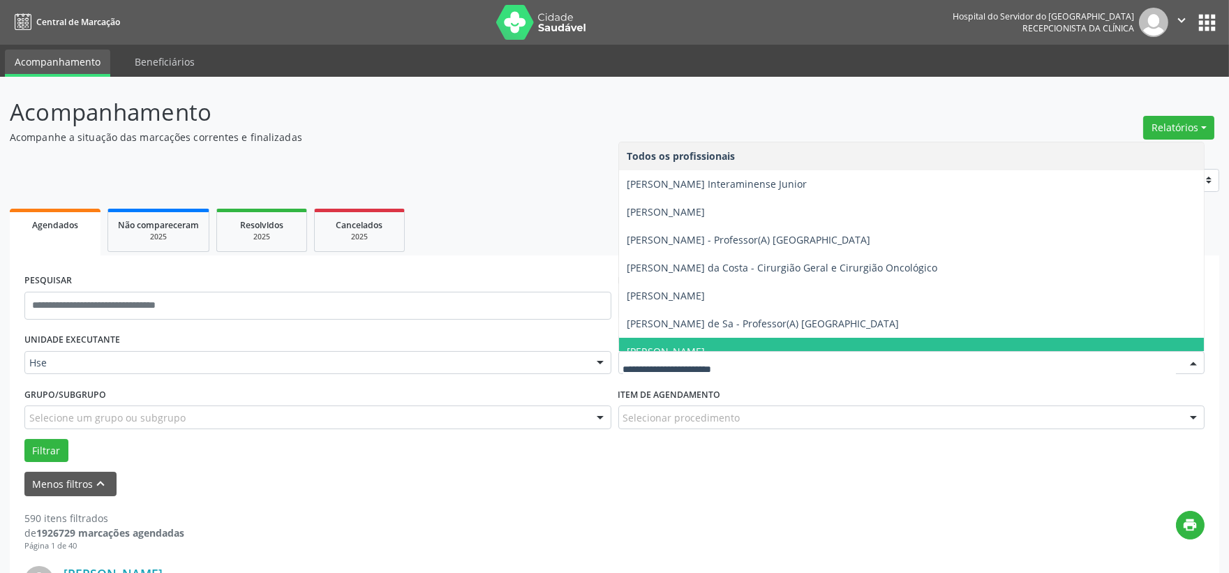
scroll to position [77, 0]
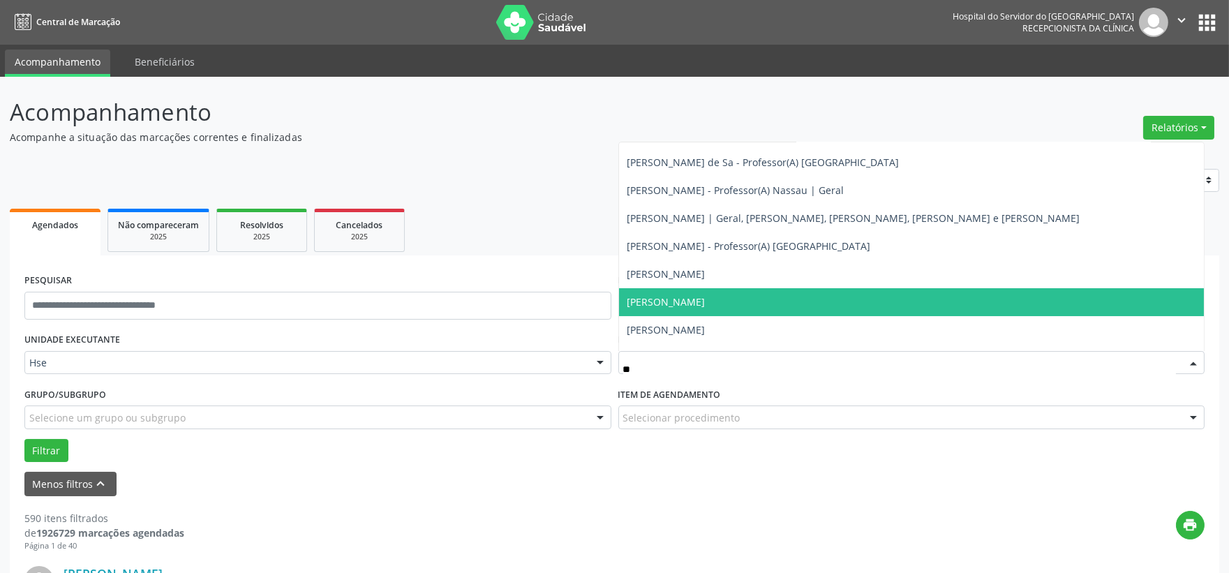
type input "***"
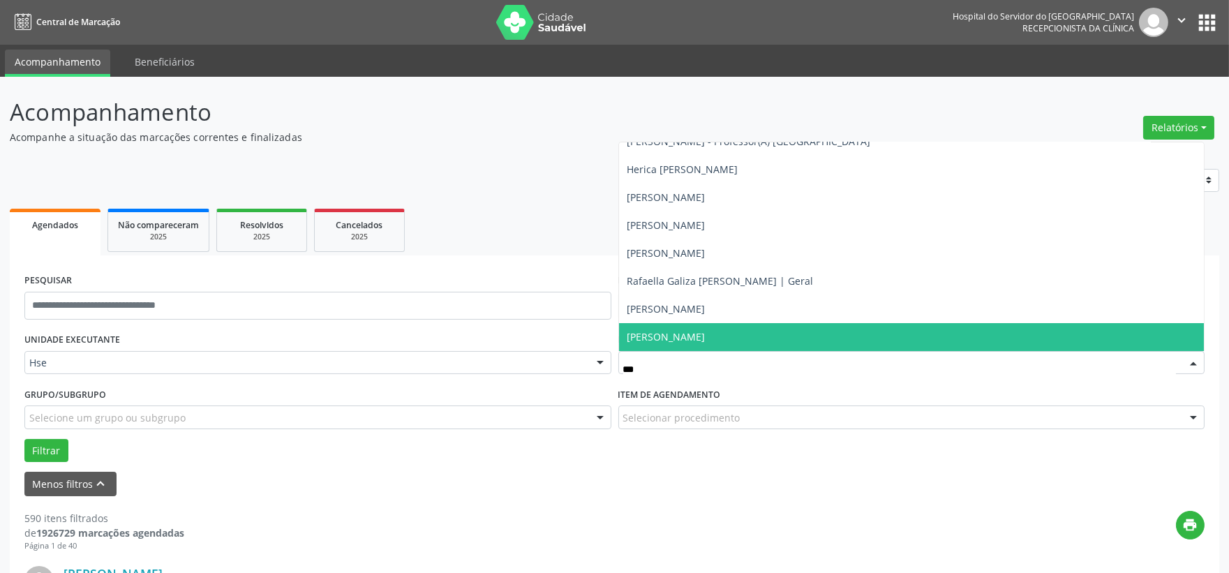
scroll to position [43, 0]
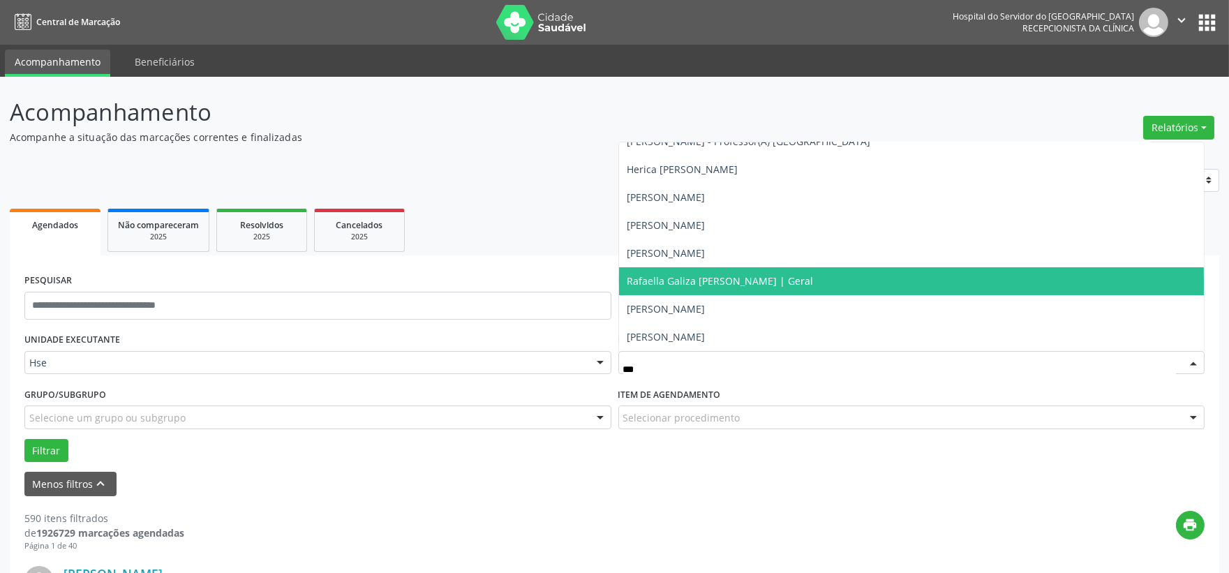
click at [709, 276] on span "Rafaella Galiza [PERSON_NAME] | Geral" at bounding box center [721, 280] width 186 height 13
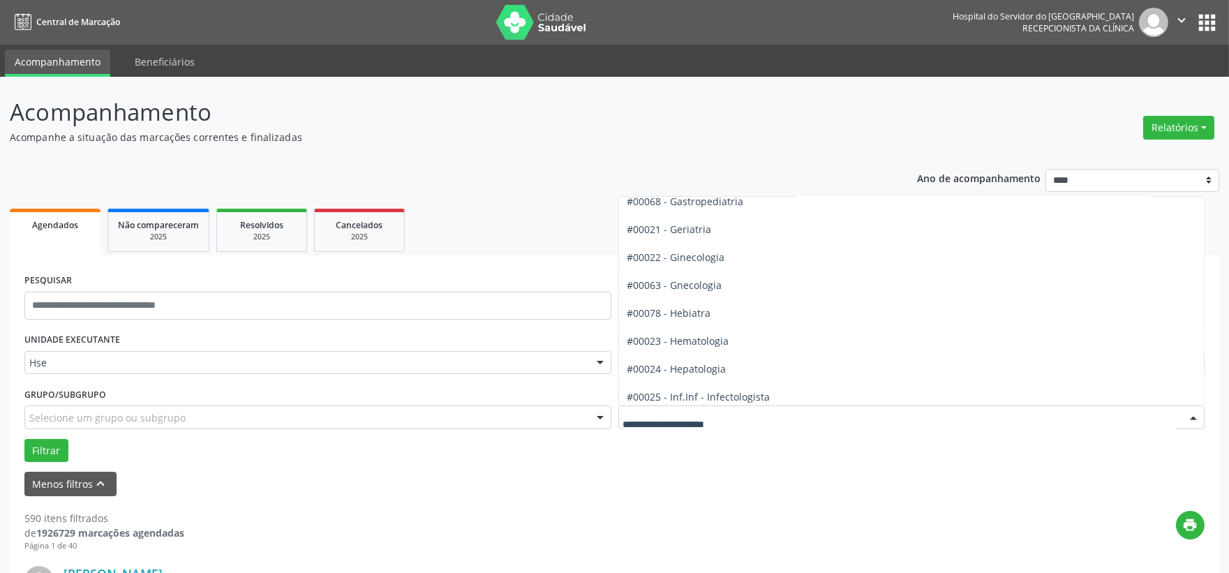
scroll to position [1008, 0]
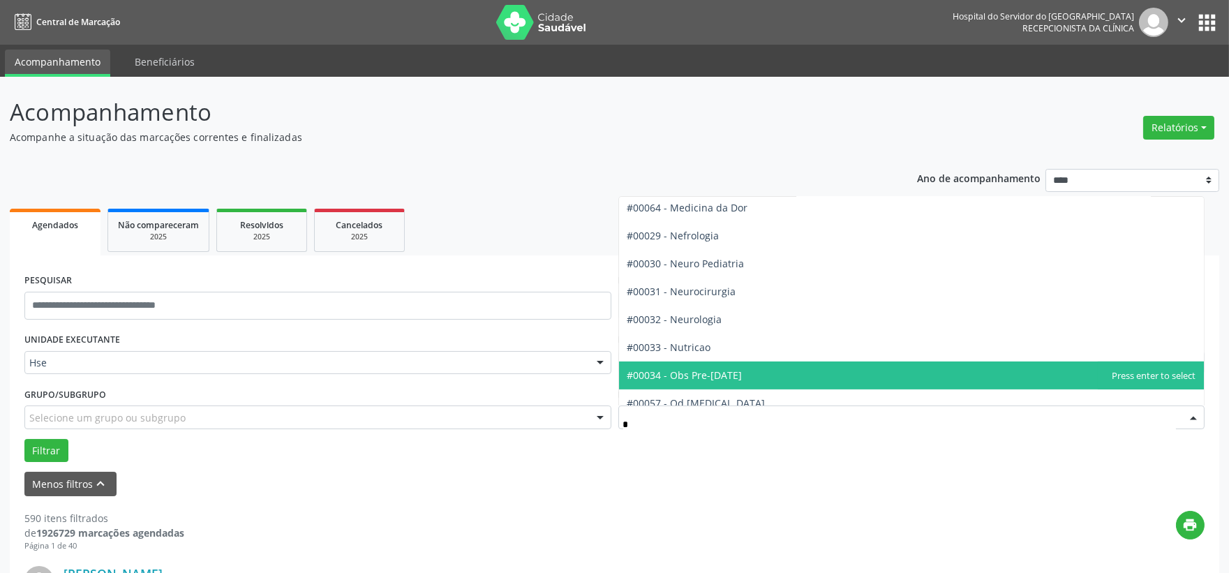
type input "**"
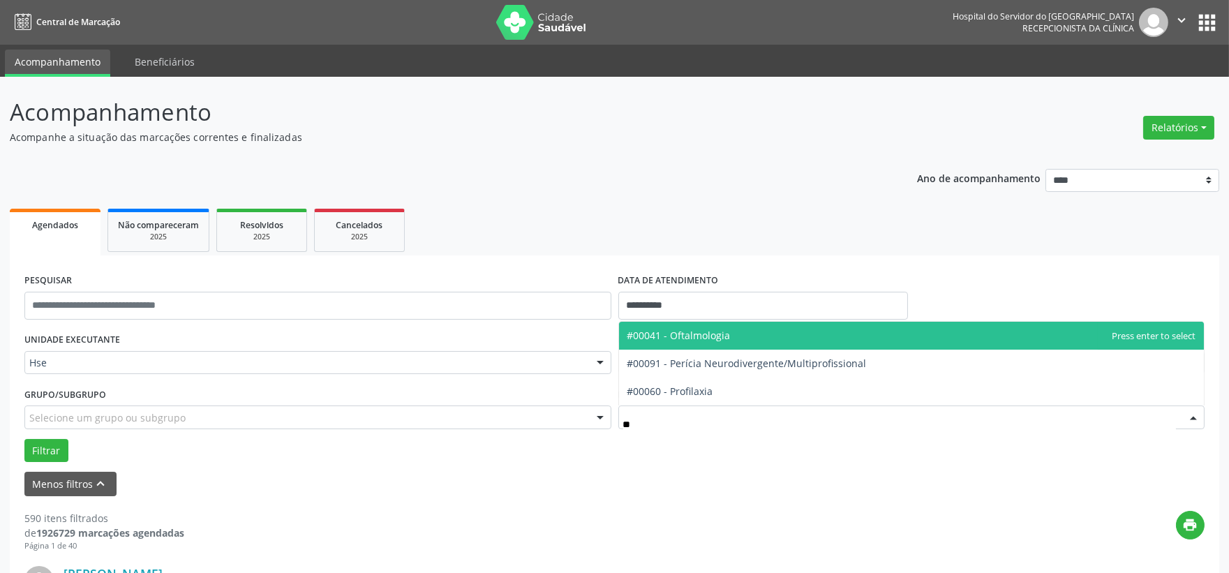
click at [701, 329] on span "#00041 - Oftalmologia" at bounding box center [679, 335] width 103 height 13
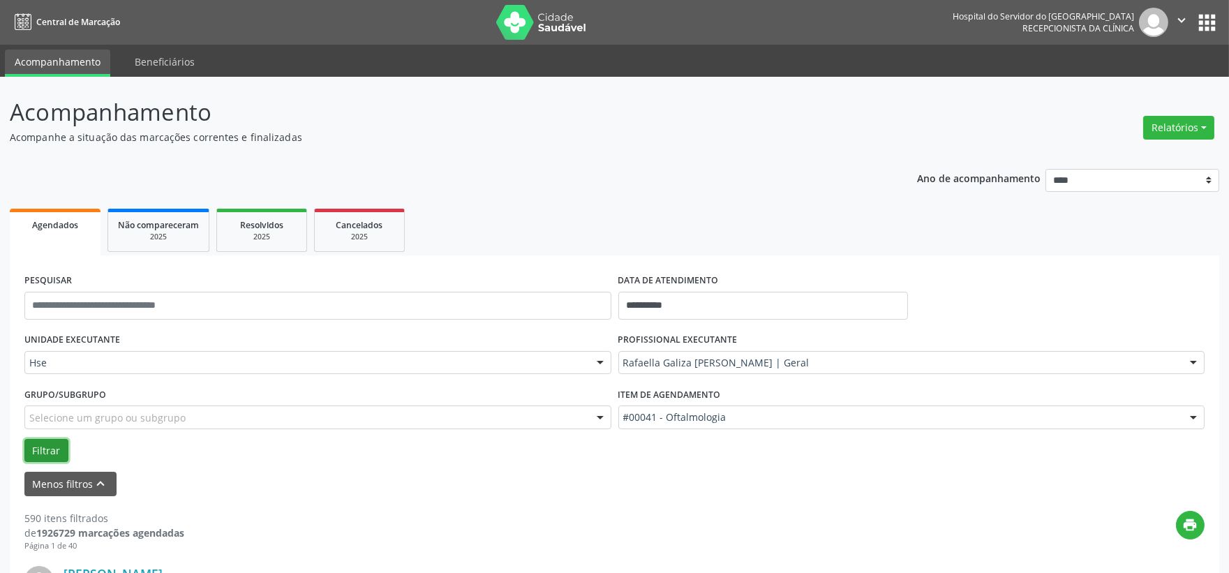
click at [40, 451] on button "Filtrar" at bounding box center [46, 451] width 44 height 24
click at [653, 297] on input "**********" at bounding box center [764, 306] width 290 height 28
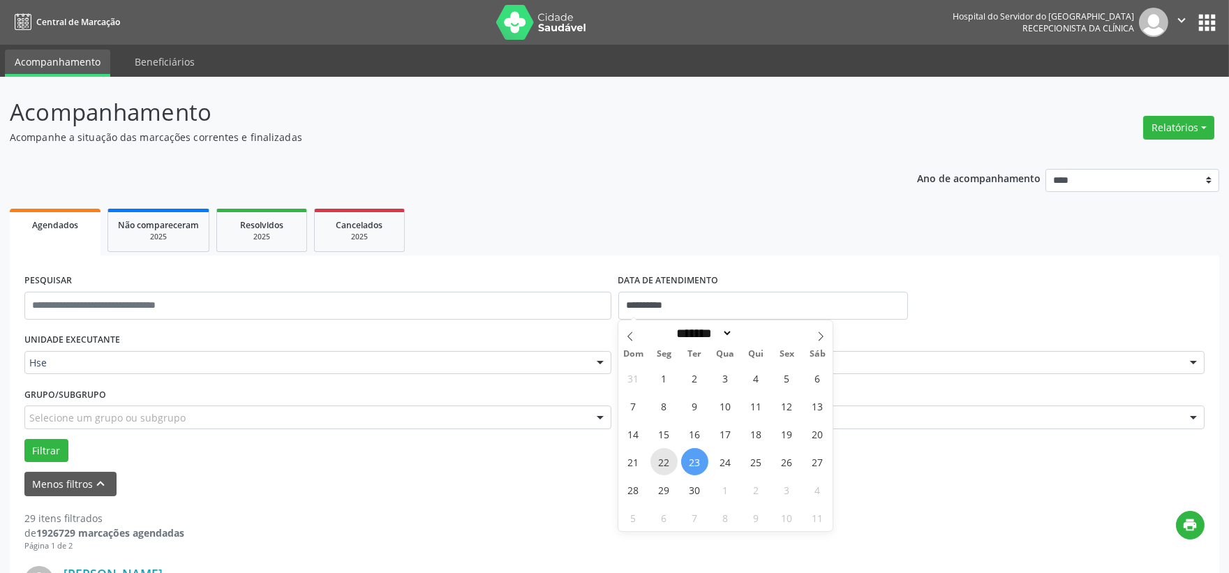
click at [672, 466] on span "22" at bounding box center [664, 461] width 27 height 27
type input "**********"
click at [672, 466] on span "22" at bounding box center [664, 461] width 27 height 27
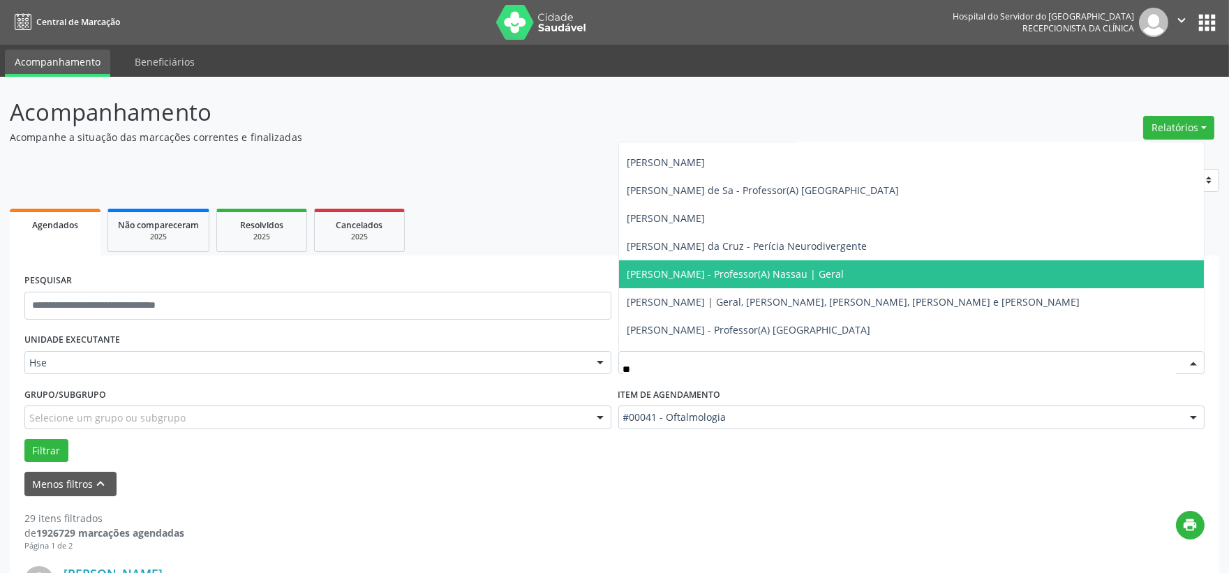
type input "***"
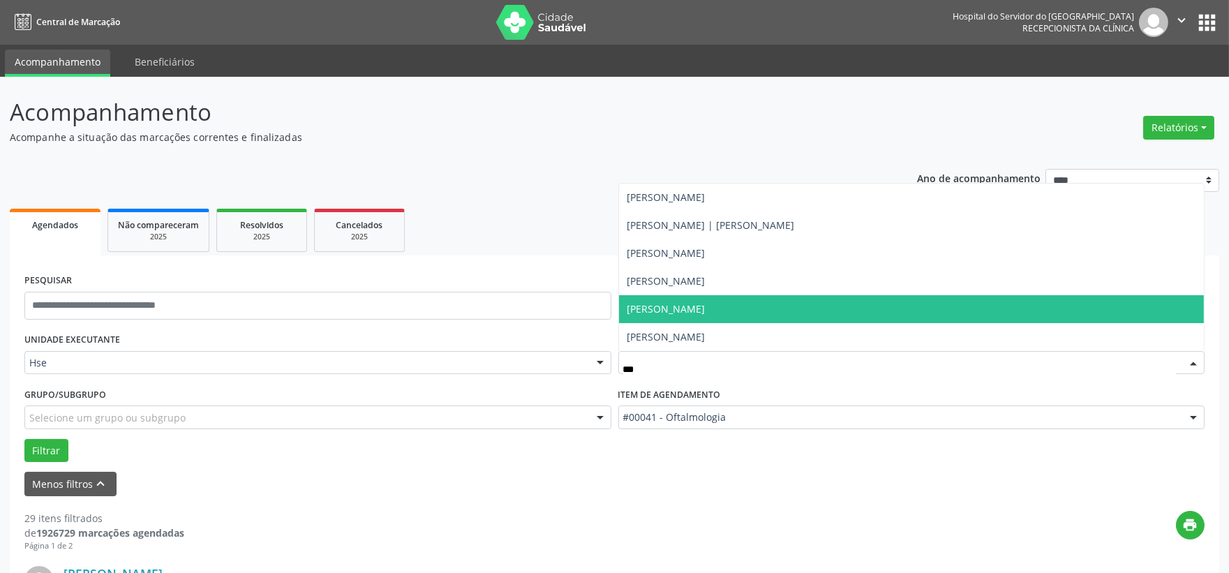
click at [684, 314] on span "[PERSON_NAME]" at bounding box center [667, 308] width 78 height 13
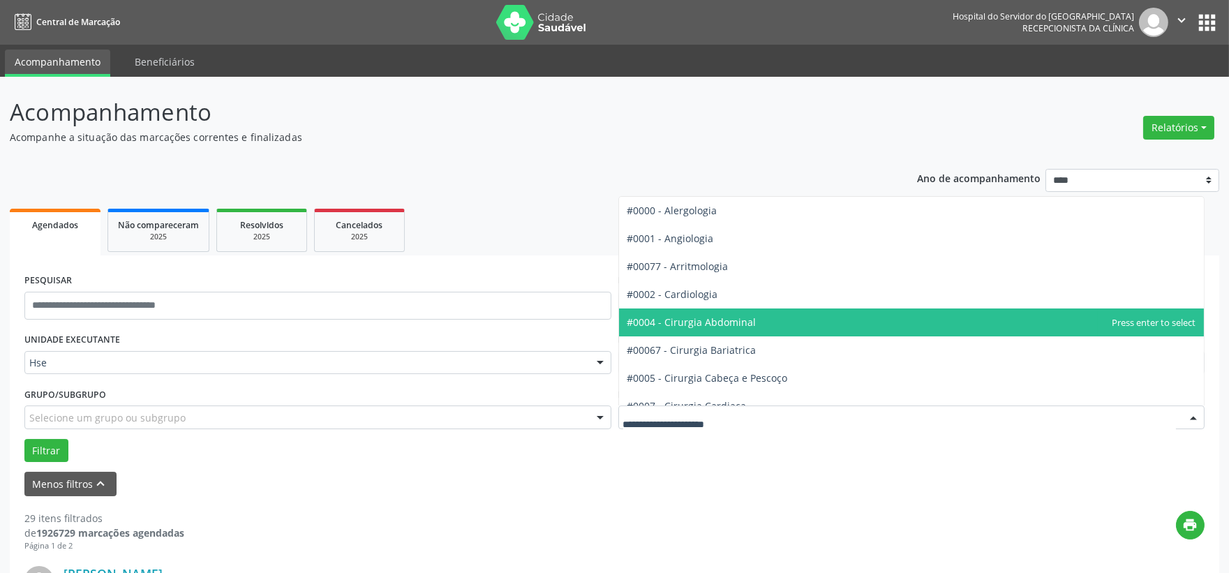
click at [729, 424] on div at bounding box center [912, 418] width 587 height 24
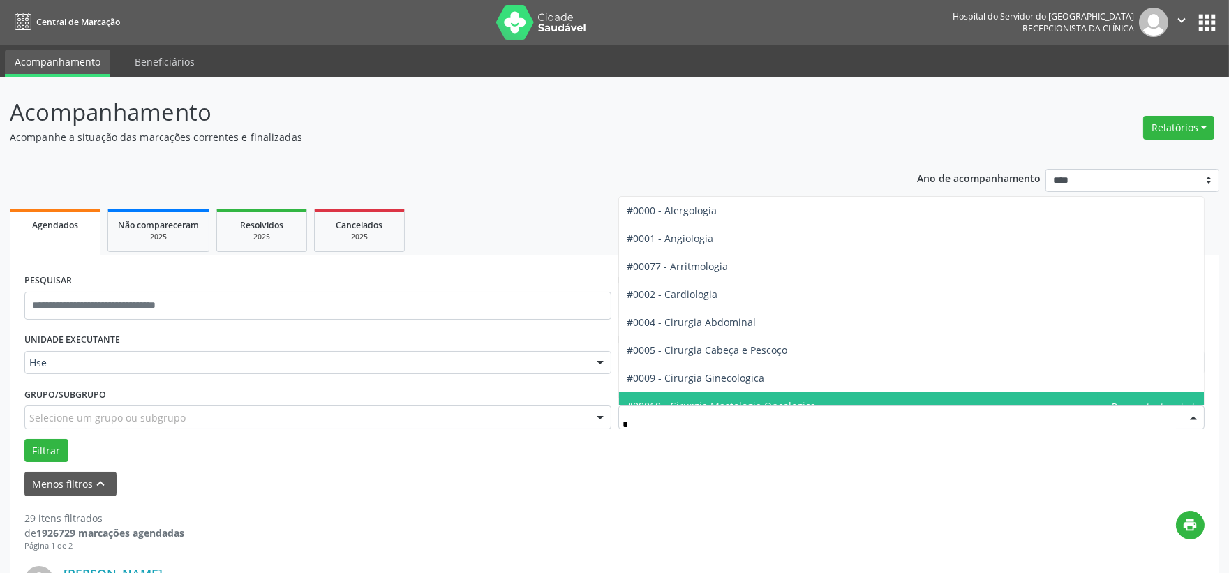
type input "**"
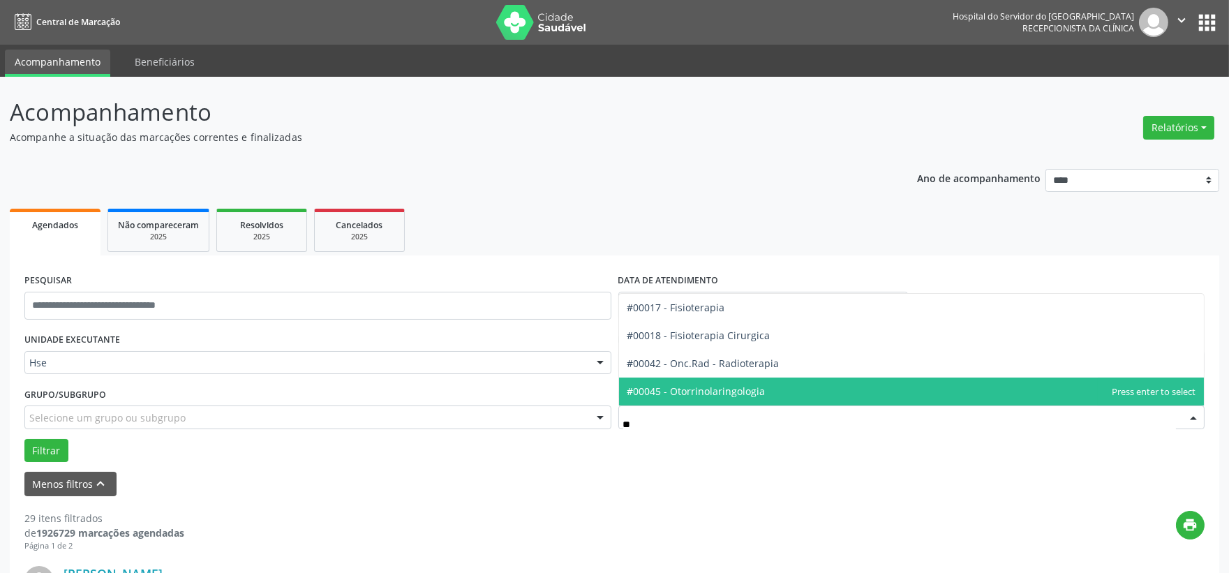
click at [715, 394] on span "#00045 - Otorrinolaringologia" at bounding box center [697, 391] width 138 height 13
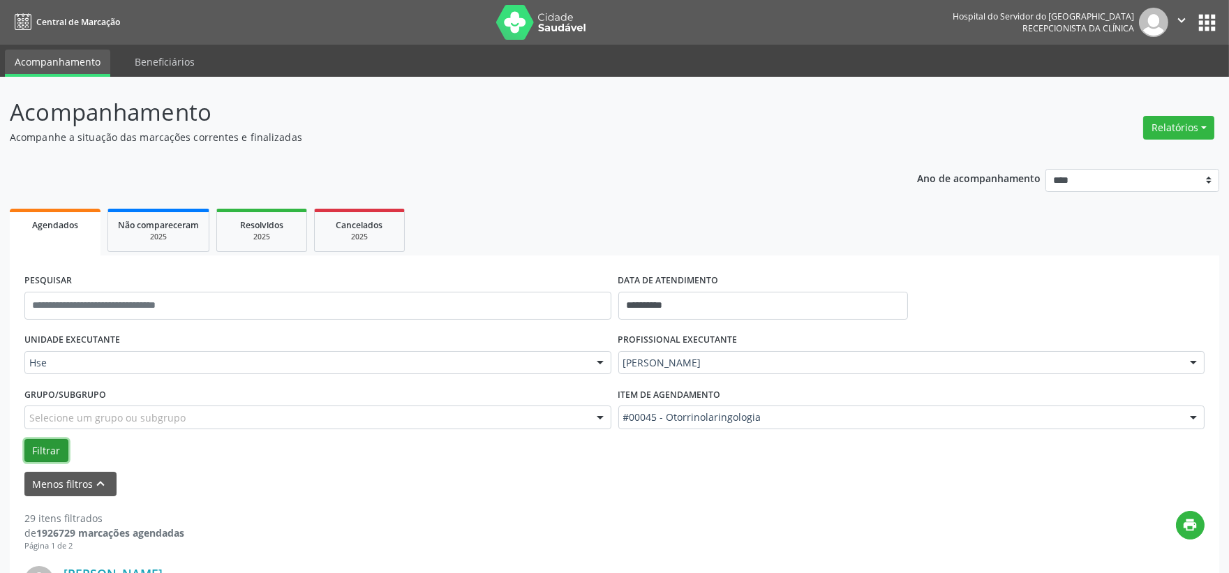
click at [52, 444] on button "Filtrar" at bounding box center [46, 451] width 44 height 24
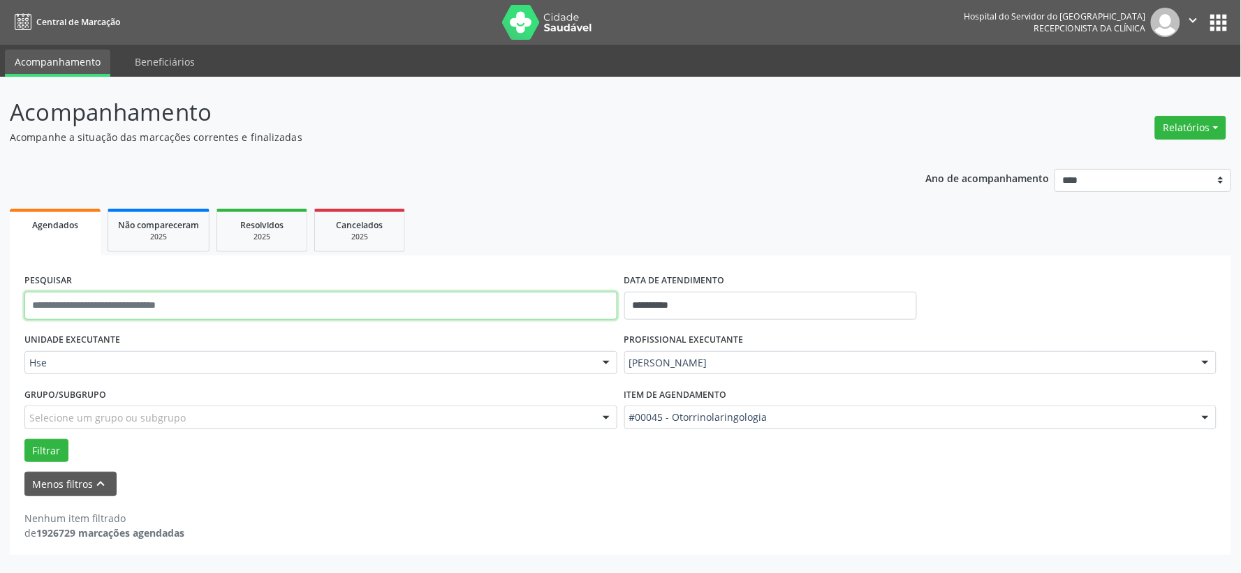
click at [235, 317] on input "text" at bounding box center [320, 306] width 593 height 28
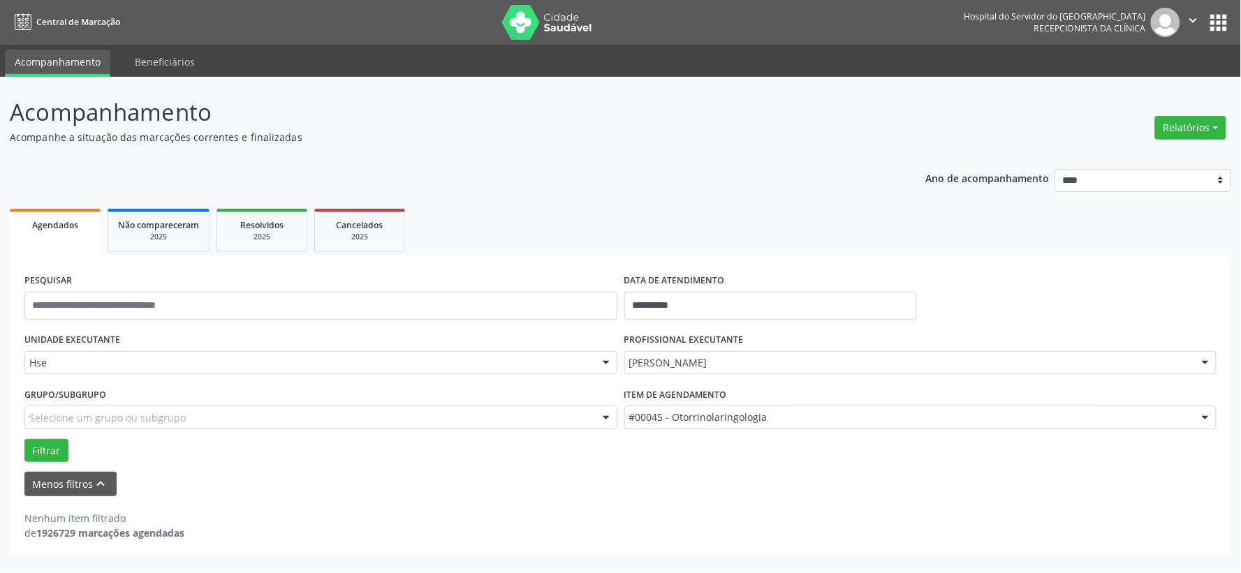
click at [703, 348] on label "PROFISSIONAL EXECUTANTE" at bounding box center [683, 341] width 119 height 22
click at [713, 371] on div "[PERSON_NAME]" at bounding box center [920, 363] width 593 height 24
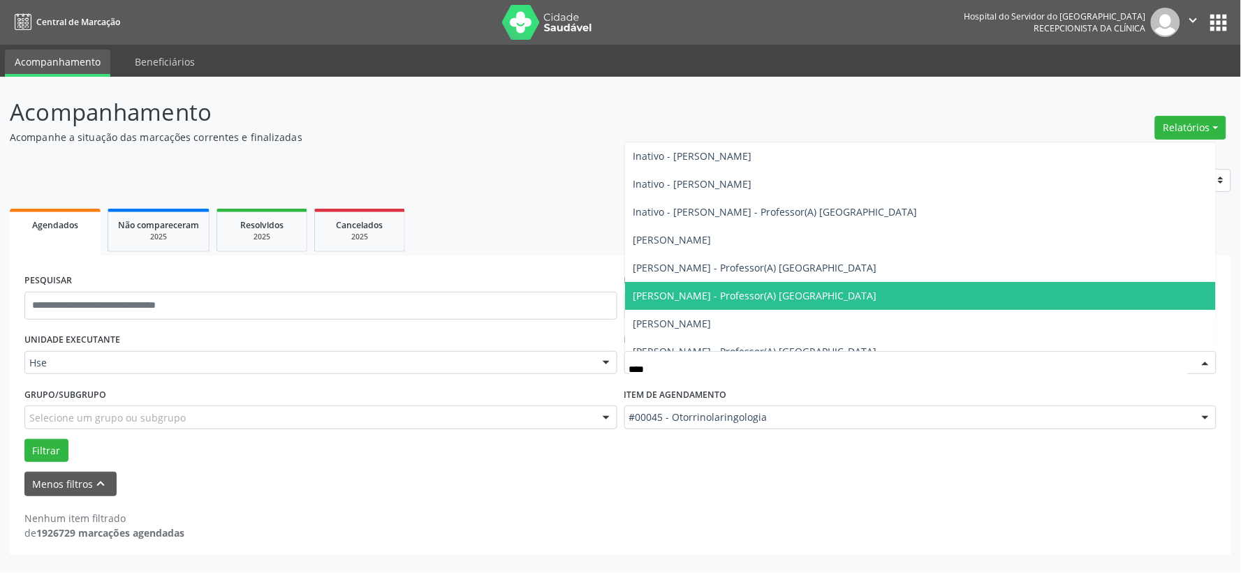
click at [728, 297] on span "[PERSON_NAME] - Professor(A) [GEOGRAPHIC_DATA]" at bounding box center [755, 295] width 244 height 13
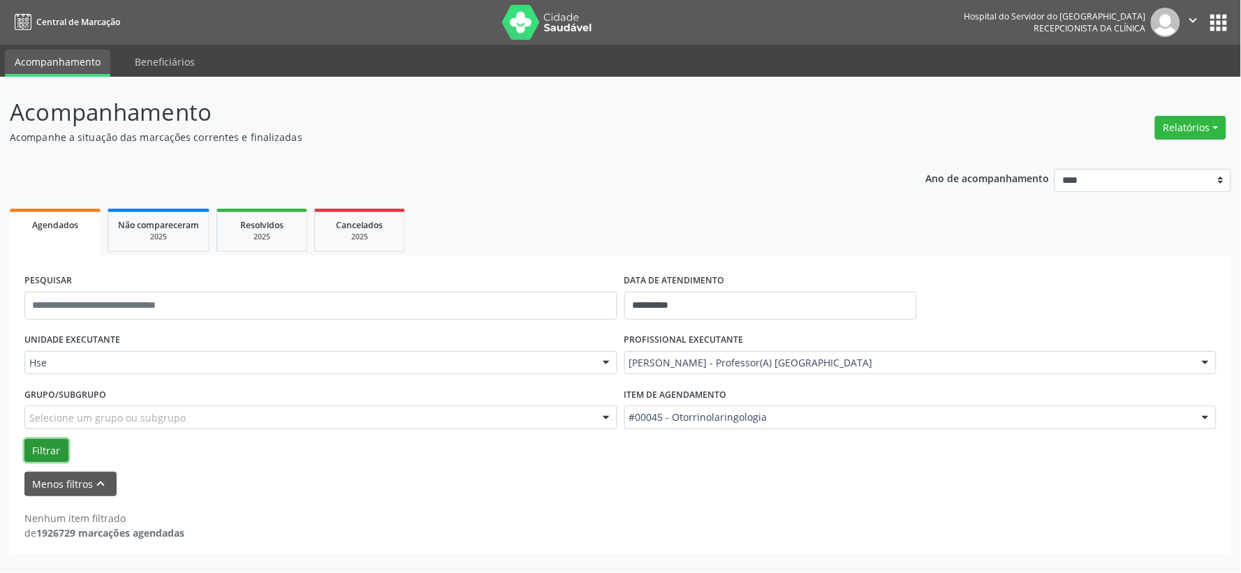
click at [54, 458] on button "Filtrar" at bounding box center [46, 451] width 44 height 24
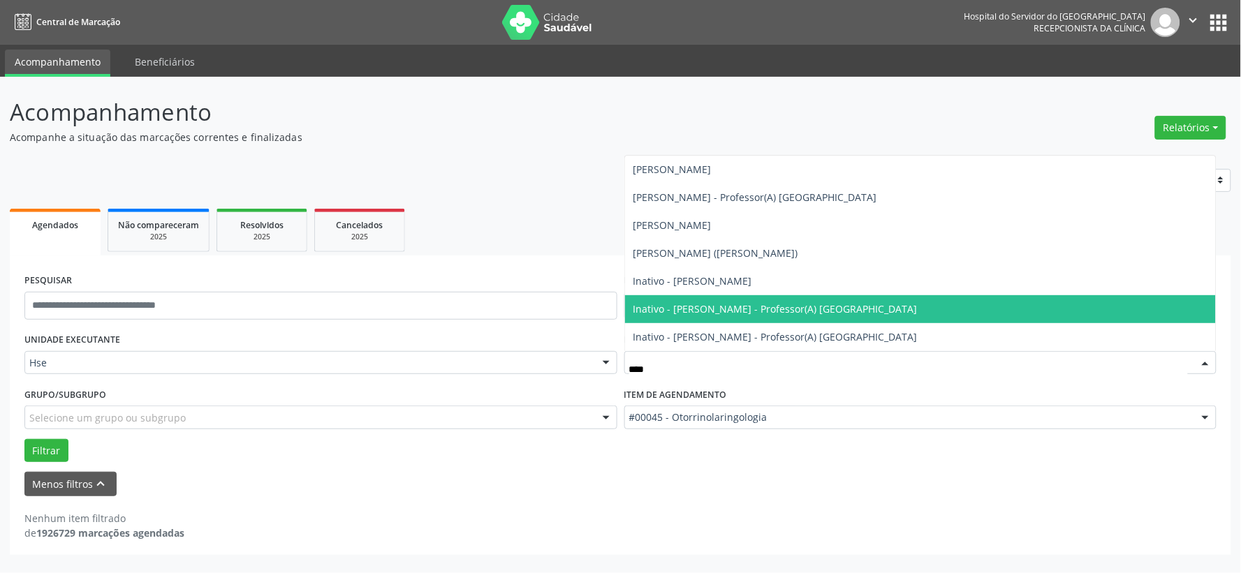
click at [681, 296] on span "Inativo - [PERSON_NAME] - Professor(A) [GEOGRAPHIC_DATA]" at bounding box center [920, 309] width 591 height 28
type input "****"
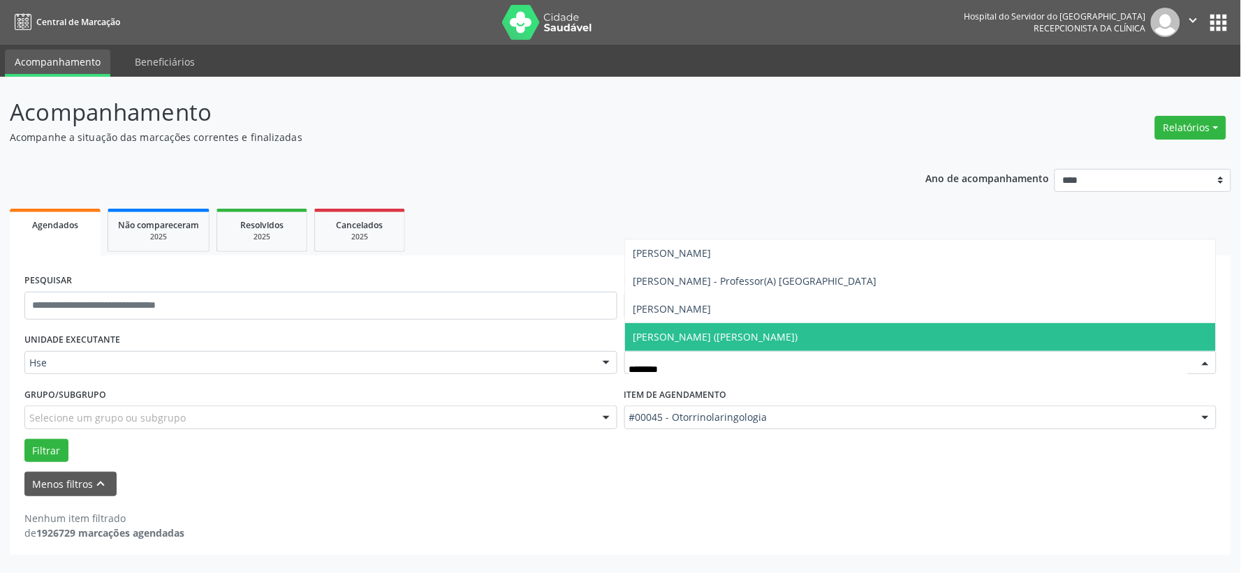
click at [701, 336] on span "[PERSON_NAME] ([PERSON_NAME])" at bounding box center [715, 336] width 165 height 13
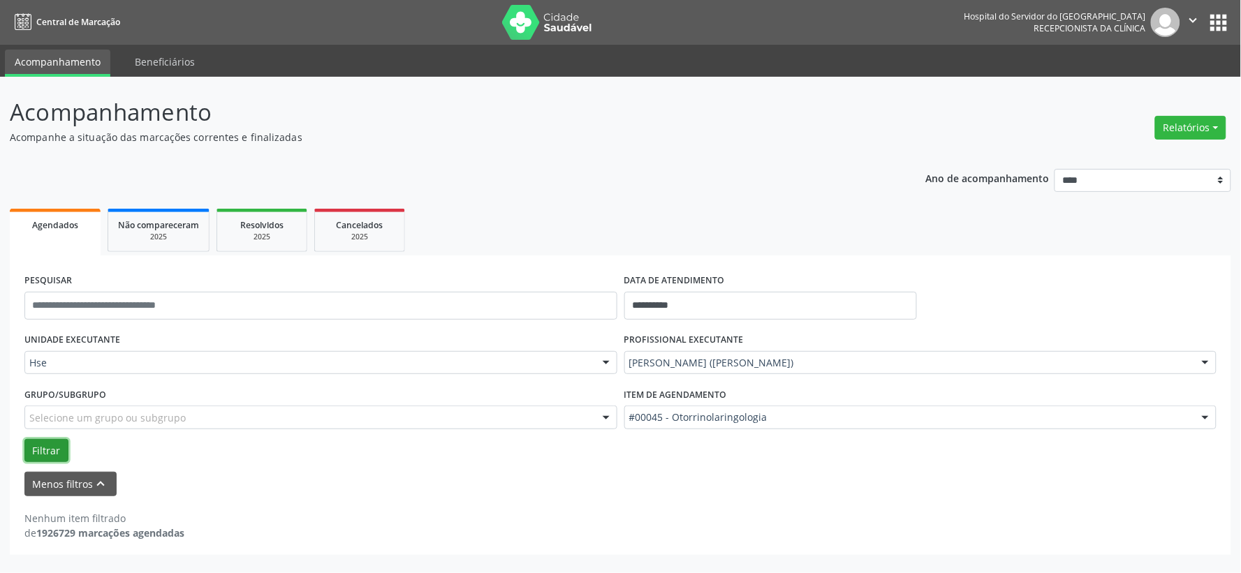
click at [52, 445] on button "Filtrar" at bounding box center [46, 451] width 44 height 24
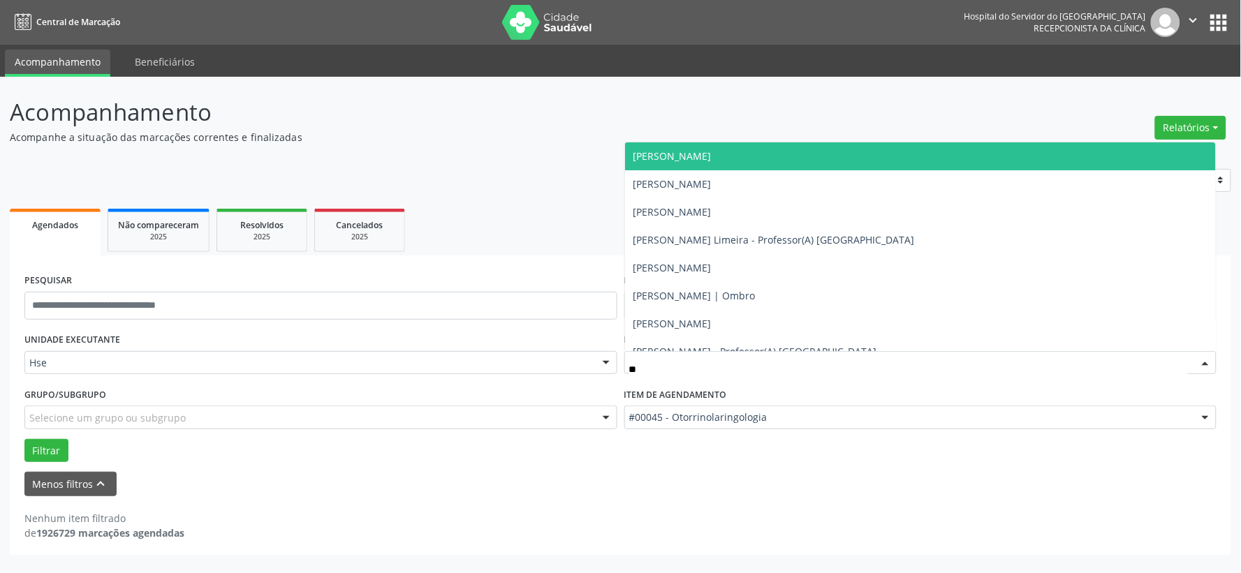
type input "***"
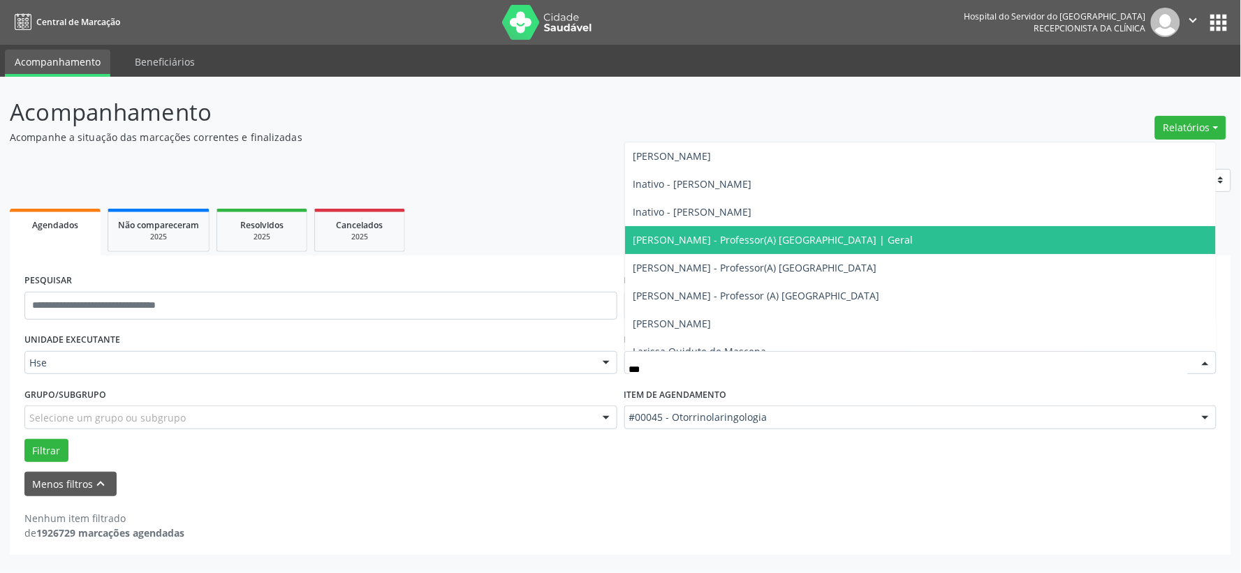
click at [717, 239] on span "[PERSON_NAME] - Professor(A) [GEOGRAPHIC_DATA] | Geral" at bounding box center [773, 239] width 280 height 13
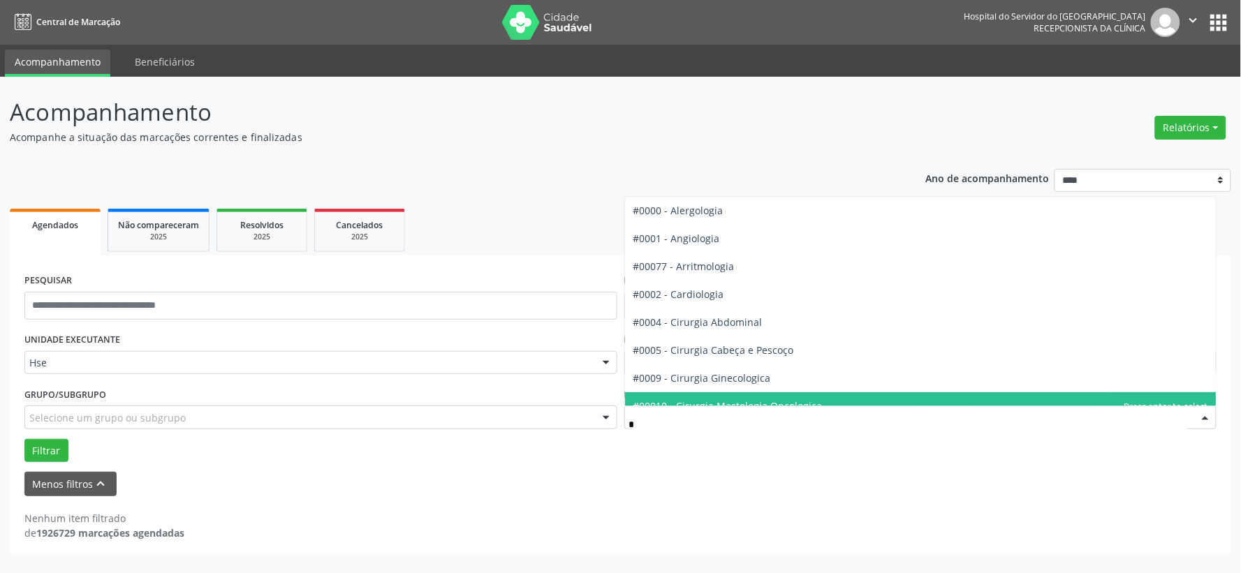
type input "**"
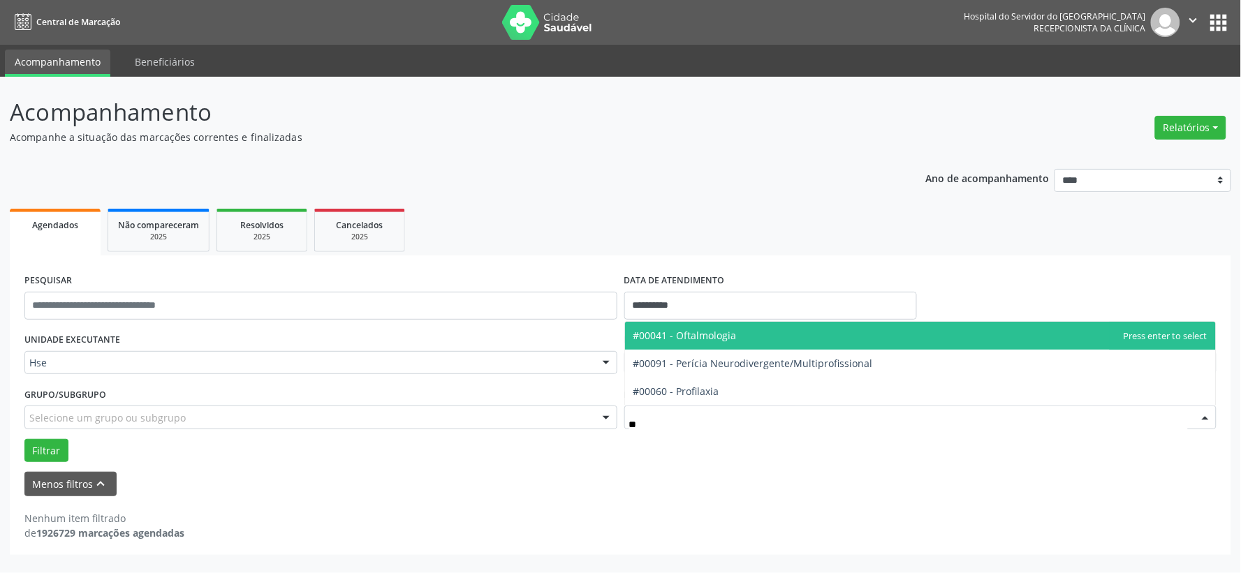
click at [697, 338] on span "#00041 - Oftalmologia" at bounding box center [684, 335] width 103 height 13
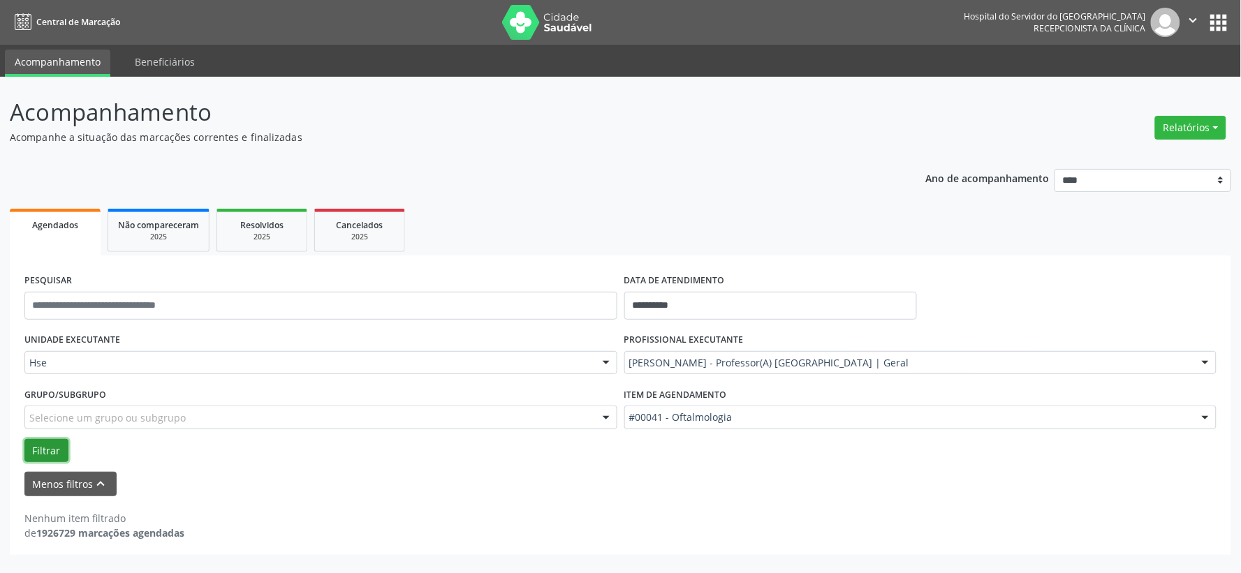
click at [58, 450] on button "Filtrar" at bounding box center [46, 451] width 44 height 24
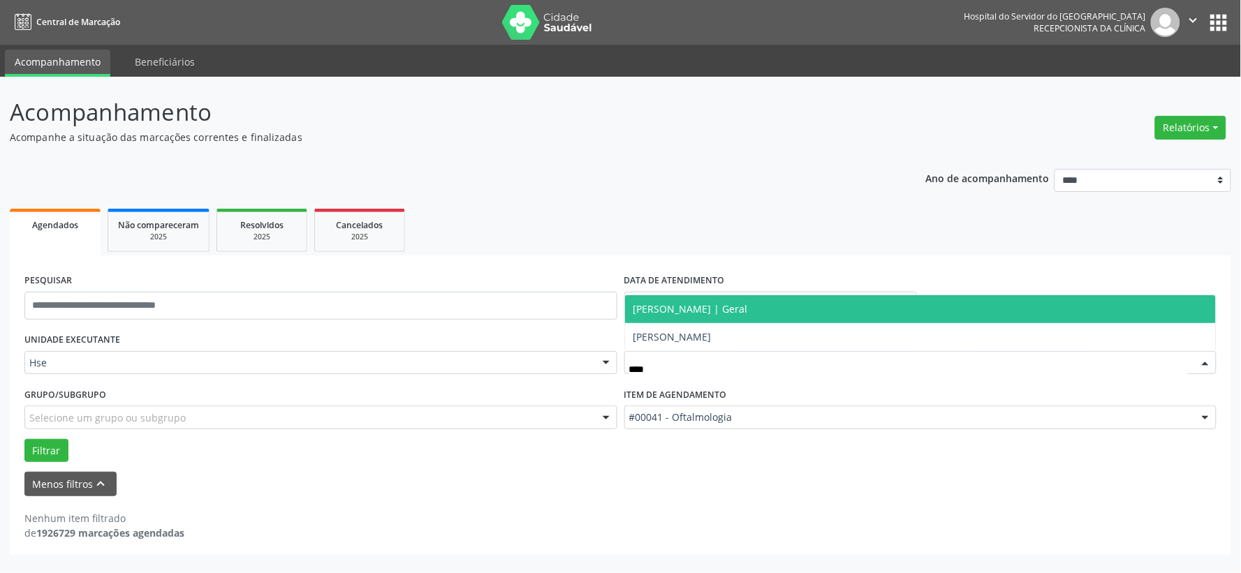
click at [748, 310] on span "[PERSON_NAME] | Geral" at bounding box center [690, 308] width 114 height 13
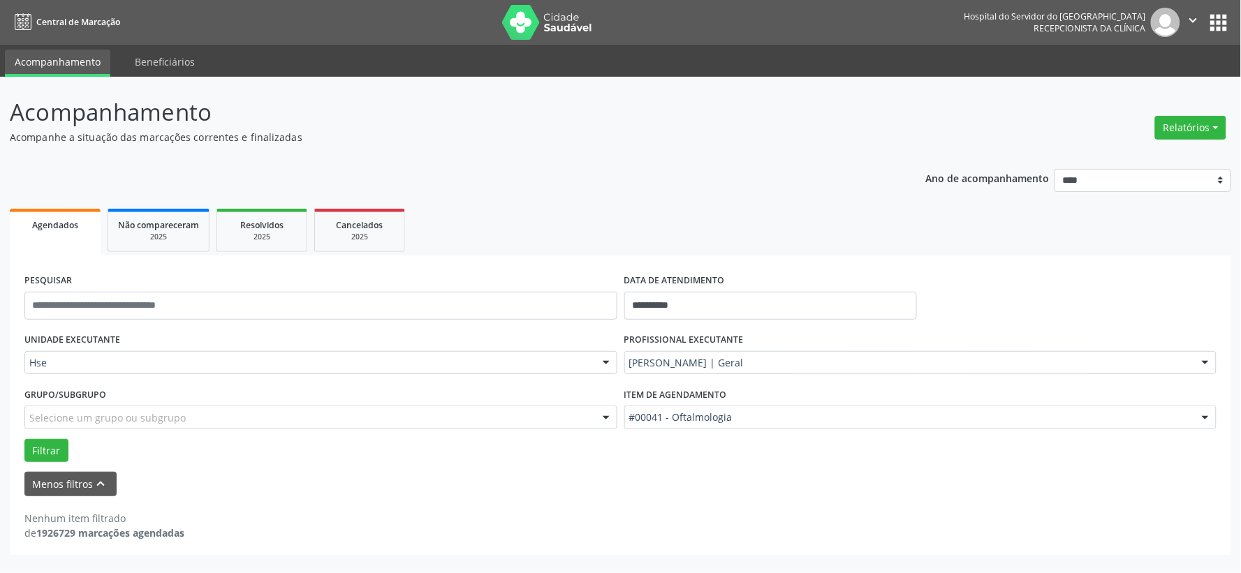
click at [684, 407] on div "#00041 - Oftalmologia" at bounding box center [920, 418] width 593 height 24
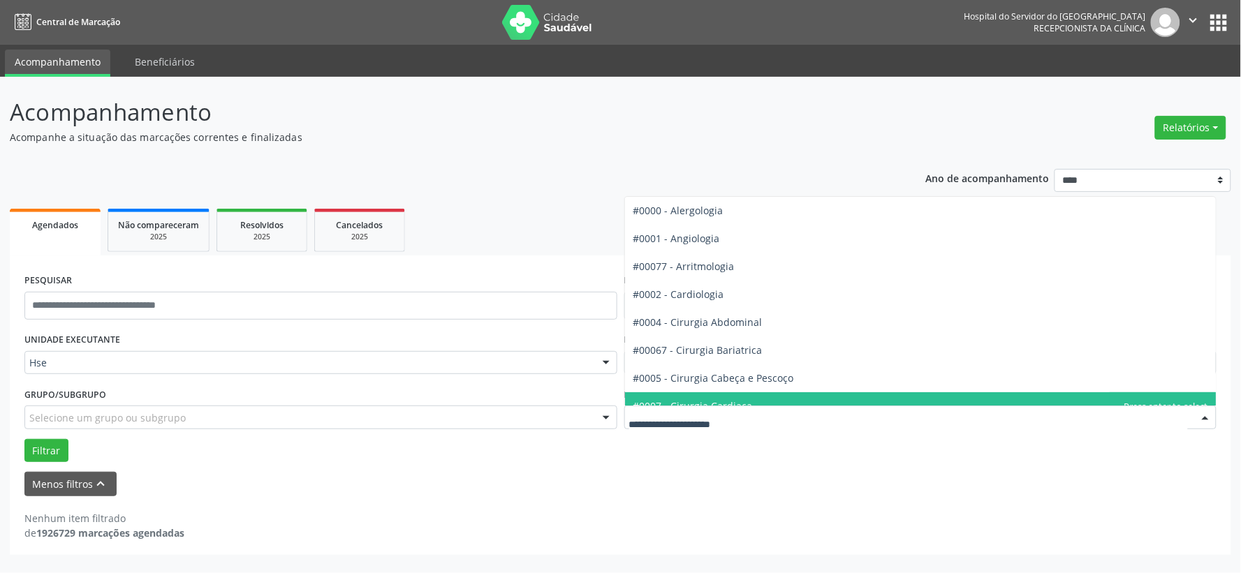
click at [562, 465] on form "**********" at bounding box center [620, 383] width 1192 height 226
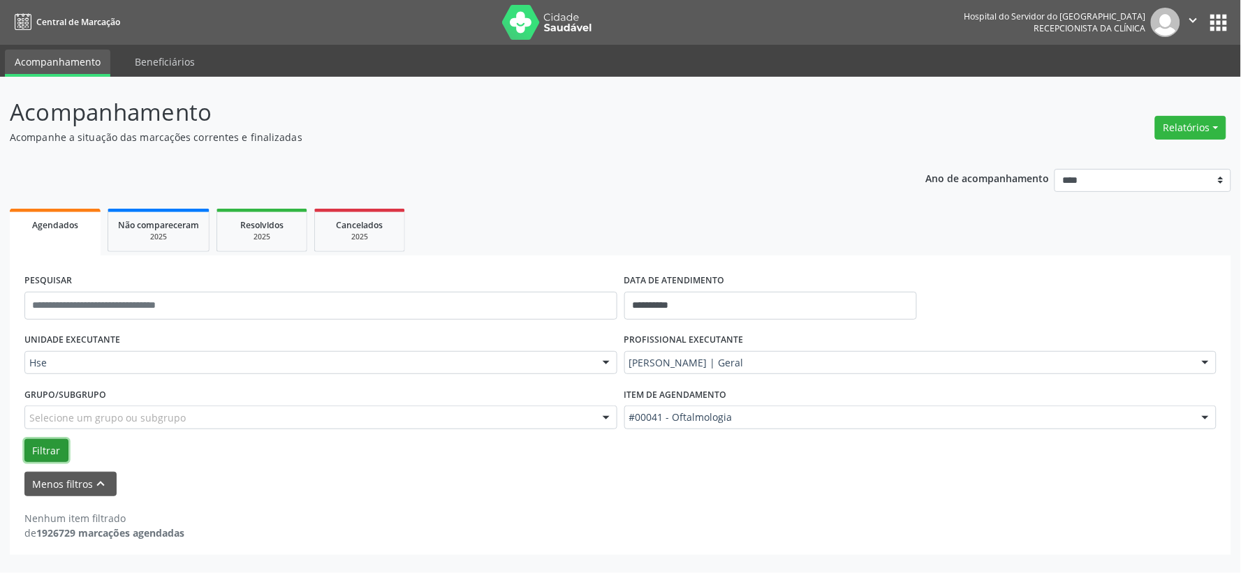
click at [31, 443] on button "Filtrar" at bounding box center [46, 451] width 44 height 24
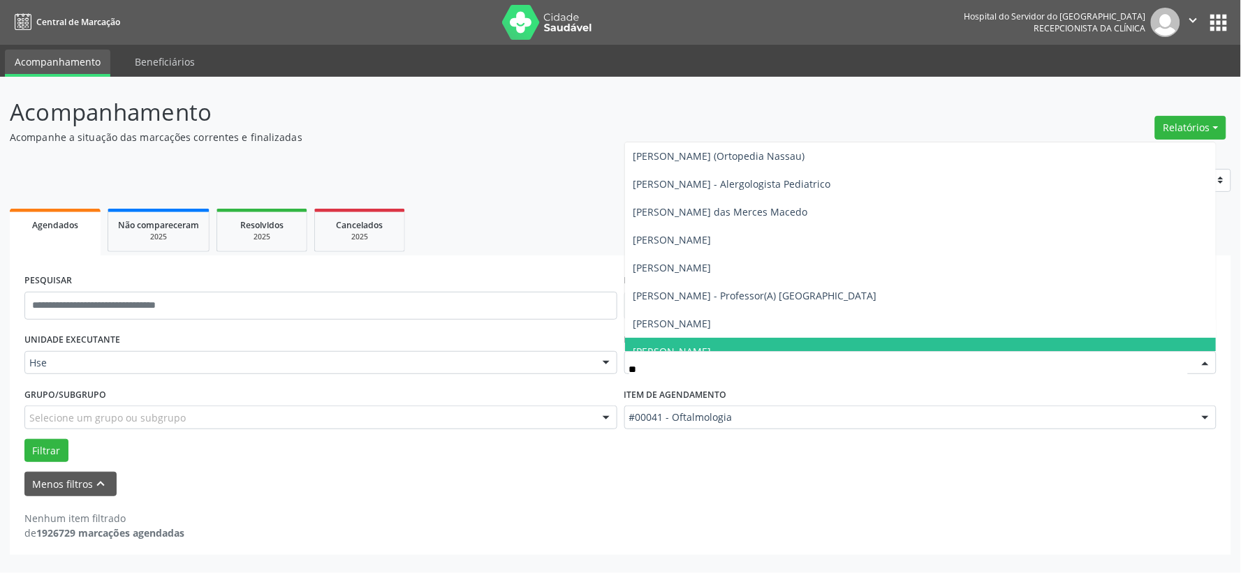
click at [749, 343] on span "[PERSON_NAME]" at bounding box center [920, 352] width 591 height 28
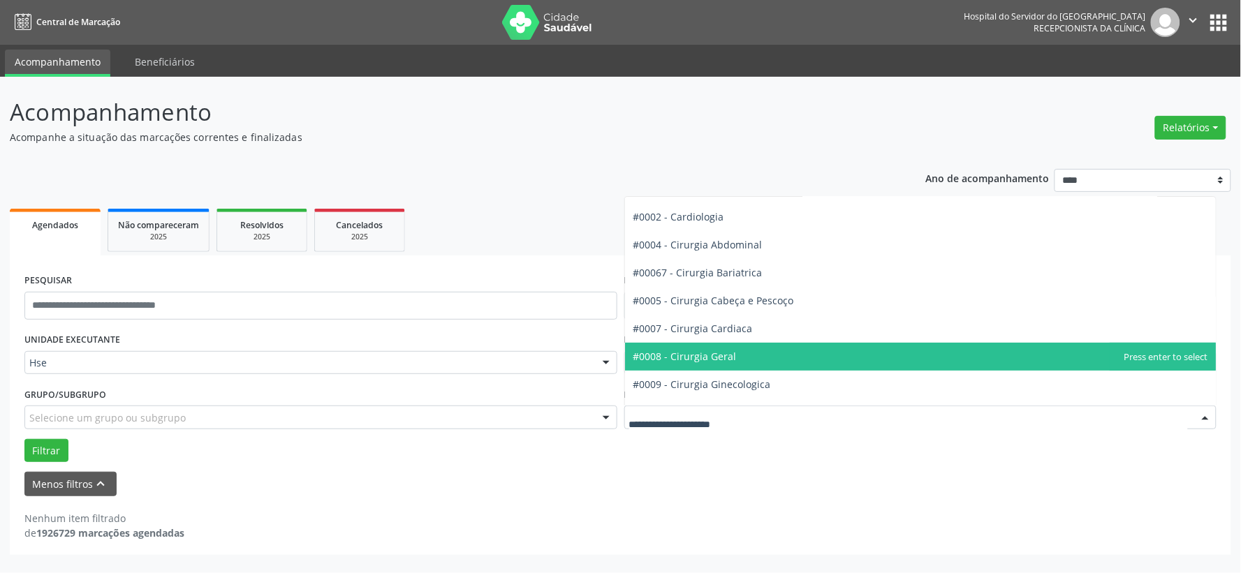
scroll to position [155, 0]
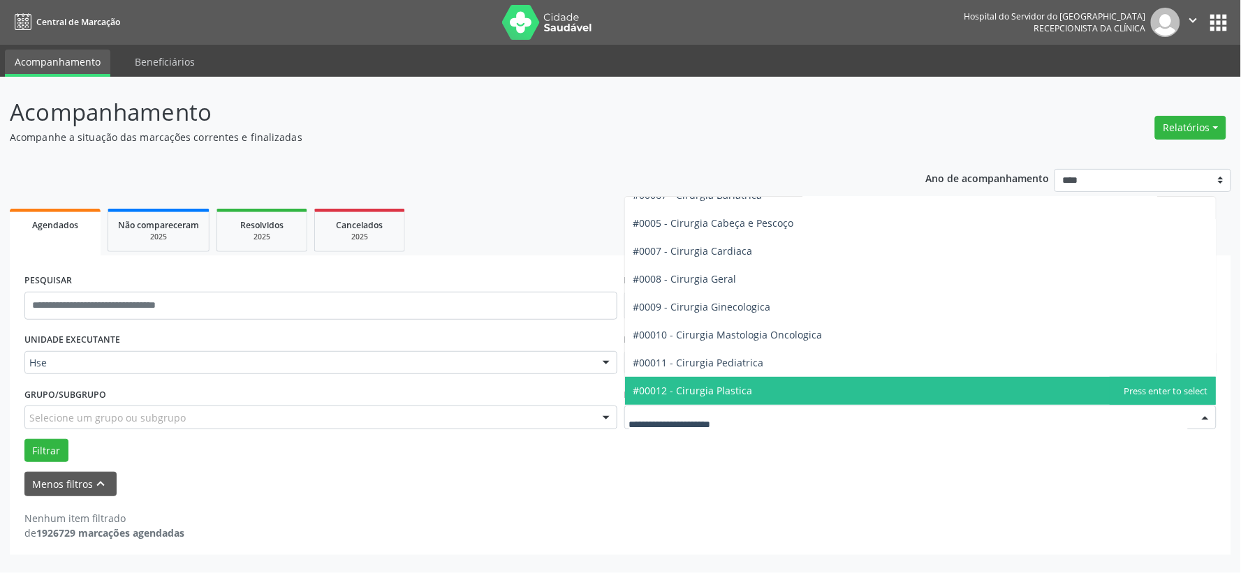
click at [705, 382] on span "#00012 - Cirurgia Plastica" at bounding box center [920, 391] width 591 height 28
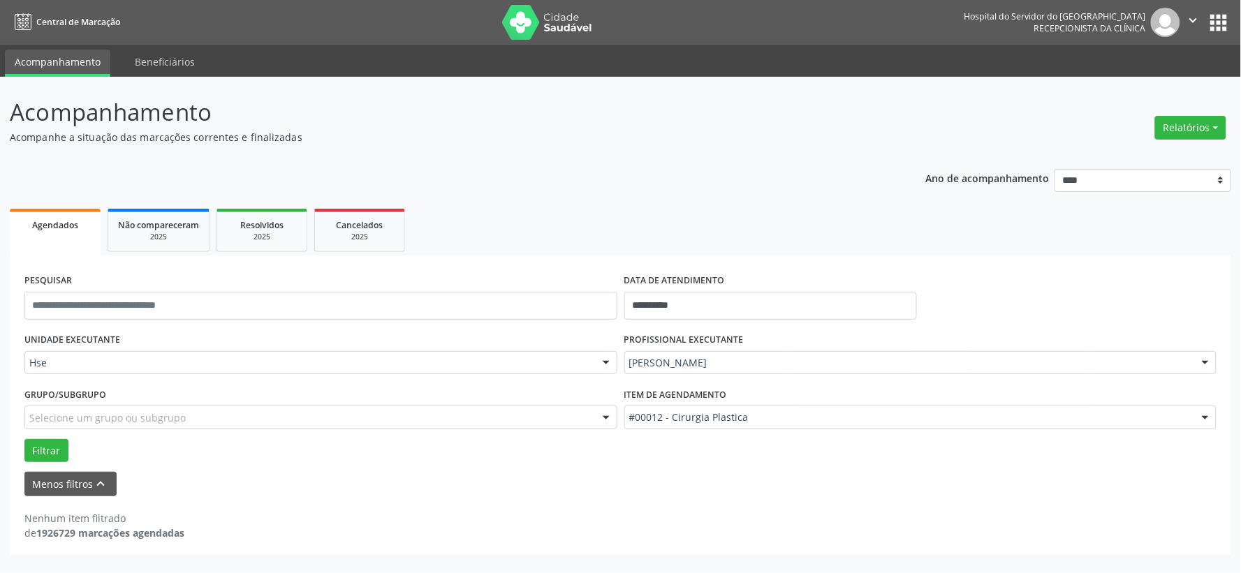
click at [22, 448] on div "Filtrar" at bounding box center [620, 451] width 1199 height 24
click at [40, 448] on button "Filtrar" at bounding box center [46, 451] width 44 height 24
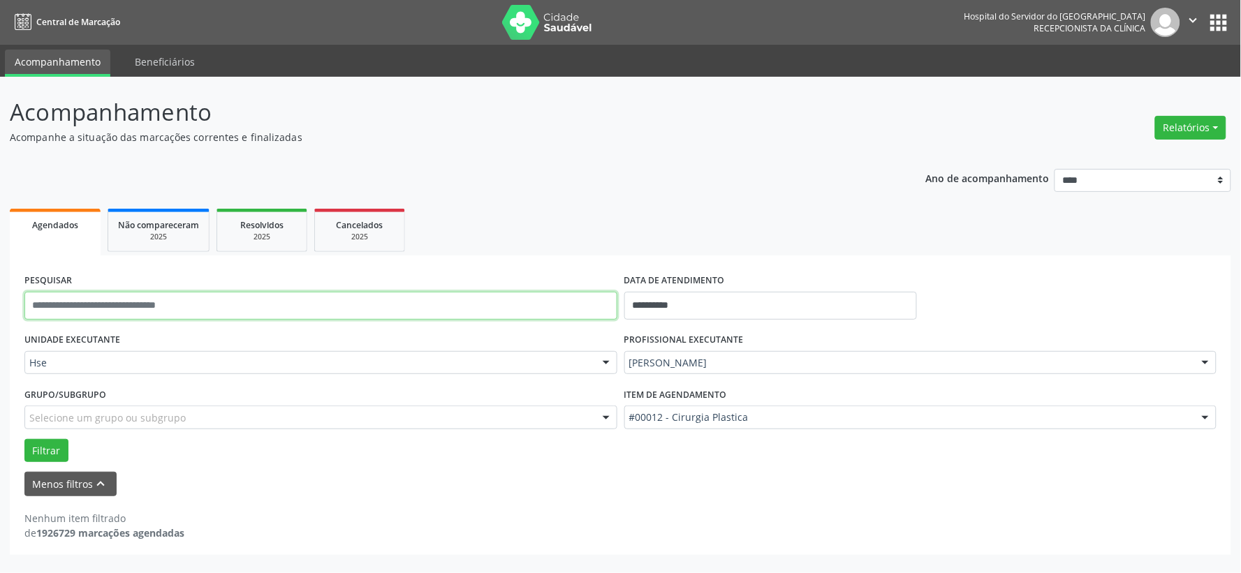
click at [179, 308] on input "text" at bounding box center [320, 306] width 593 height 28
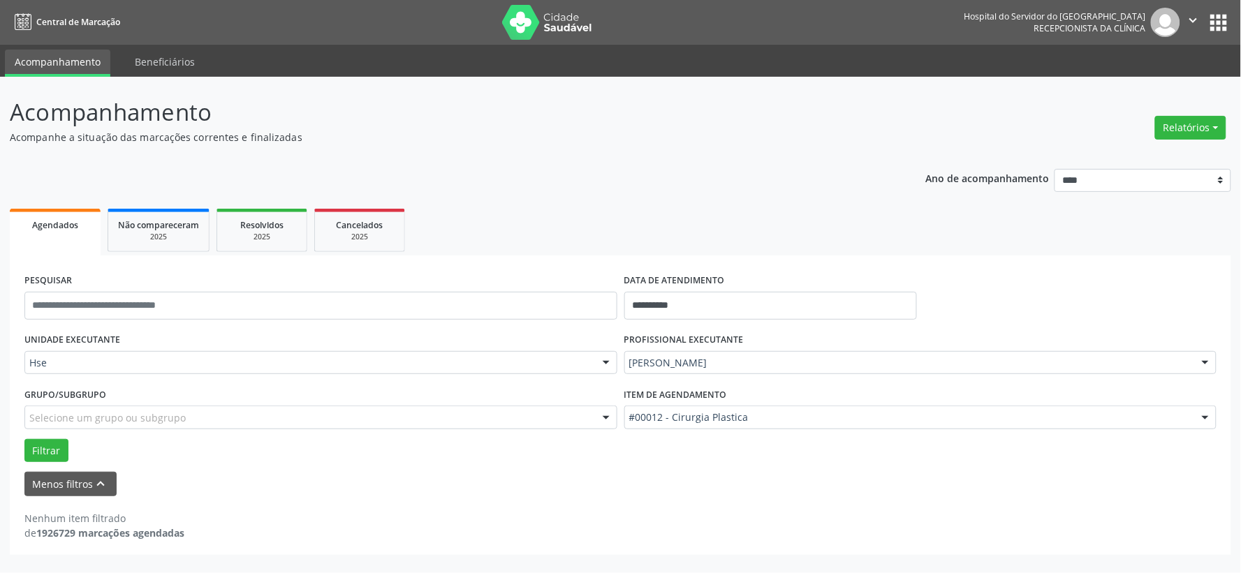
click at [912, 137] on header "Acompanhamento Acompanhe a situação das marcações correntes e finalizadas Relat…" at bounding box center [620, 120] width 1221 height 50
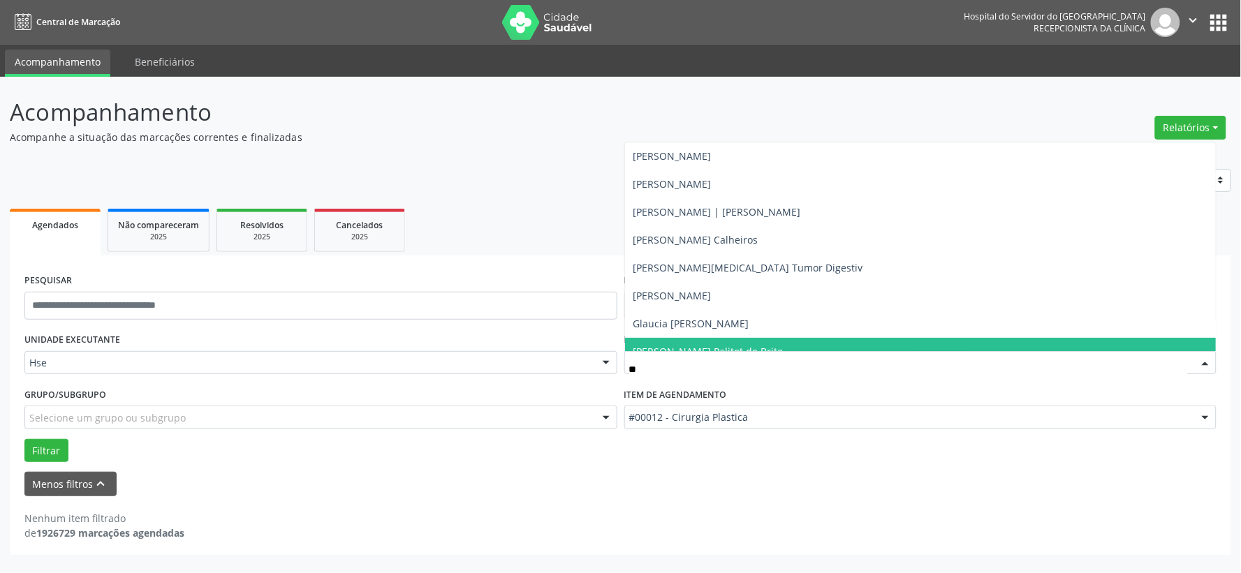
type input "***"
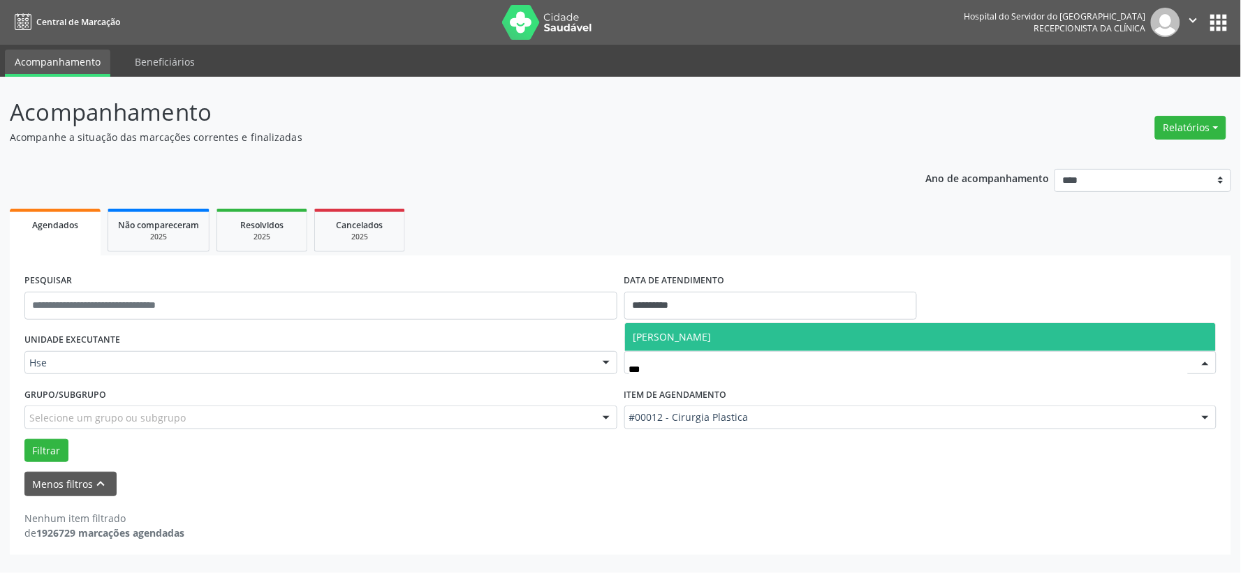
click at [711, 339] on span "[PERSON_NAME]" at bounding box center [672, 336] width 78 height 13
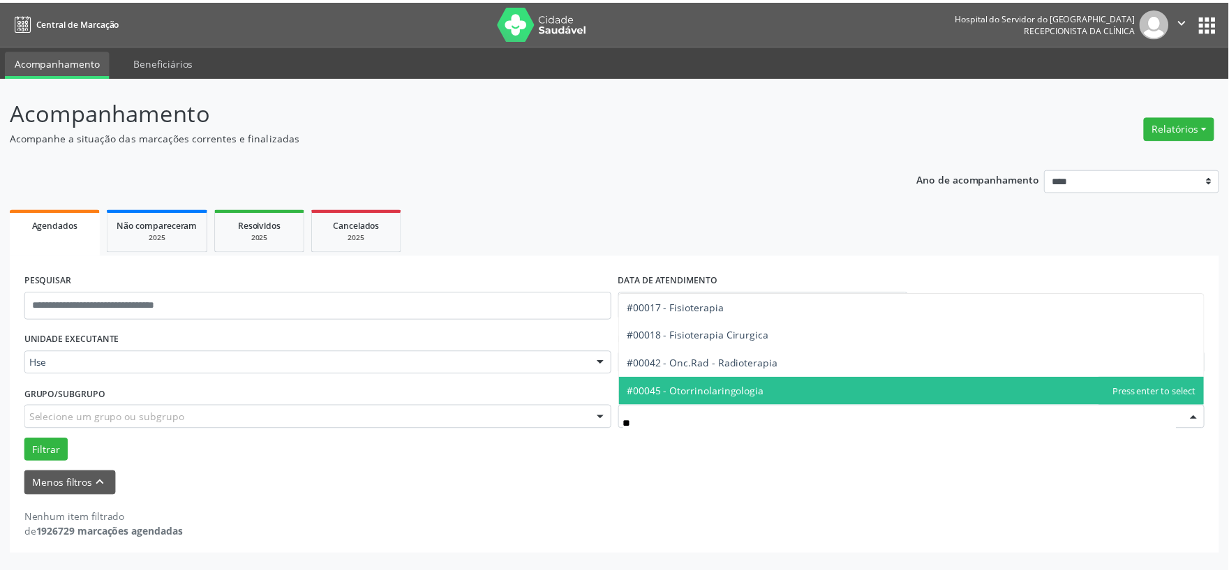
scroll to position [0, 0]
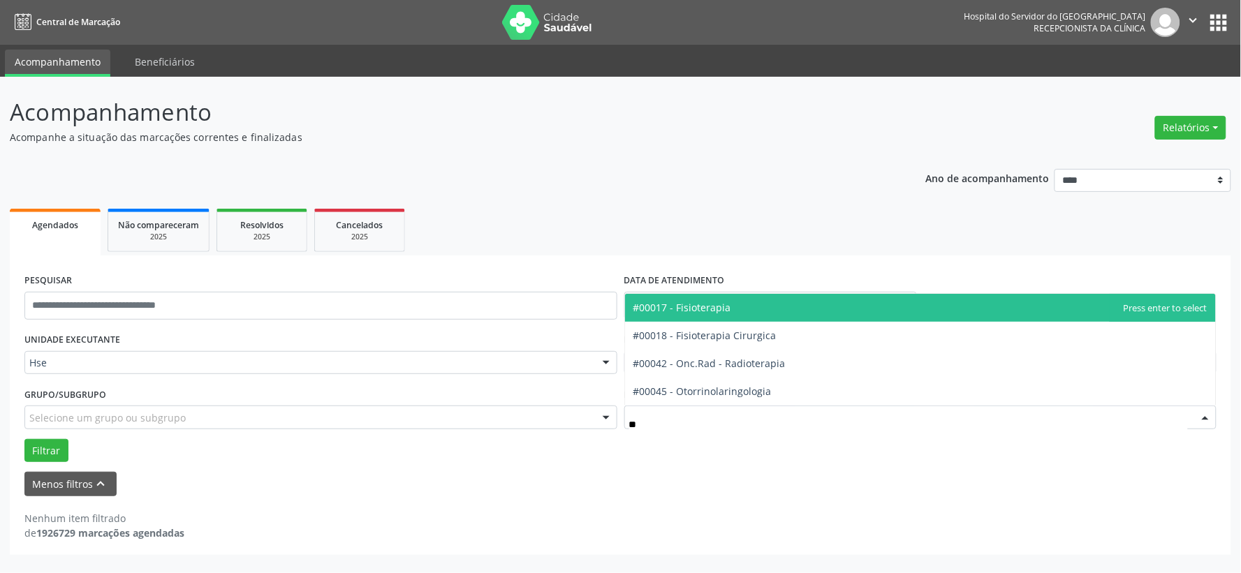
type input "***"
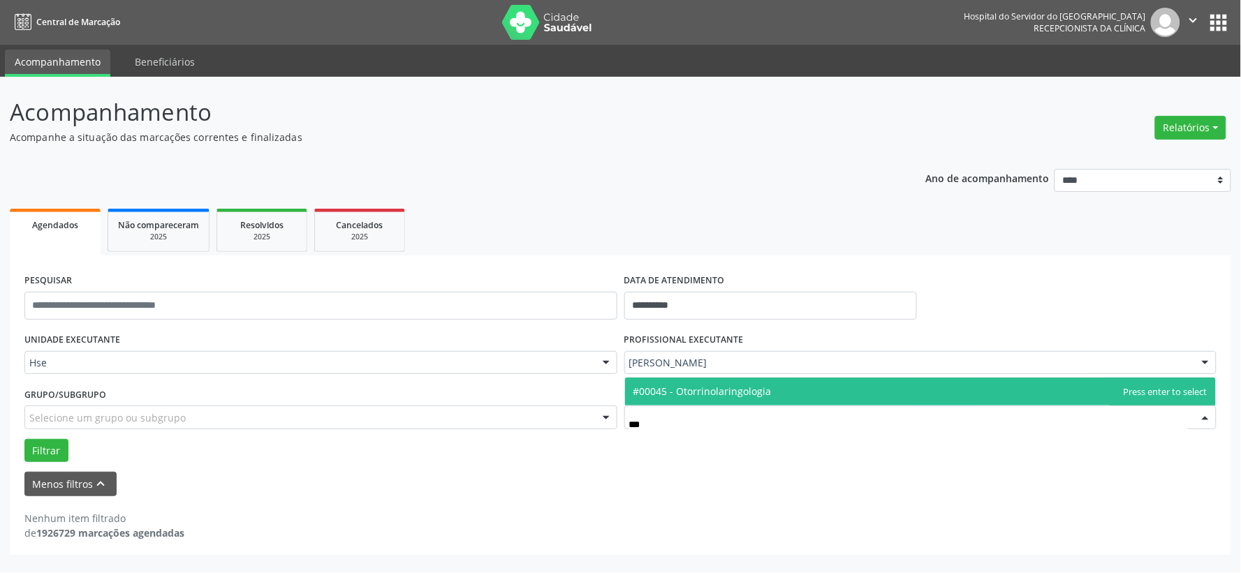
click at [702, 392] on span "#00045 - Otorrinolaringologia" at bounding box center [702, 391] width 138 height 13
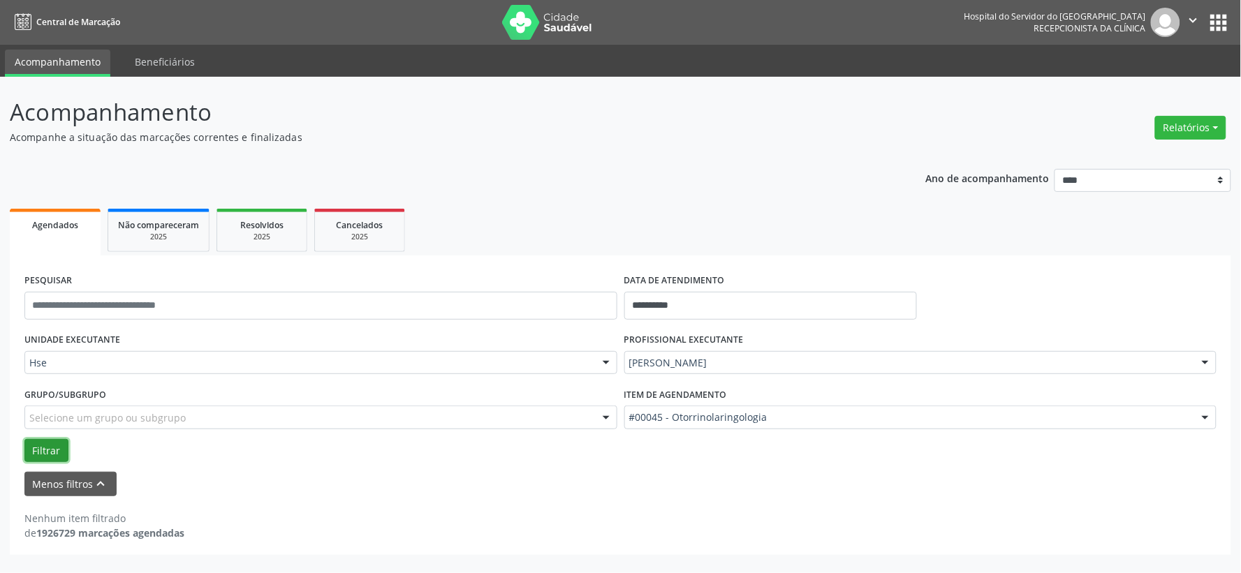
click at [40, 448] on button "Filtrar" at bounding box center [46, 451] width 44 height 24
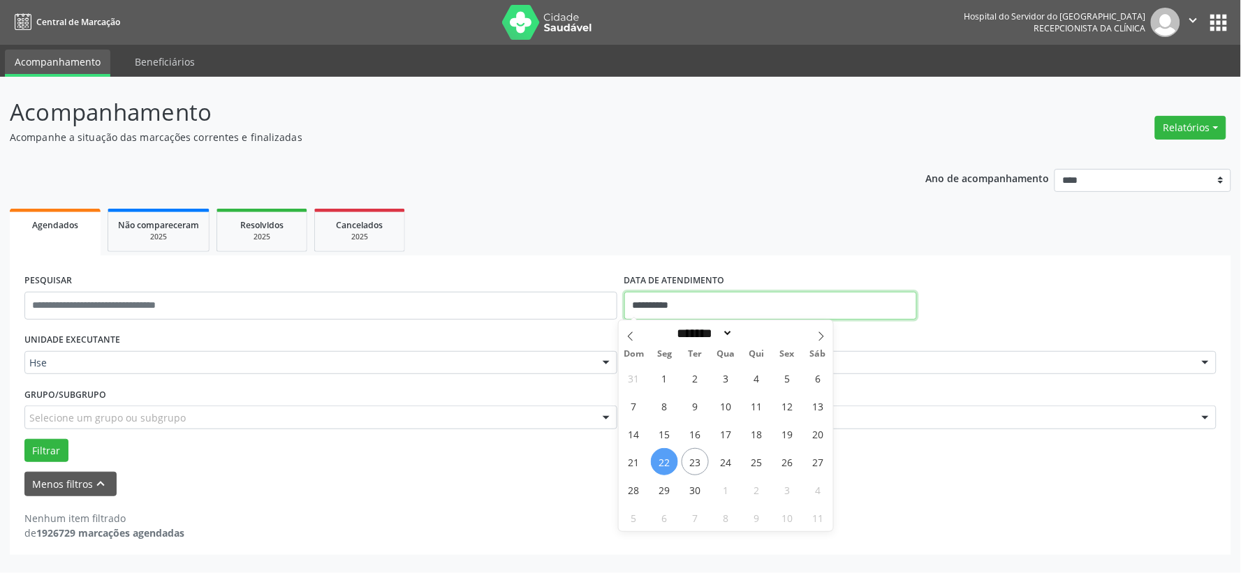
click at [759, 298] on input "**********" at bounding box center [770, 306] width 293 height 28
click at [693, 466] on span "23" at bounding box center [694, 461] width 27 height 27
type input "**********"
click at [693, 466] on span "23" at bounding box center [694, 461] width 27 height 27
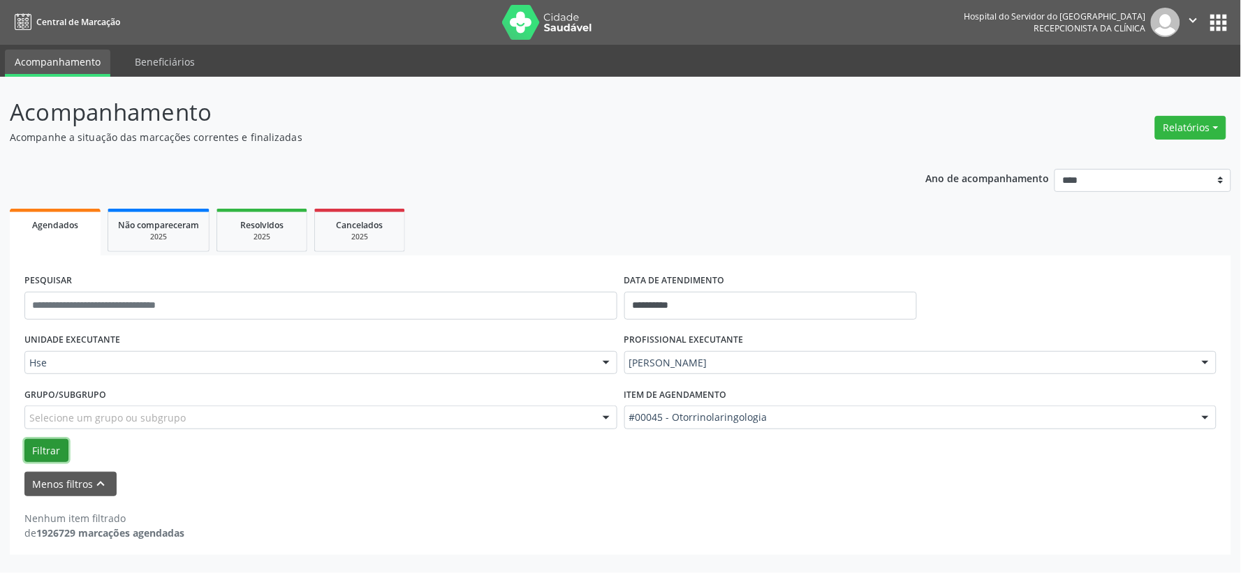
click at [52, 457] on button "Filtrar" at bounding box center [46, 451] width 44 height 24
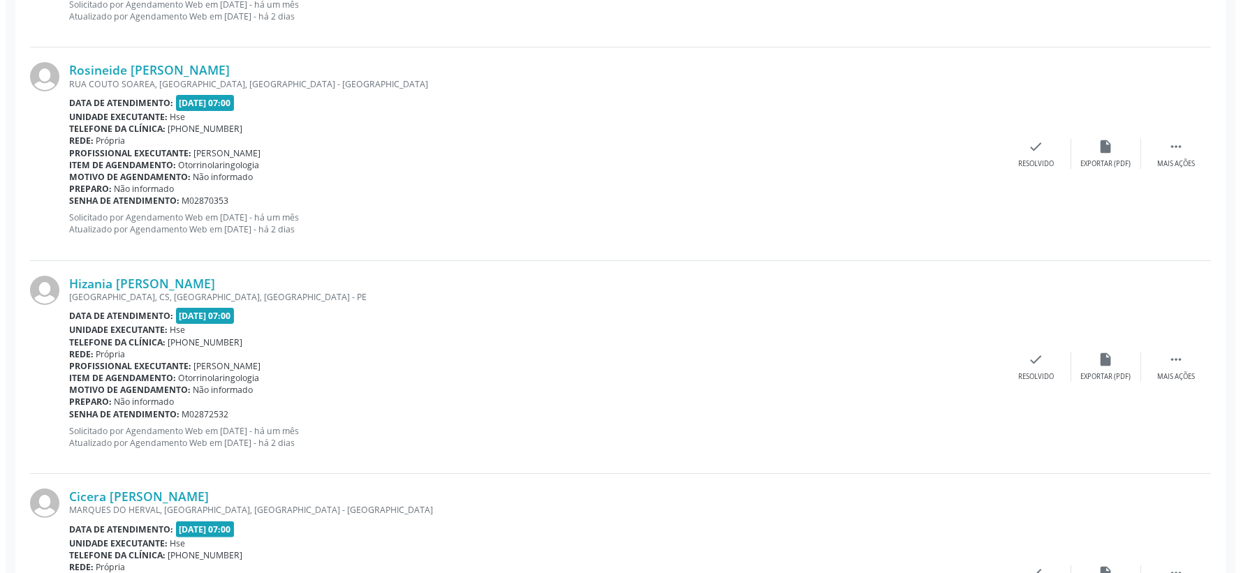
scroll to position [1008, 0]
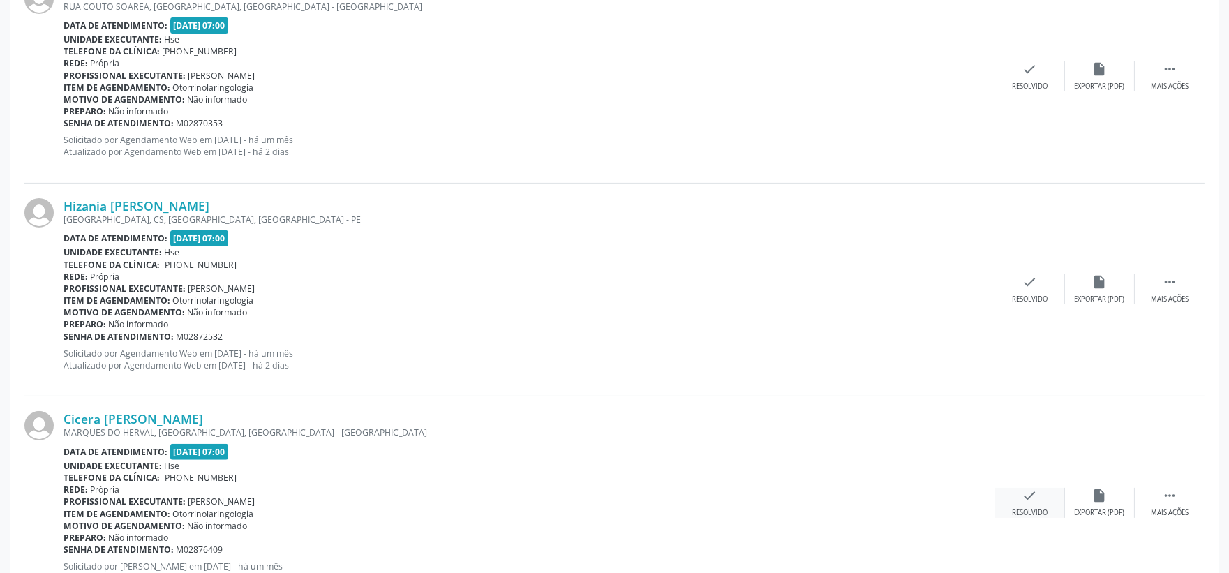
click at [1041, 498] on div "check Resolvido" at bounding box center [1031, 503] width 70 height 30
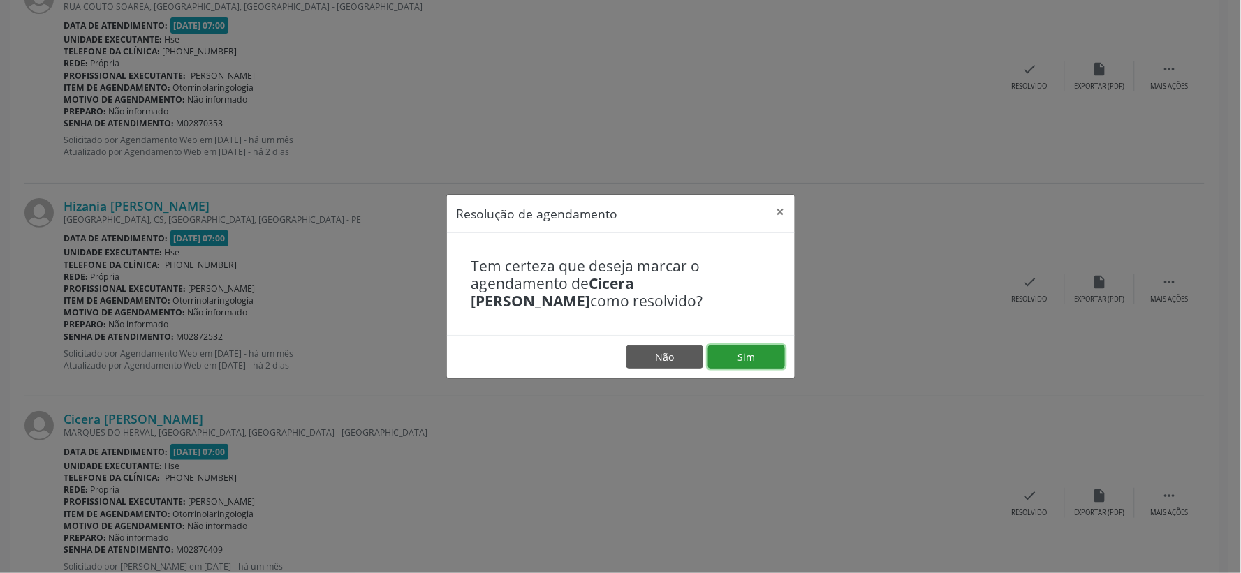
click at [758, 351] on button "Sim" at bounding box center [746, 358] width 77 height 24
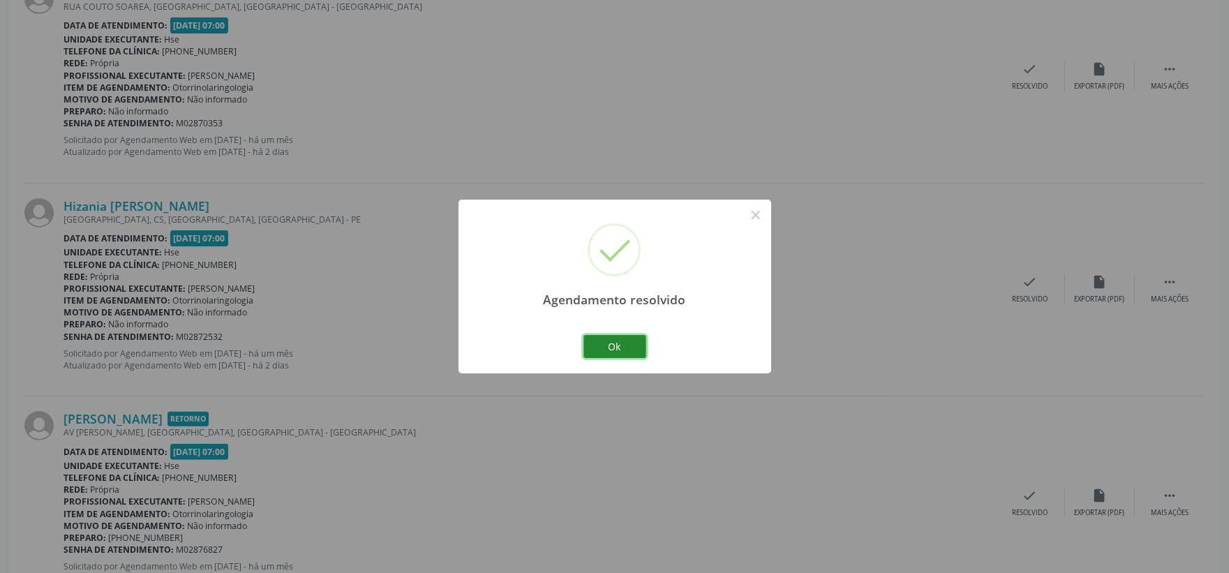
click at [620, 345] on button "Ok" at bounding box center [615, 347] width 63 height 24
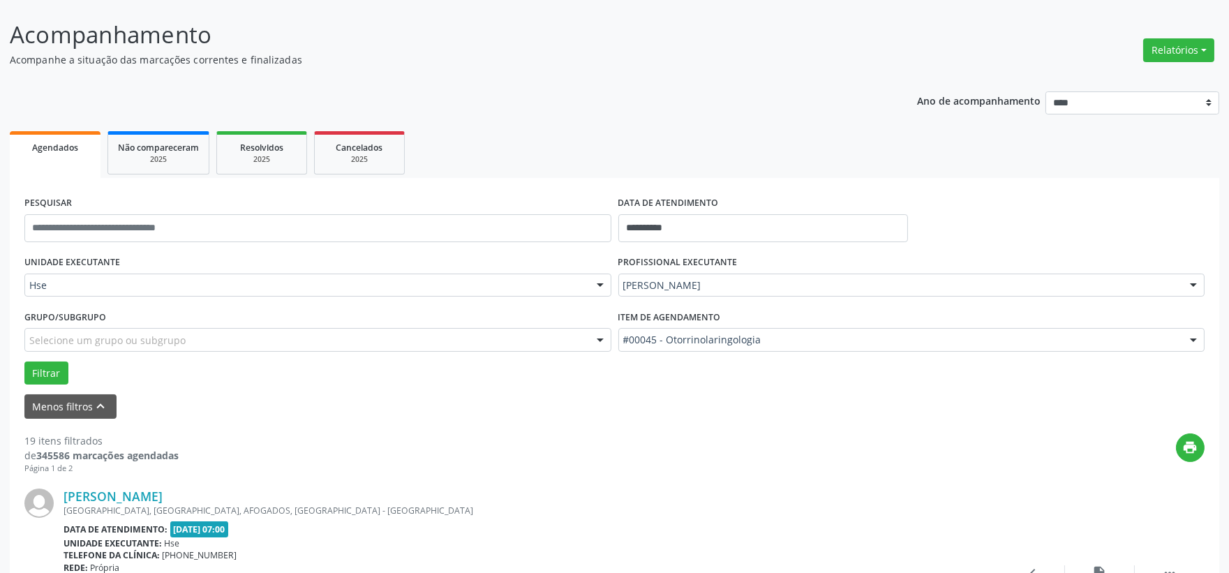
scroll to position [232, 0]
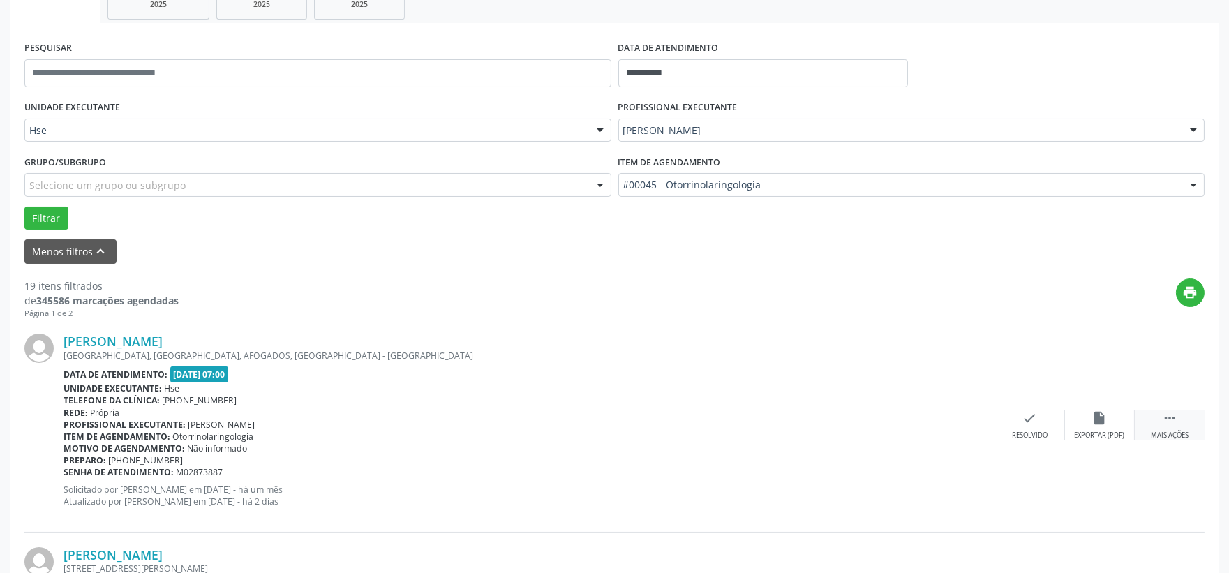
click at [1168, 426] on div " Mais ações" at bounding box center [1170, 426] width 70 height 30
click at [1104, 438] on div "Não compareceu" at bounding box center [1099, 436] width 59 height 10
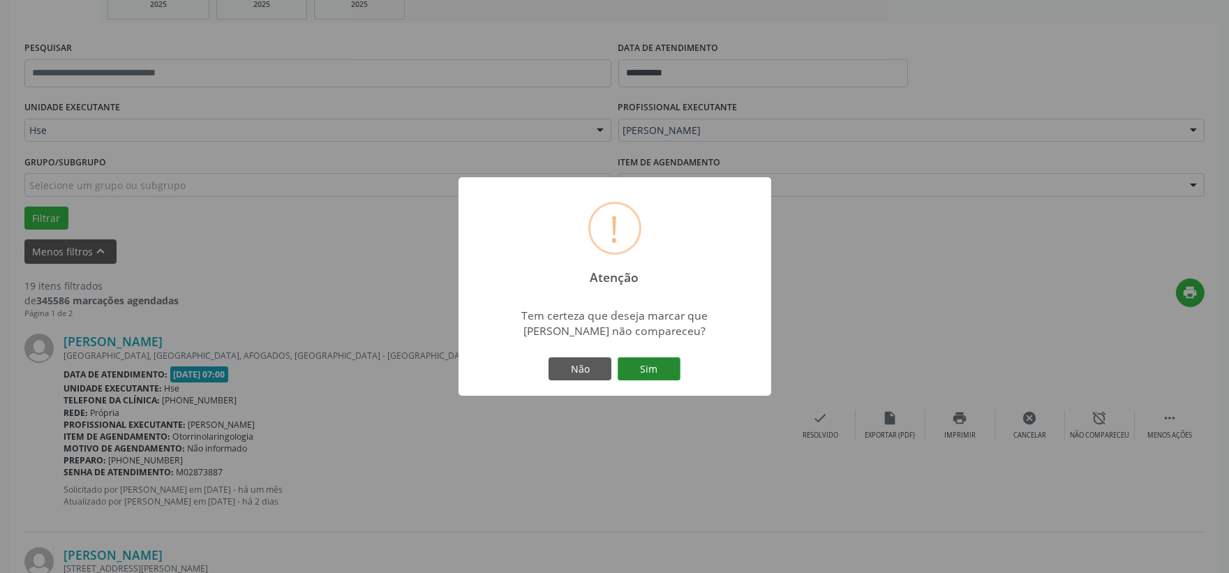
click at [643, 372] on button "Sim" at bounding box center [649, 369] width 63 height 24
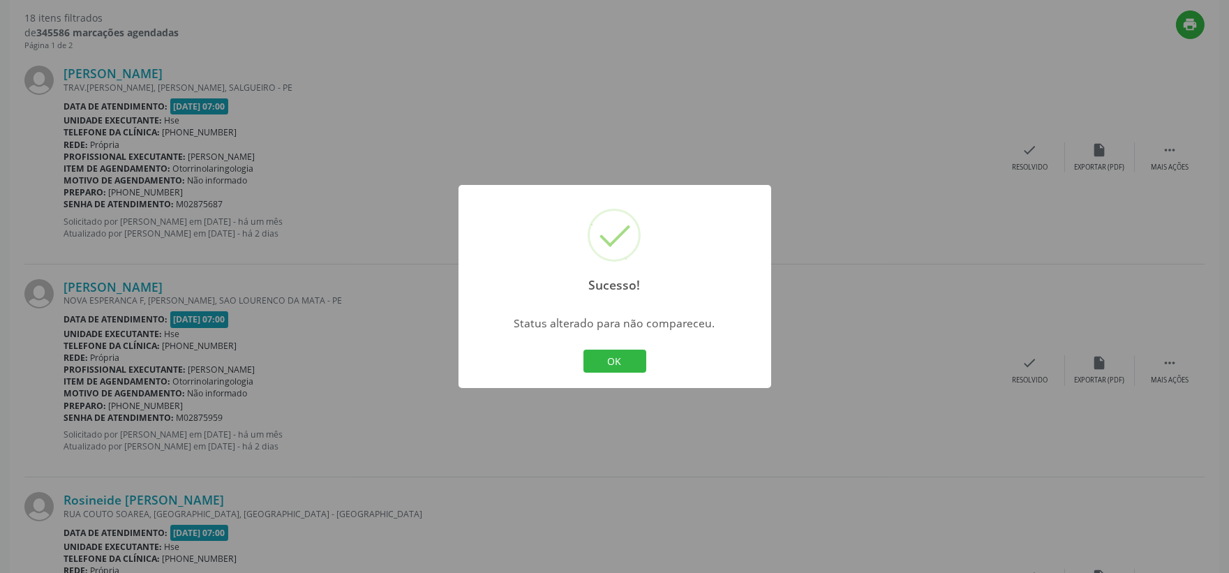
scroll to position [3241, 0]
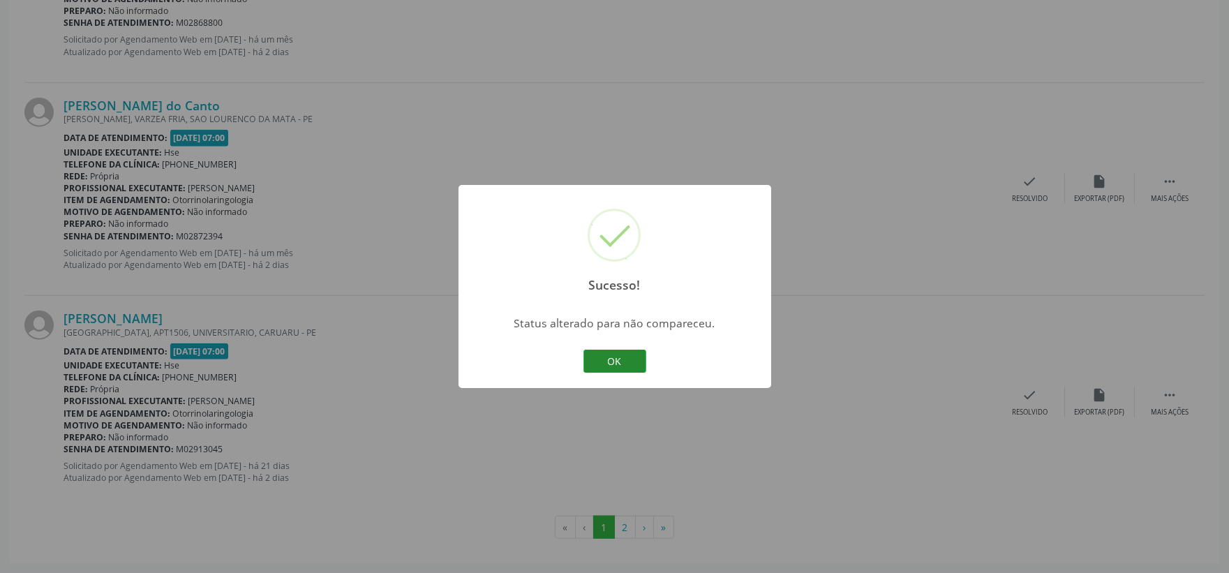
click at [616, 356] on button "OK" at bounding box center [615, 362] width 63 height 24
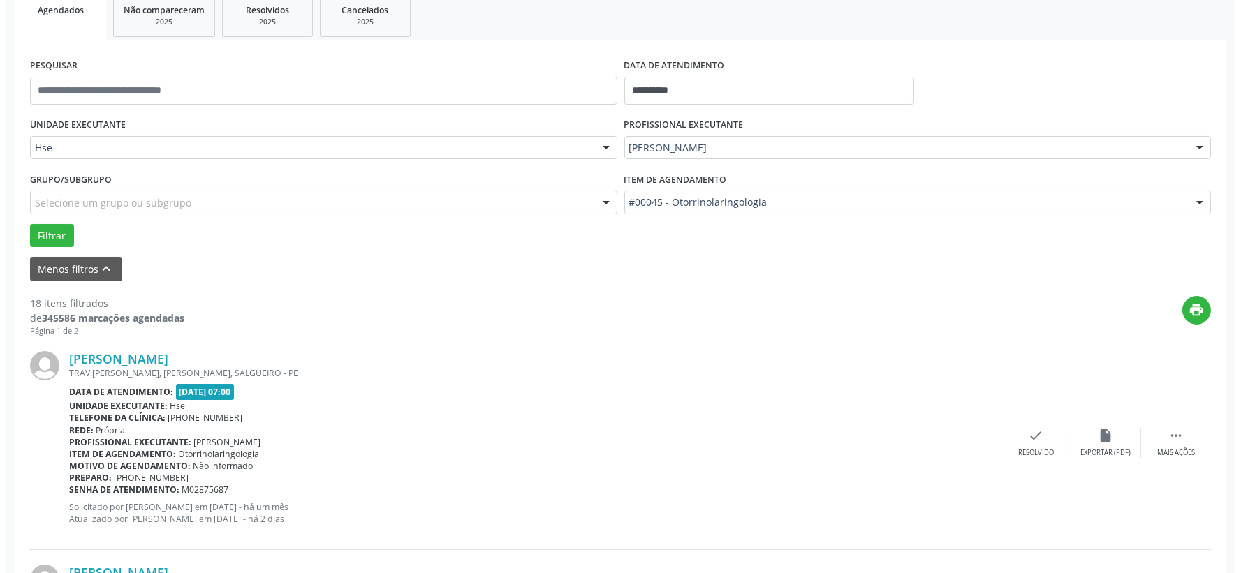
scroll to position [293, 0]
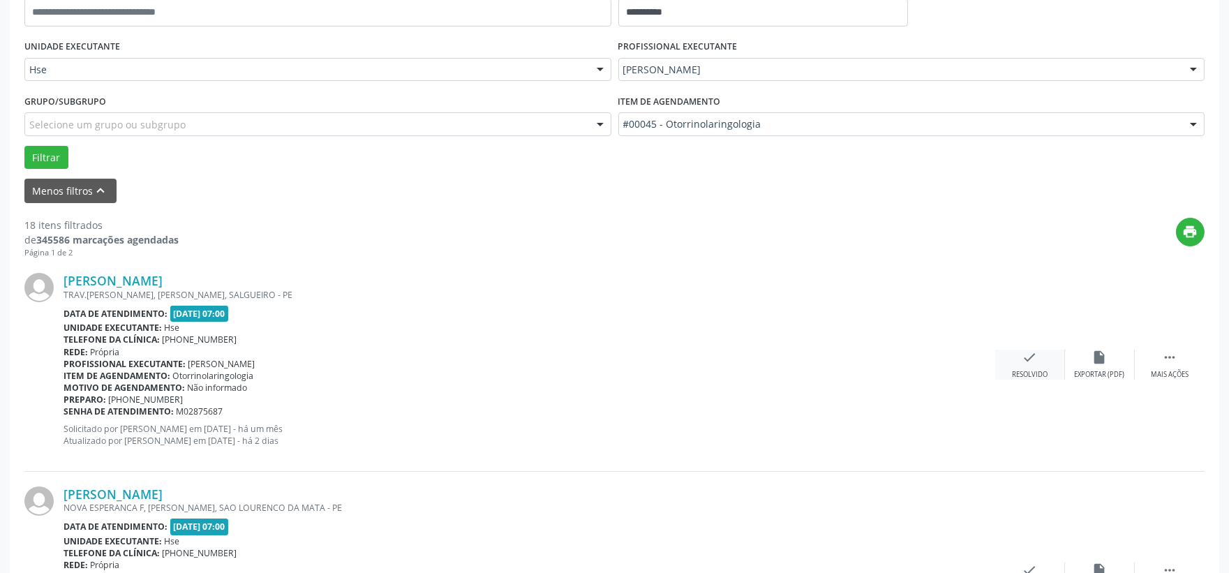
click at [1025, 376] on div "Resolvido" at bounding box center [1030, 375] width 36 height 10
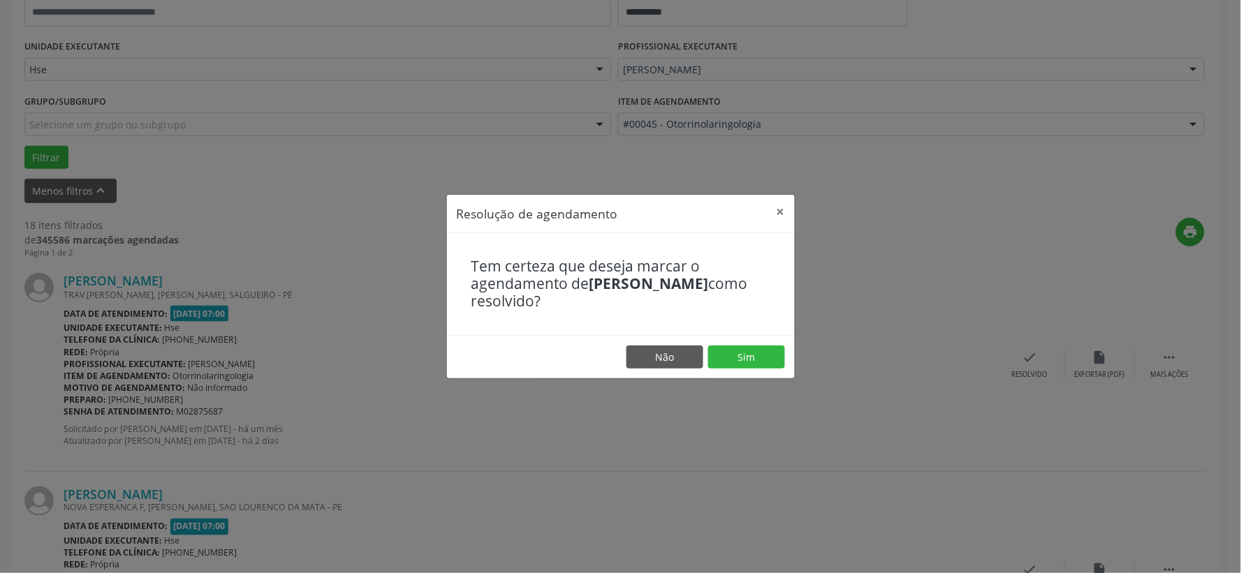
click at [769, 374] on footer "Não Sim" at bounding box center [621, 357] width 348 height 44
click at [763, 366] on button "Sim" at bounding box center [746, 358] width 77 height 24
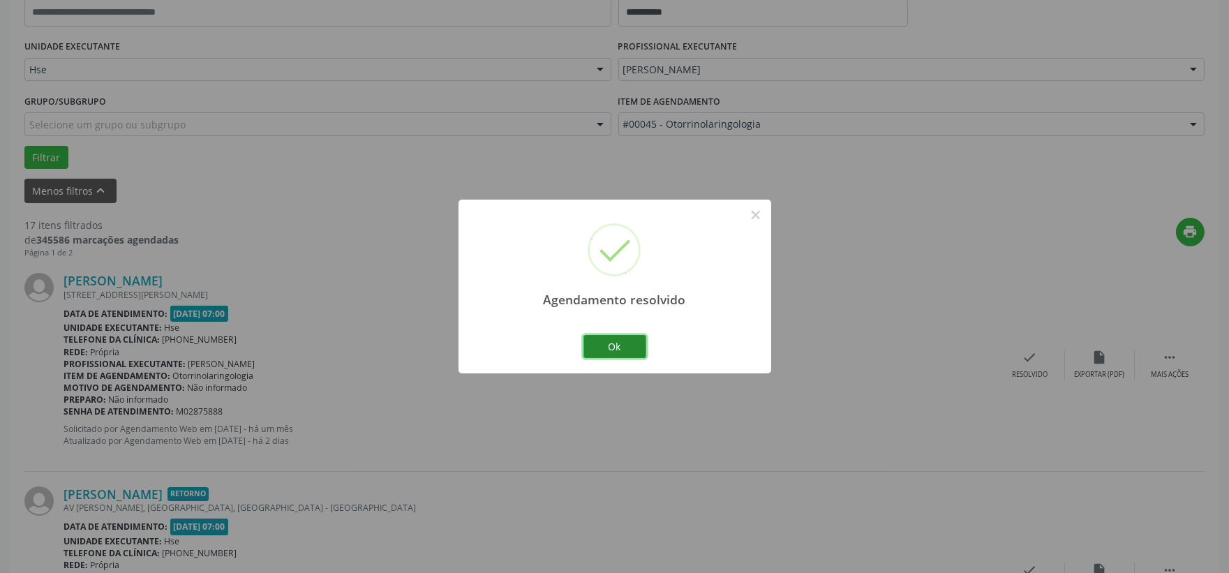
click at [635, 346] on button "Ok" at bounding box center [615, 347] width 63 height 24
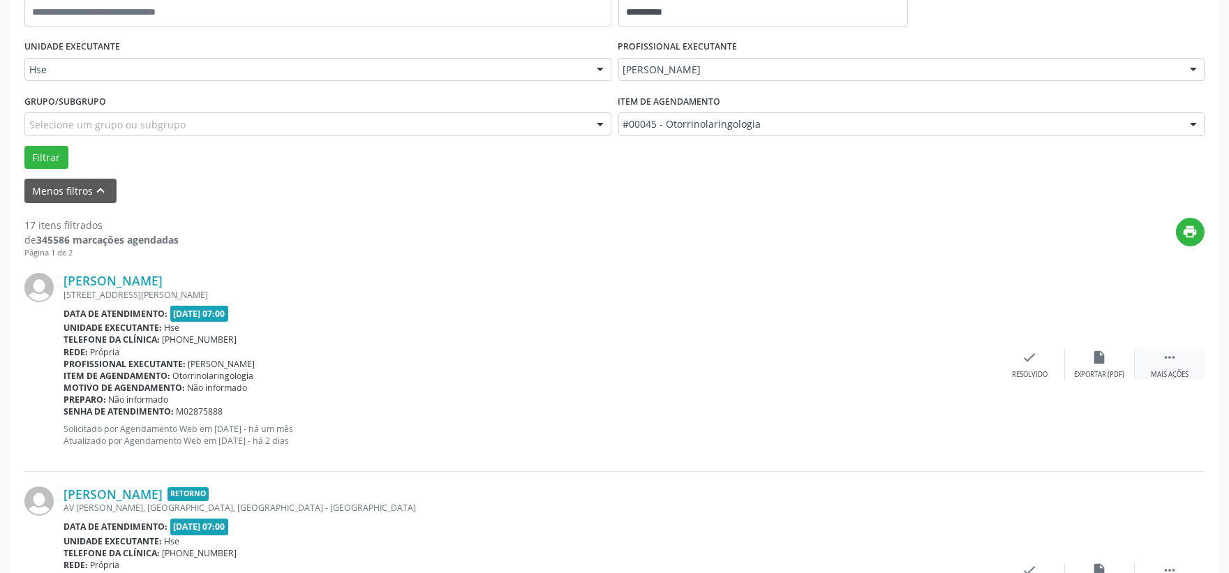
click at [1155, 370] on div "Mais ações" at bounding box center [1170, 375] width 38 height 10
click at [1079, 361] on div "alarm_off Não compareceu" at bounding box center [1100, 365] width 70 height 30
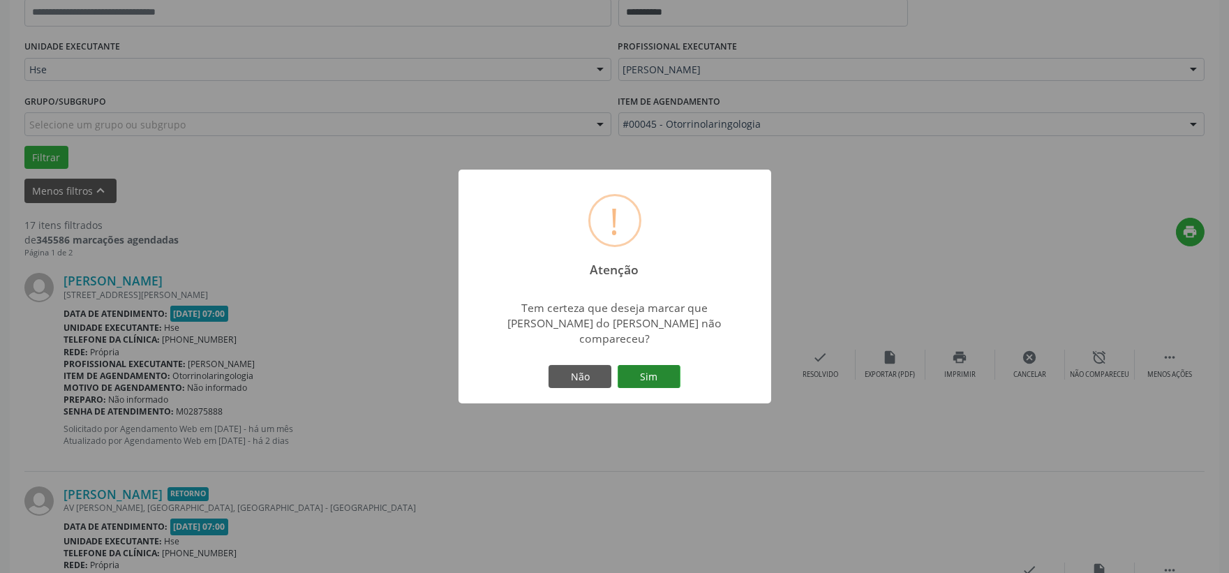
click at [660, 380] on button "Sim" at bounding box center [649, 377] width 63 height 24
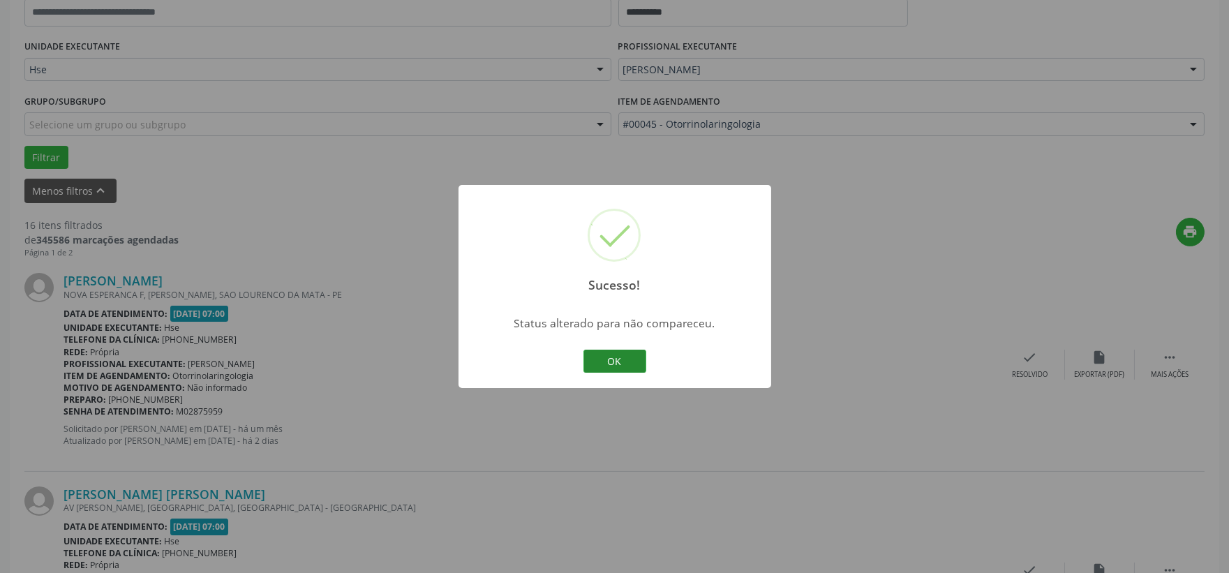
click at [608, 357] on button "OK" at bounding box center [615, 362] width 63 height 24
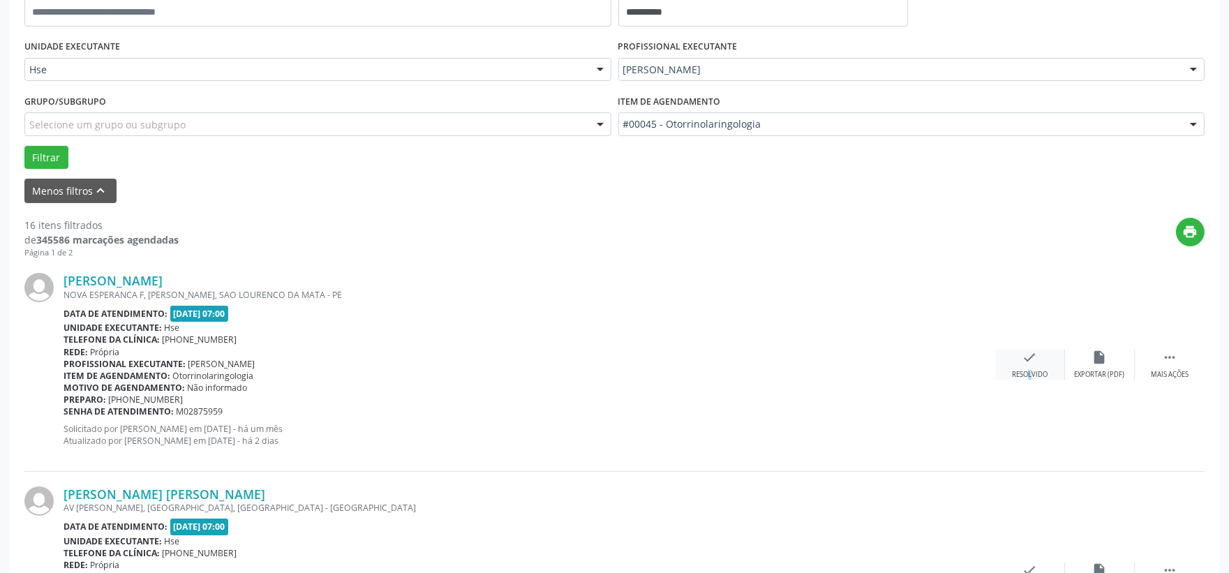
click at [1018, 367] on div "check Resolvido" at bounding box center [1031, 365] width 70 height 30
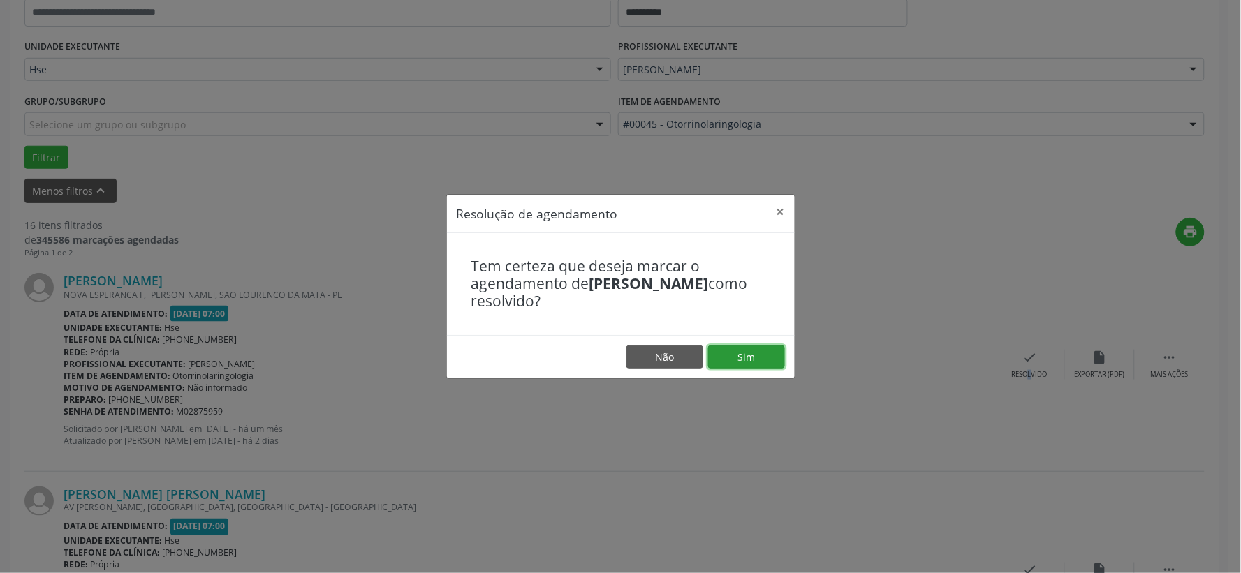
click at [755, 358] on button "Sim" at bounding box center [746, 358] width 77 height 24
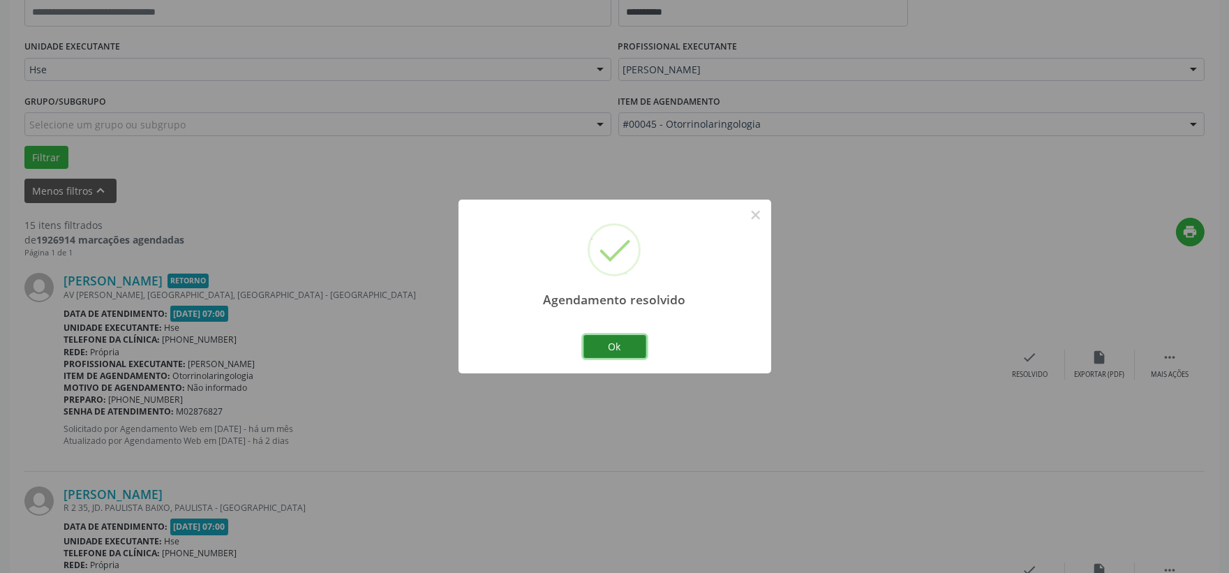
click at [616, 343] on button "Ok" at bounding box center [615, 347] width 63 height 24
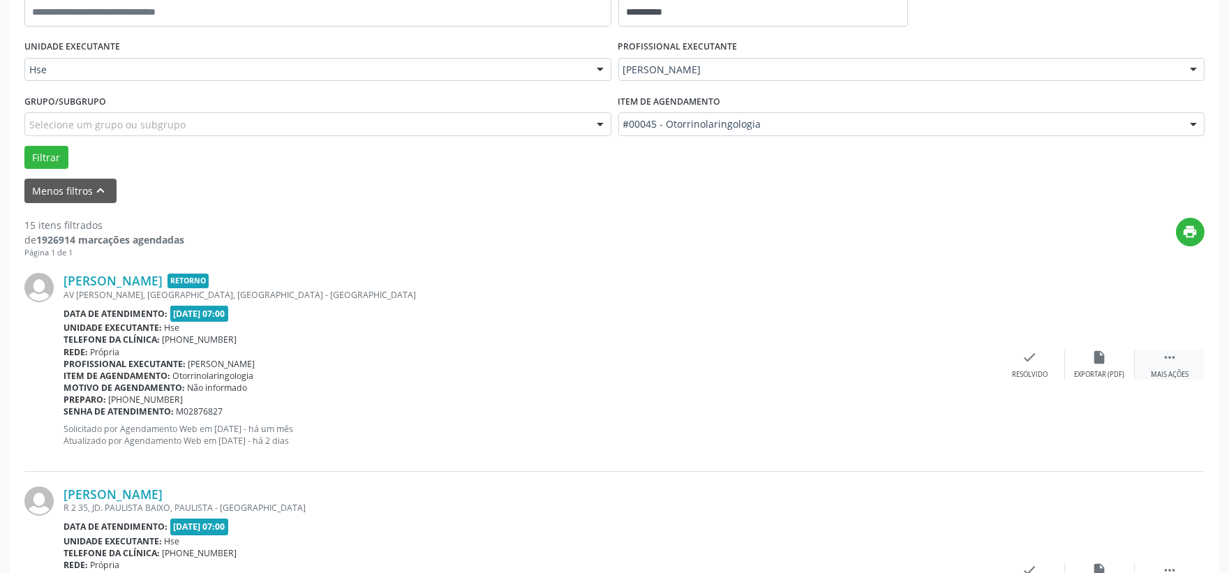
click at [1192, 373] on div " Mais ações" at bounding box center [1170, 365] width 70 height 30
click at [1079, 365] on div "alarm_off Não compareceu" at bounding box center [1100, 365] width 70 height 30
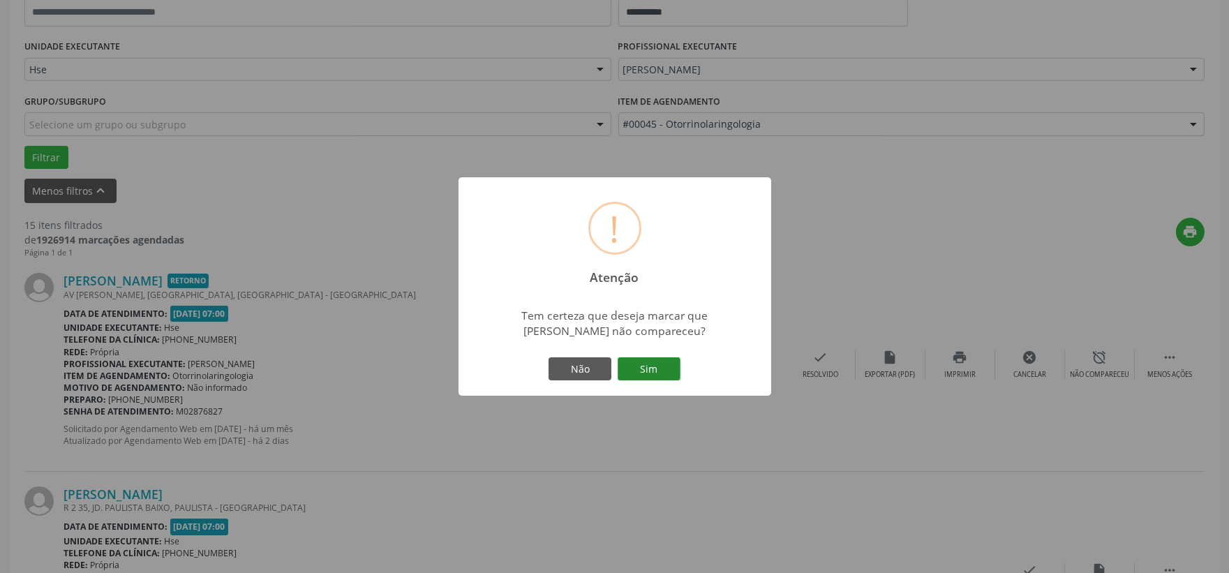
click at [667, 376] on button "Sim" at bounding box center [649, 369] width 63 height 24
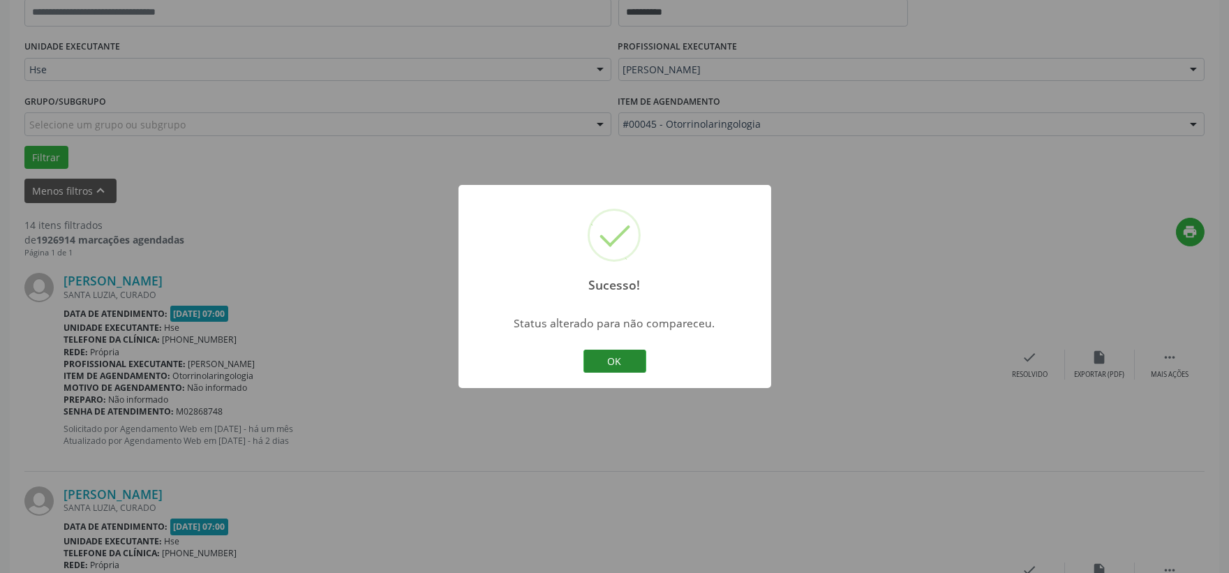
click at [596, 365] on button "OK" at bounding box center [615, 362] width 63 height 24
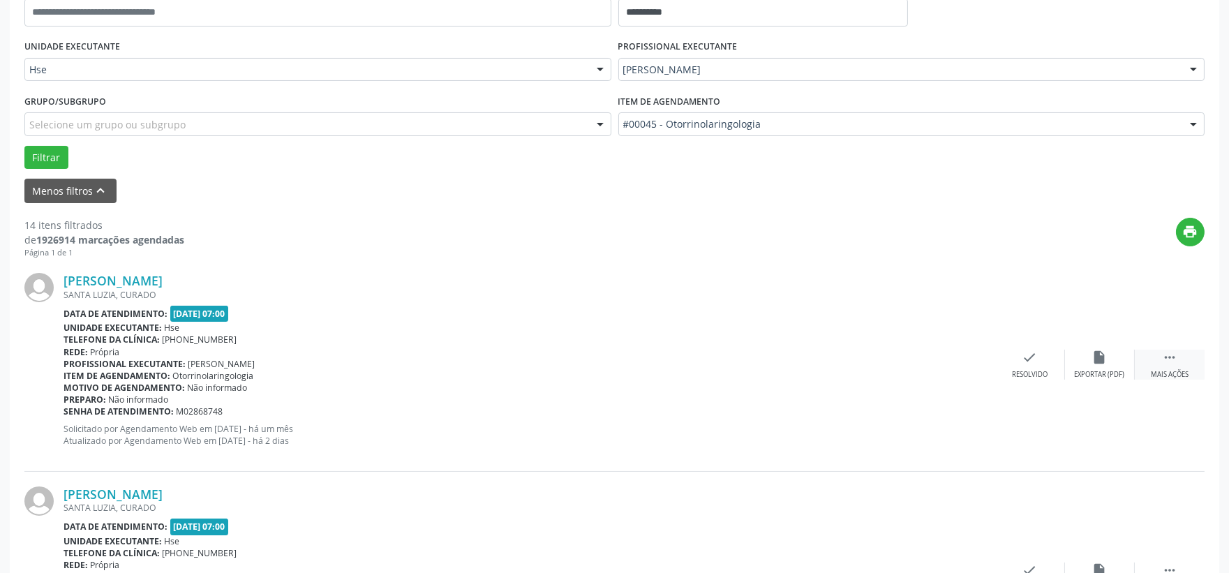
click at [1174, 367] on div " Mais ações" at bounding box center [1170, 365] width 70 height 30
click at [1083, 361] on div "alarm_off Não compareceu" at bounding box center [1100, 365] width 70 height 30
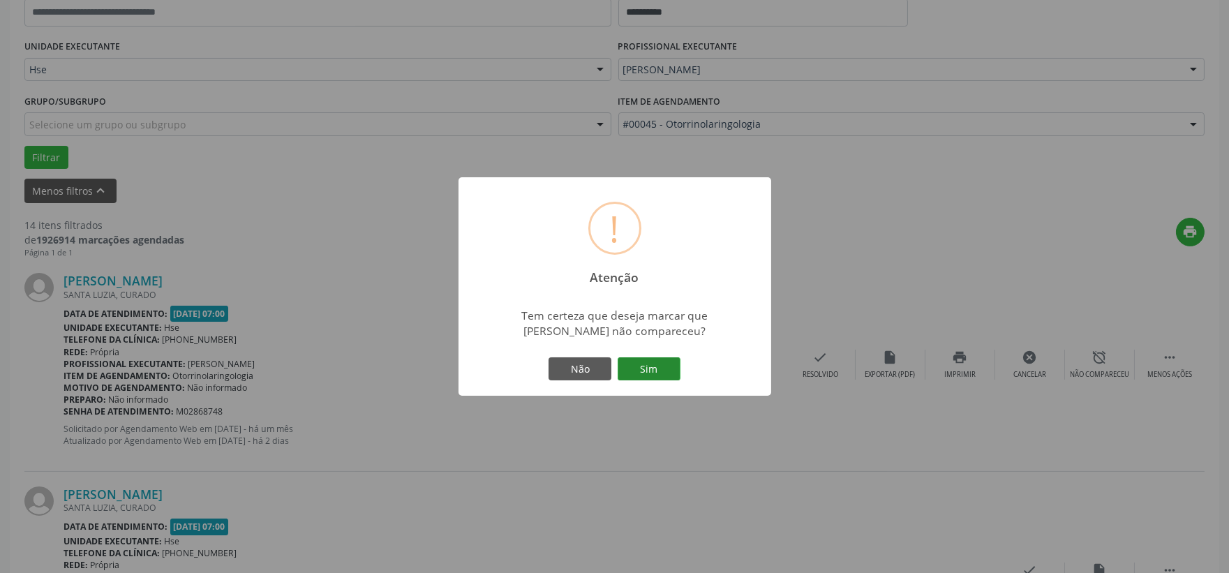
click at [644, 359] on button "Sim" at bounding box center [649, 369] width 63 height 24
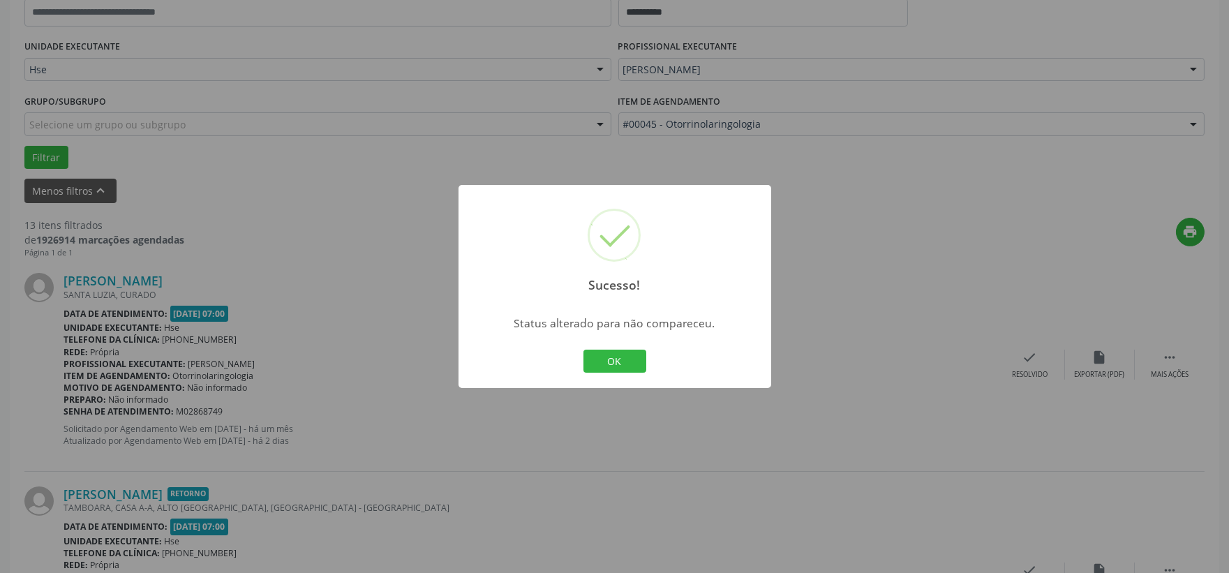
click at [639, 362] on button "OK" at bounding box center [615, 362] width 63 height 24
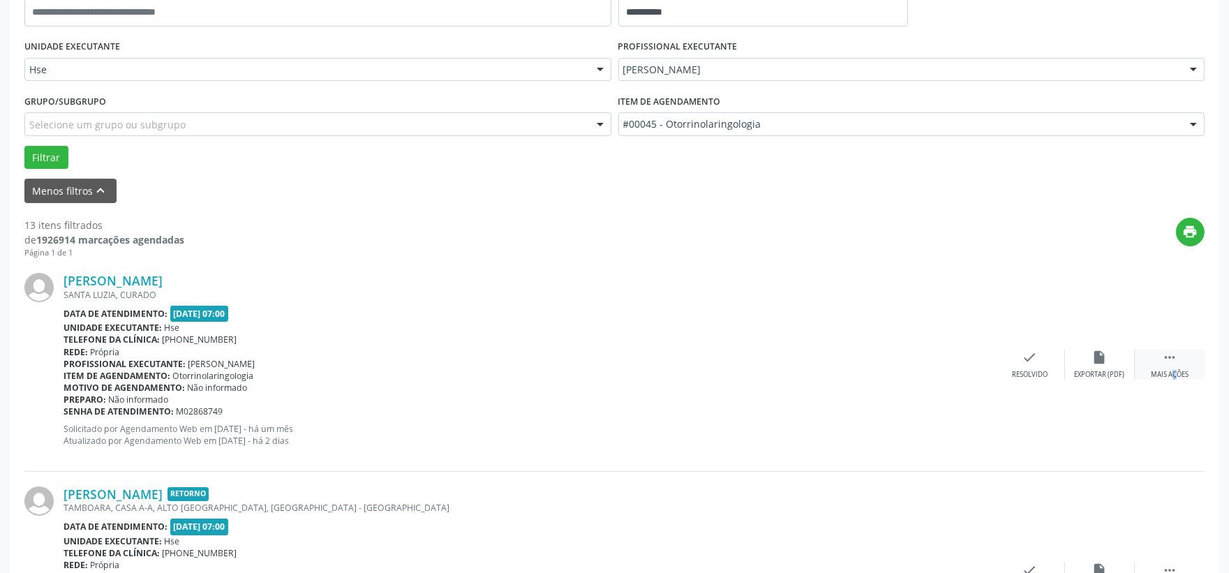
click at [1160, 373] on div "Mais ações" at bounding box center [1170, 375] width 38 height 10
click at [1095, 361] on icon "alarm_off" at bounding box center [1100, 357] width 15 height 15
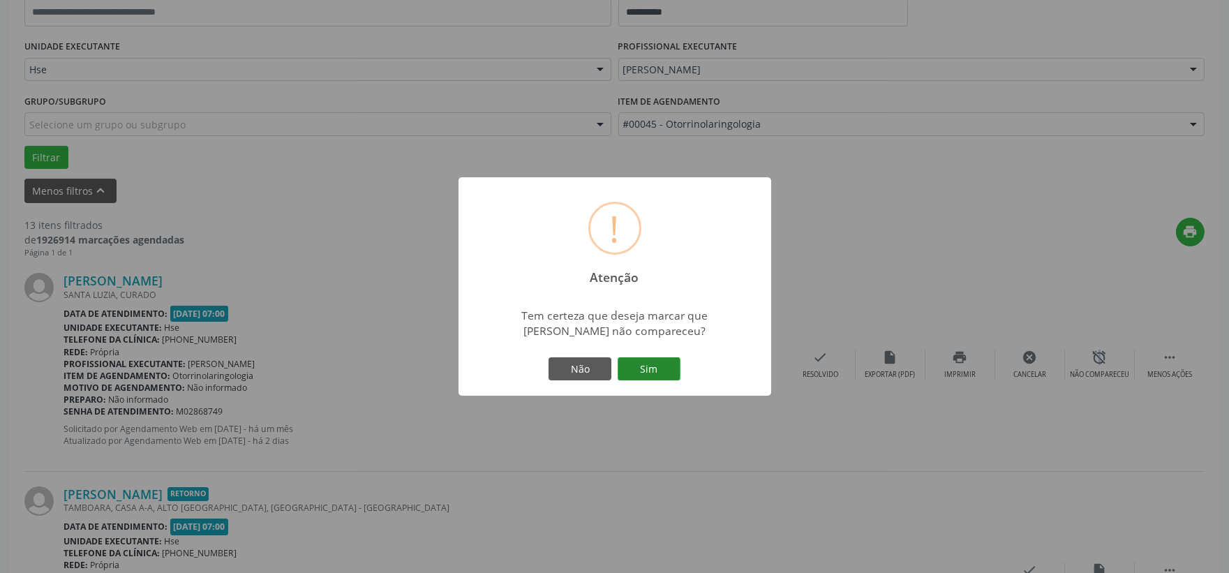
click at [663, 367] on button "Sim" at bounding box center [649, 369] width 63 height 24
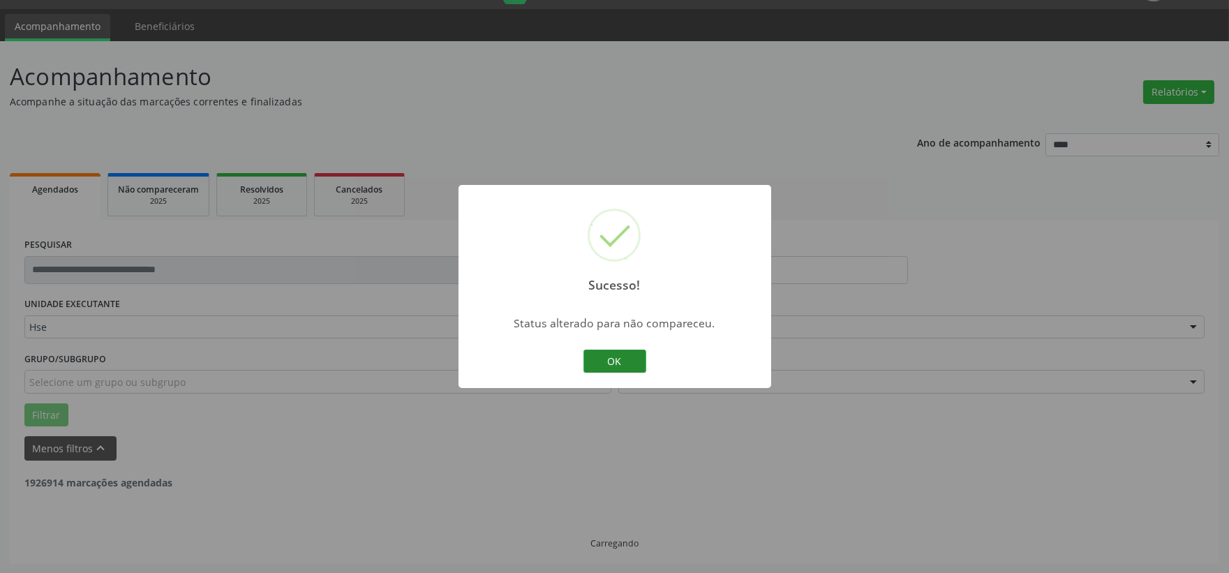
click at [609, 359] on button "OK" at bounding box center [615, 362] width 63 height 24
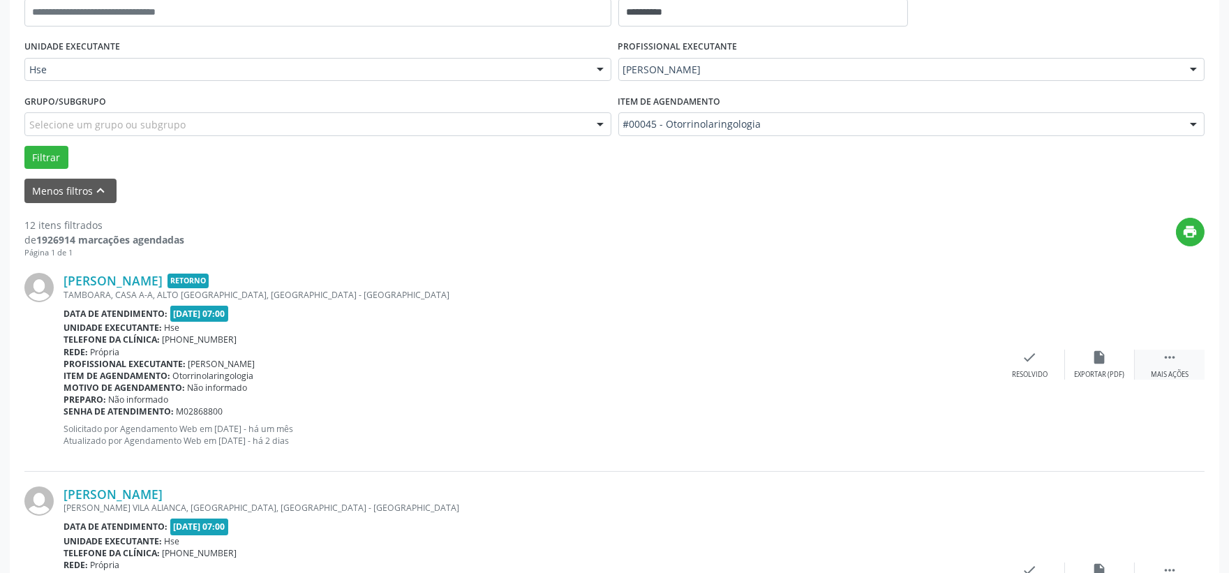
click at [1180, 354] on div " Mais ações" at bounding box center [1170, 365] width 70 height 30
click at [1092, 367] on div "alarm_off Não compareceu" at bounding box center [1100, 365] width 70 height 30
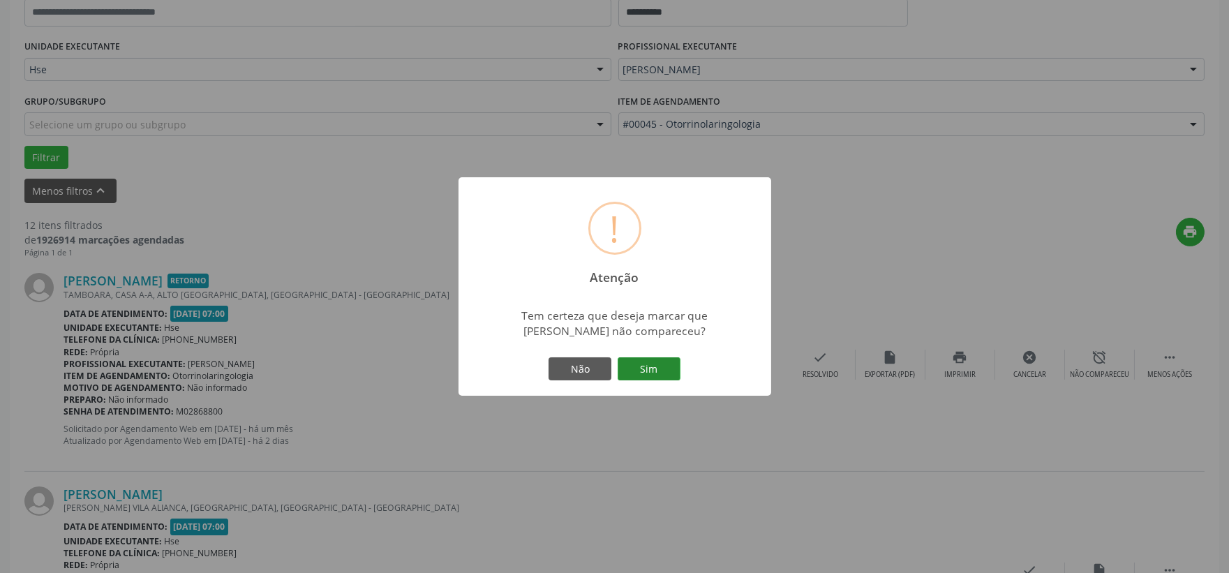
click at [658, 369] on button "Sim" at bounding box center [649, 369] width 63 height 24
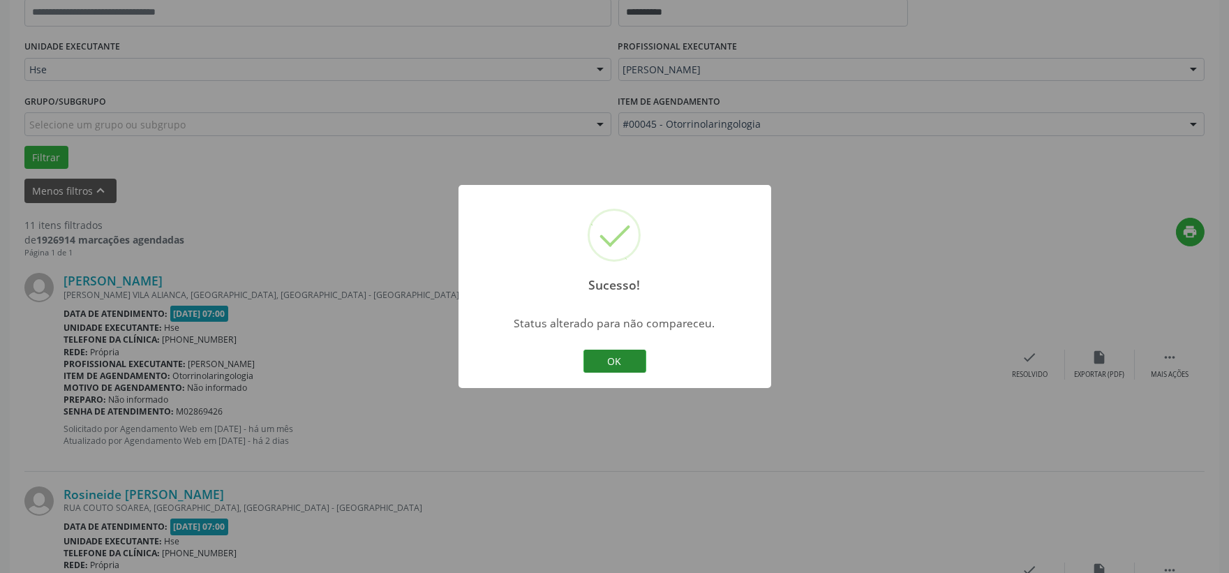
click at [608, 352] on button "OK" at bounding box center [615, 362] width 63 height 24
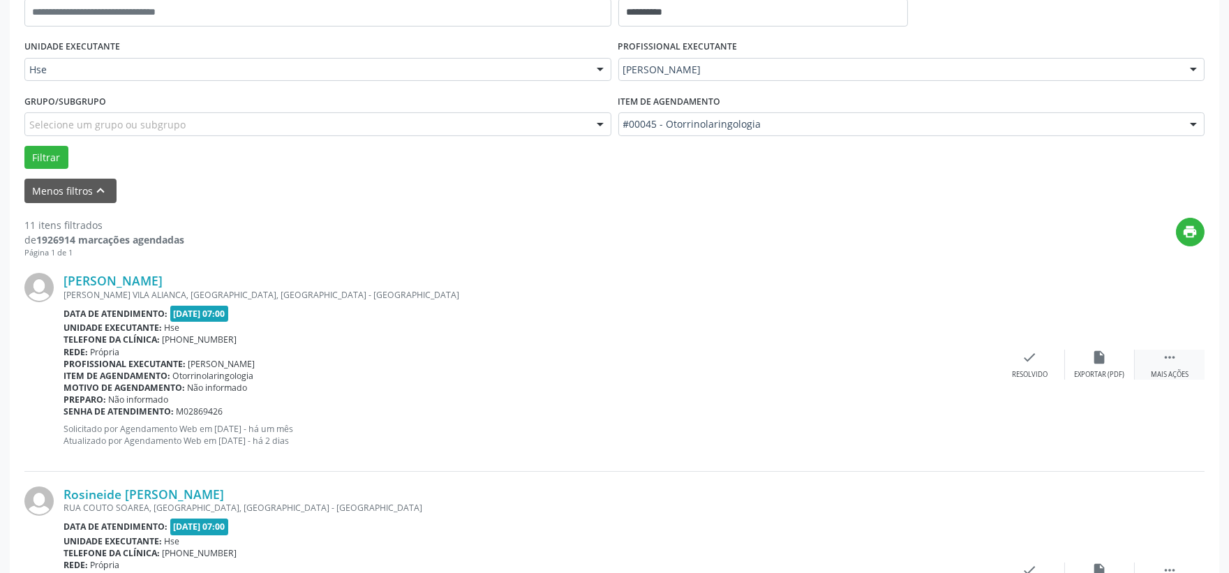
click at [1182, 351] on div " Mais ações" at bounding box center [1170, 365] width 70 height 30
click at [1112, 364] on div "alarm_off Não compareceu" at bounding box center [1100, 365] width 70 height 30
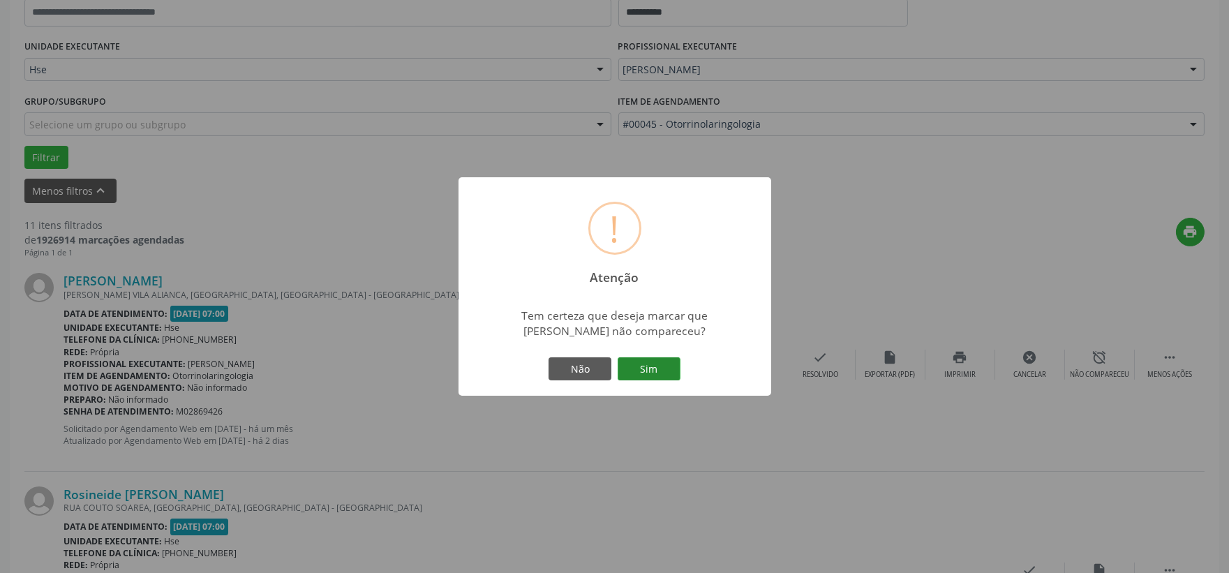
click at [658, 362] on button "Sim" at bounding box center [649, 369] width 63 height 24
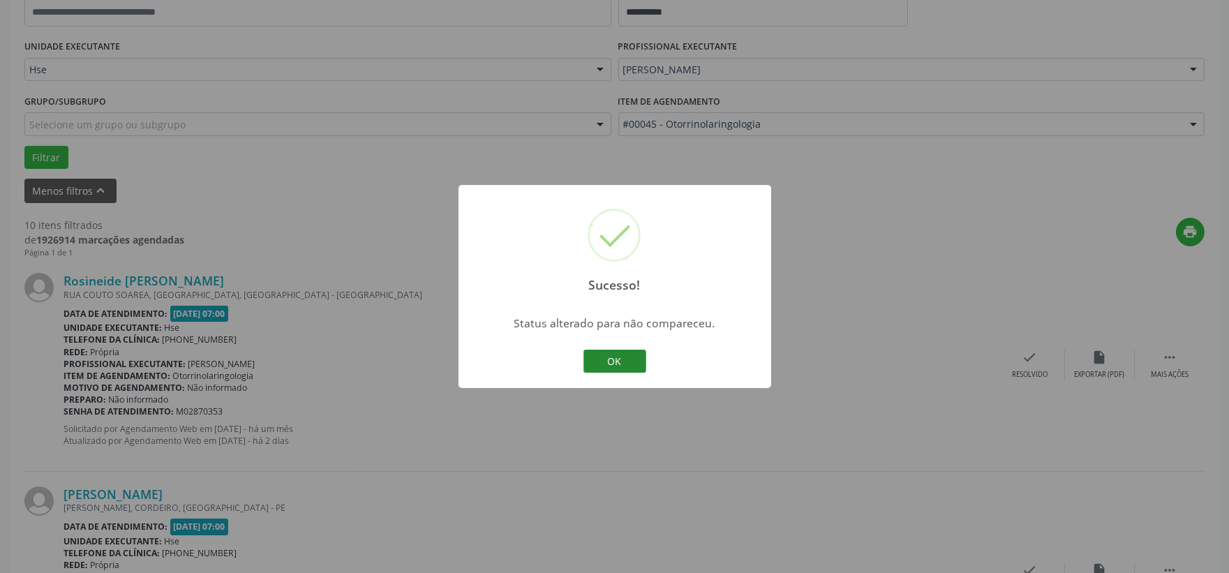
click at [630, 352] on button "OK" at bounding box center [615, 362] width 63 height 24
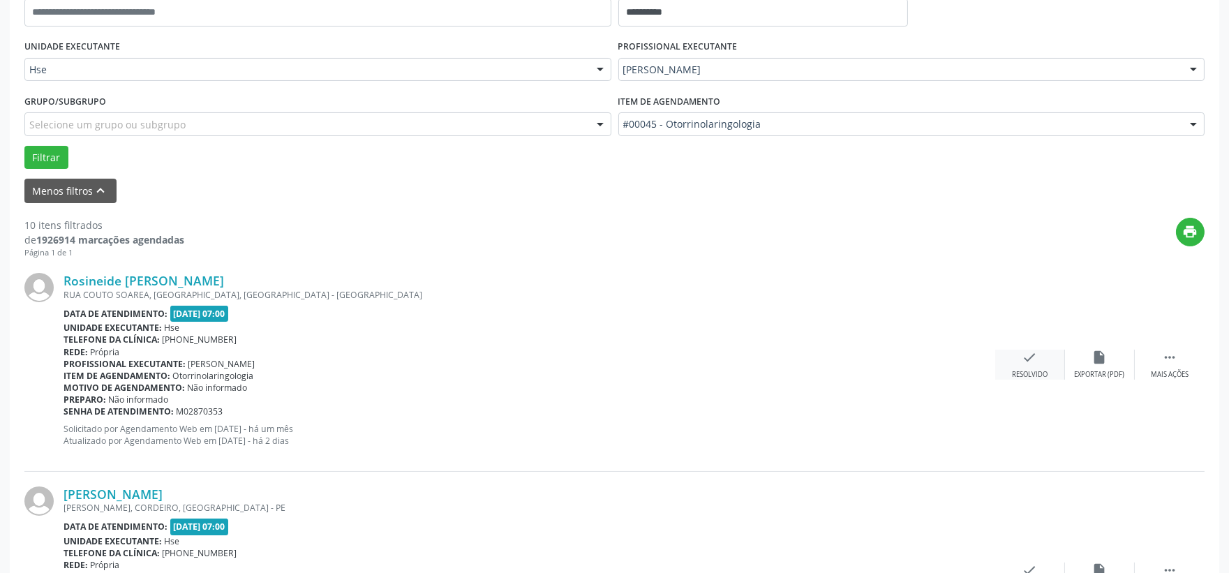
click at [1044, 367] on div "check Resolvido" at bounding box center [1031, 365] width 70 height 30
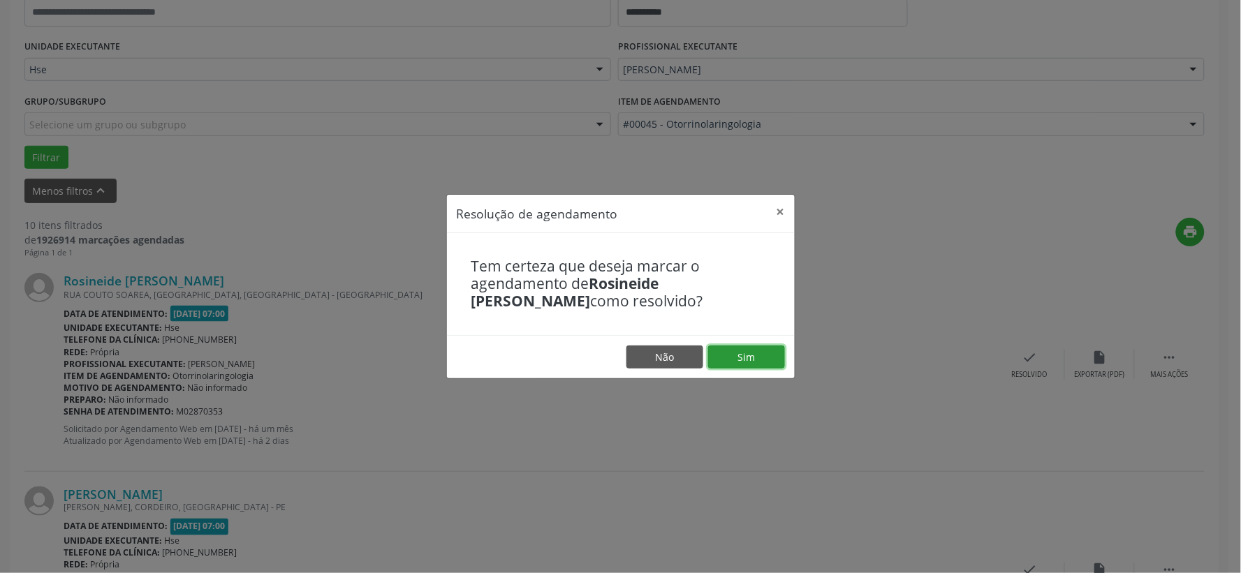
click at [757, 358] on button "Sim" at bounding box center [746, 358] width 77 height 24
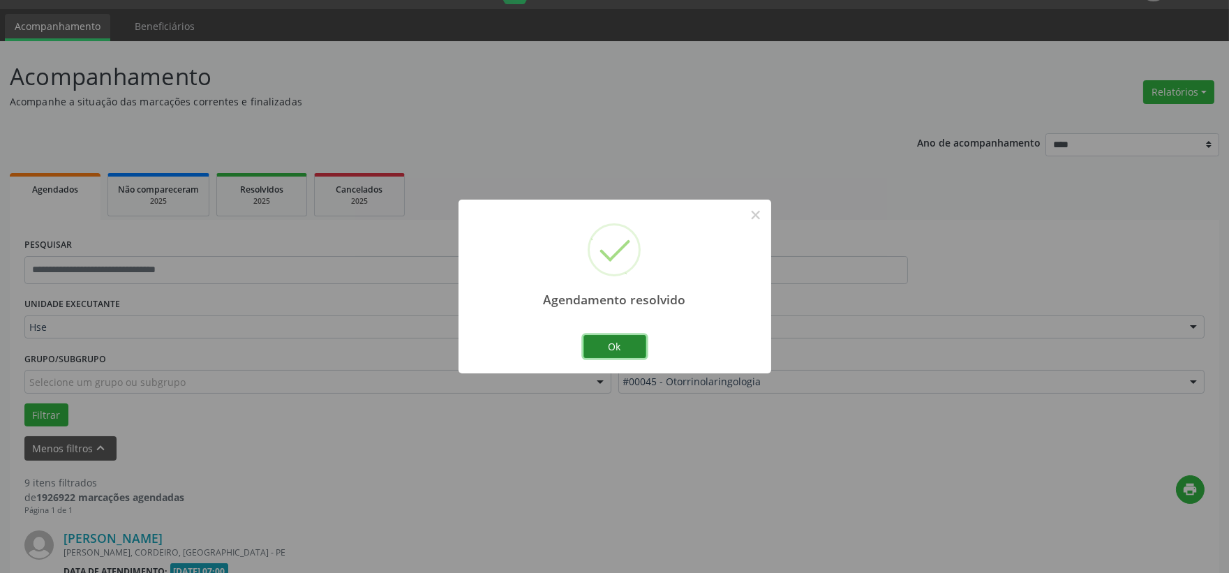
click at [618, 347] on button "Ok" at bounding box center [615, 347] width 63 height 24
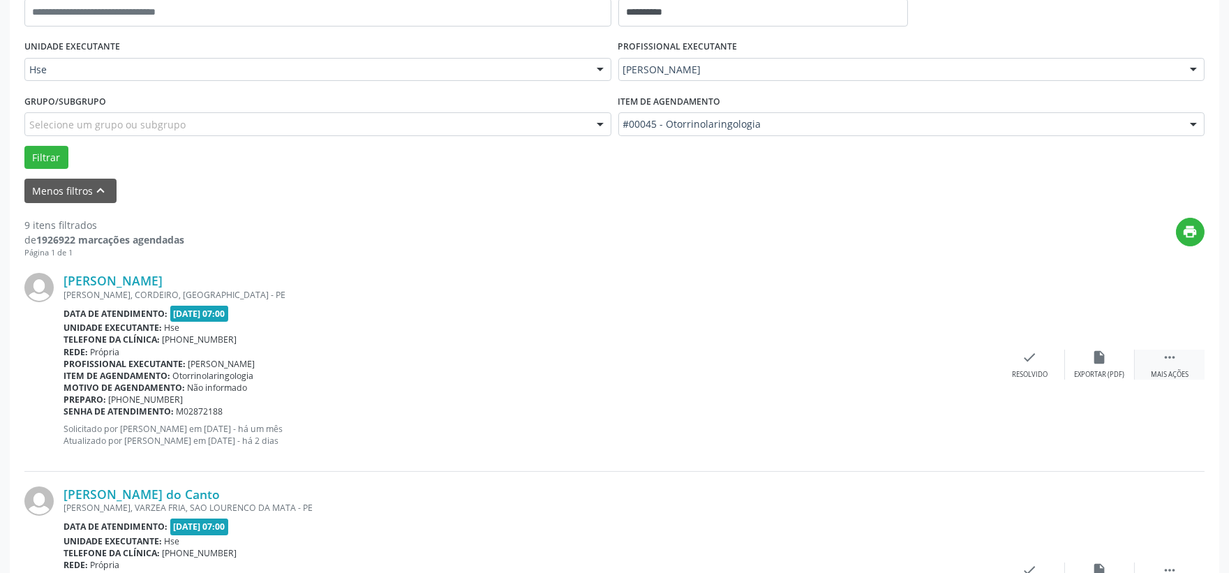
click at [1189, 363] on div " Mais ações" at bounding box center [1170, 365] width 70 height 30
click at [1088, 361] on div "alarm_off Não compareceu" at bounding box center [1100, 365] width 70 height 30
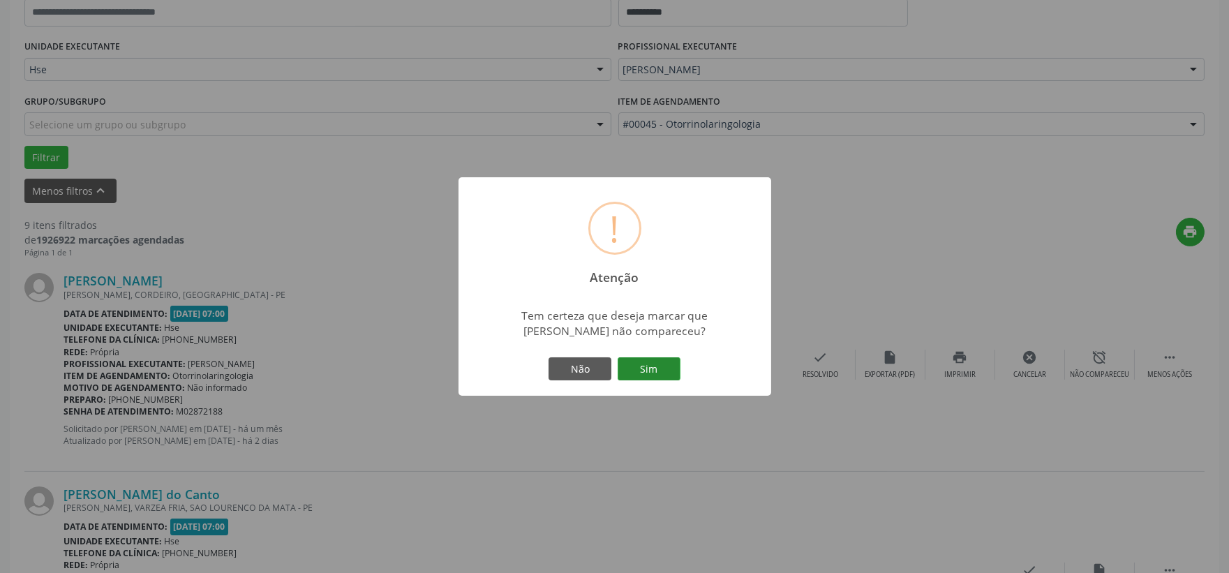
click at [629, 364] on button "Sim" at bounding box center [649, 369] width 63 height 24
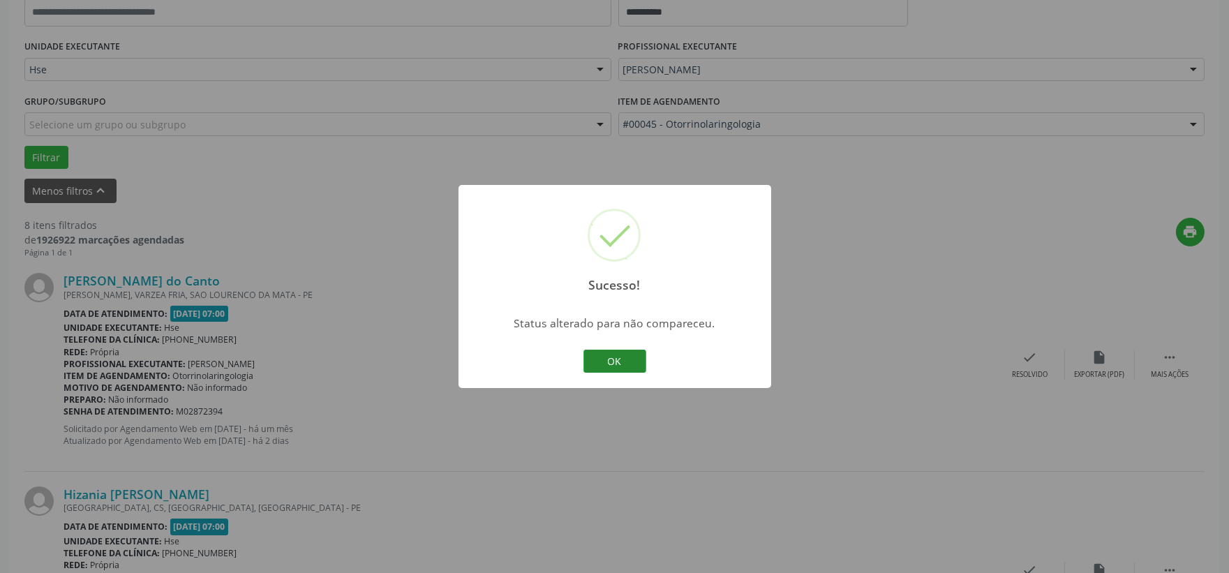
click at [599, 357] on button "OK" at bounding box center [615, 362] width 63 height 24
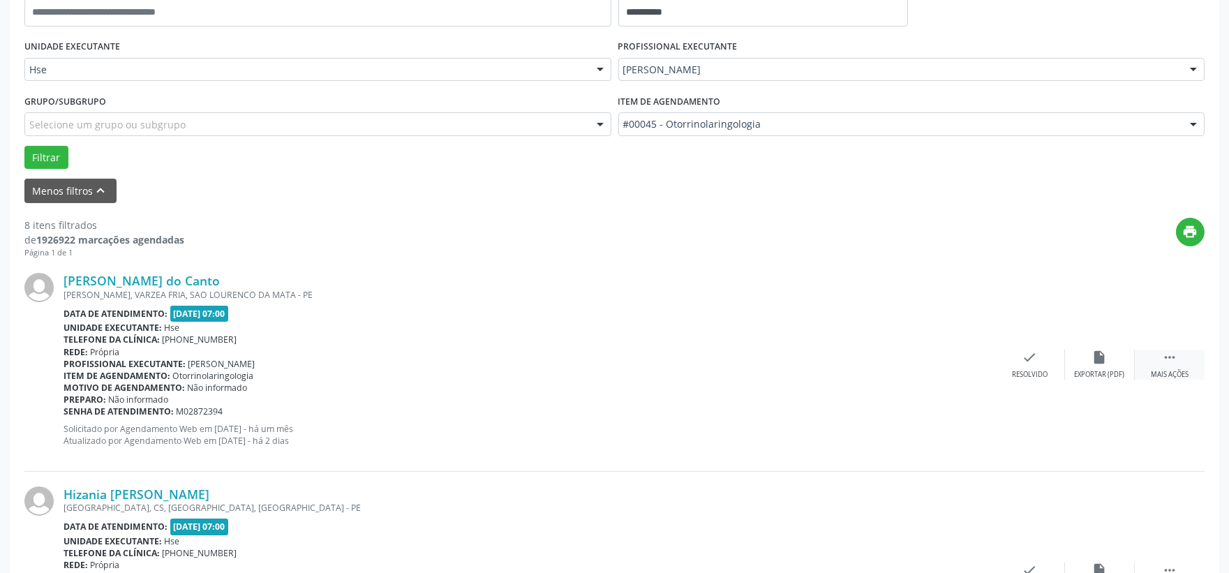
click at [1163, 365] on div " Mais ações" at bounding box center [1170, 365] width 70 height 30
click at [1119, 353] on div "alarm_off Não compareceu" at bounding box center [1100, 365] width 70 height 30
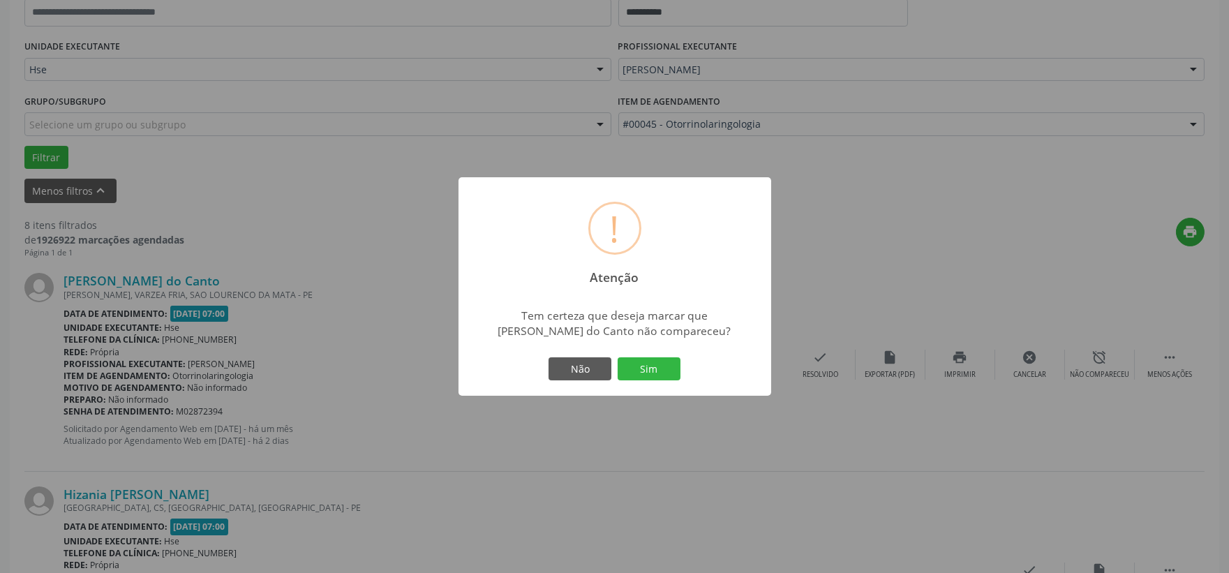
click at [672, 362] on button "Sim" at bounding box center [649, 369] width 63 height 24
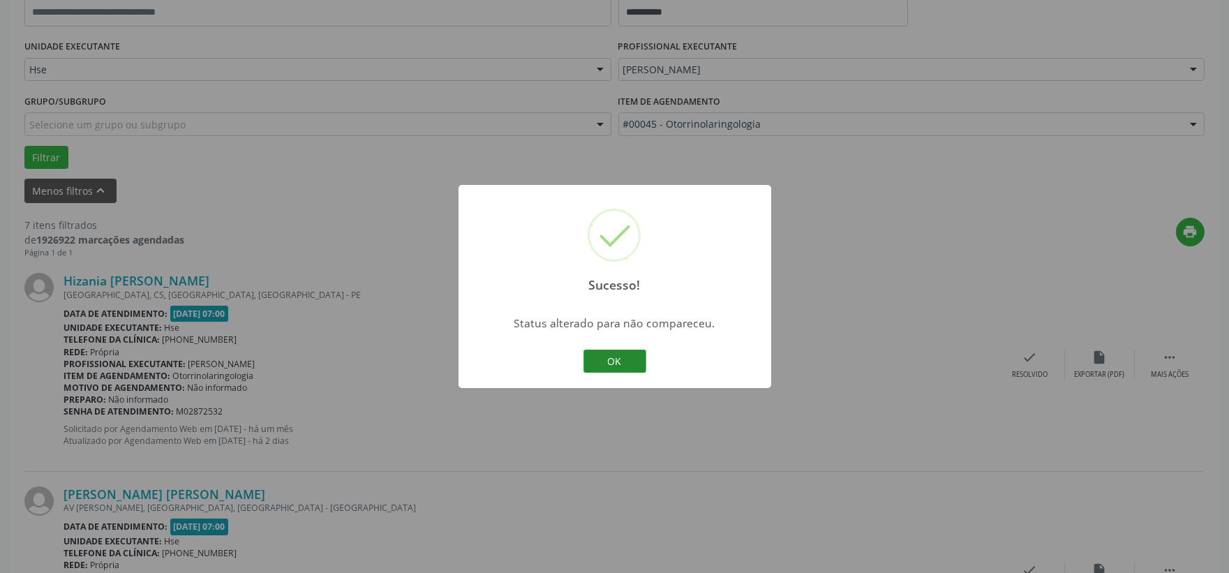
click at [637, 365] on button "OK" at bounding box center [615, 362] width 63 height 24
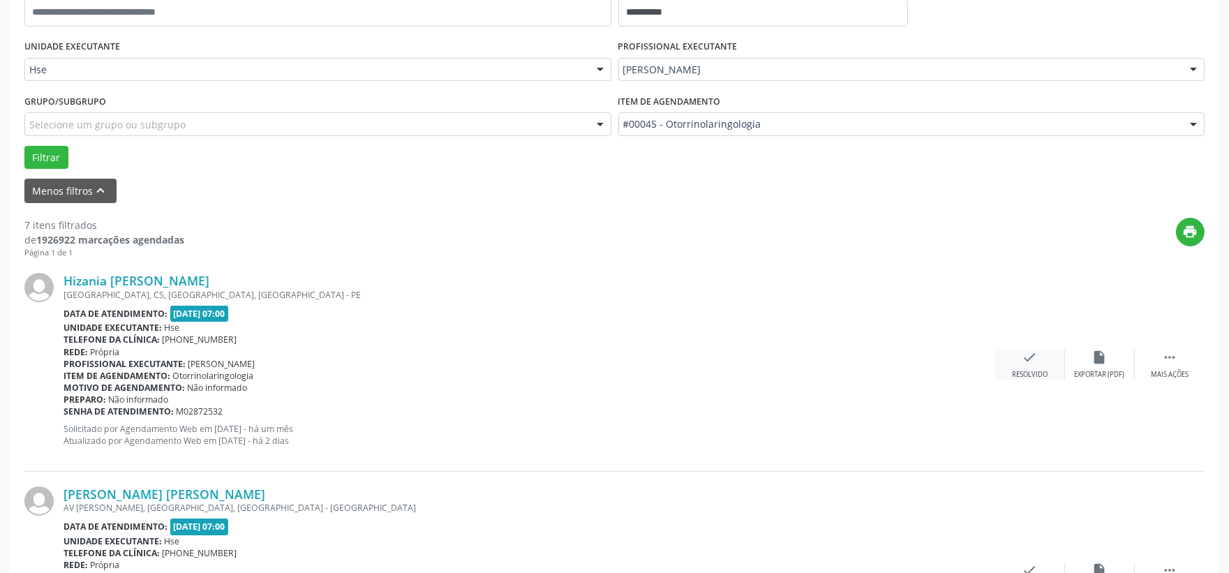
click at [1011, 366] on div "check Resolvido" at bounding box center [1031, 365] width 70 height 30
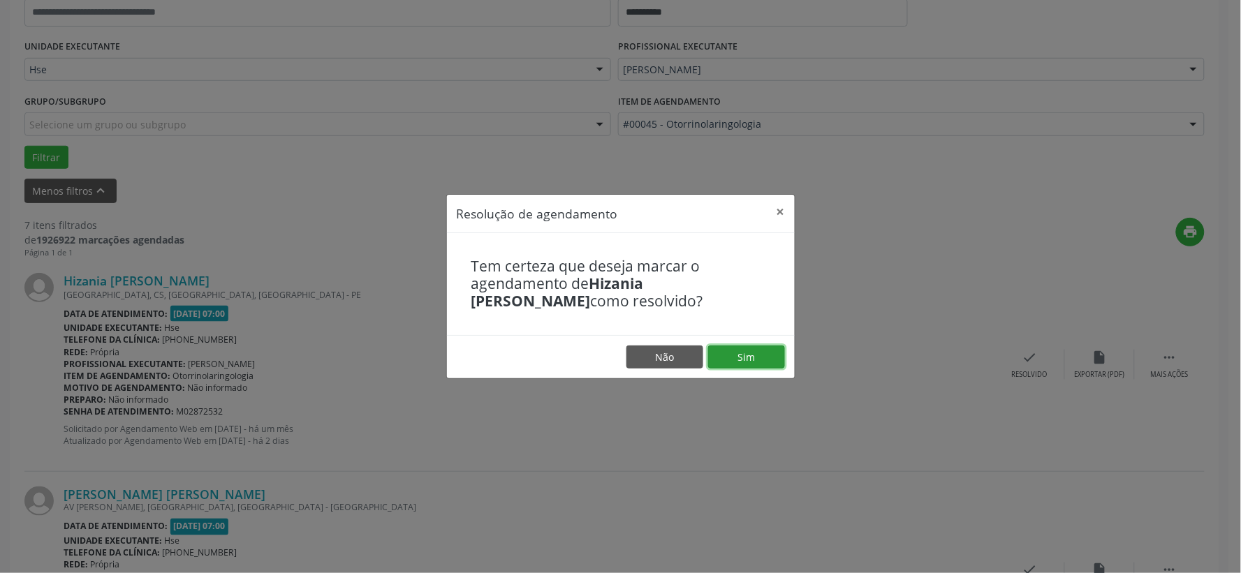
click at [731, 354] on button "Sim" at bounding box center [746, 358] width 77 height 24
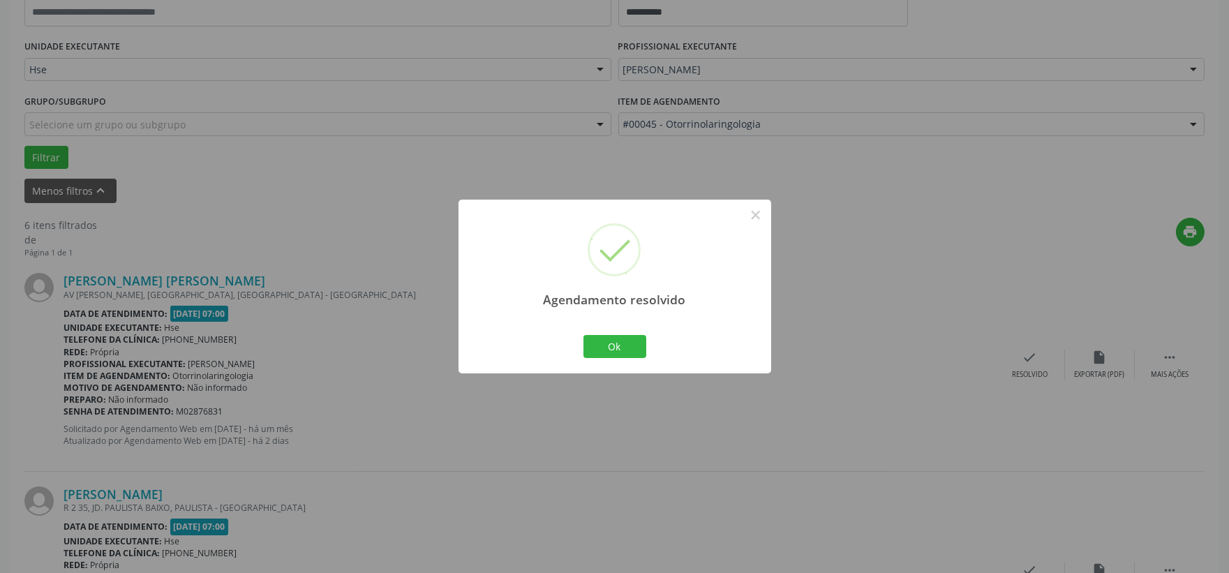
click at [649, 344] on div "Agendamento resolvido × Ok Cancel" at bounding box center [615, 287] width 313 height 174
click at [629, 344] on button "Ok" at bounding box center [615, 347] width 63 height 24
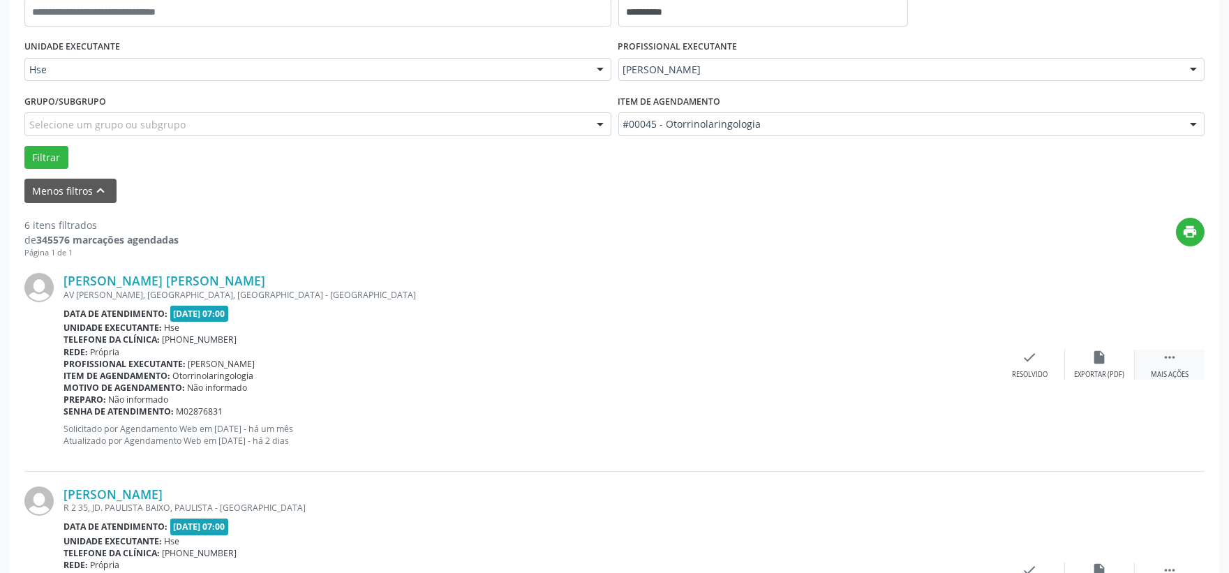
click at [1141, 360] on div " Mais ações" at bounding box center [1170, 365] width 70 height 30
click at [1067, 366] on div "alarm_off Não compareceu" at bounding box center [1100, 365] width 70 height 30
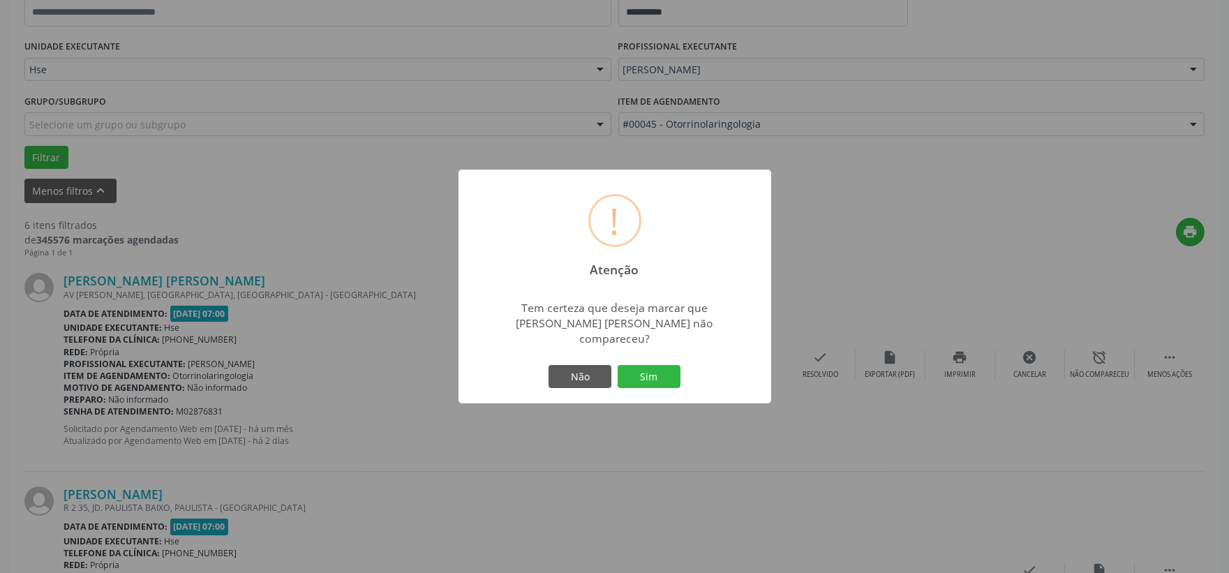
click at [632, 330] on div "Tem certeza que deseja marcar que Maria da Conceicao A. B. de Albuquerque não c…" at bounding box center [614, 323] width 246 height 46
click at [639, 354] on div "! Atenção × Tem certeza que deseja marcar que Maria da Conceicao A. B. de Albuq…" at bounding box center [615, 287] width 313 height 235
click at [641, 374] on button "Sim" at bounding box center [649, 377] width 63 height 24
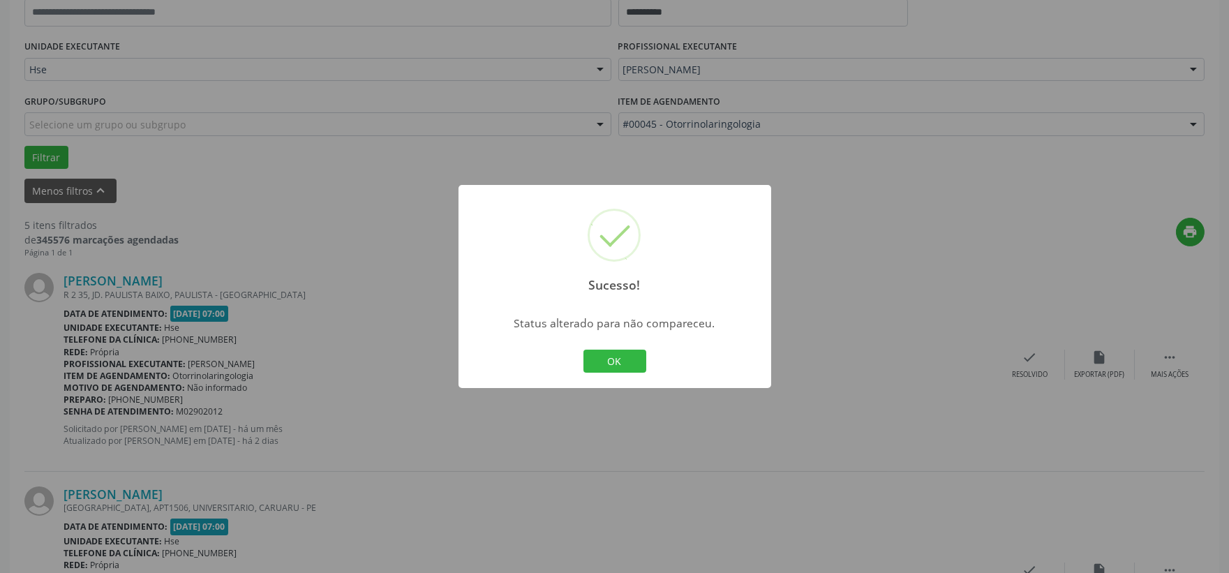
click at [570, 354] on div "Sucesso! × Status alterado para não compareceu. OK Cancel" at bounding box center [615, 287] width 313 height 204
click at [617, 360] on button "OK" at bounding box center [615, 362] width 63 height 24
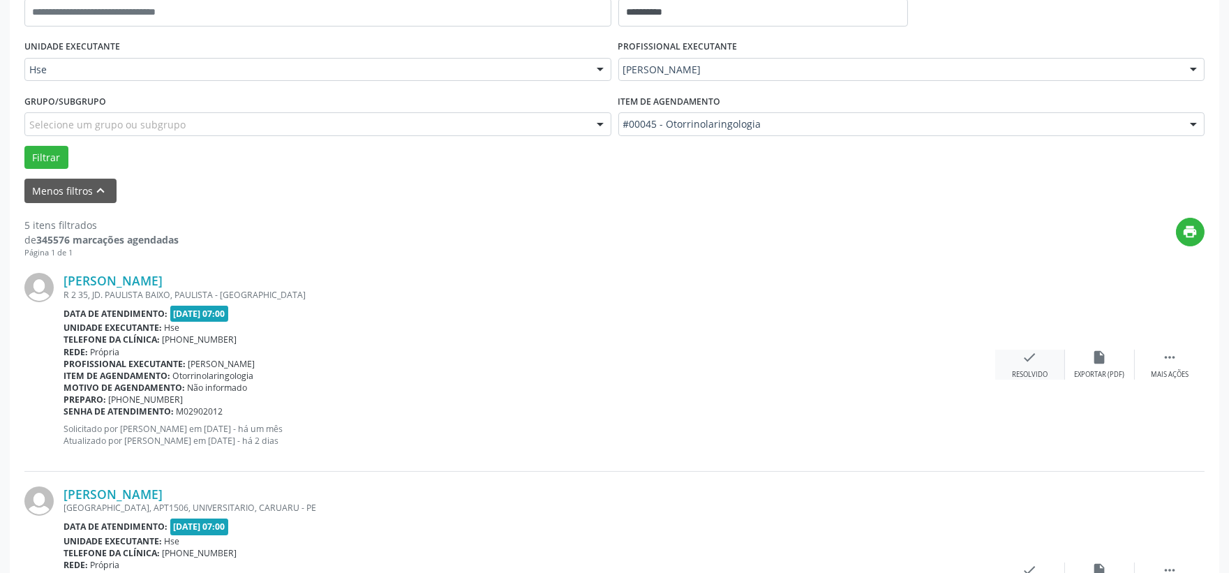
click at [1014, 371] on div "Resolvido" at bounding box center [1030, 375] width 36 height 10
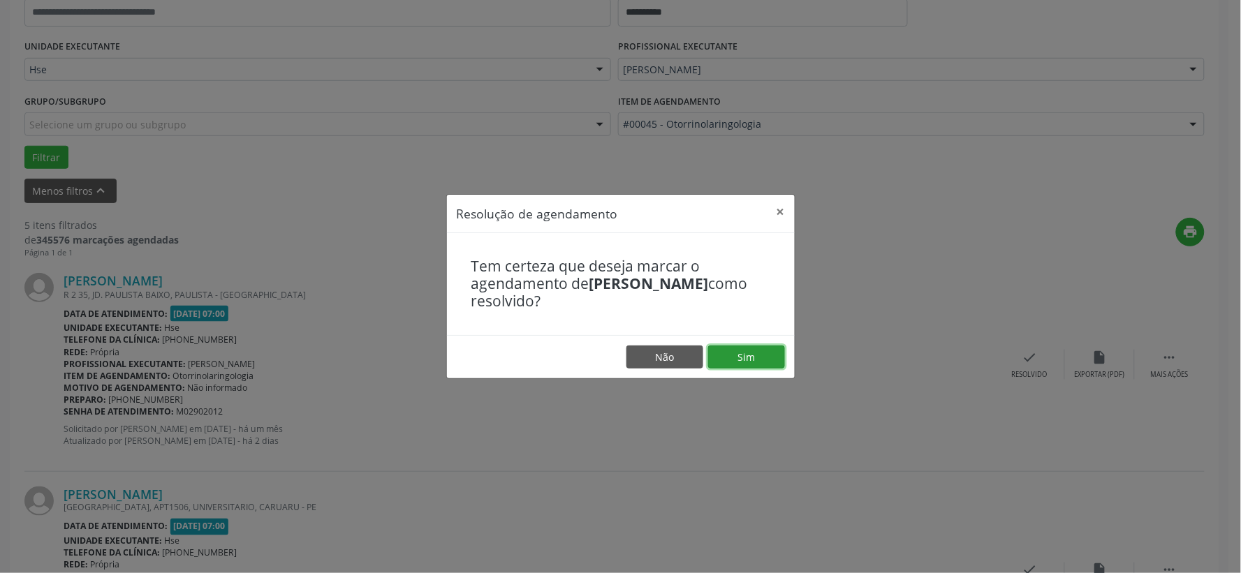
click at [748, 348] on button "Sim" at bounding box center [746, 358] width 77 height 24
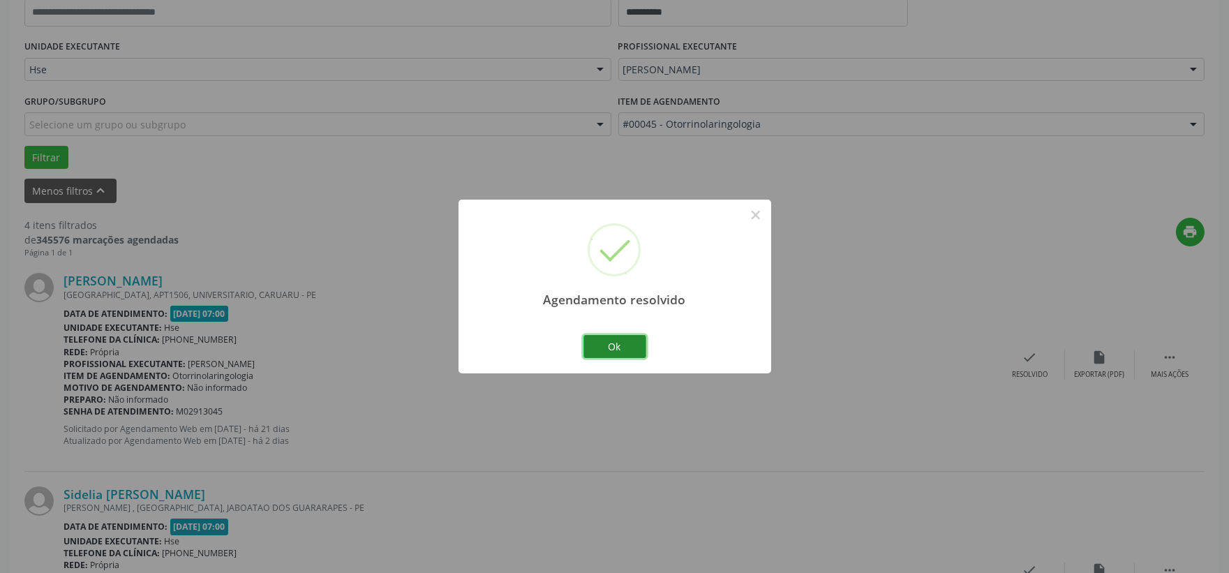
click at [625, 347] on button "Ok" at bounding box center [615, 347] width 63 height 24
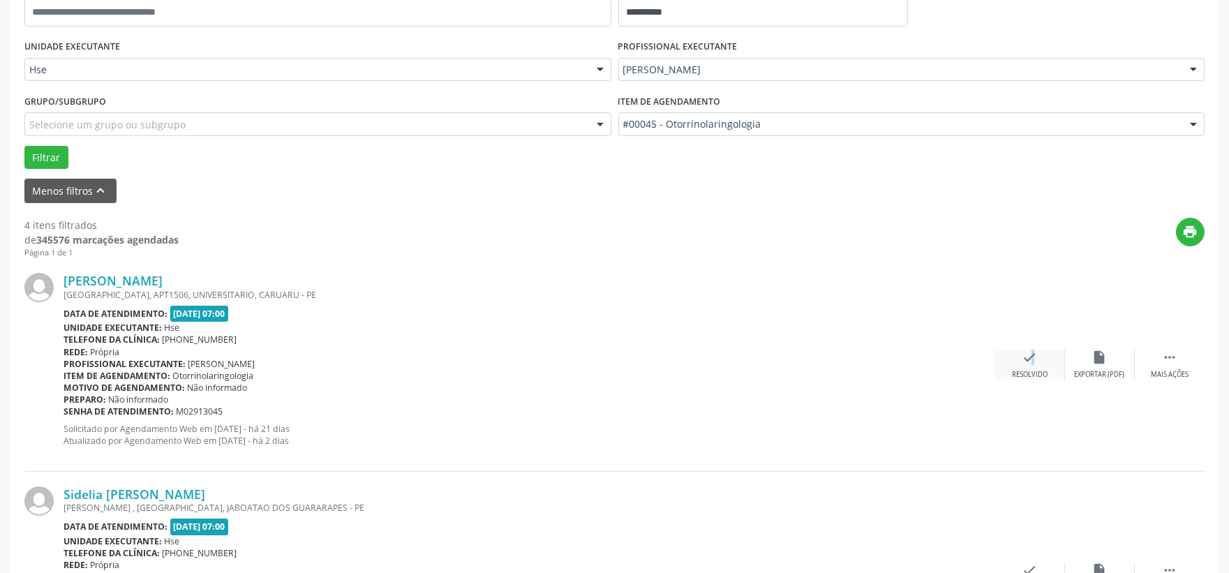
click at [1026, 364] on icon "check" at bounding box center [1030, 357] width 15 height 15
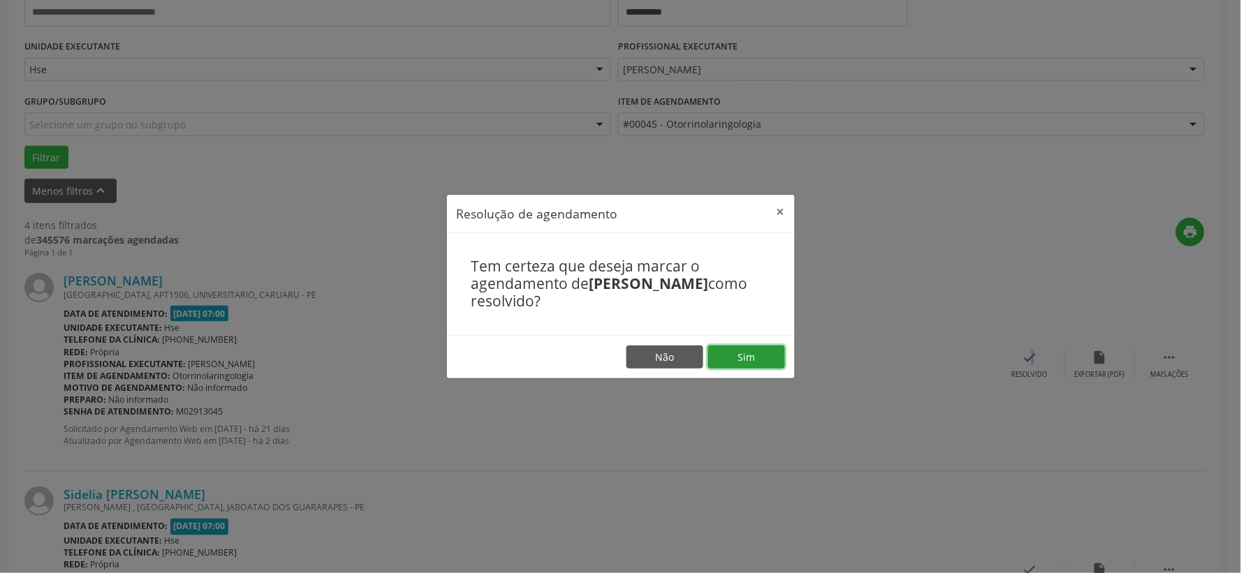
click at [775, 354] on button "Sim" at bounding box center [746, 358] width 77 height 24
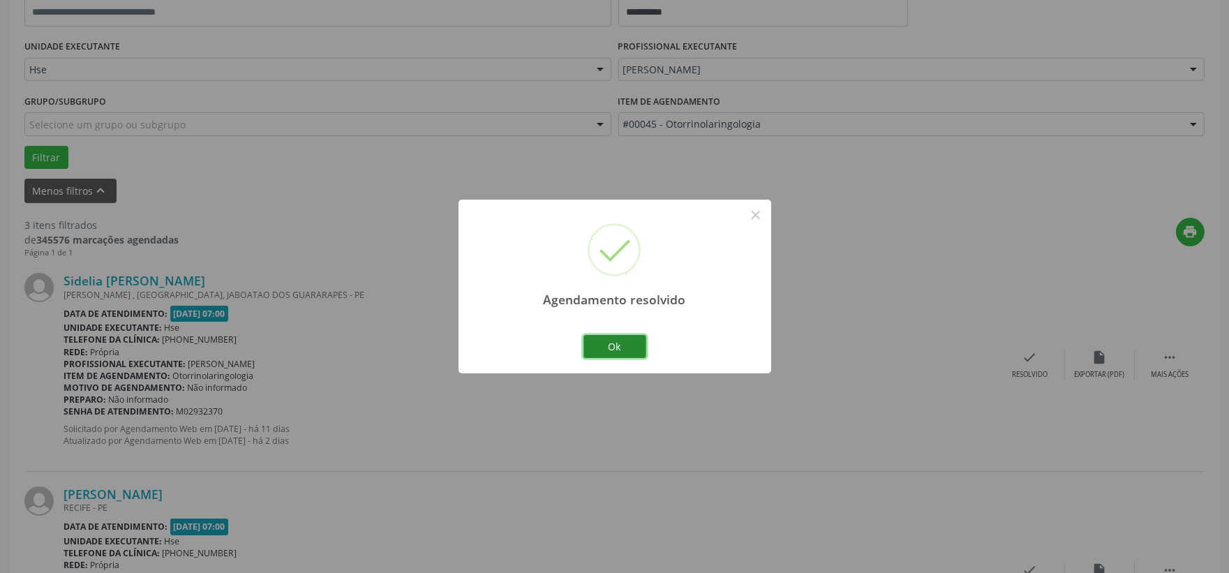
click at [622, 343] on button "Ok" at bounding box center [615, 347] width 63 height 24
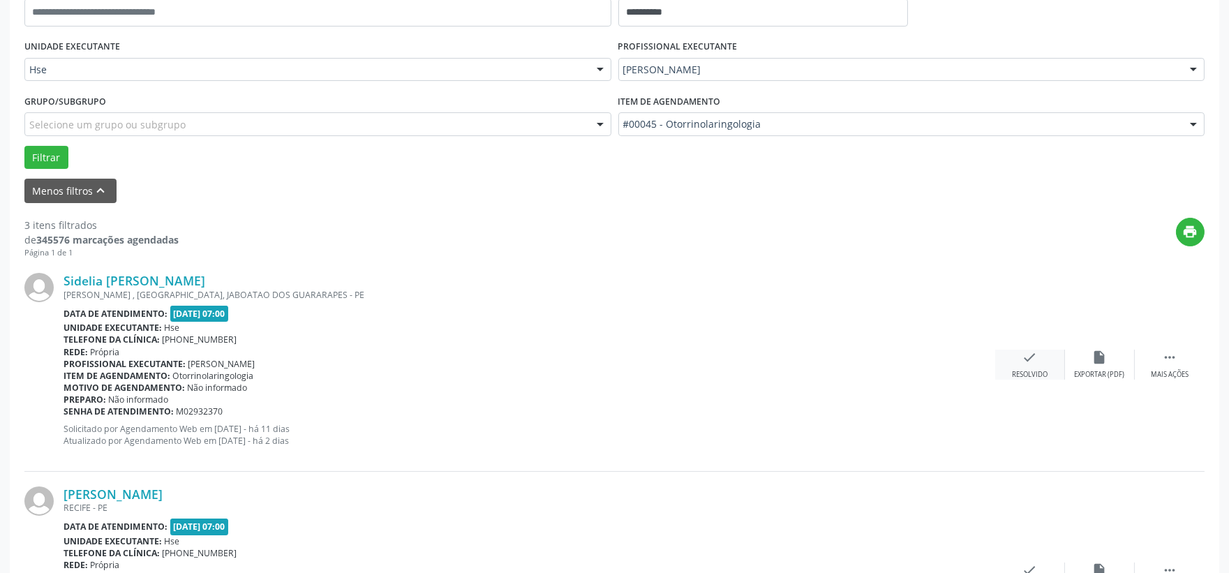
click at [1035, 354] on icon "check" at bounding box center [1030, 357] width 15 height 15
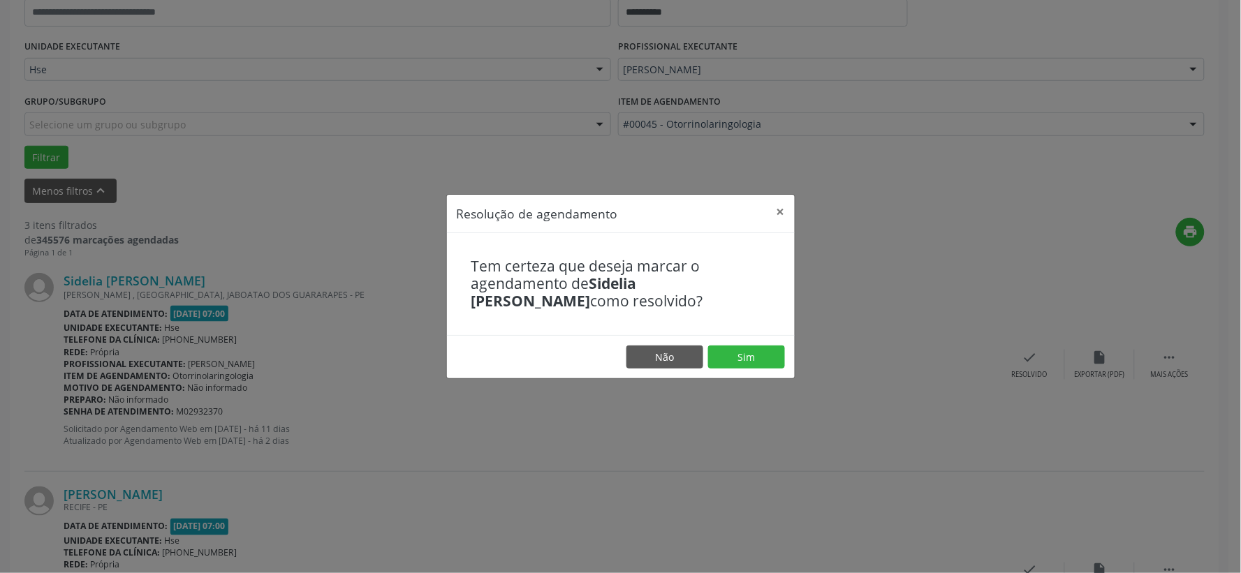
click at [725, 340] on footer "Não Sim" at bounding box center [621, 357] width 348 height 44
click at [734, 356] on button "Sim" at bounding box center [746, 358] width 77 height 24
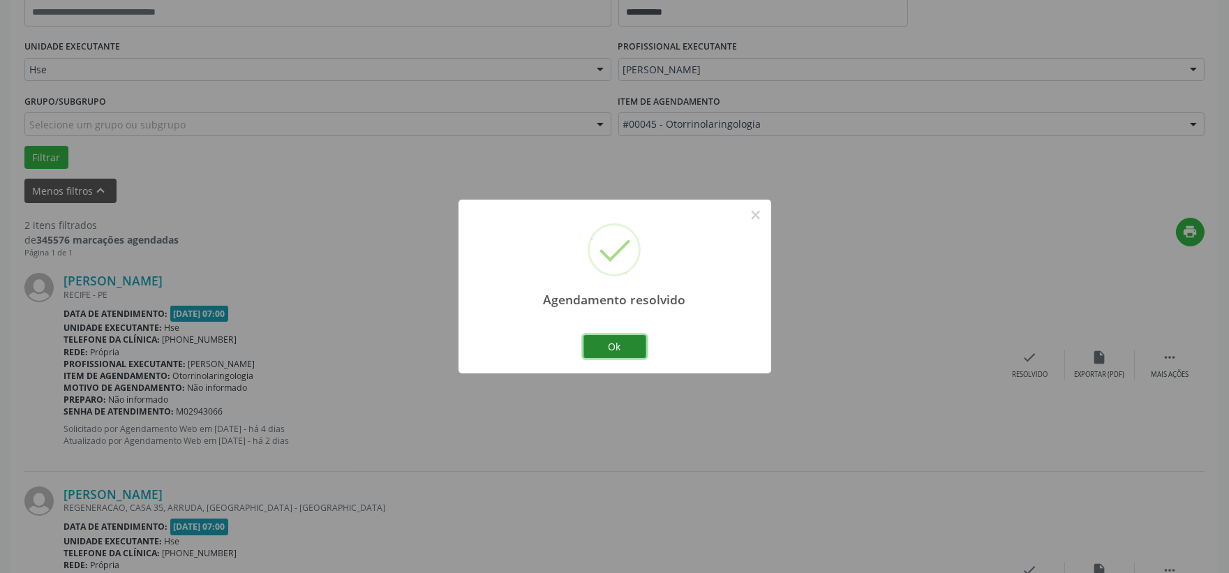
click at [605, 336] on button "Ok" at bounding box center [615, 347] width 63 height 24
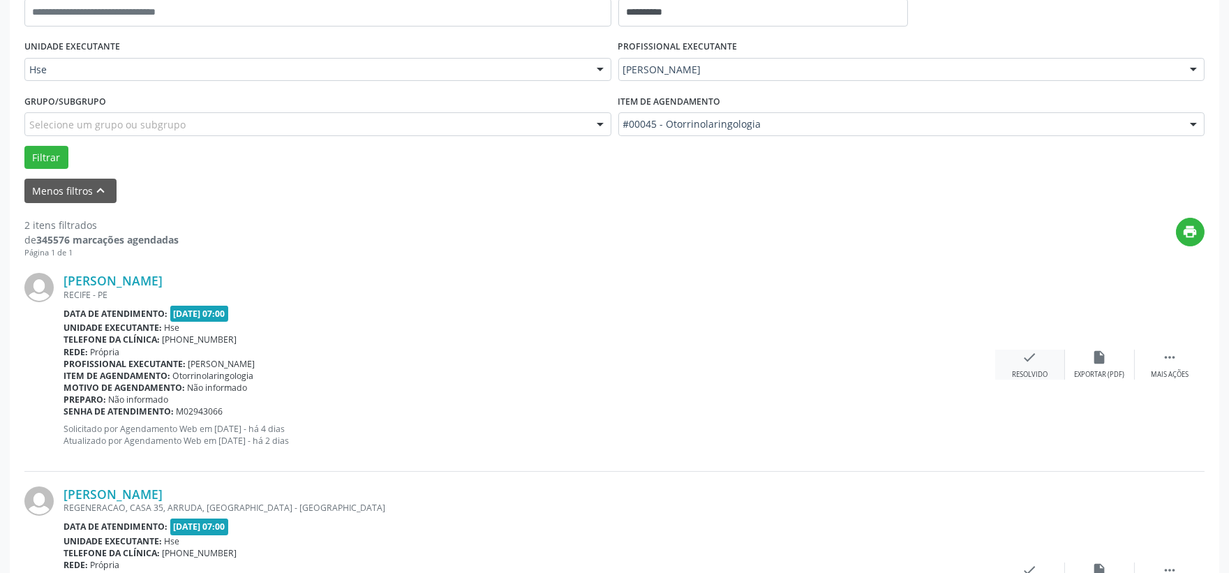
drag, startPoint x: 1028, startPoint y: 378, endPoint x: 1003, endPoint y: 376, distance: 25.2
click at [1028, 380] on div "Aurelio Franca Vieira RECIFE - PE Data de atendimento: 23/09/2025 - 07:00 Unida…" at bounding box center [614, 364] width 1181 height 213
click at [1042, 364] on div "check Resolvido" at bounding box center [1031, 365] width 70 height 30
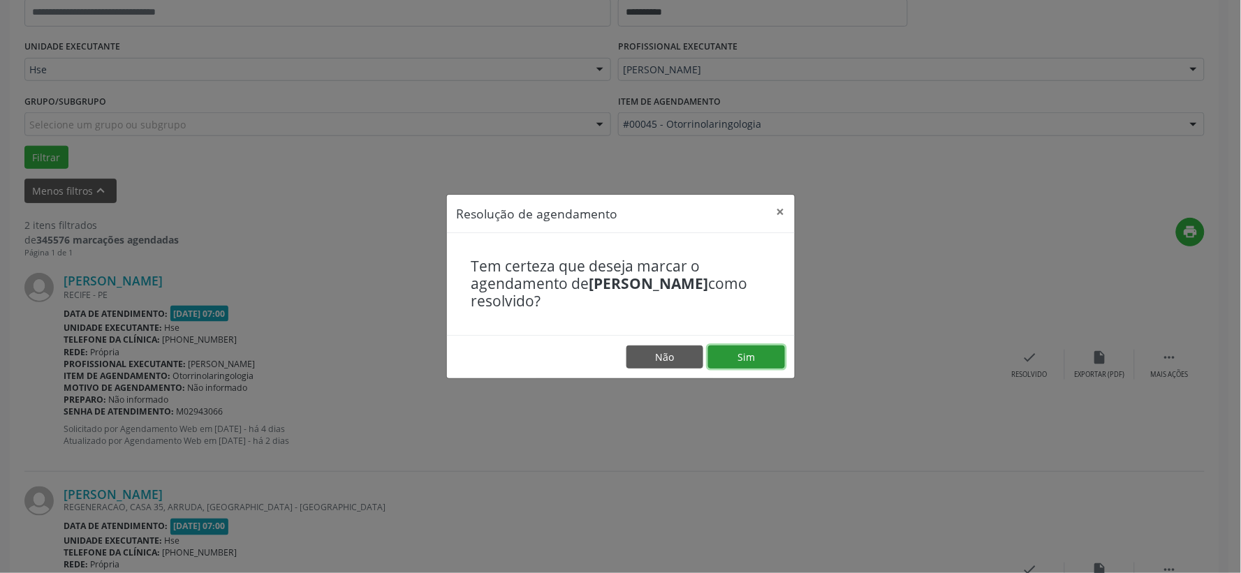
click at [756, 349] on button "Sim" at bounding box center [746, 358] width 77 height 24
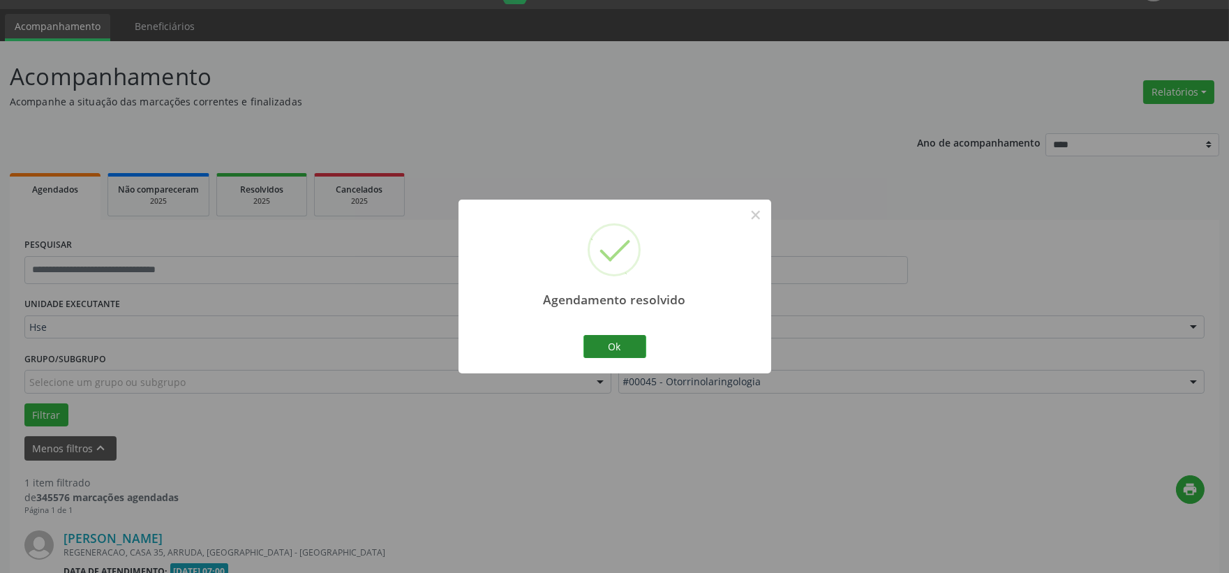
scroll to position [214, 0]
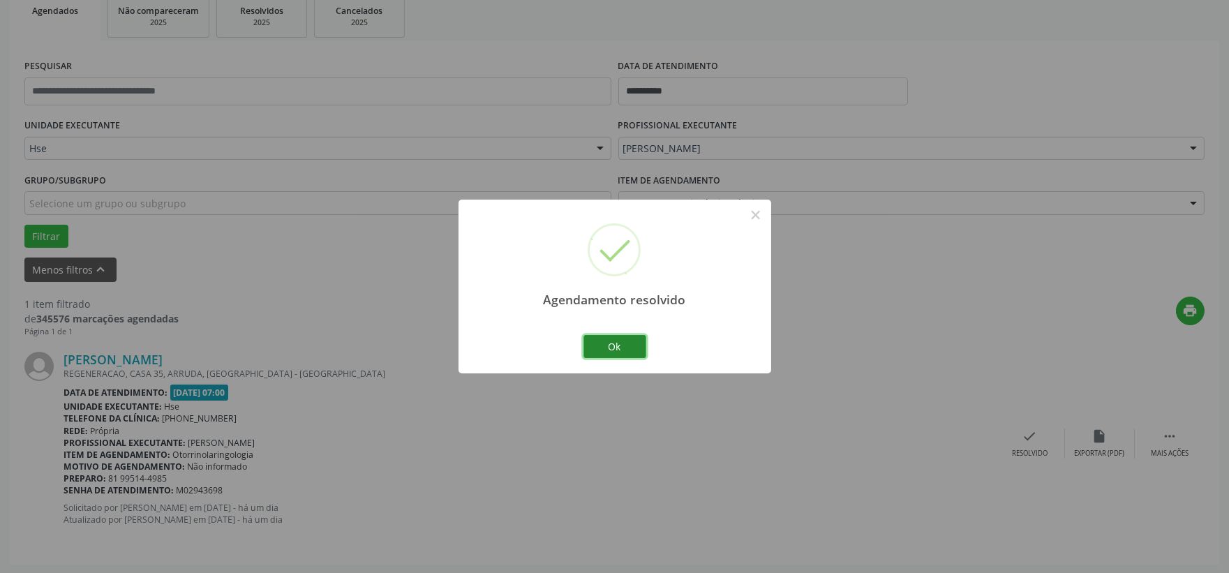
click at [615, 349] on button "Ok" at bounding box center [615, 347] width 63 height 24
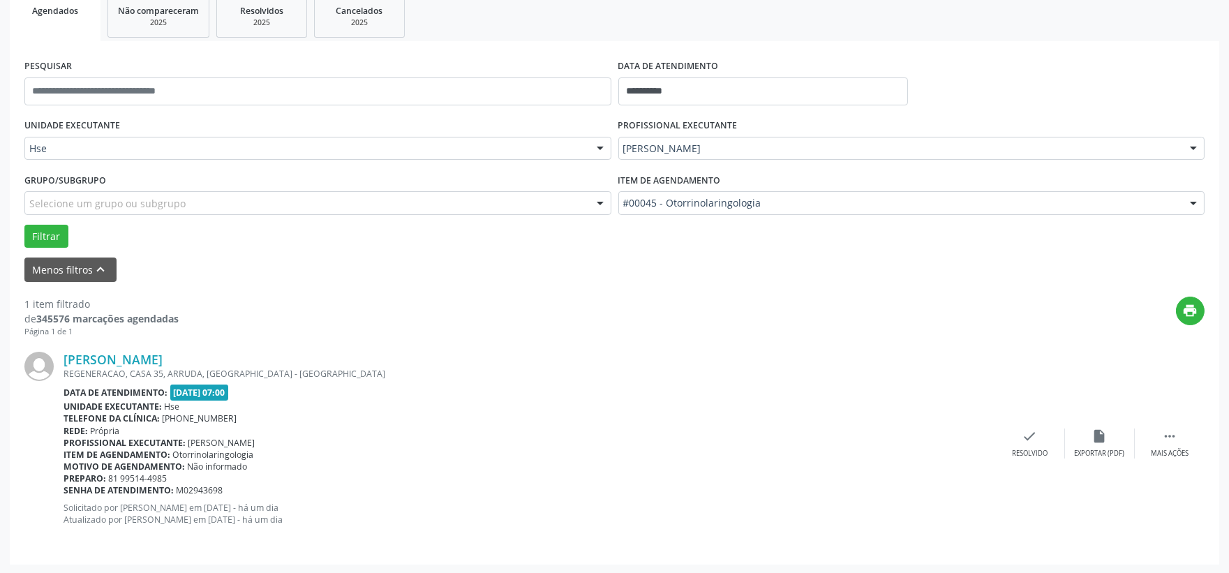
click at [1153, 424] on div "Sonia Maria dos Santos Silva REGENERACAO, CASA 35, ARRUDA, RECIFE - PE Data de …" at bounding box center [614, 443] width 1181 height 212
click at [1154, 433] on div " Mais ações" at bounding box center [1170, 444] width 70 height 30
click at [1097, 443] on div "alarm_off Não compareceu" at bounding box center [1100, 444] width 70 height 30
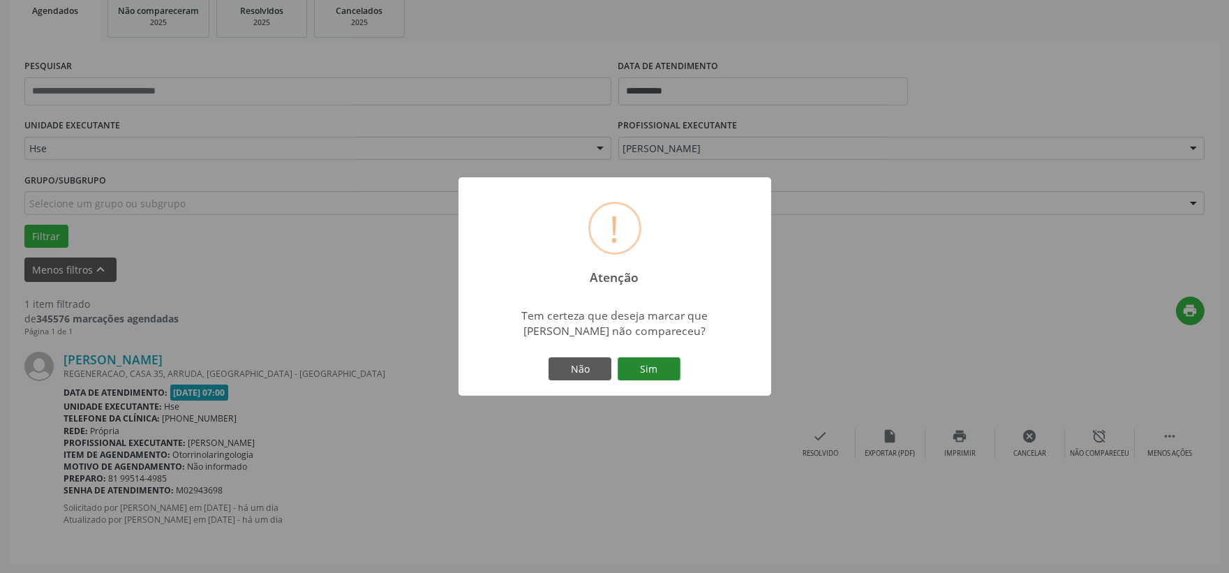
click at [672, 370] on button "Sim" at bounding box center [649, 369] width 63 height 24
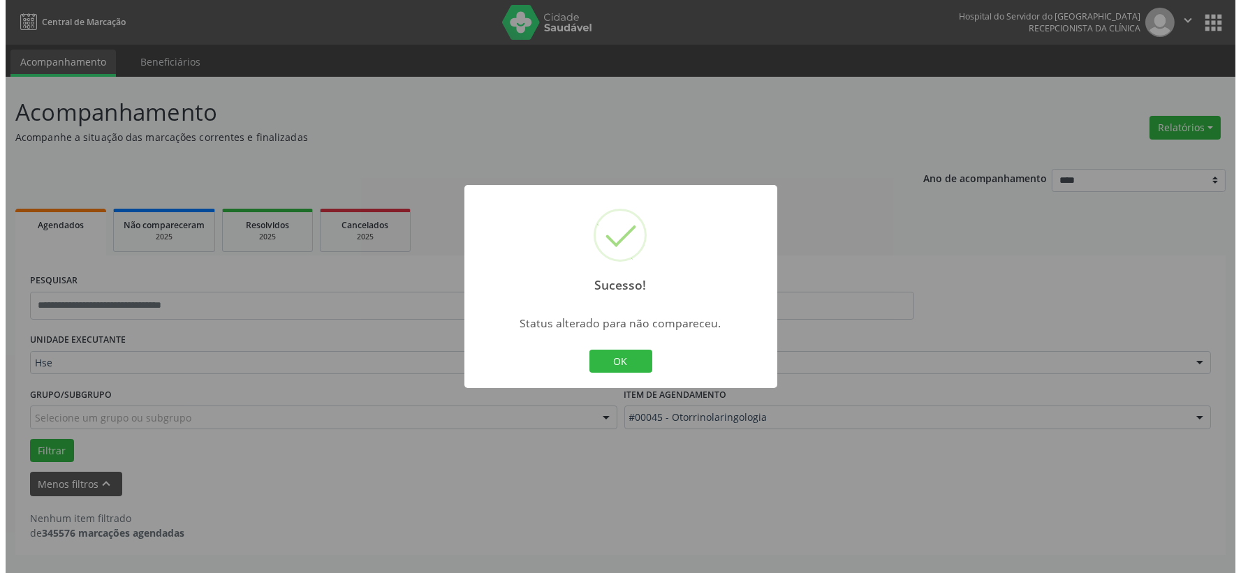
scroll to position [0, 0]
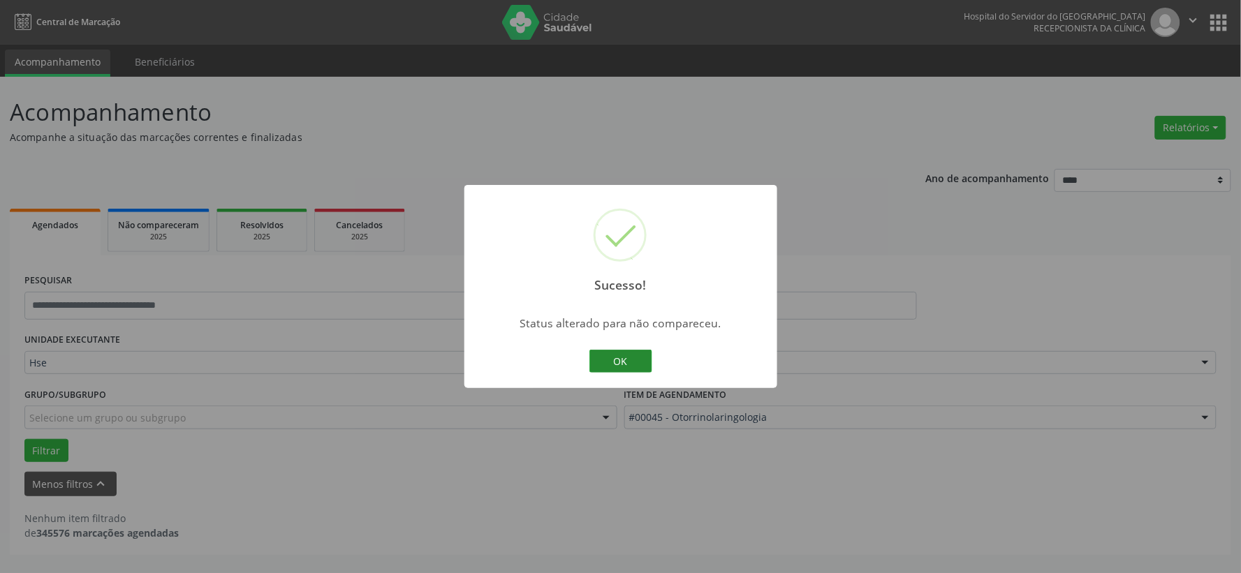
click at [619, 361] on button "OK" at bounding box center [620, 362] width 63 height 24
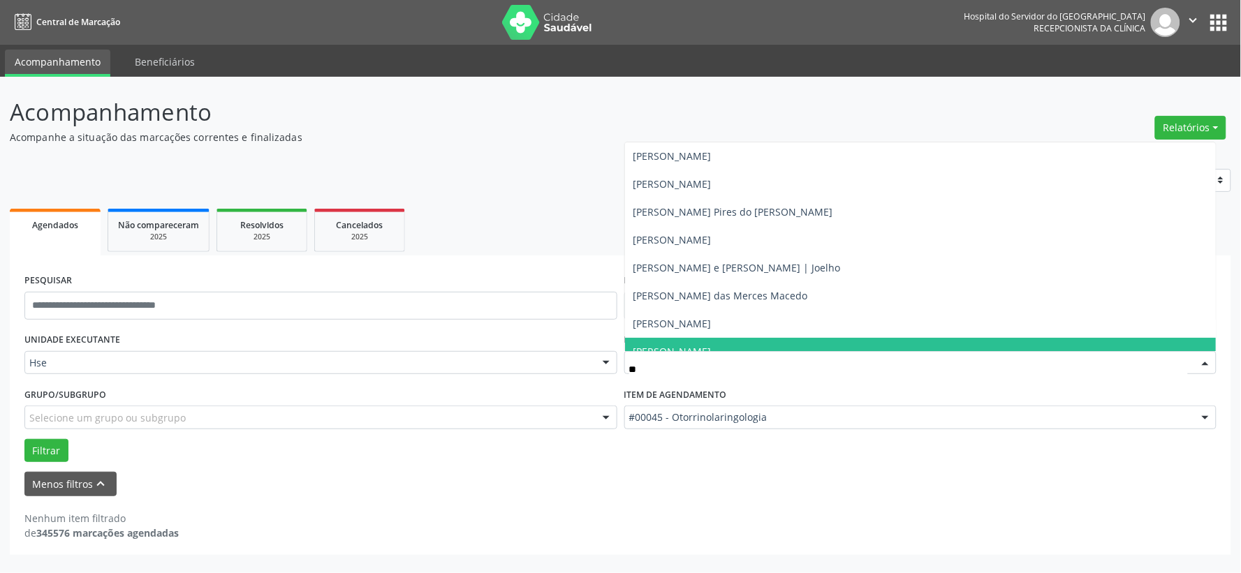
type input "***"
